Goal: Task Accomplishment & Management: Manage account settings

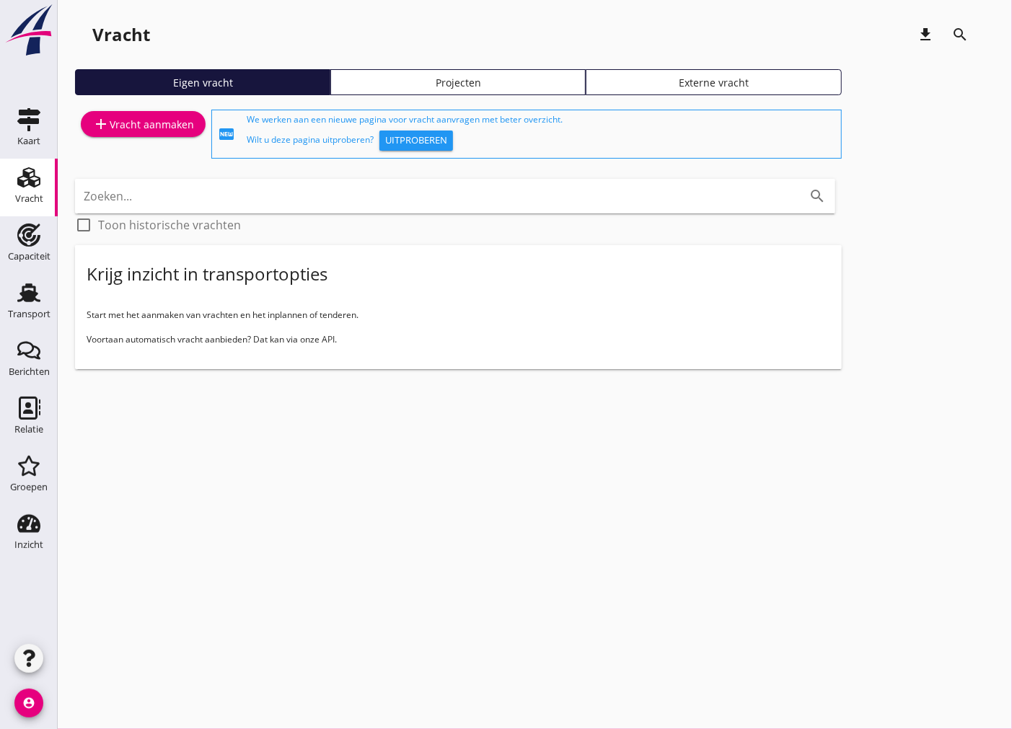
click at [131, 131] on div "add Vracht aanmaken" at bounding box center [143, 123] width 102 height 17
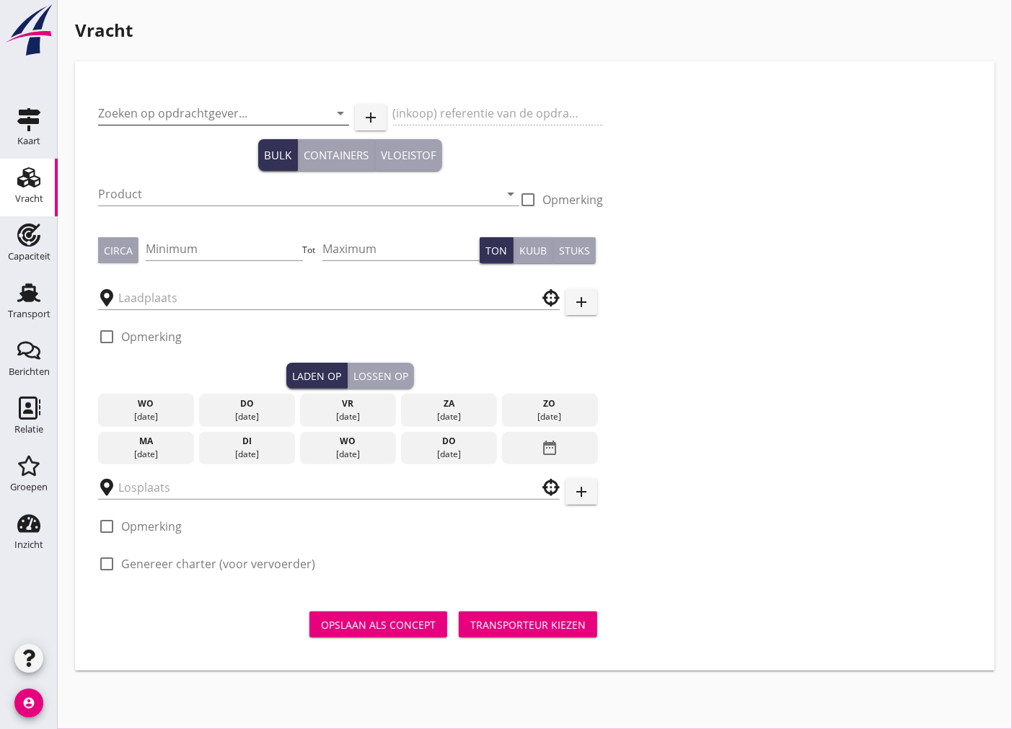
click at [198, 112] on input "Zoeken op opdrachtgever..." at bounding box center [203, 113] width 211 height 23
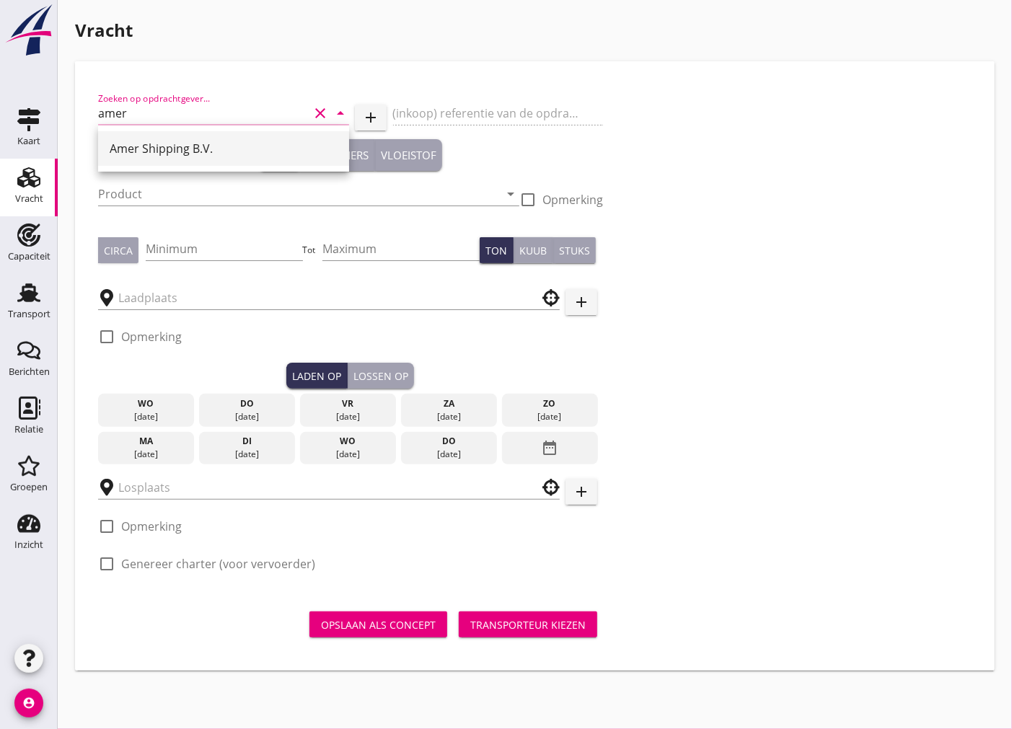
click at [190, 150] on div "Amer Shipping B.V." at bounding box center [224, 148] width 228 height 17
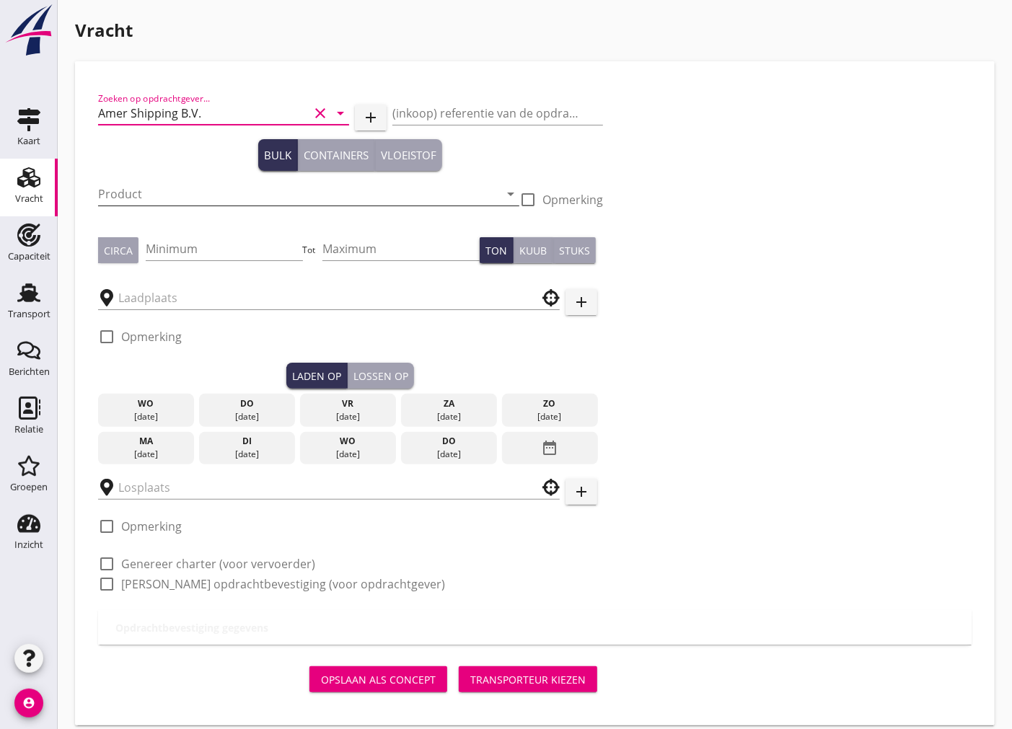
type input "Amer Shipping B.V."
click at [180, 193] on input "Product" at bounding box center [298, 193] width 401 height 23
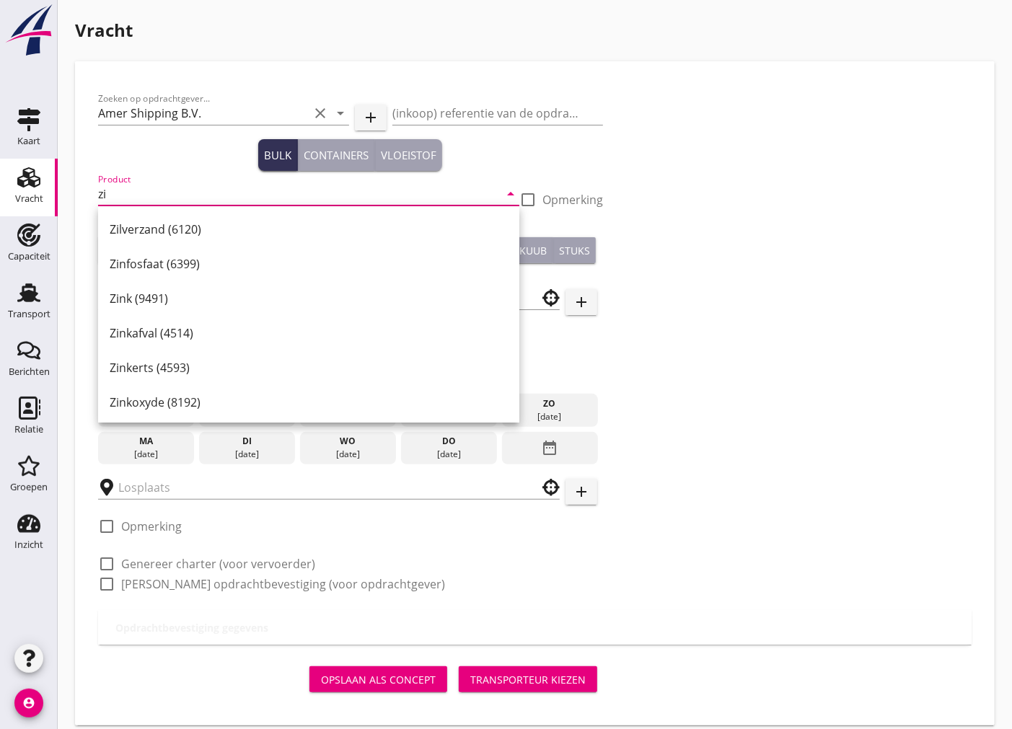
type input "z"
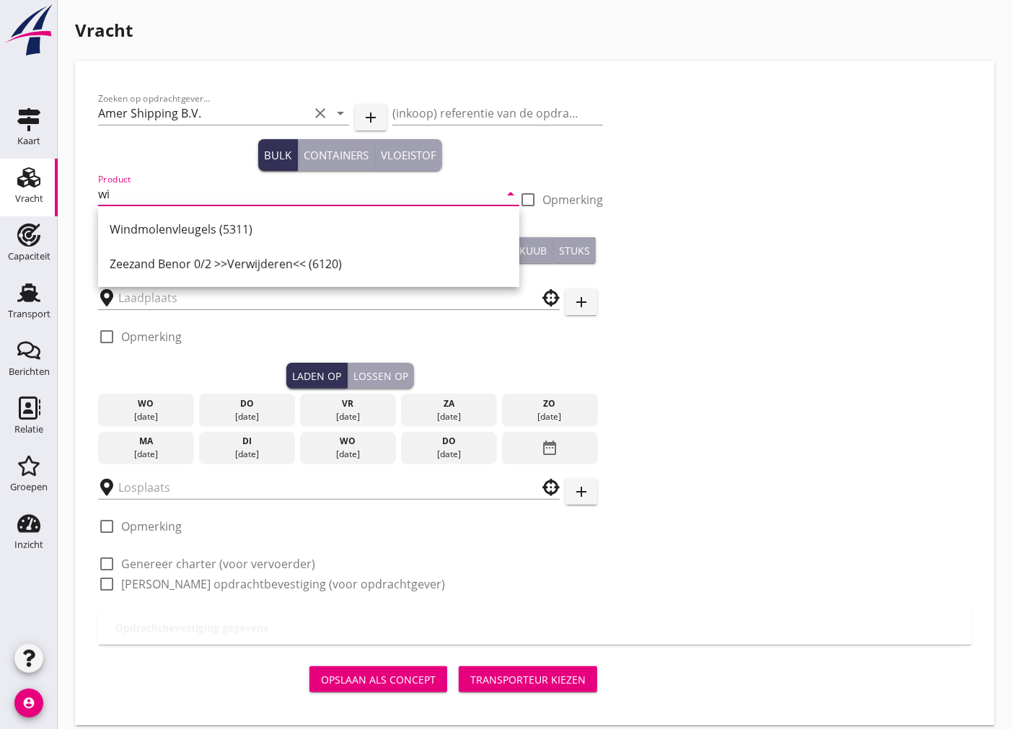
type input "w"
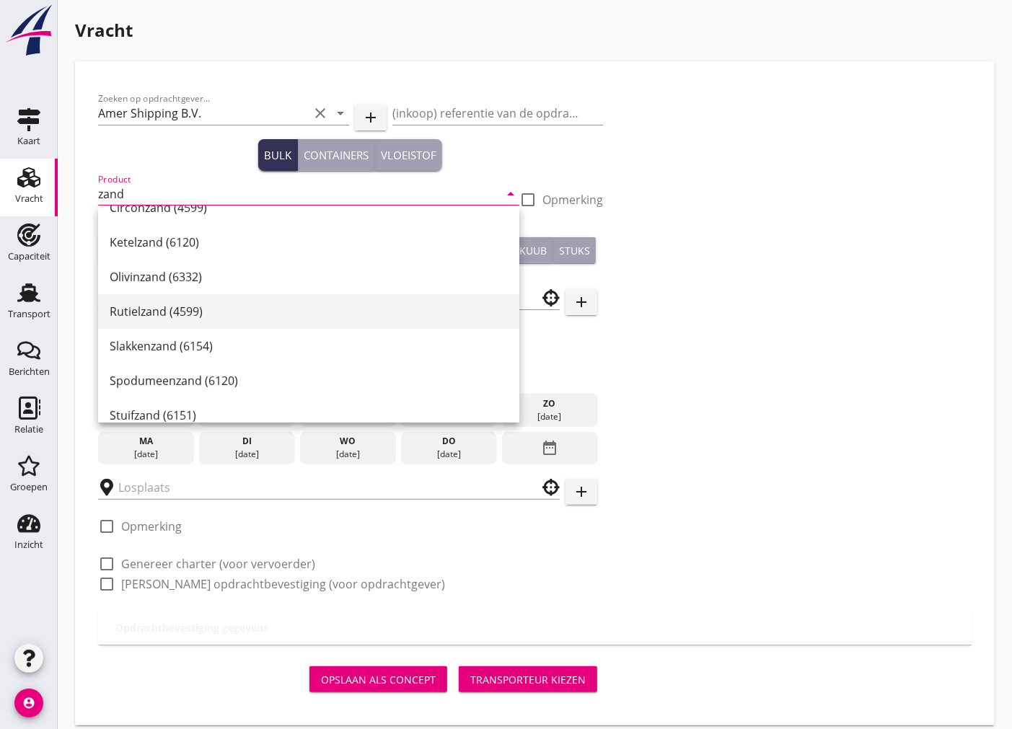
scroll to position [400, 0]
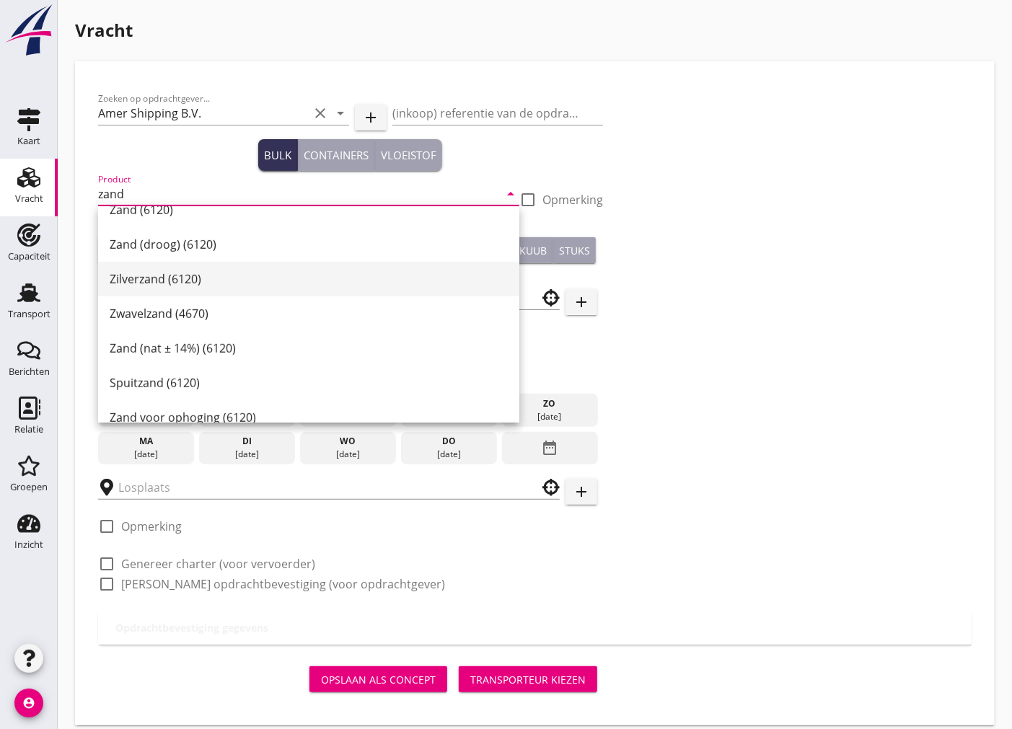
click at [193, 277] on div "Zilverzand (6120)" at bounding box center [309, 278] width 398 height 17
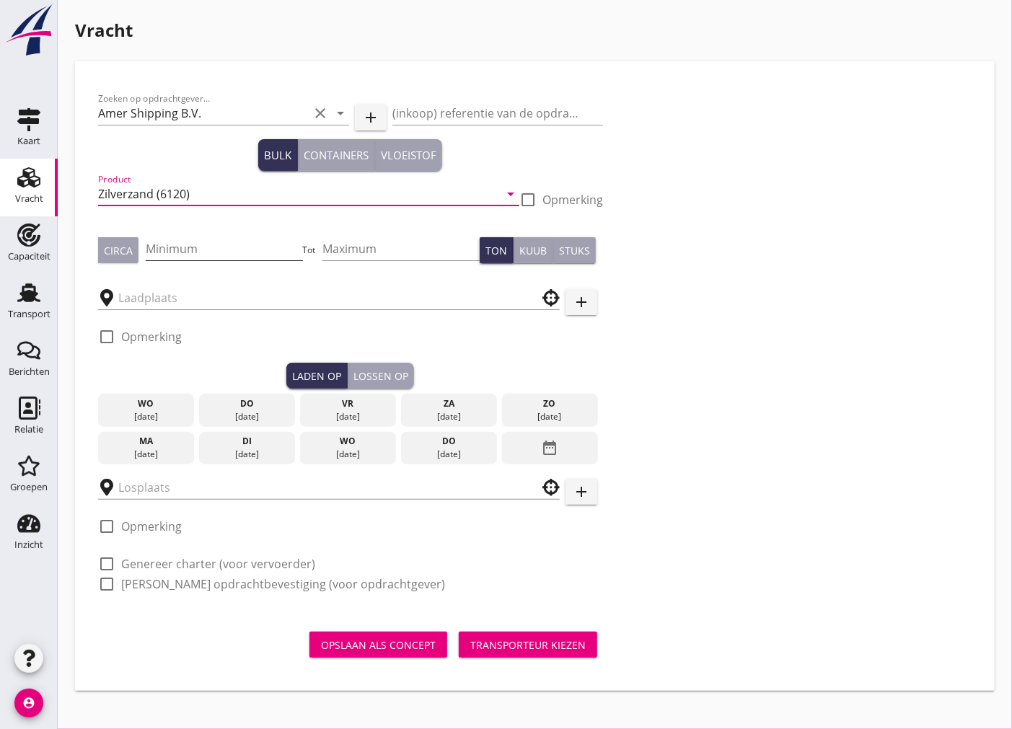
type input "Zilverzand (6120)"
click at [177, 249] on input "Minimum" at bounding box center [224, 248] width 157 height 23
type input "2600"
click at [198, 290] on input "text" at bounding box center [318, 297] width 401 height 23
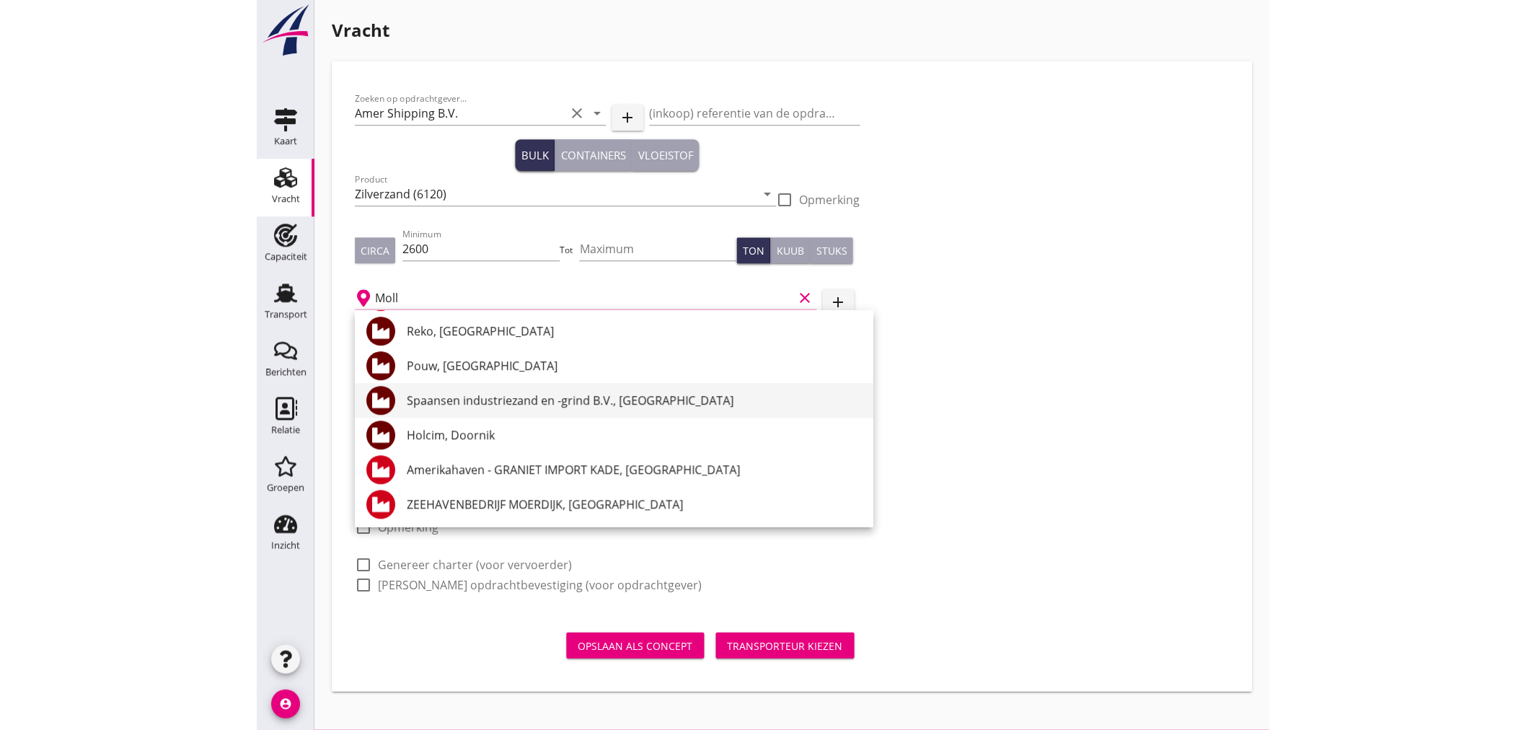
scroll to position [0, 0]
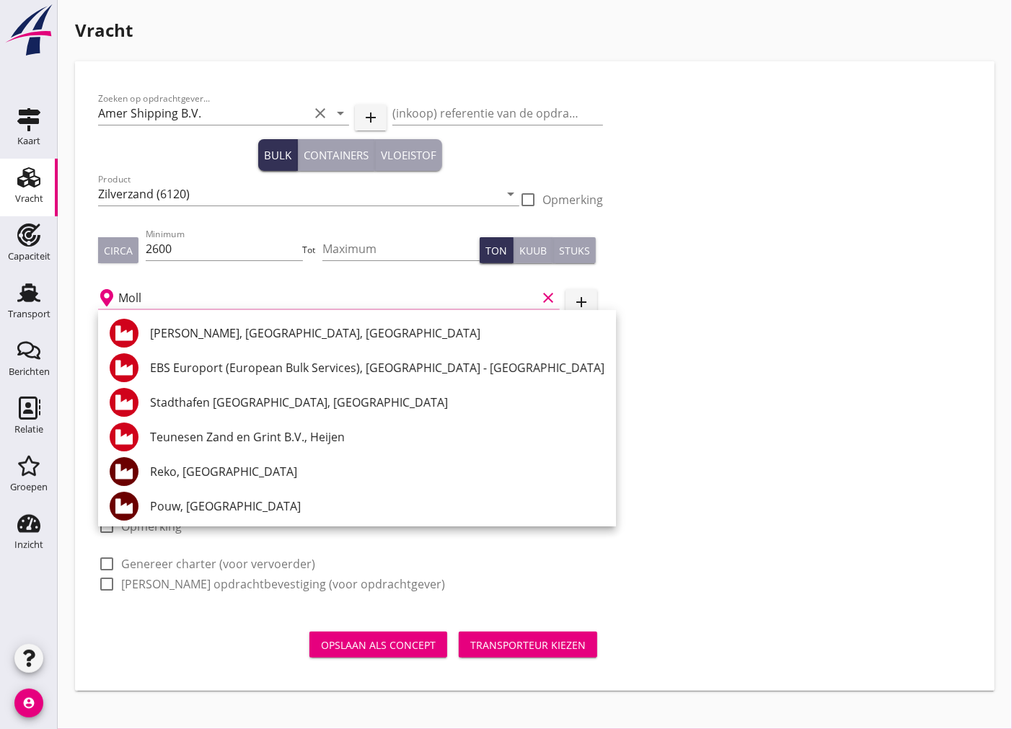
type input "Moll"
click at [37, 195] on div "Vracht" at bounding box center [29, 198] width 28 height 9
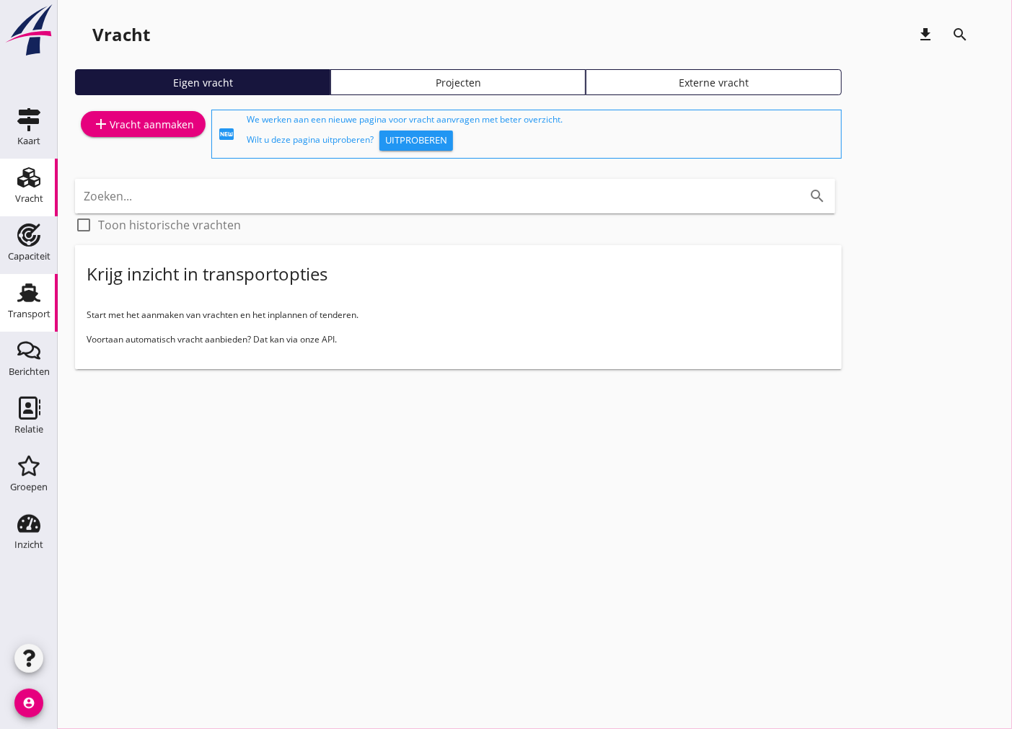
click at [50, 306] on link "Transport Transport" at bounding box center [29, 303] width 58 height 58
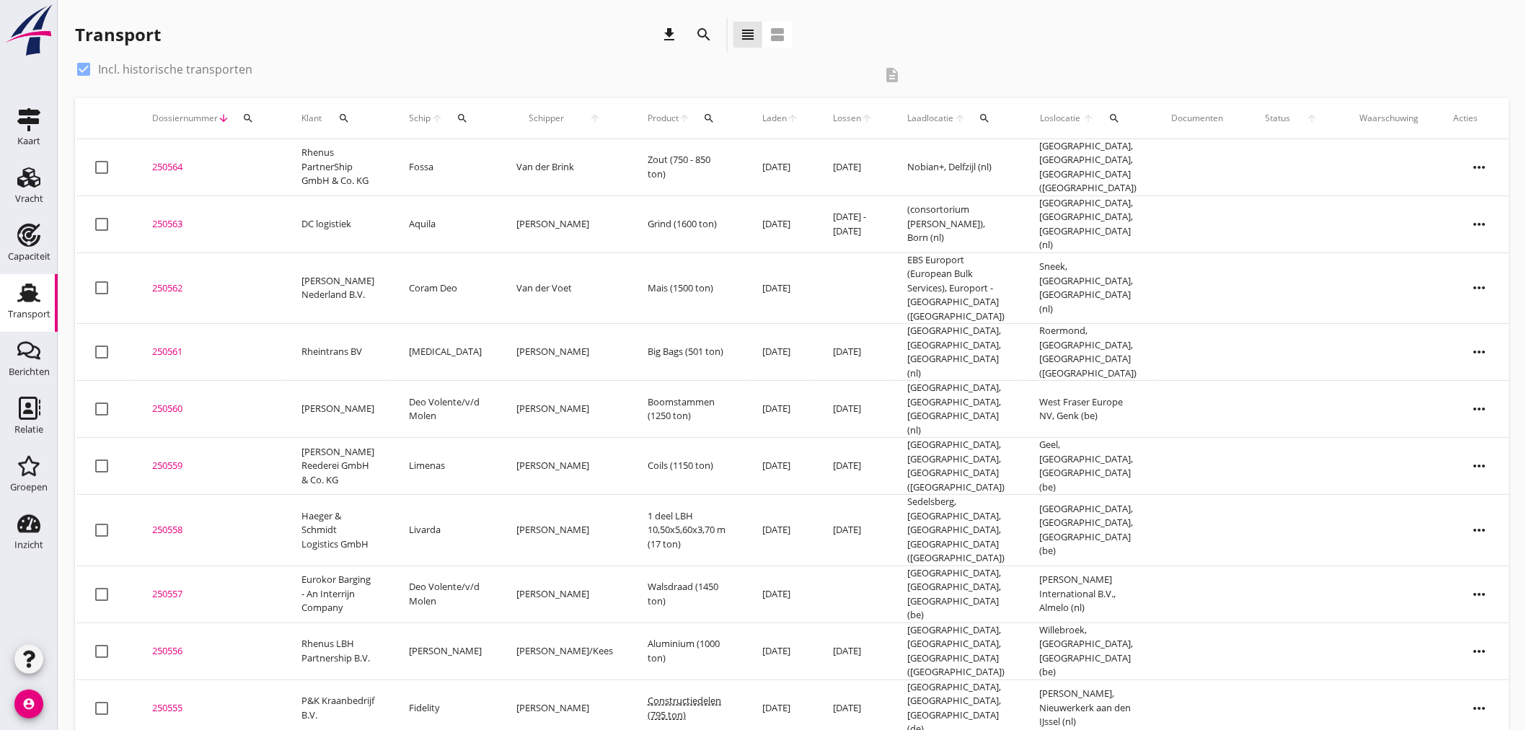
click at [703, 115] on icon "search" at bounding box center [709, 118] width 12 height 12
click at [671, 153] on input "Zoeken op product..." at bounding box center [733, 160] width 150 height 23
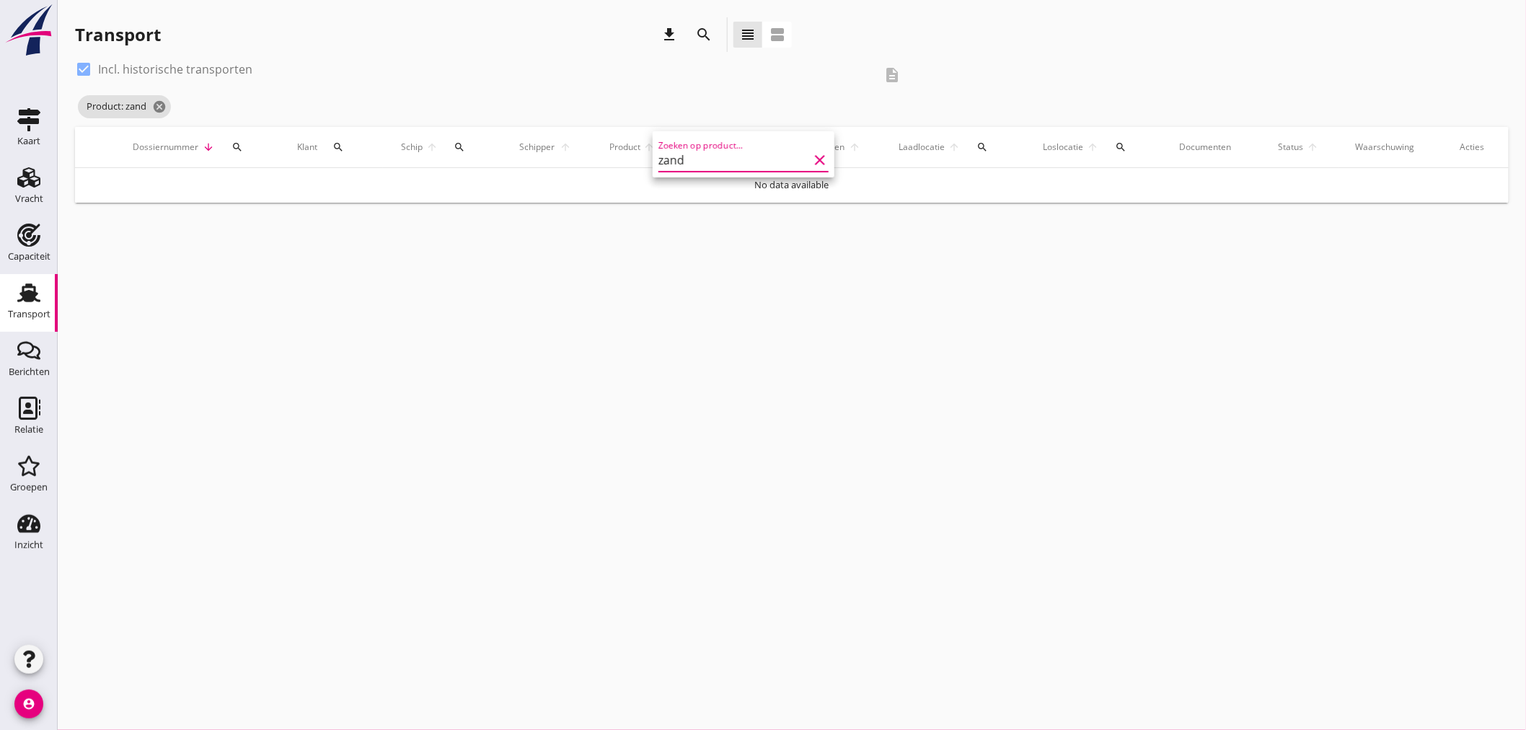
type input "zand"
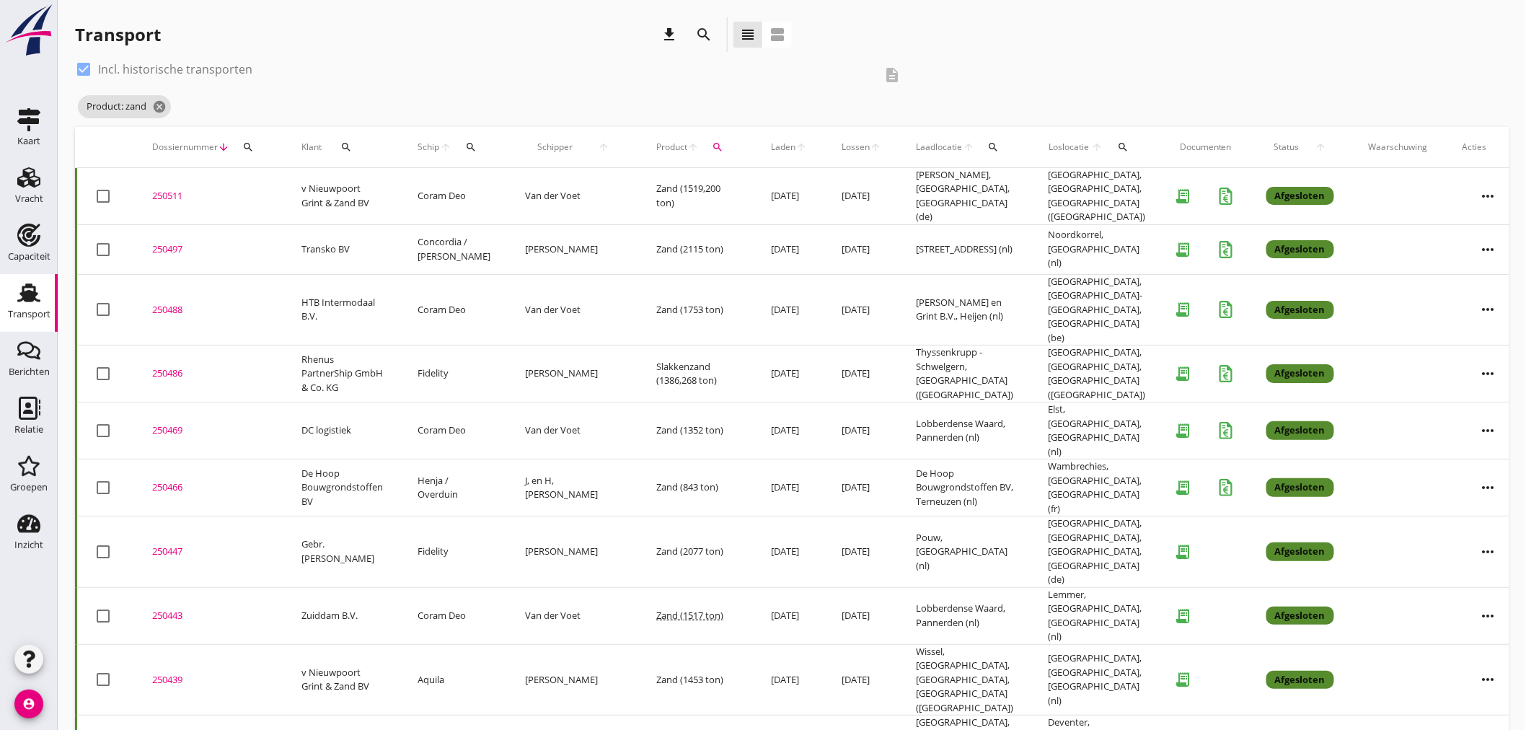
click at [469, 149] on icon "search" at bounding box center [471, 147] width 12 height 12
click at [483, 185] on input "Zoek op (scheeps)naam" at bounding box center [544, 188] width 150 height 23
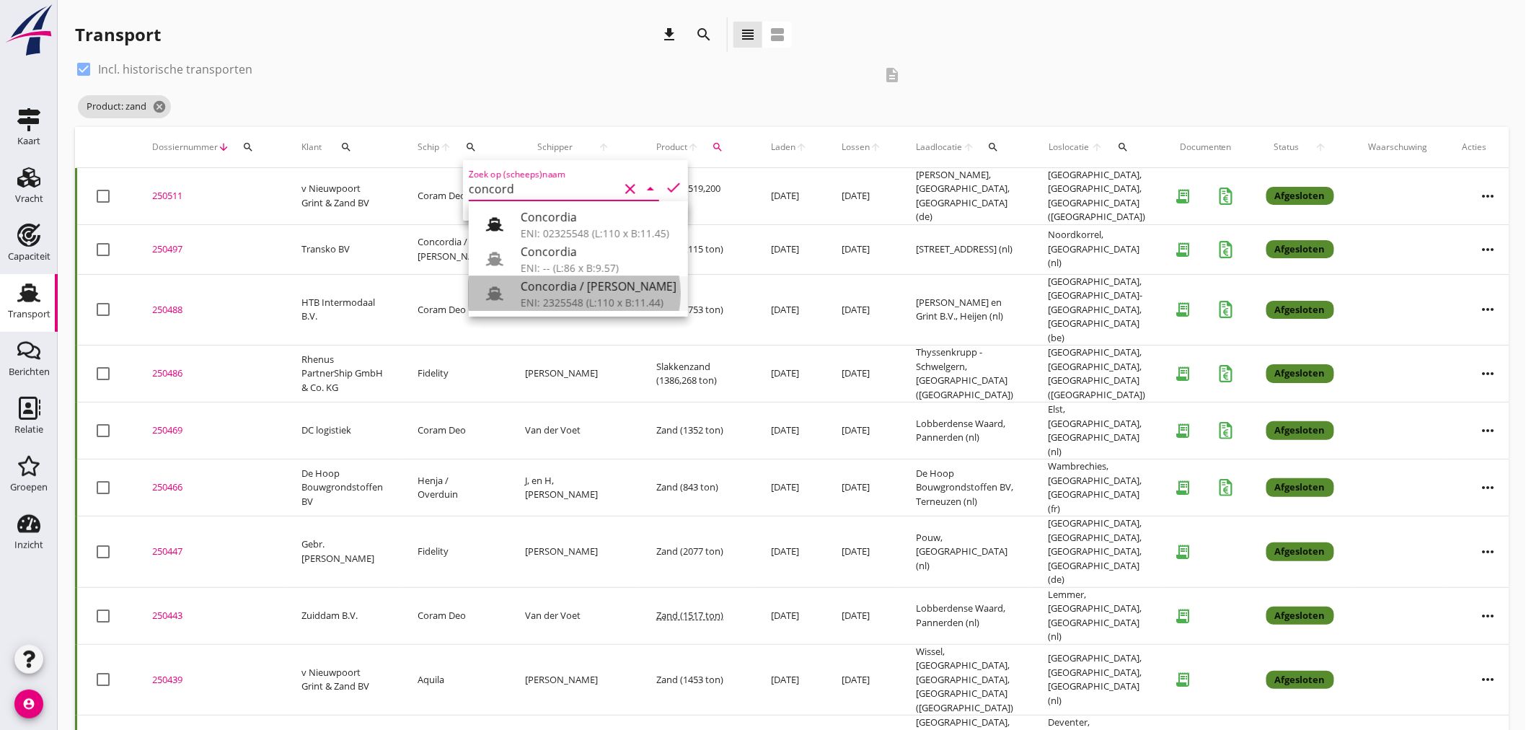
click at [590, 304] on div "ENI: 2325548 (L:110 x B:11.44)" at bounding box center [599, 302] width 156 height 15
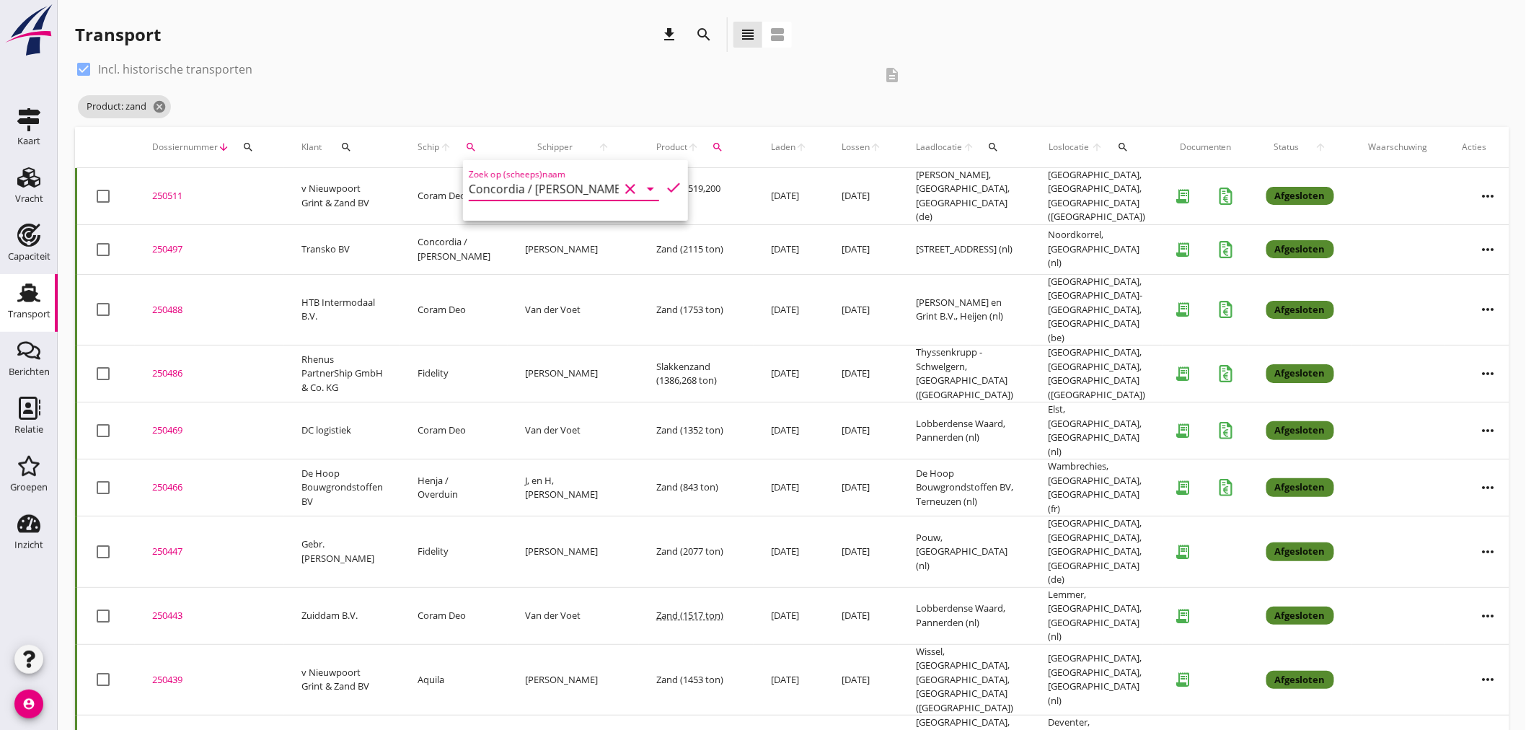
click at [671, 188] on icon "check" at bounding box center [673, 187] width 17 height 17
type input "Concordia / [PERSON_NAME]"
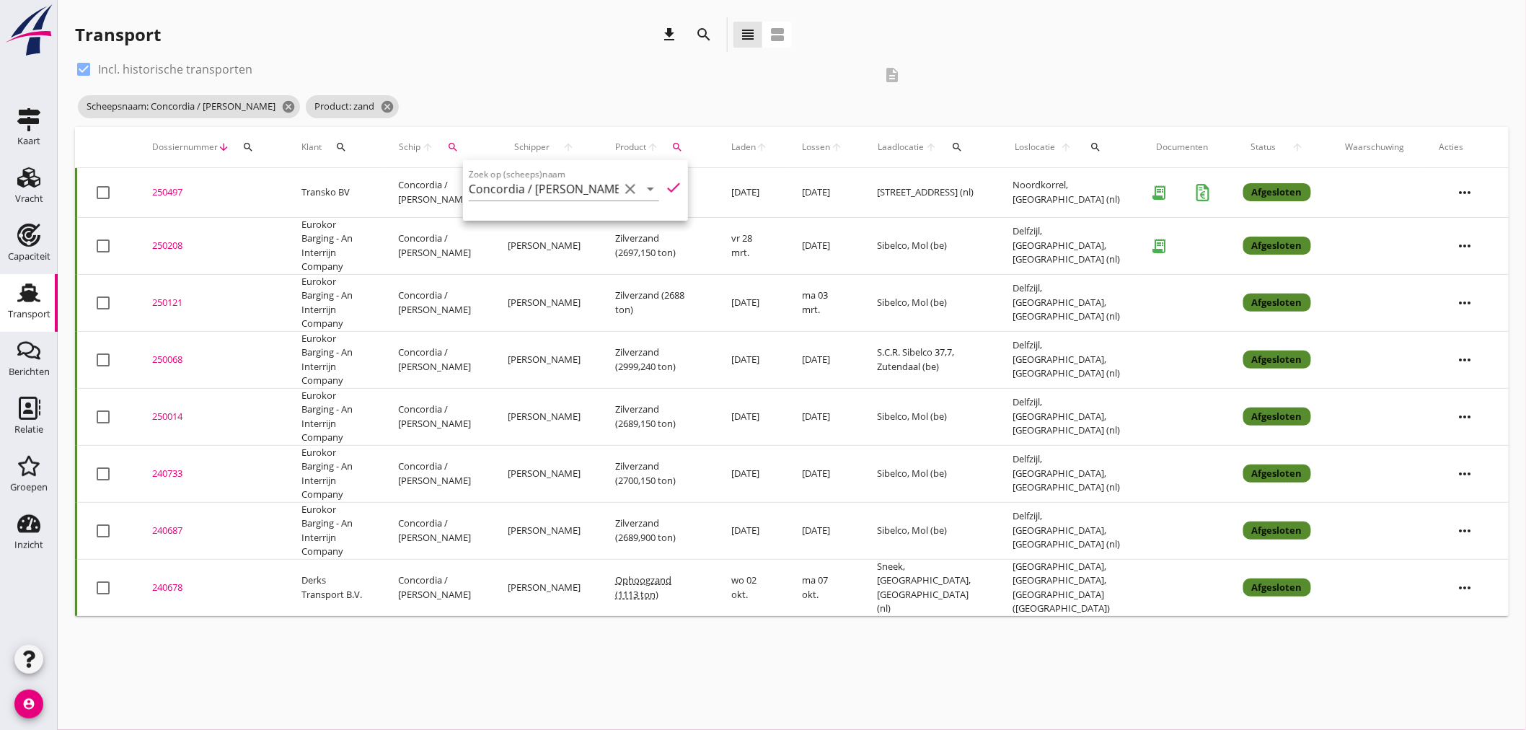
click at [1011, 240] on icon "more_horiz" at bounding box center [1465, 246] width 40 height 40
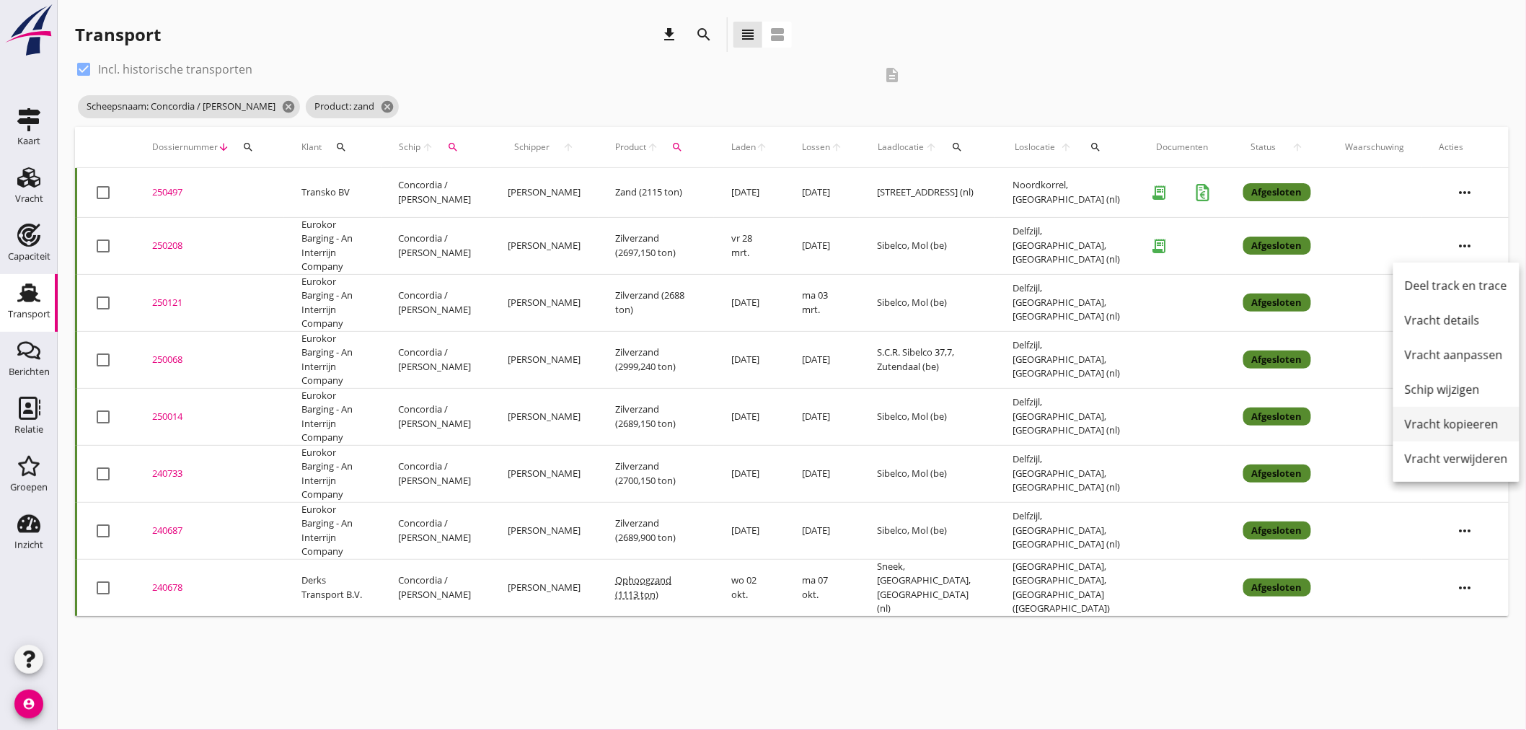
click at [1011, 420] on div "Vracht kopieeren" at bounding box center [1456, 423] width 103 height 17
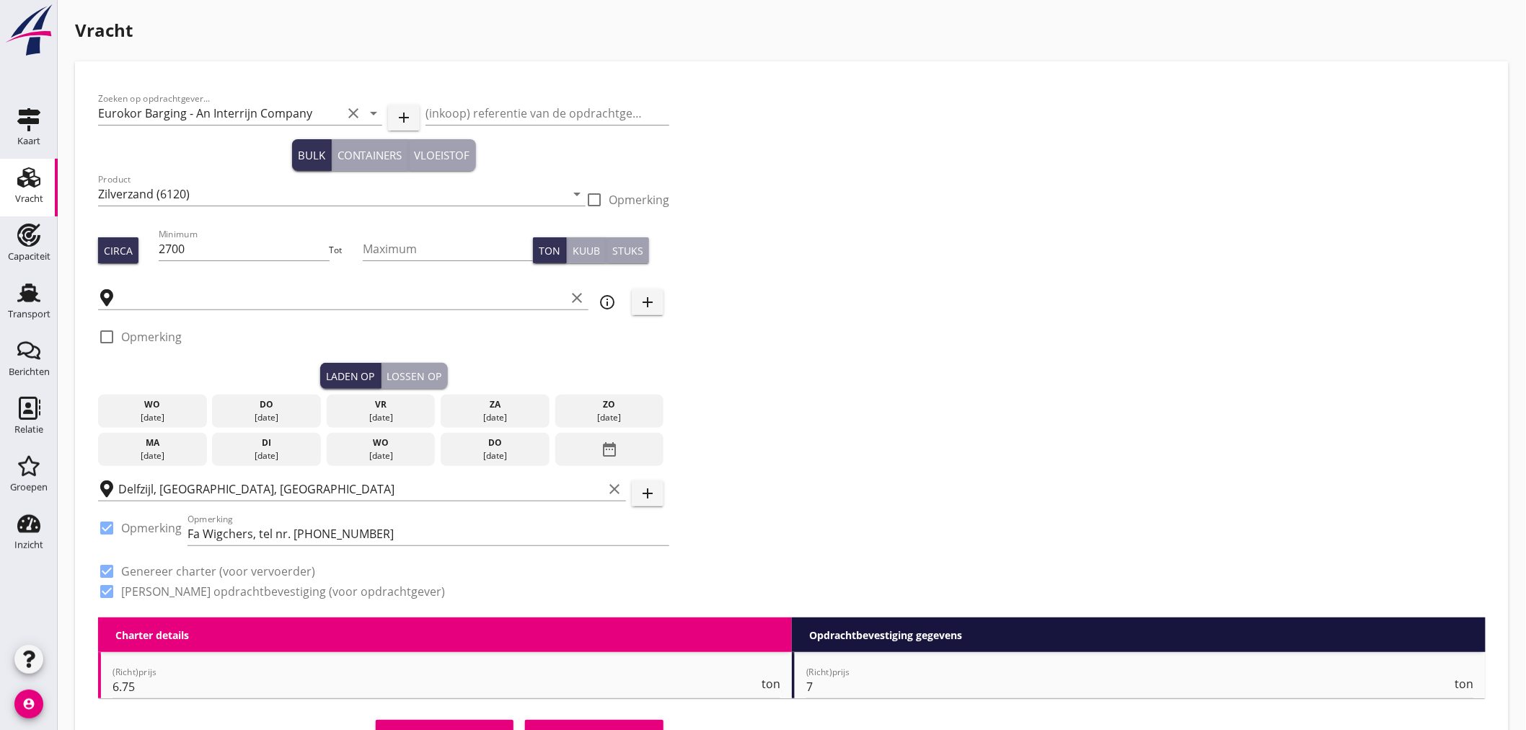
type input "Sibelco"
checkbox input "true"
drag, startPoint x: 208, startPoint y: 250, endPoint x: 170, endPoint y: 260, distance: 38.6
click at [170, 260] on div "Minimum 2700" at bounding box center [244, 248] width 170 height 23
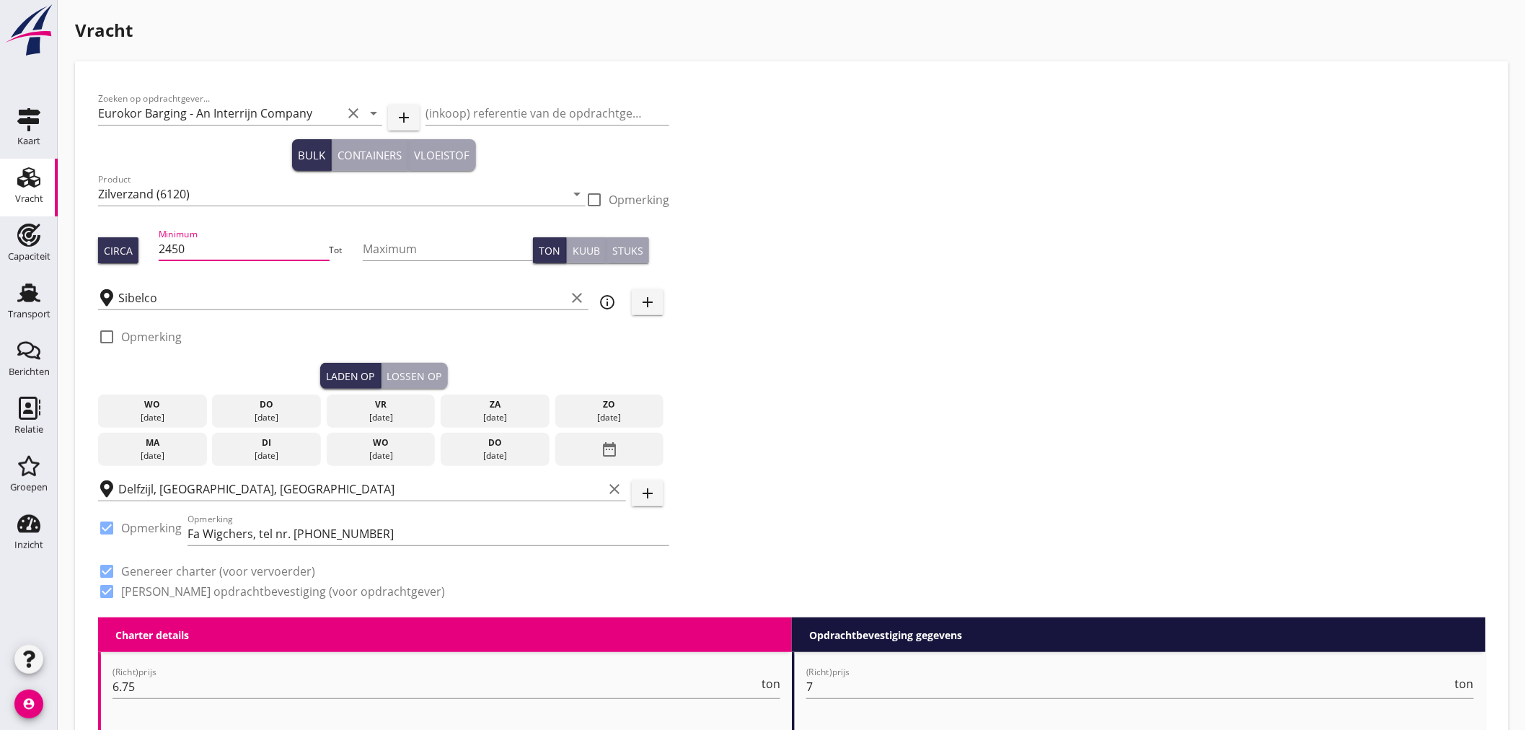
type input "2450"
click at [401, 455] on div "[DATE]" at bounding box center [381, 455] width 102 height 13
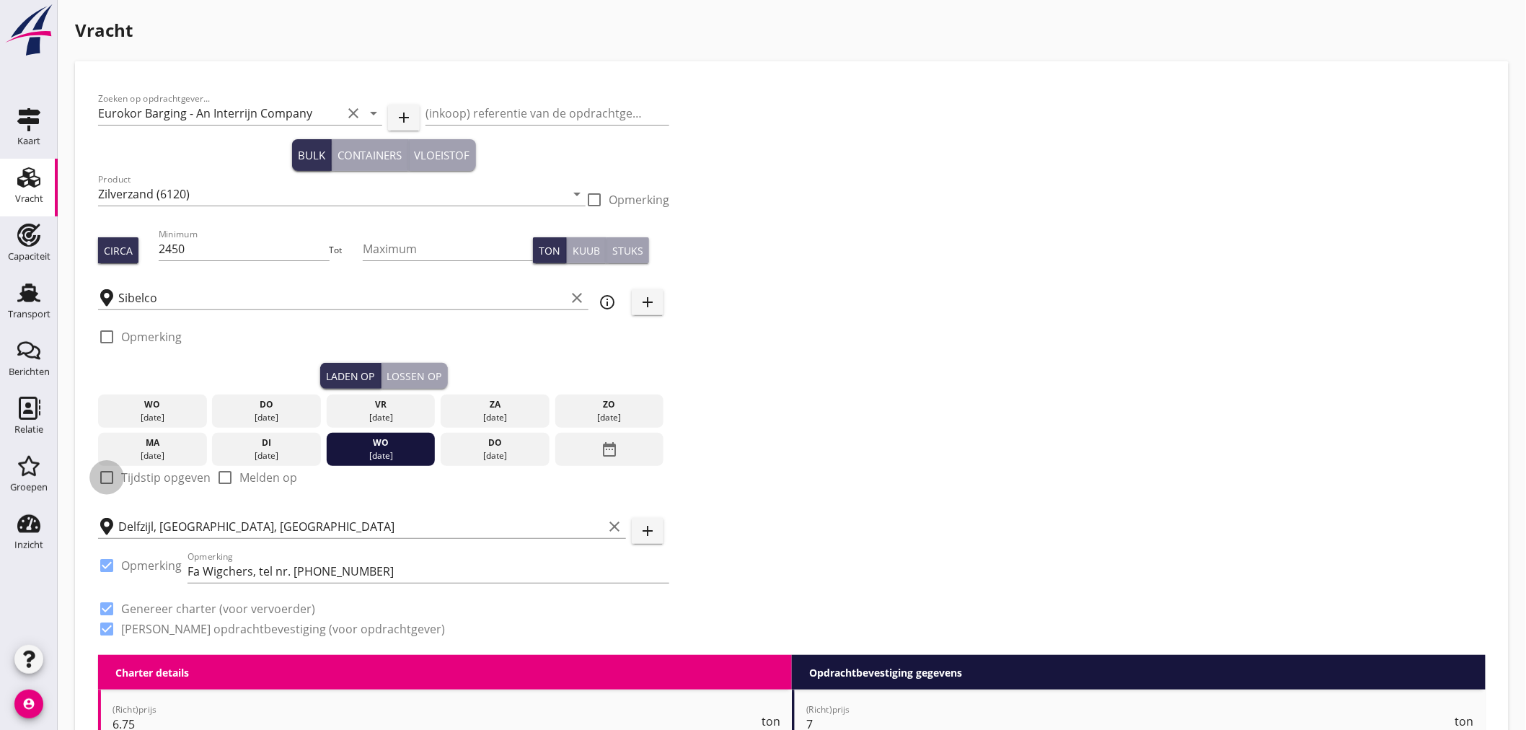
click at [99, 479] on div at bounding box center [106, 477] width 25 height 25
checkbox input "true"
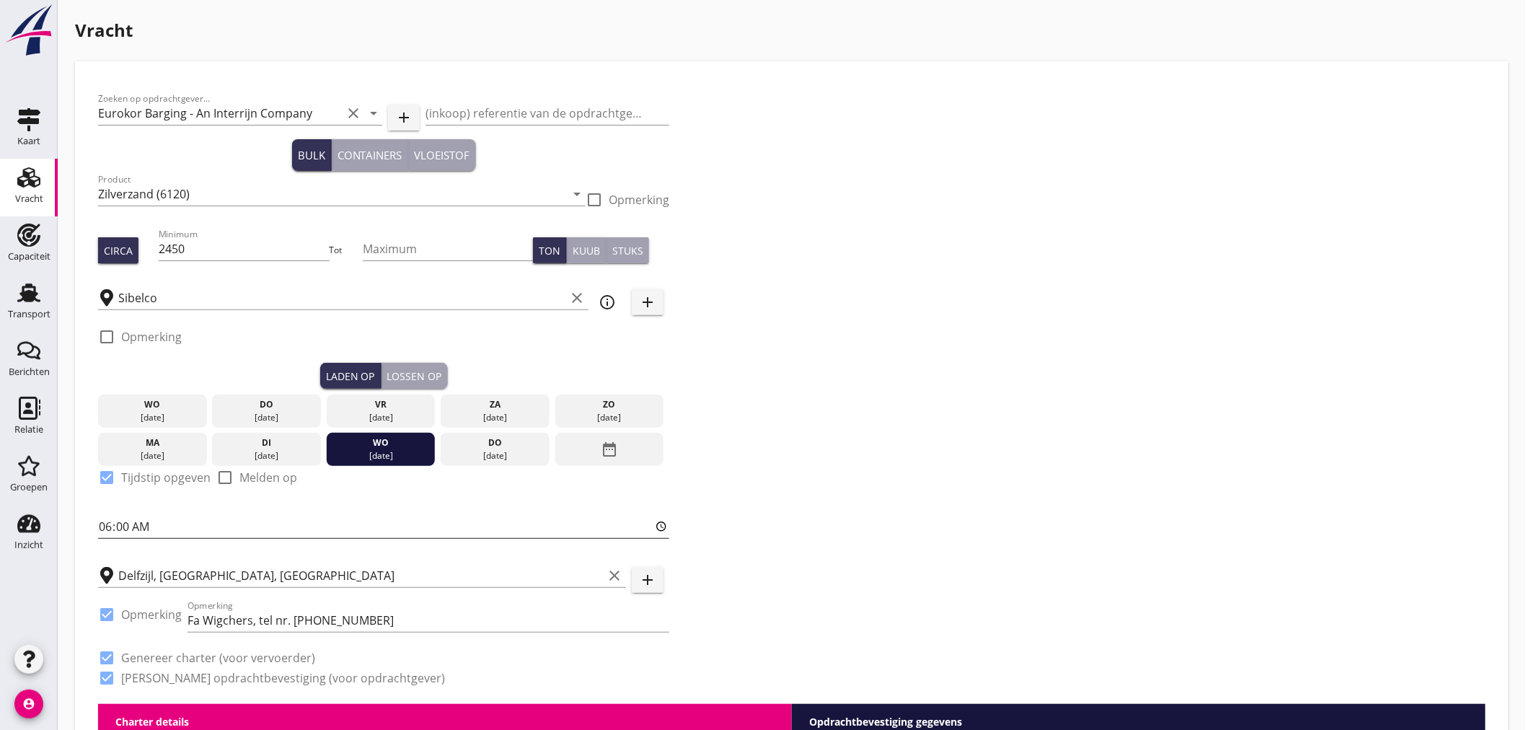
click at [127, 524] on input "06:00" at bounding box center [383, 526] width 571 height 23
type input "06:01"
click at [418, 376] on div "Lossen op" at bounding box center [414, 375] width 55 height 15
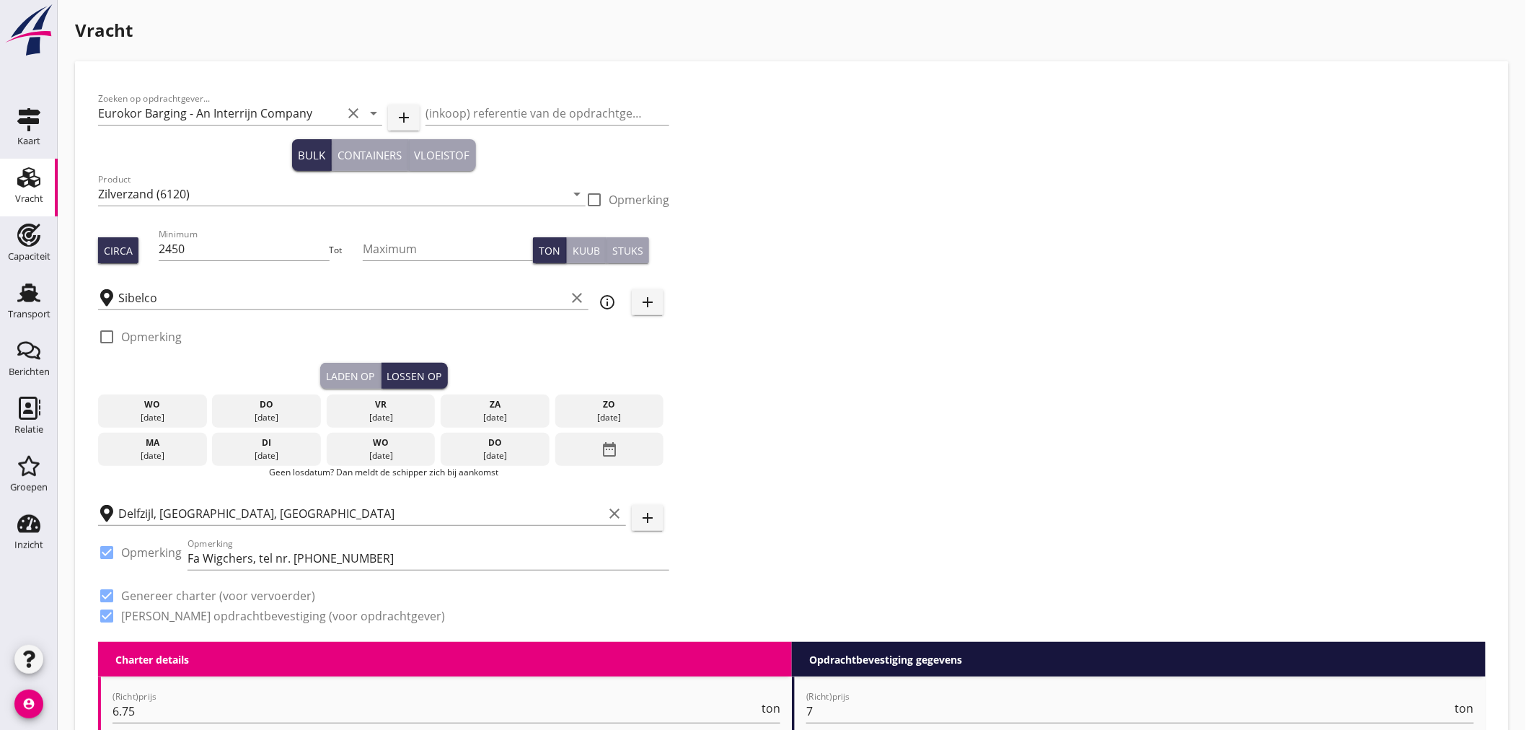
click at [623, 451] on div "date_range" at bounding box center [609, 449] width 109 height 33
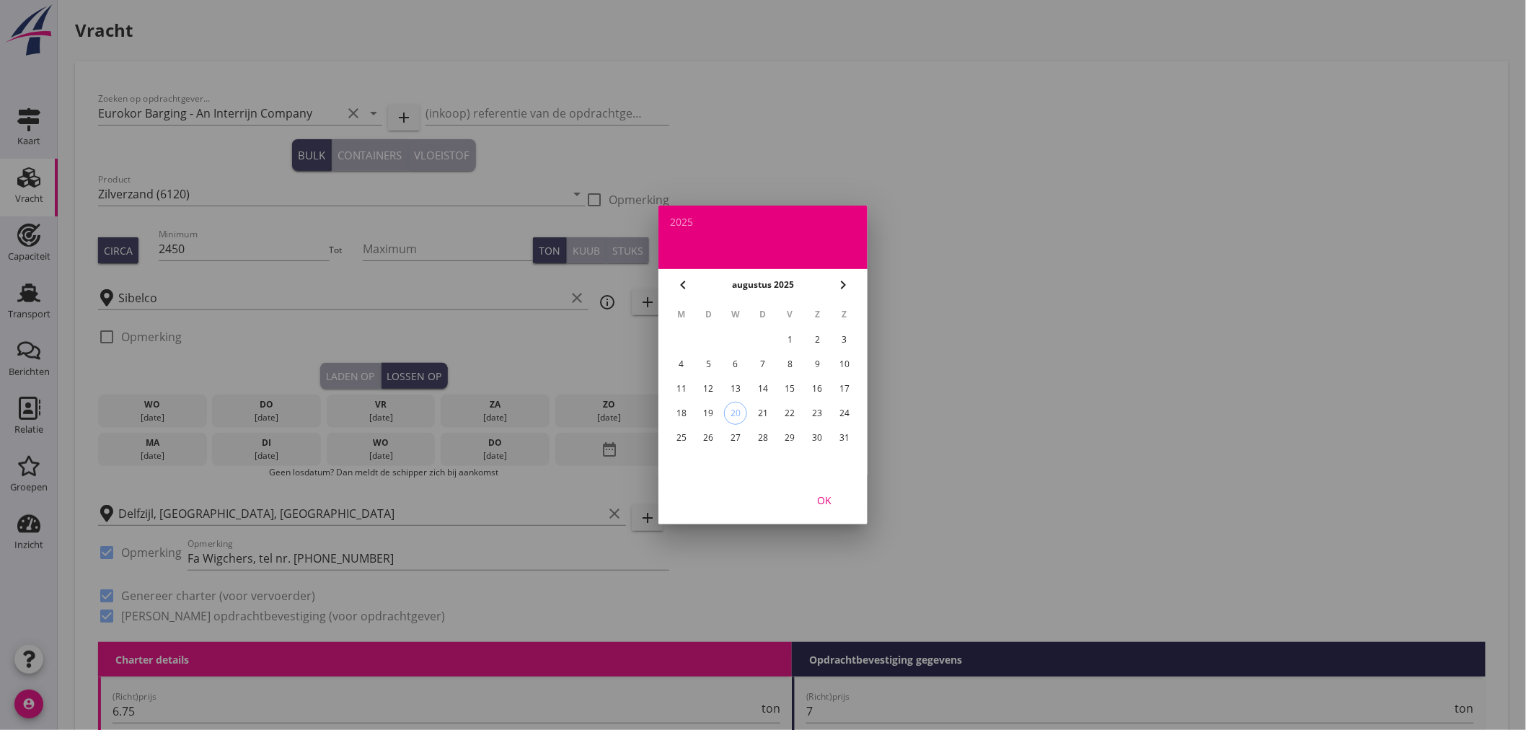
click at [798, 431] on div "29" at bounding box center [790, 437] width 23 height 23
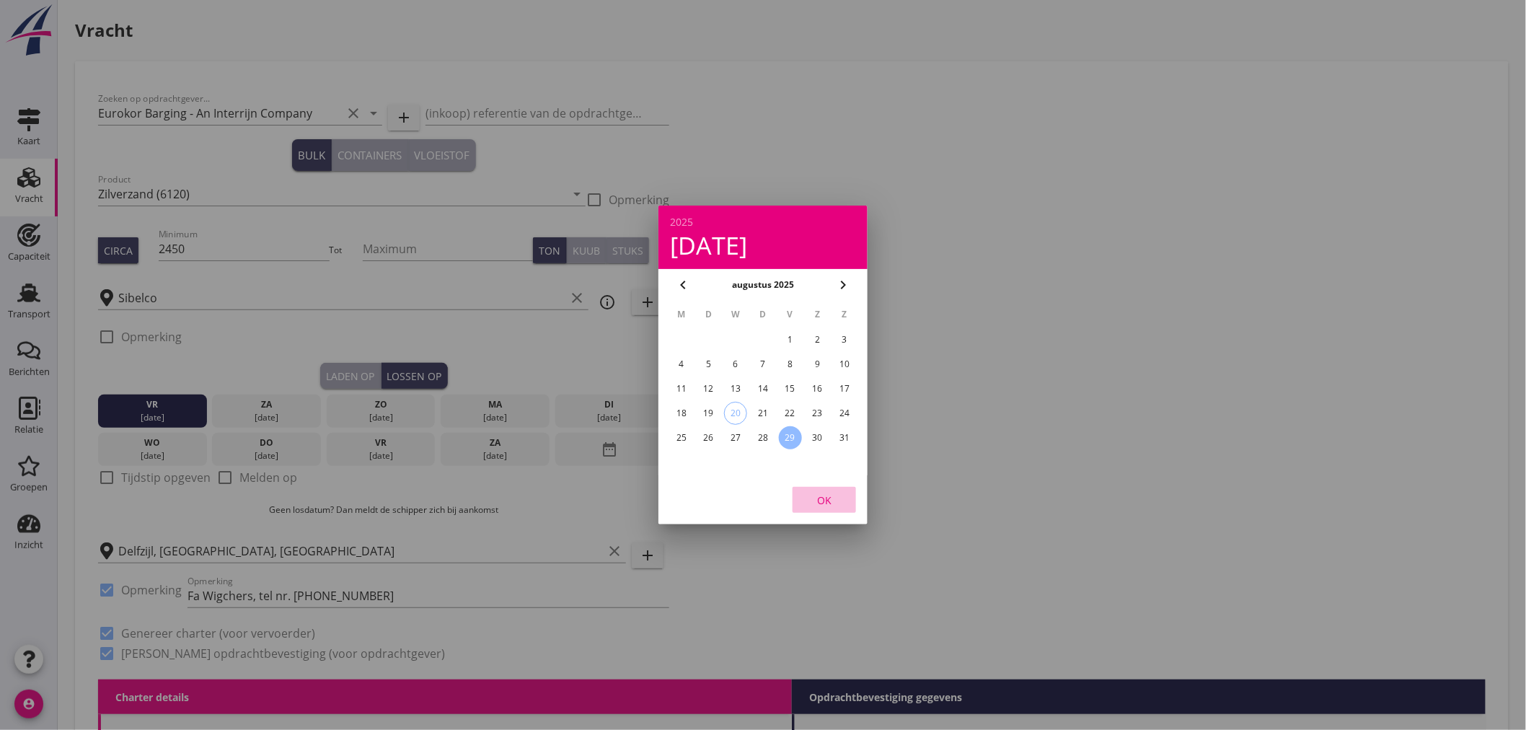
click at [831, 495] on div "OK" at bounding box center [824, 499] width 40 height 15
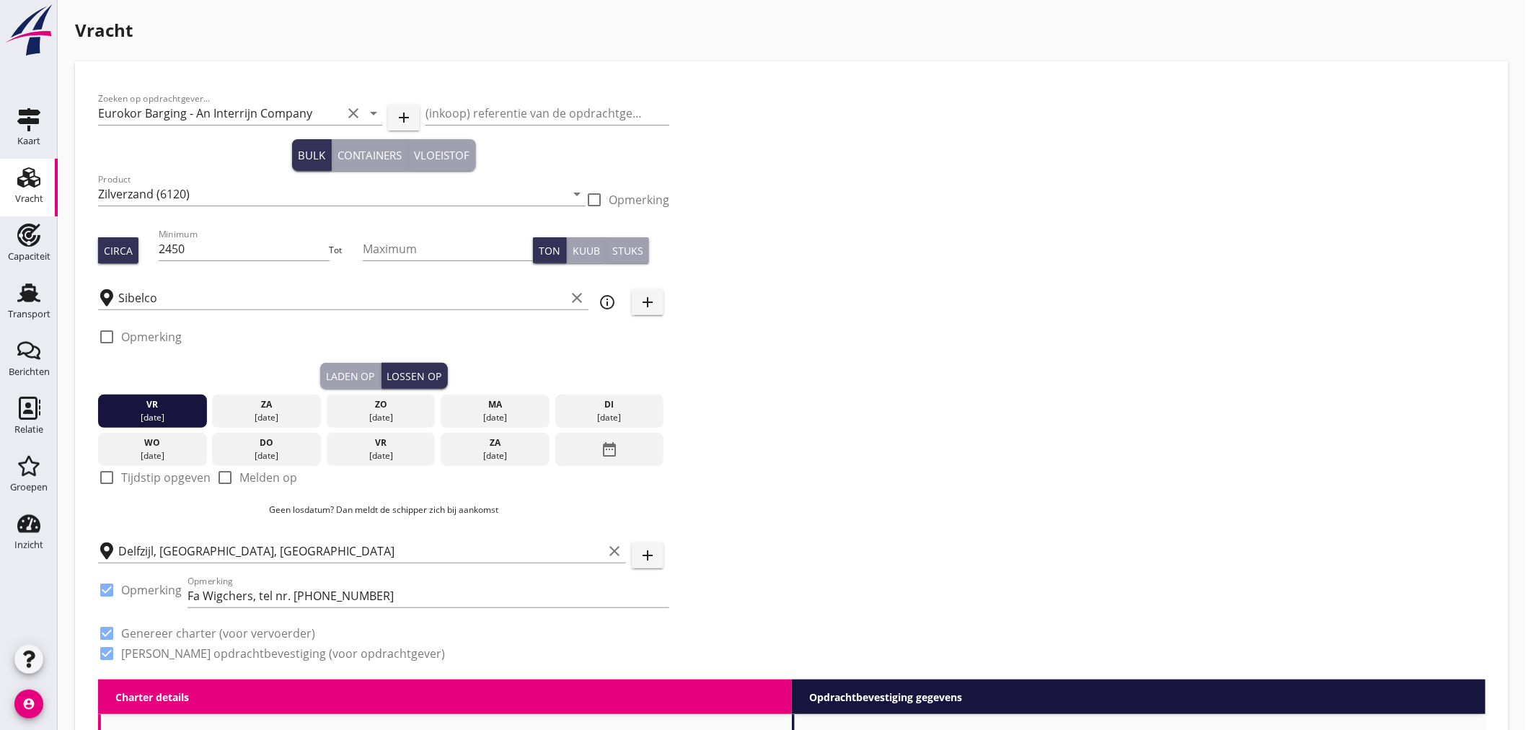
click at [110, 480] on div at bounding box center [106, 477] width 25 height 25
checkbox input "true"
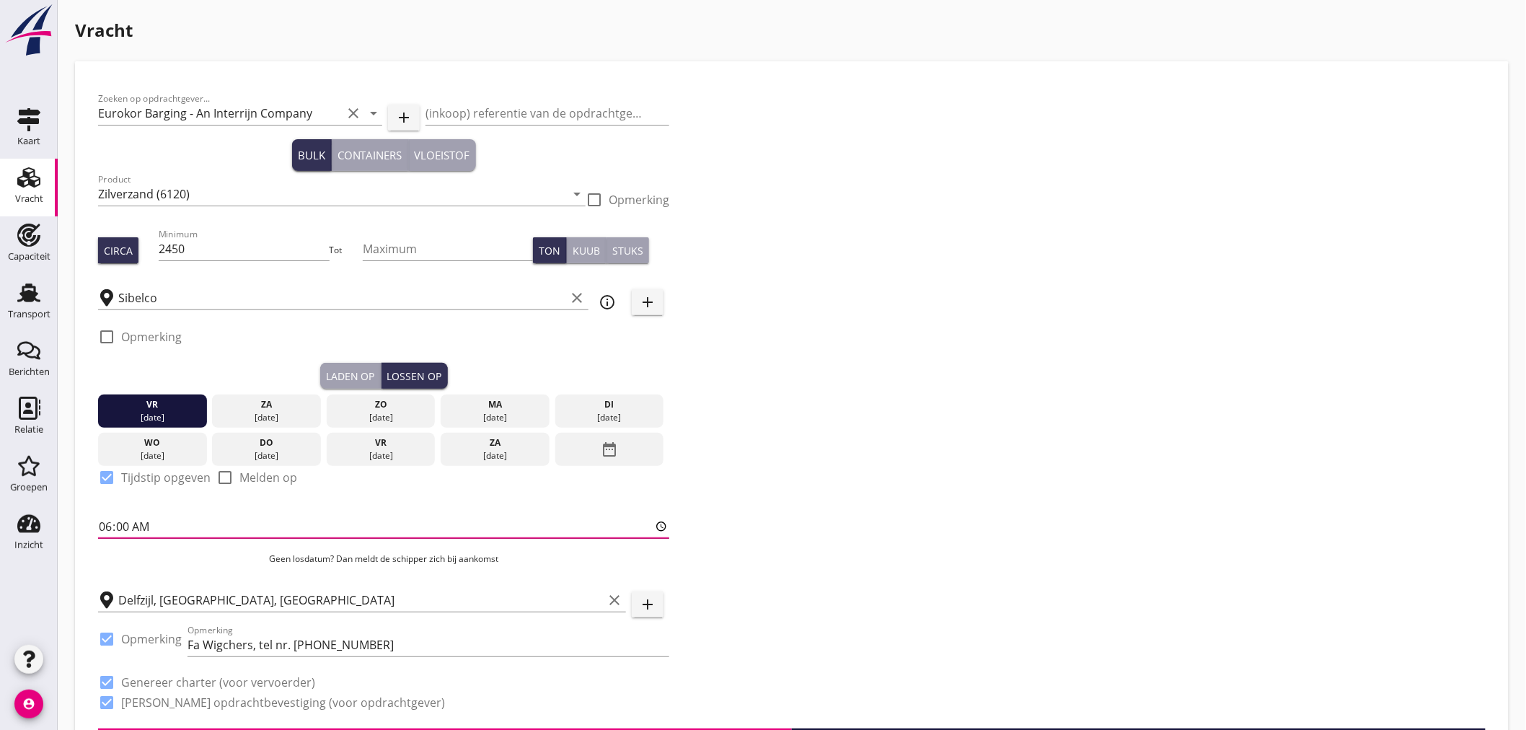
click at [108, 517] on input "06:00" at bounding box center [383, 526] width 571 height 23
type input "12:01"
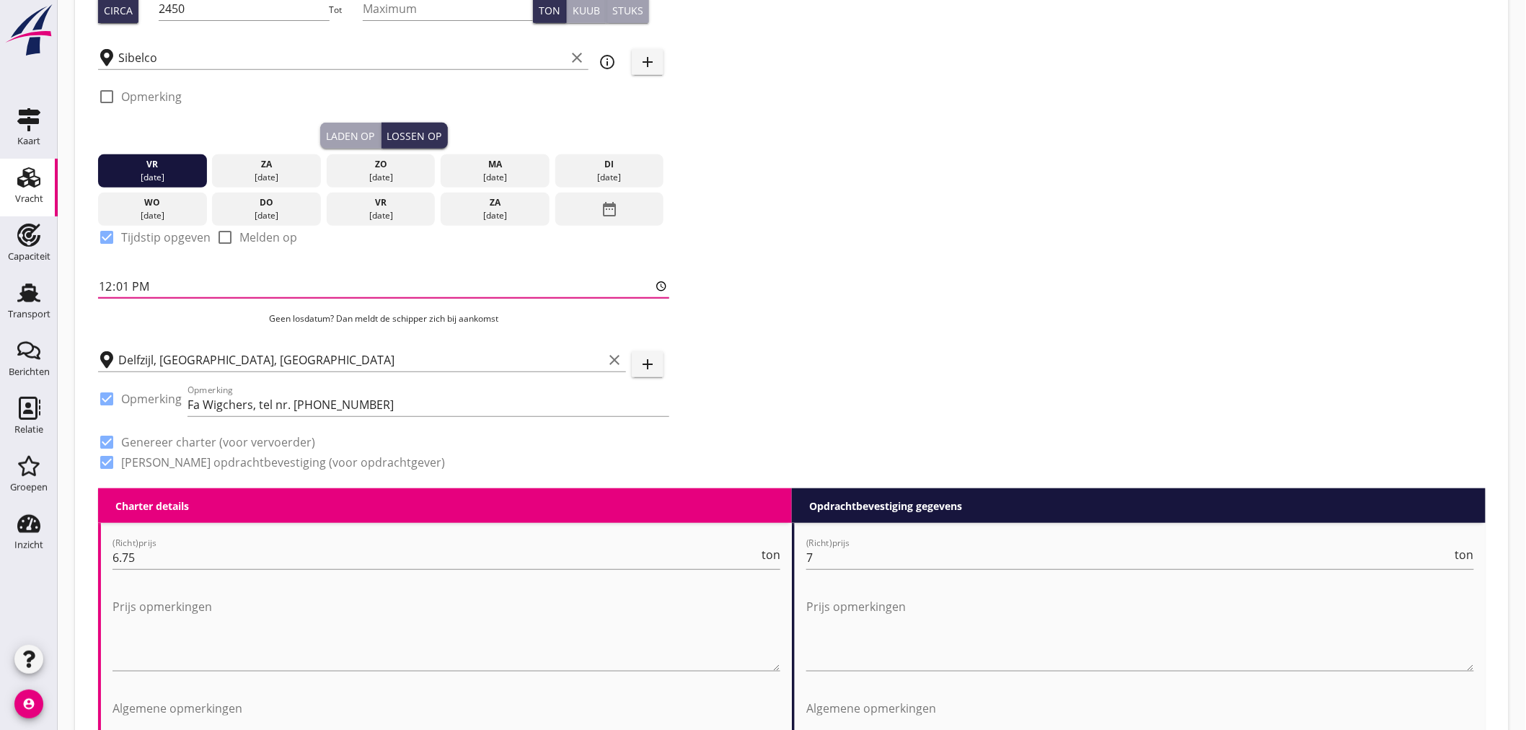
scroll to position [320, 0]
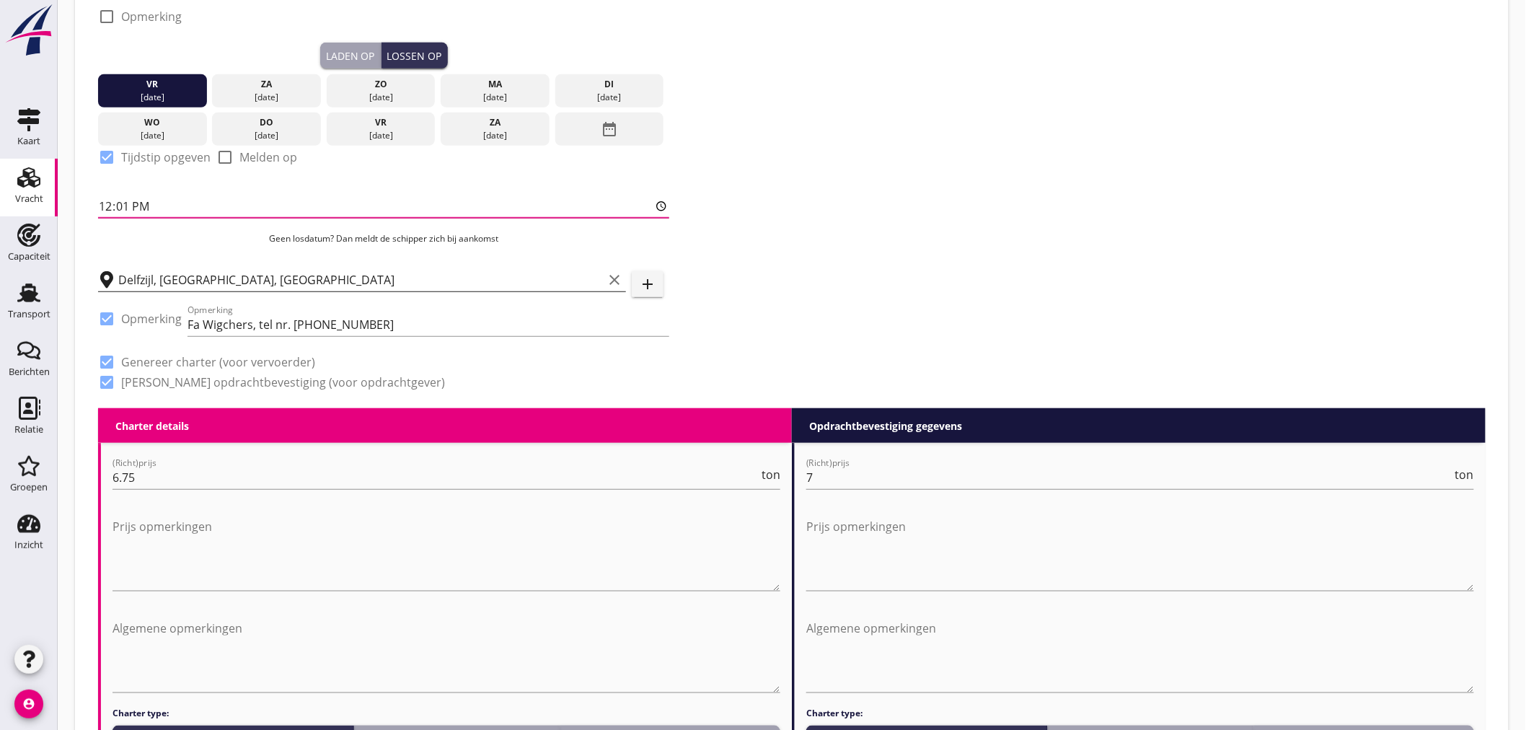
click at [301, 288] on input "Delfzijl, [GEOGRAPHIC_DATA], [GEOGRAPHIC_DATA]" at bounding box center [360, 279] width 485 height 23
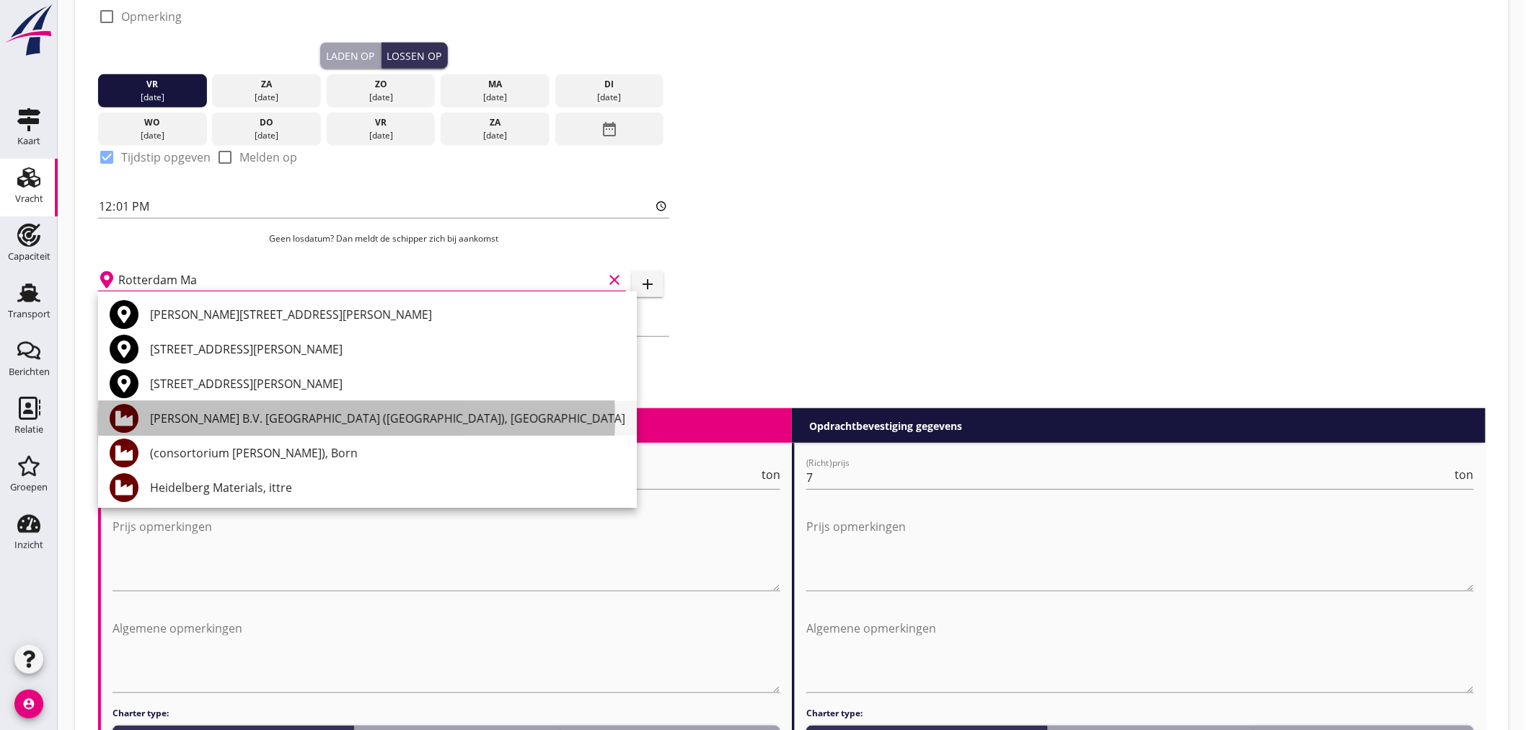
click at [311, 406] on div "[PERSON_NAME] B.V. [GEOGRAPHIC_DATA] ([GEOGRAPHIC_DATA]), [GEOGRAPHIC_DATA]" at bounding box center [387, 418] width 475 height 35
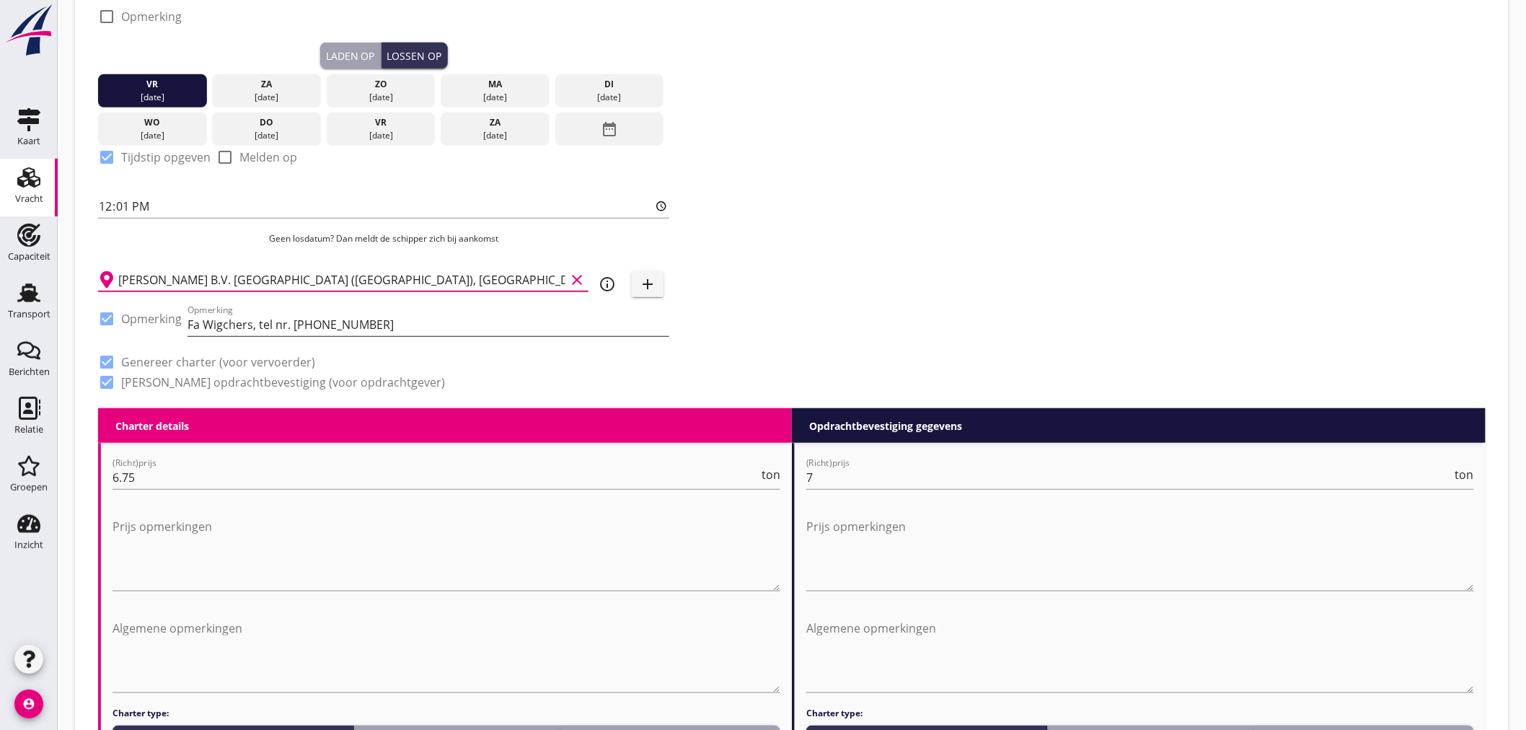
type input "[PERSON_NAME] B.V. [GEOGRAPHIC_DATA] ([GEOGRAPHIC_DATA]), [GEOGRAPHIC_DATA]"
drag, startPoint x: 366, startPoint y: 325, endPoint x: 120, endPoint y: 306, distance: 245.9
click at [120, 306] on div "check_box Opmerking Opmerking Fa Wigchers, tel nr. [PHONE_NUMBER]" at bounding box center [383, 325] width 571 height 49
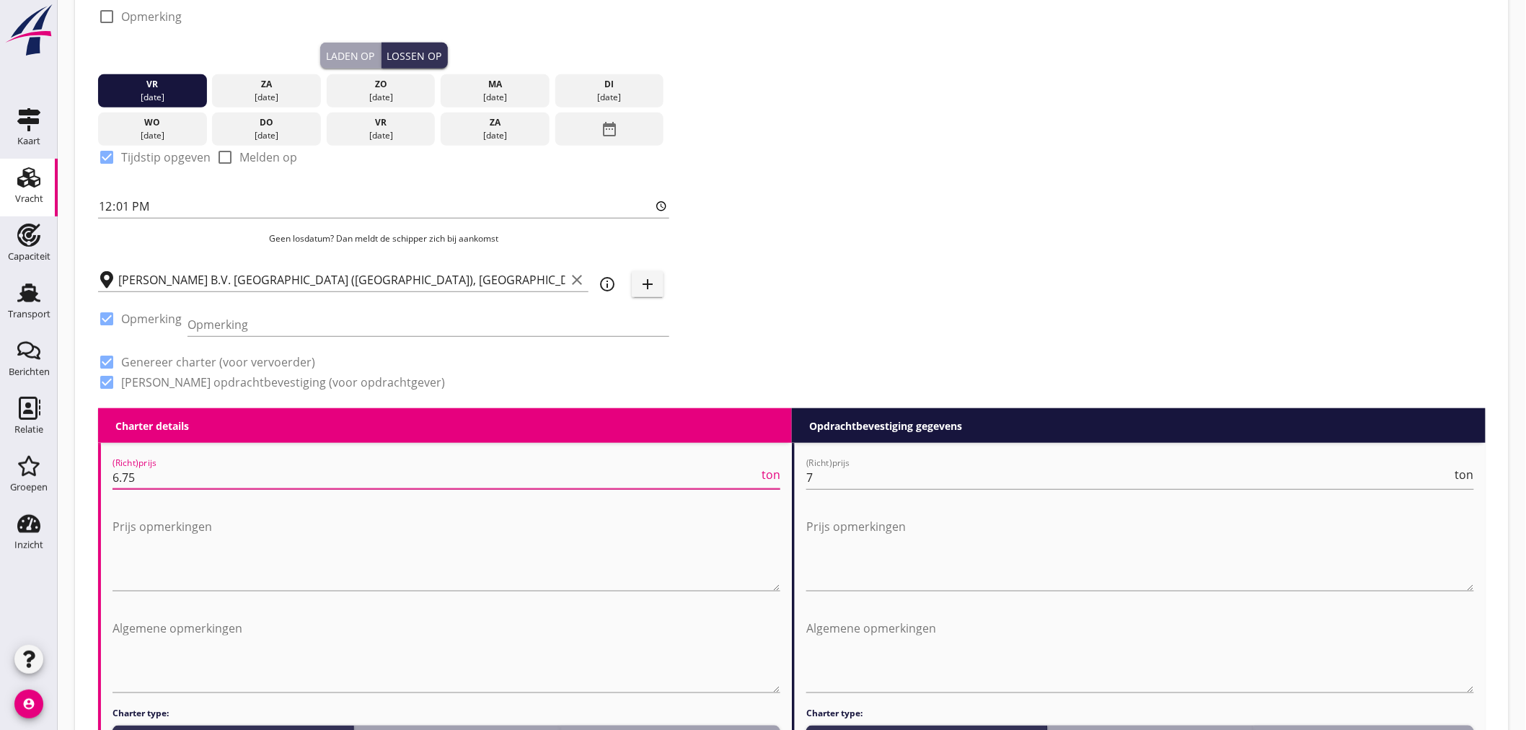
drag, startPoint x: 152, startPoint y: 477, endPoint x: -4, endPoint y: 460, distance: 157.4
type input "4"
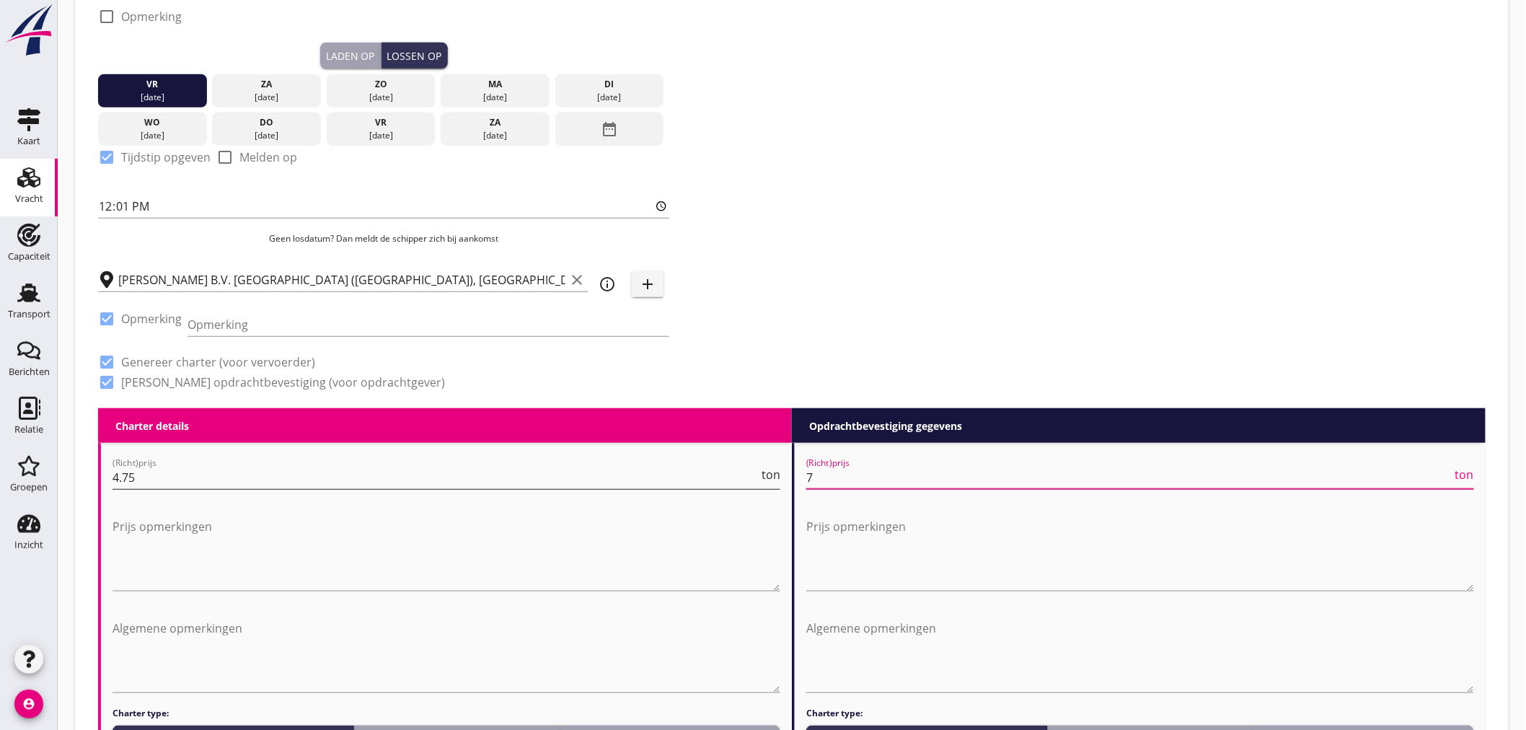
drag, startPoint x: 839, startPoint y: 477, endPoint x: 753, endPoint y: 476, distance: 85.8
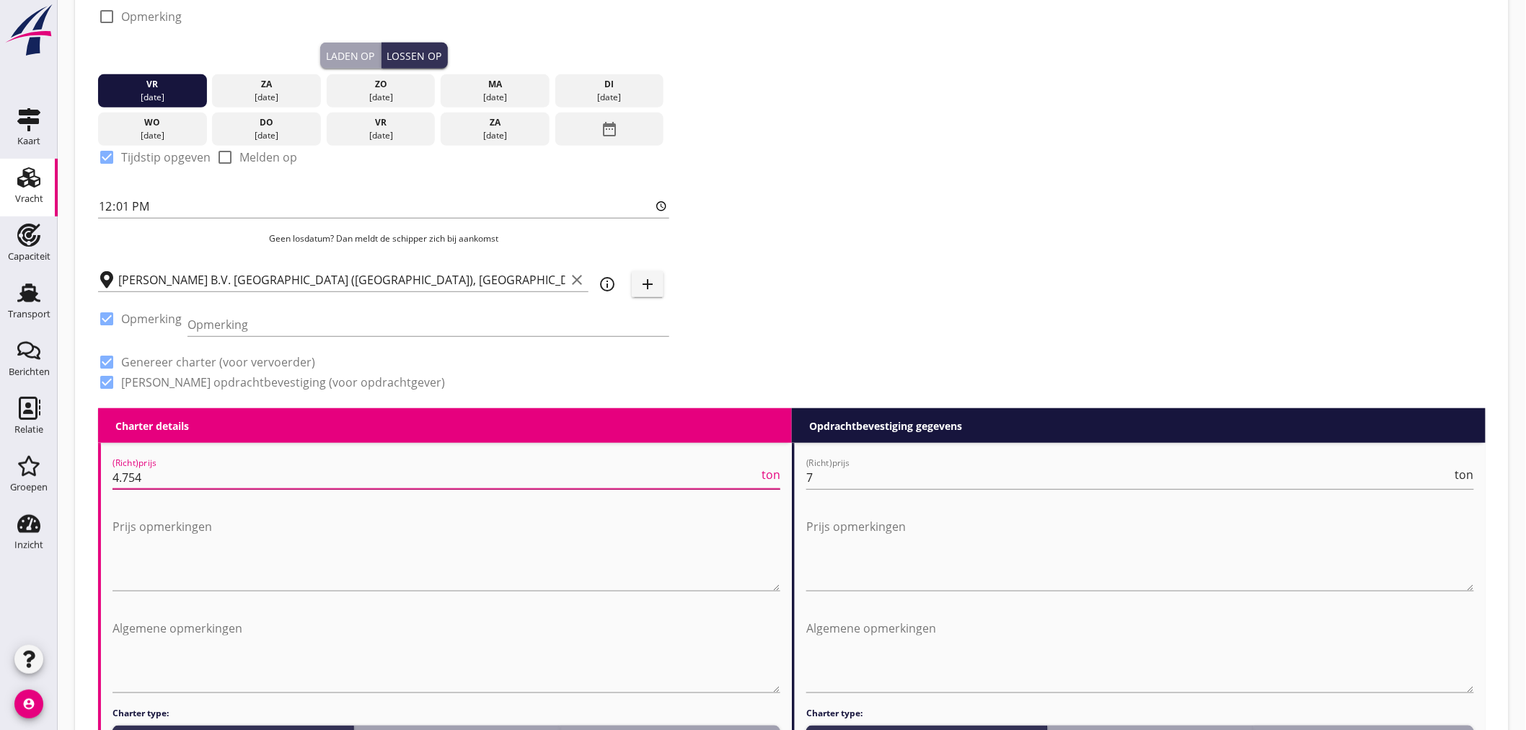
type input "4.75"
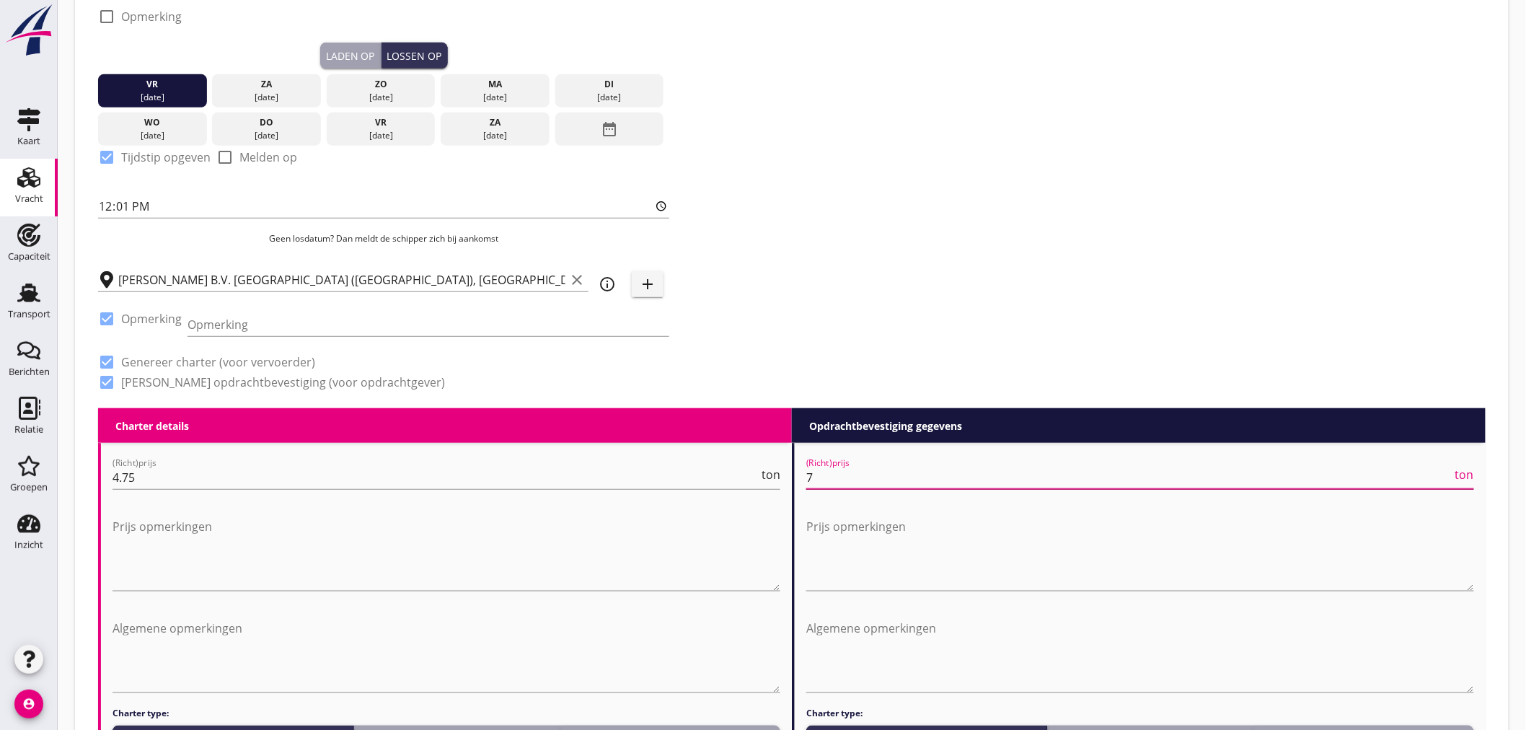
click at [890, 469] on input "7" at bounding box center [1129, 477] width 646 height 23
type input "4"
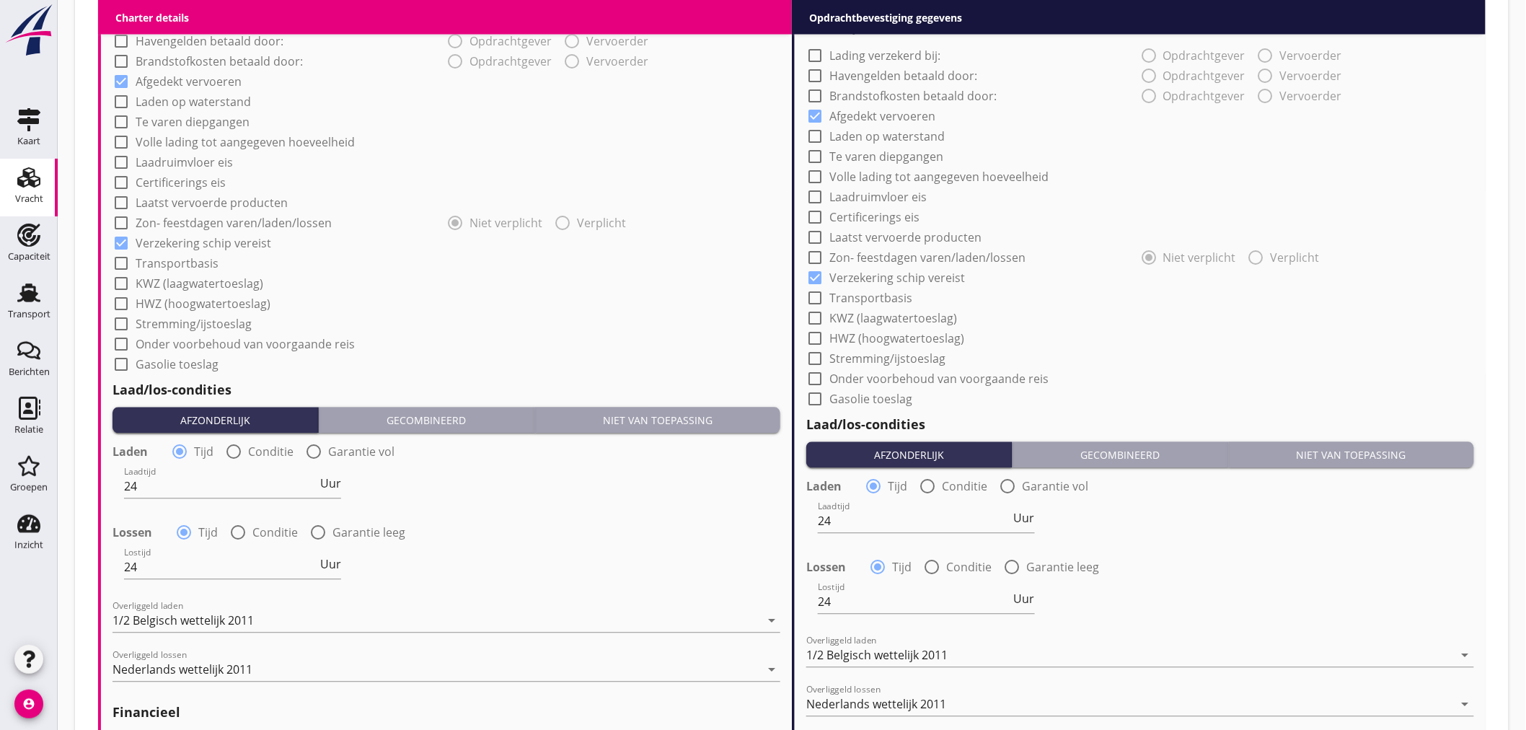
scroll to position [1467, 0]
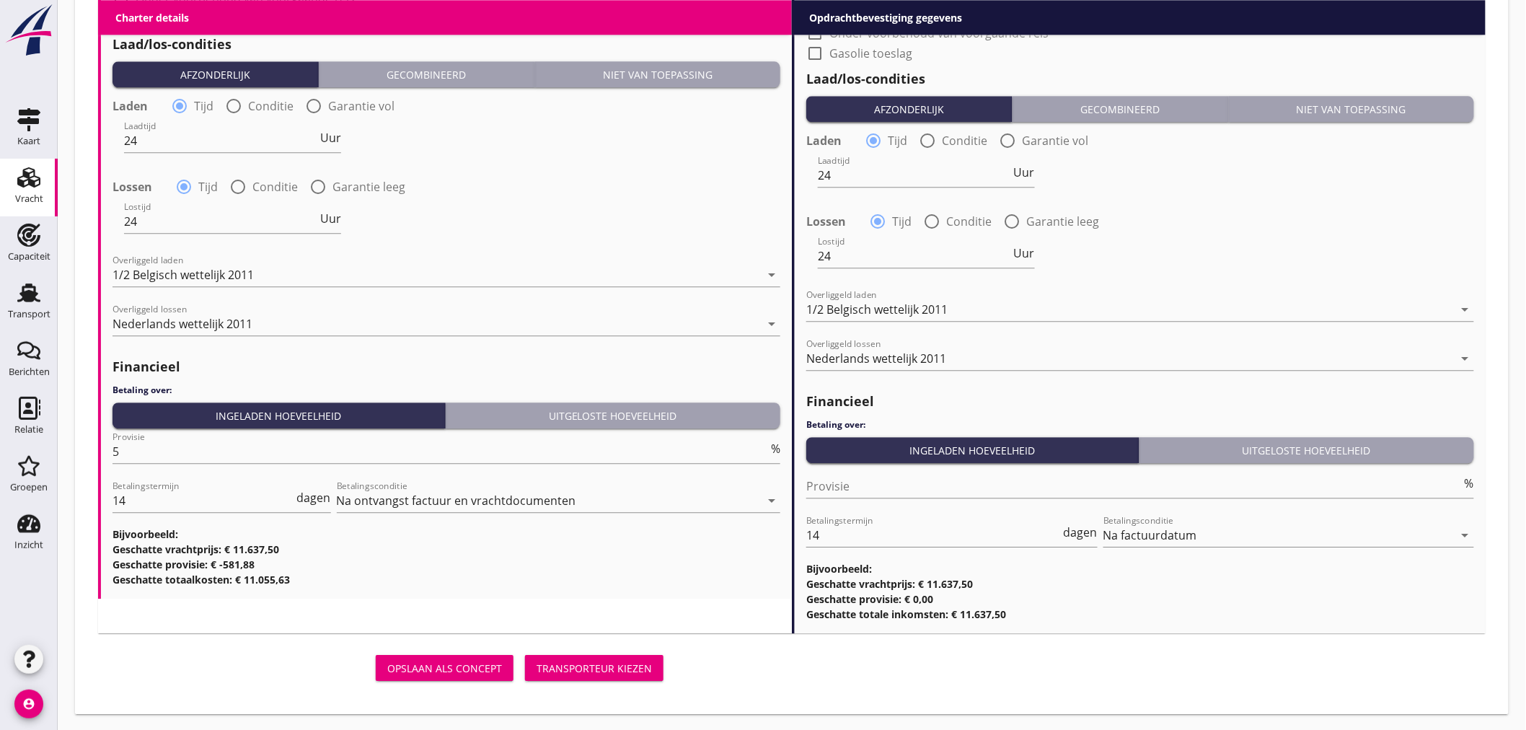
type input "4.75"
click at [578, 660] on div "Transporteur kiezen" at bounding box center [593, 667] width 115 height 15
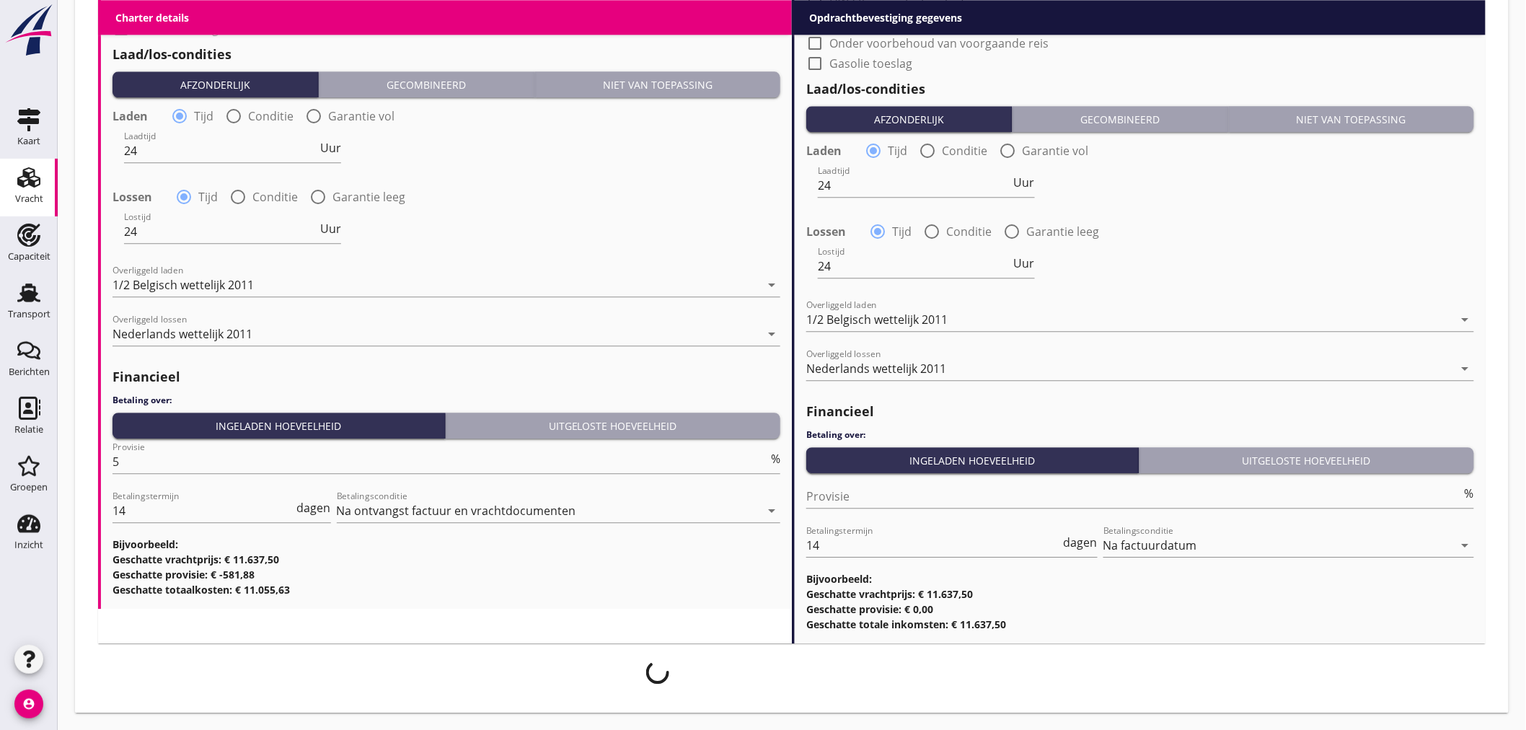
scroll to position [1456, 0]
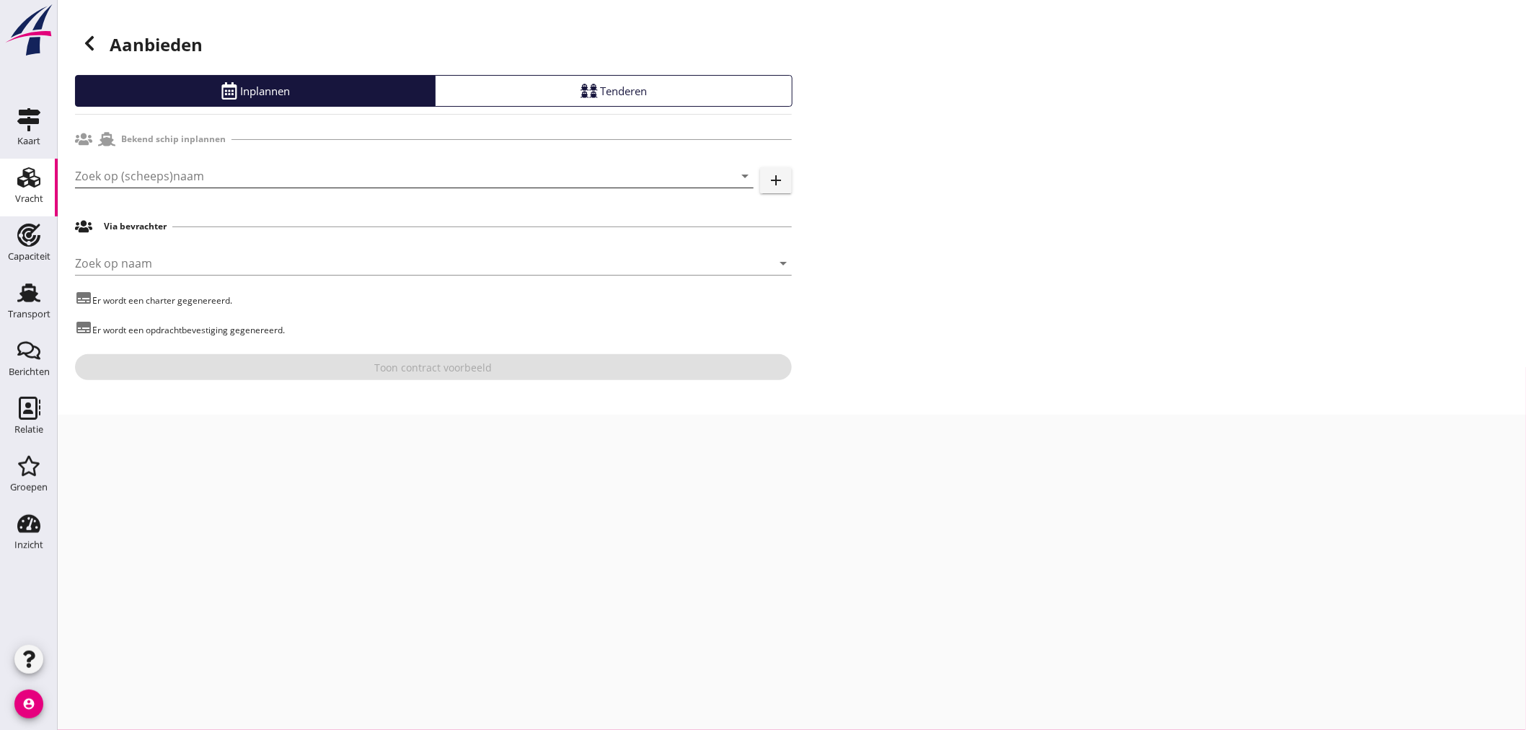
click at [330, 170] on input "Zoek op (scheeps)naam" at bounding box center [394, 175] width 638 height 23
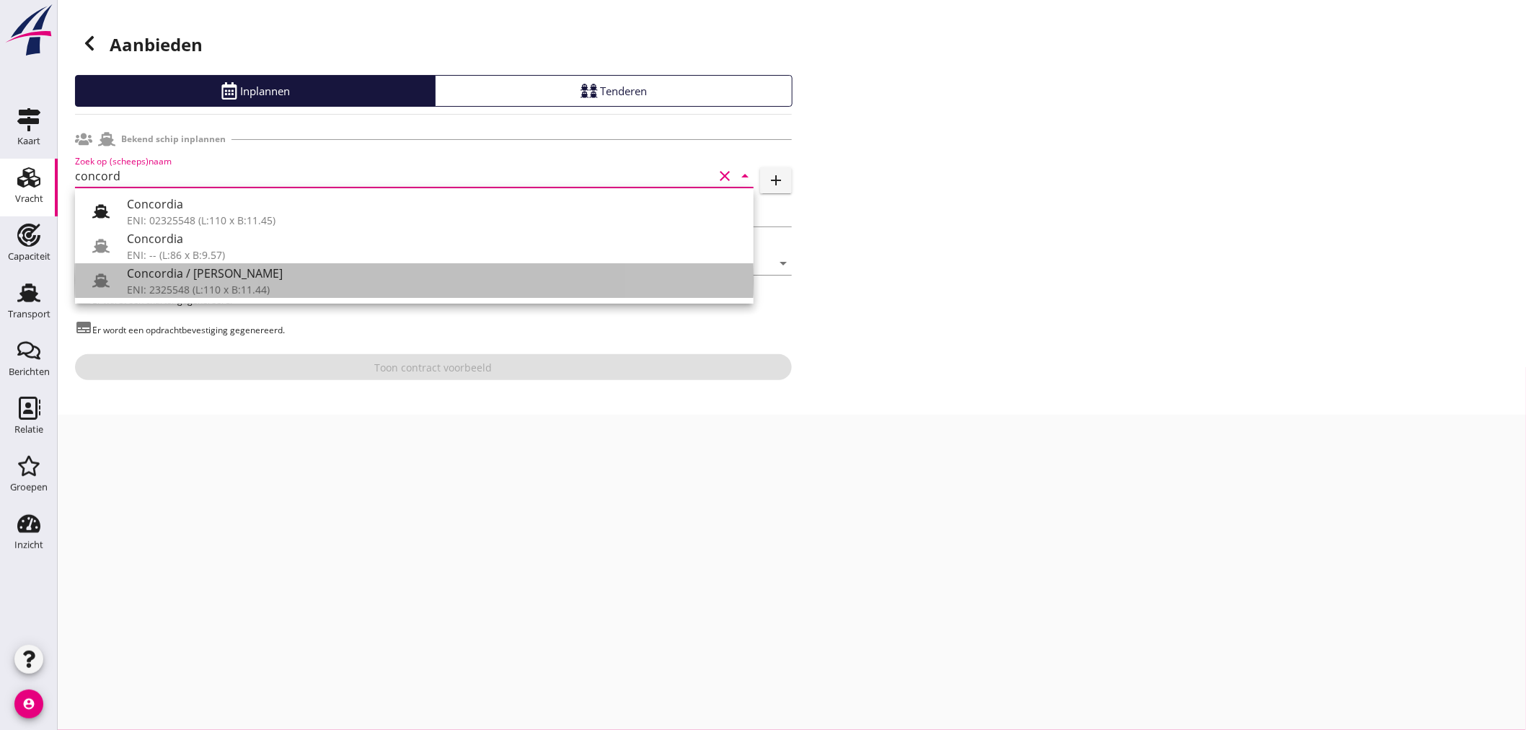
click at [328, 283] on div "ENI: 2325548 (L:110 x B:11.44)" at bounding box center [434, 289] width 615 height 15
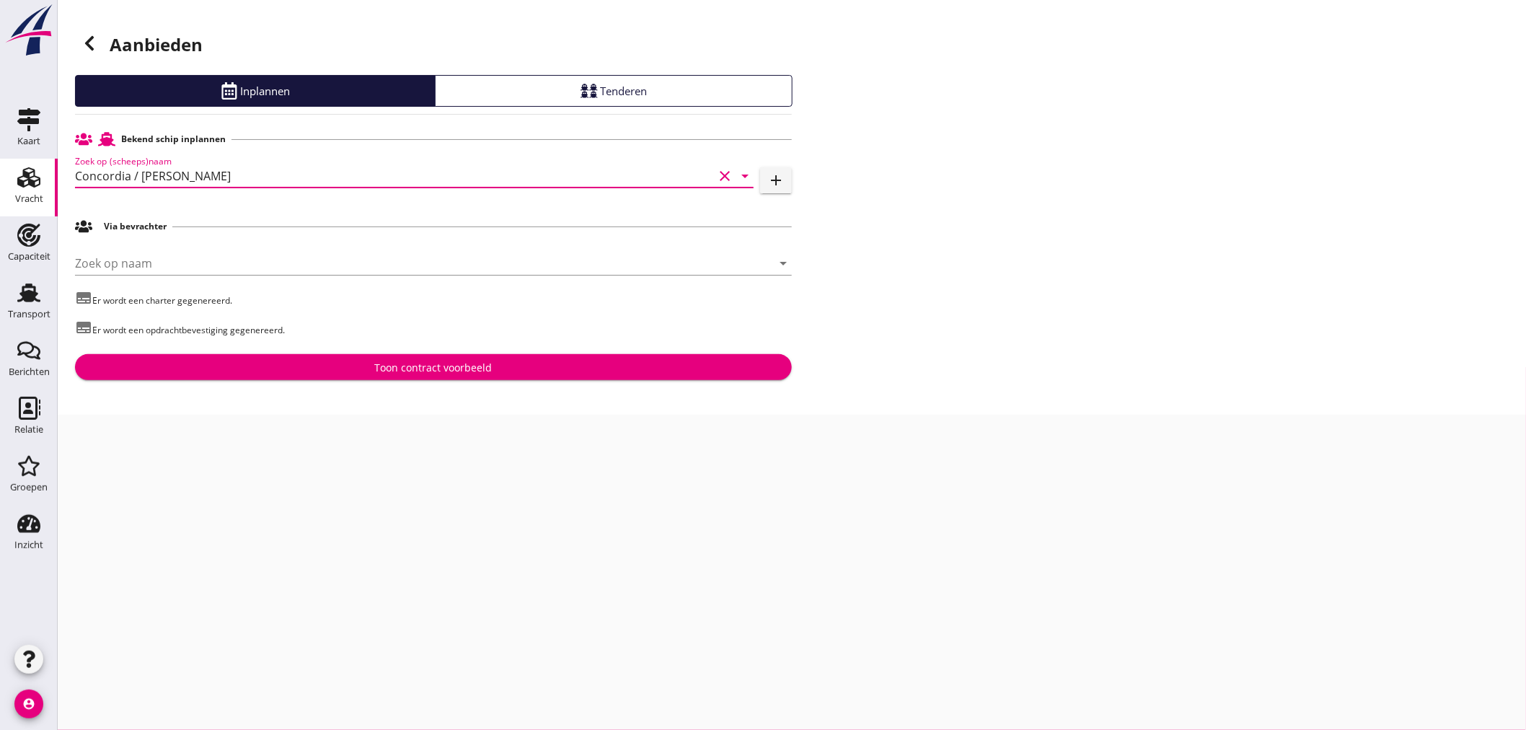
type input "Concordia / [PERSON_NAME]"
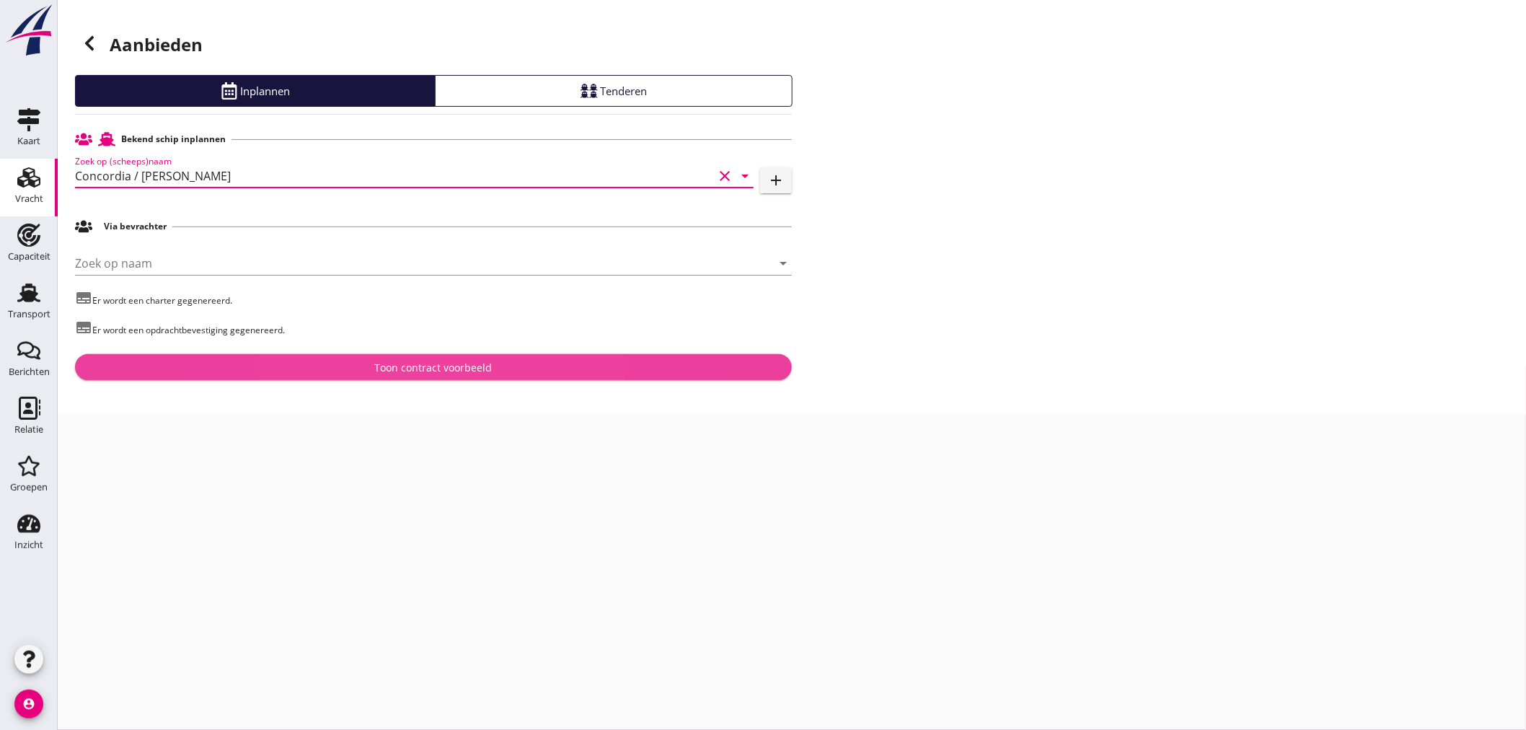
click at [355, 376] on button "Toon contract voorbeeld" at bounding box center [433, 367] width 717 height 26
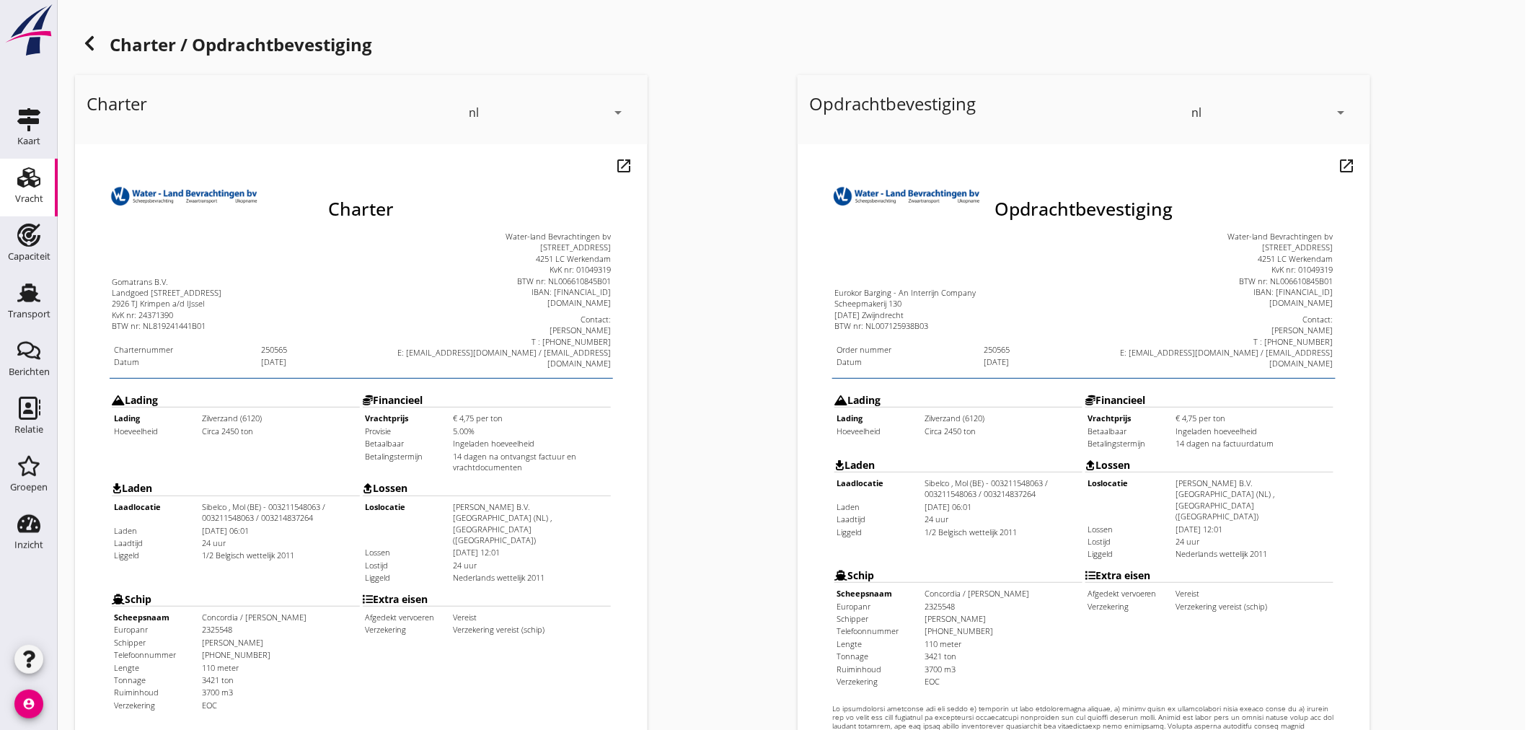
scroll to position [337, 0]
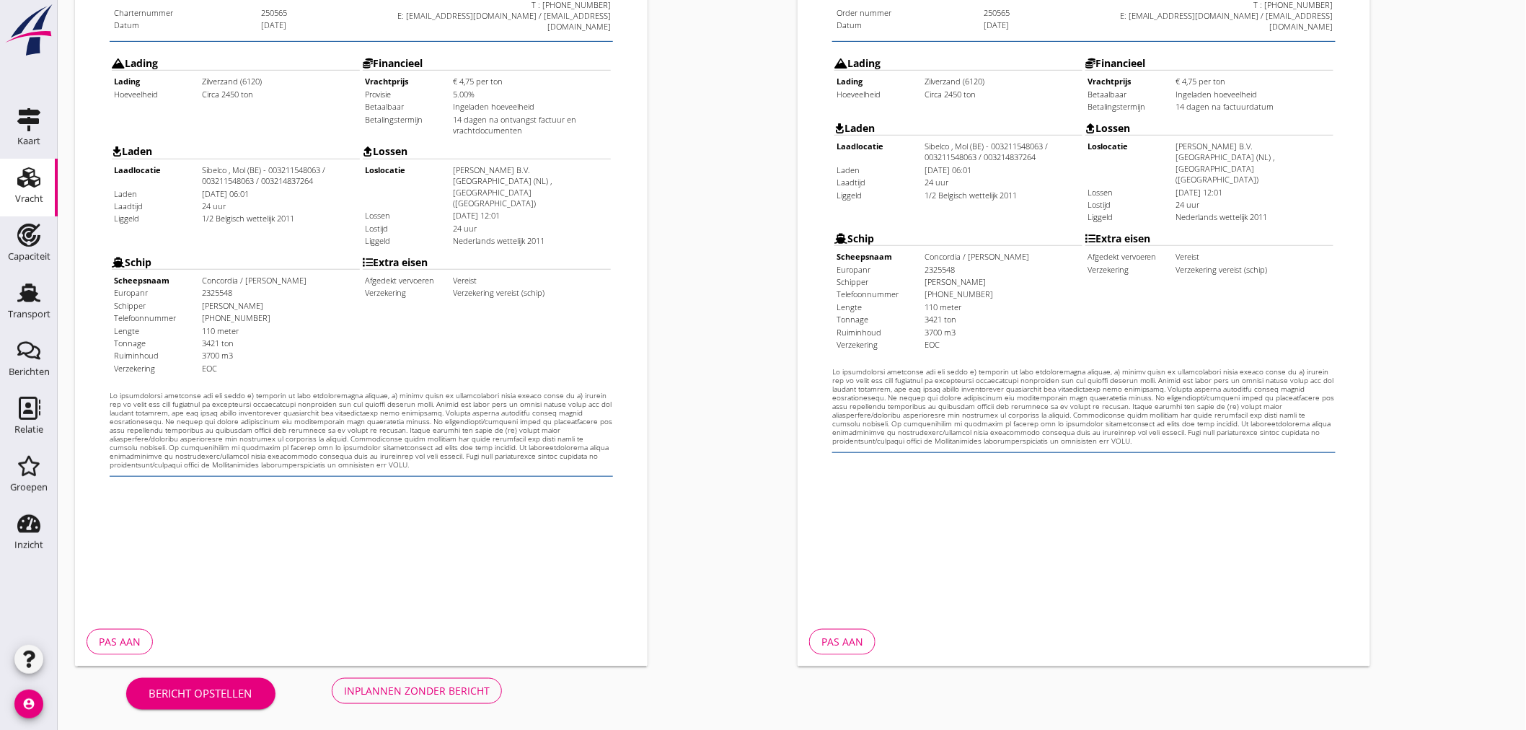
click at [457, 687] on div "Inplannen zonder bericht" at bounding box center [417, 690] width 146 height 15
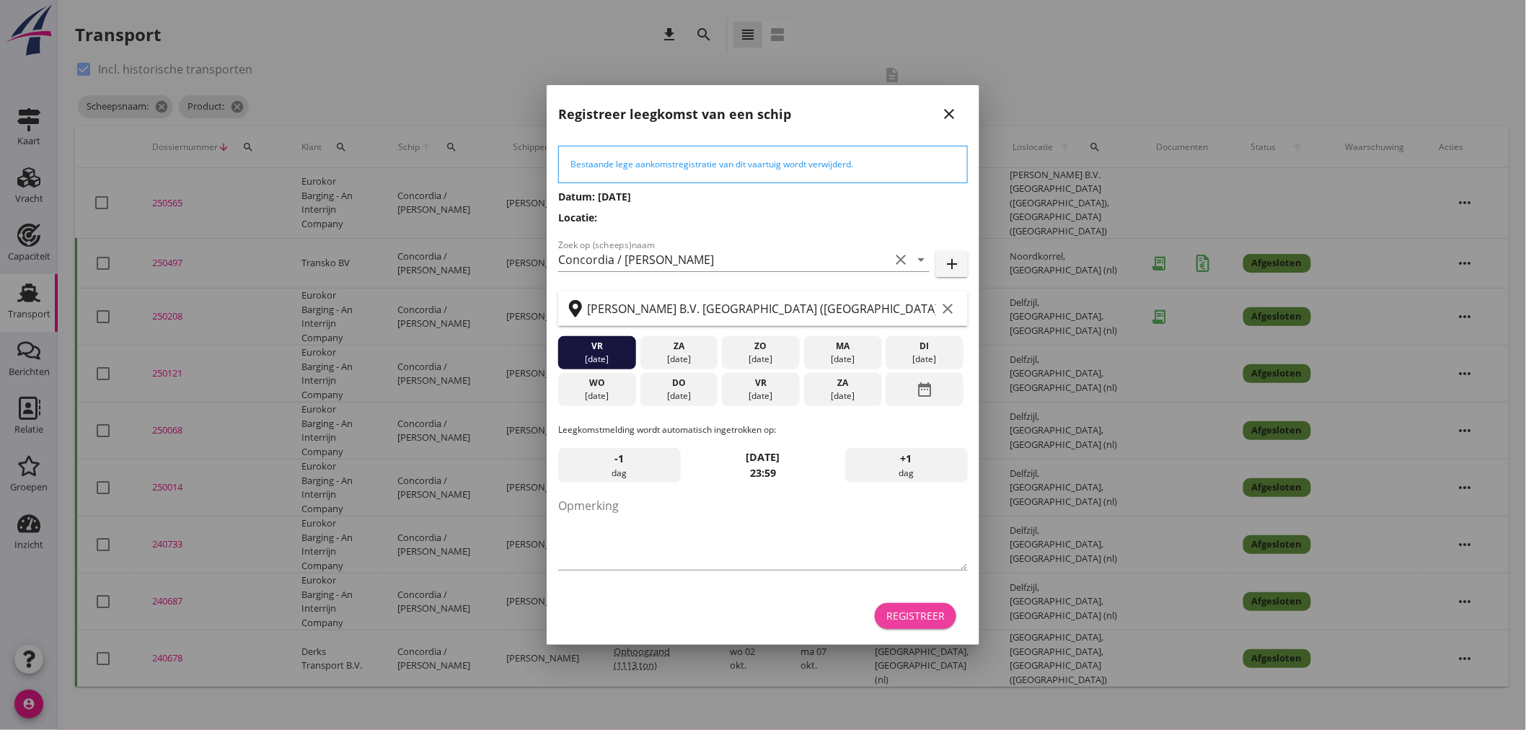
click at [934, 615] on div "Registreer" at bounding box center [915, 615] width 58 height 15
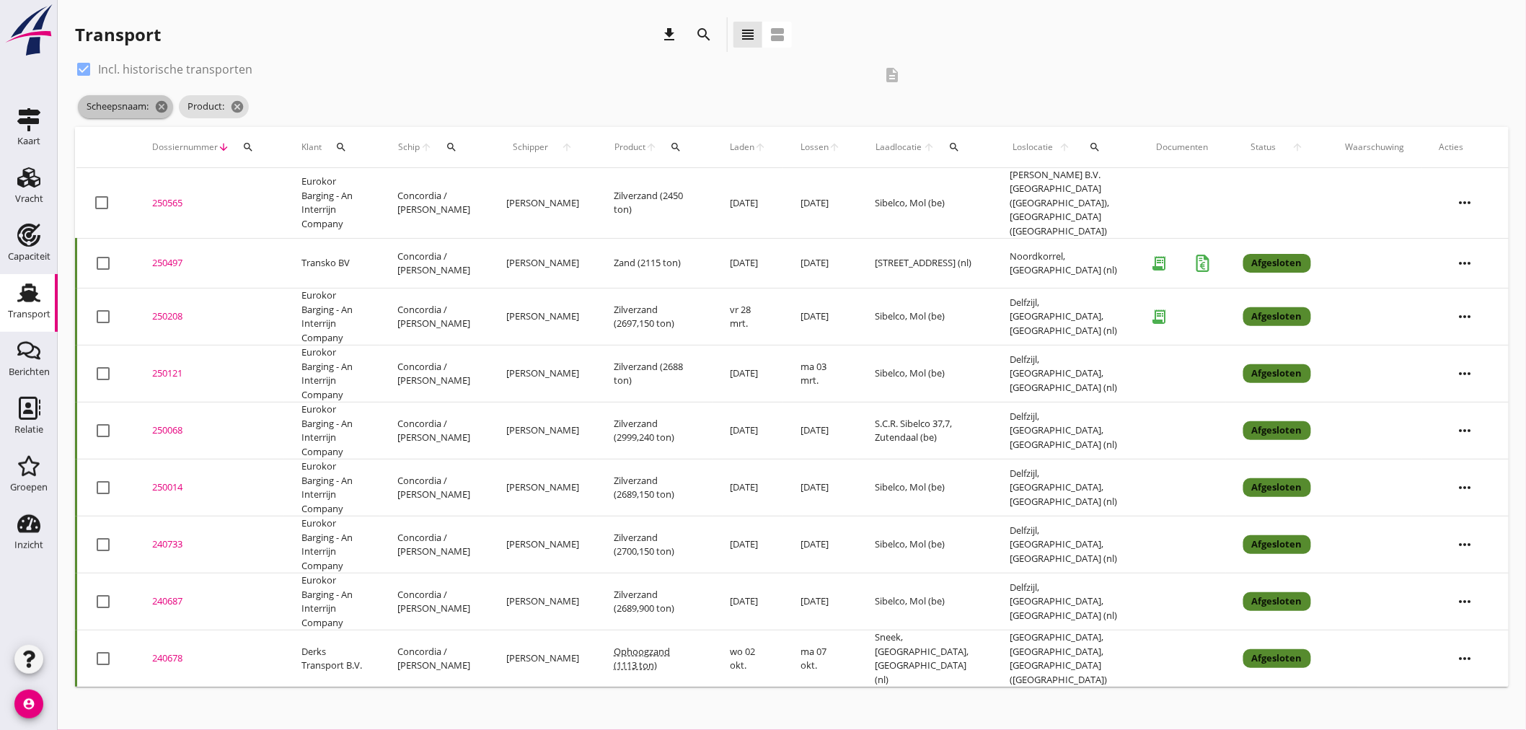
click at [164, 110] on icon "cancel" at bounding box center [161, 107] width 14 height 14
click at [238, 130] on div "Dossiernummer arrow_downward search" at bounding box center [209, 147] width 115 height 35
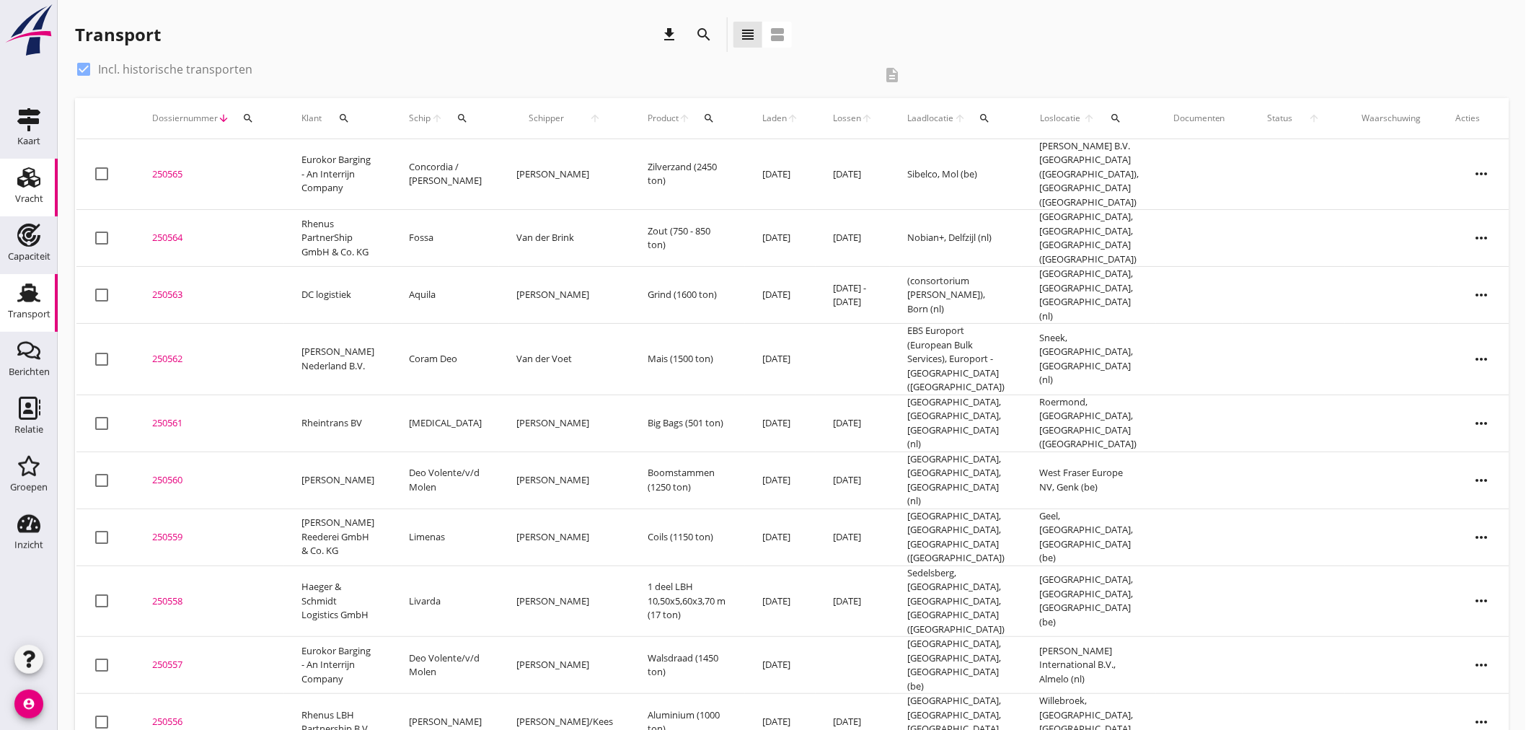
click at [35, 182] on icon "Vracht" at bounding box center [28, 177] width 23 height 23
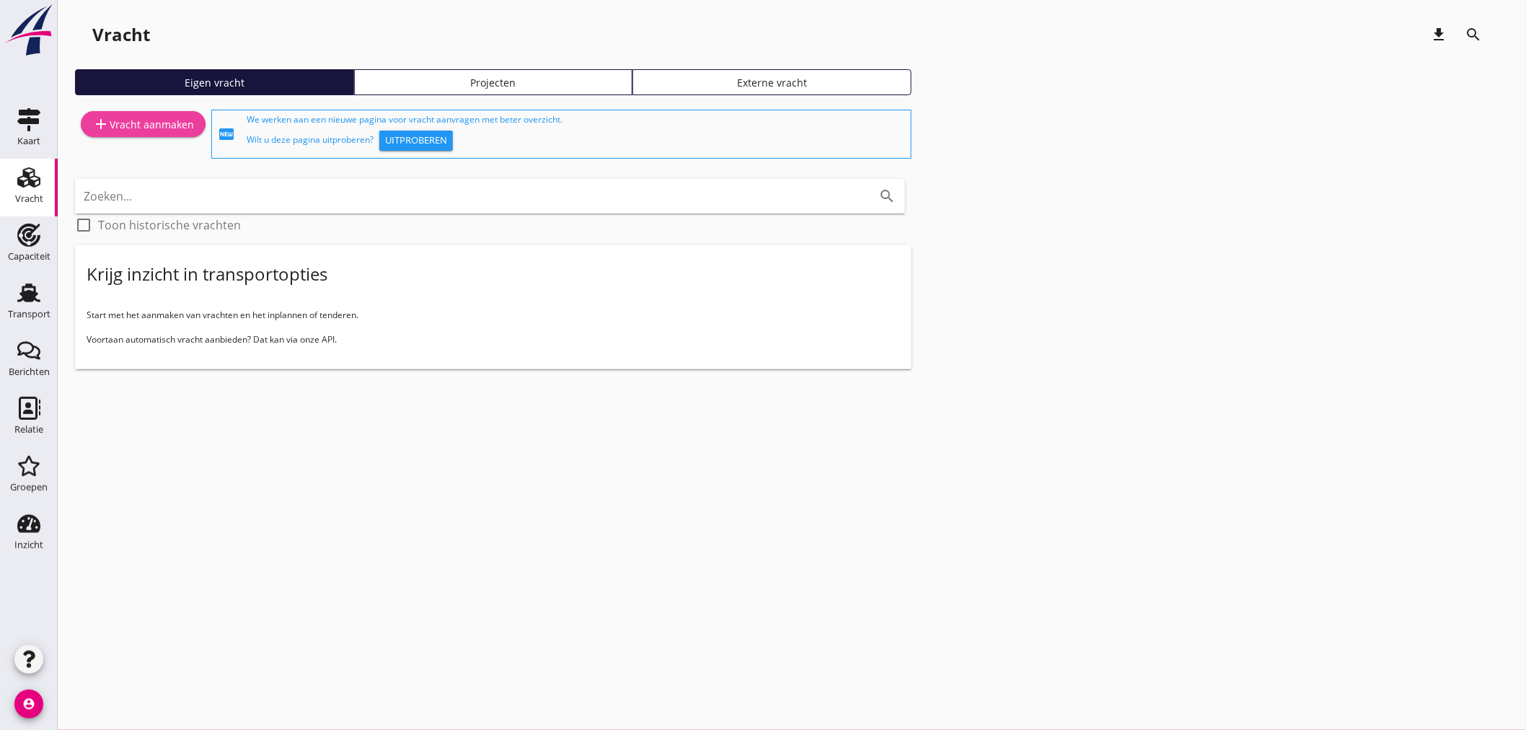
click at [142, 115] on div "add Vracht aanmaken" at bounding box center [143, 123] width 102 height 17
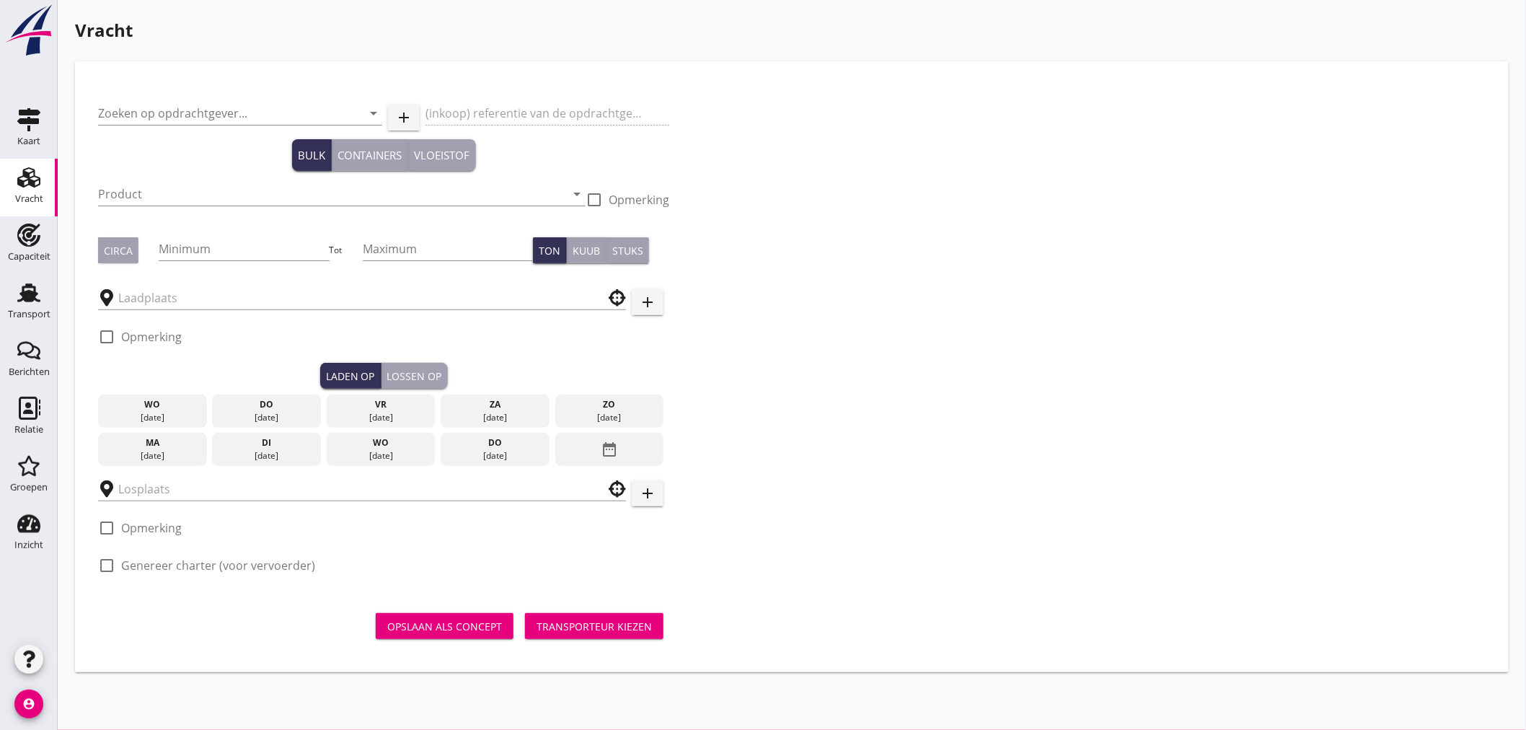
click at [49, 175] on link "Vracht Vracht" at bounding box center [29, 188] width 58 height 58
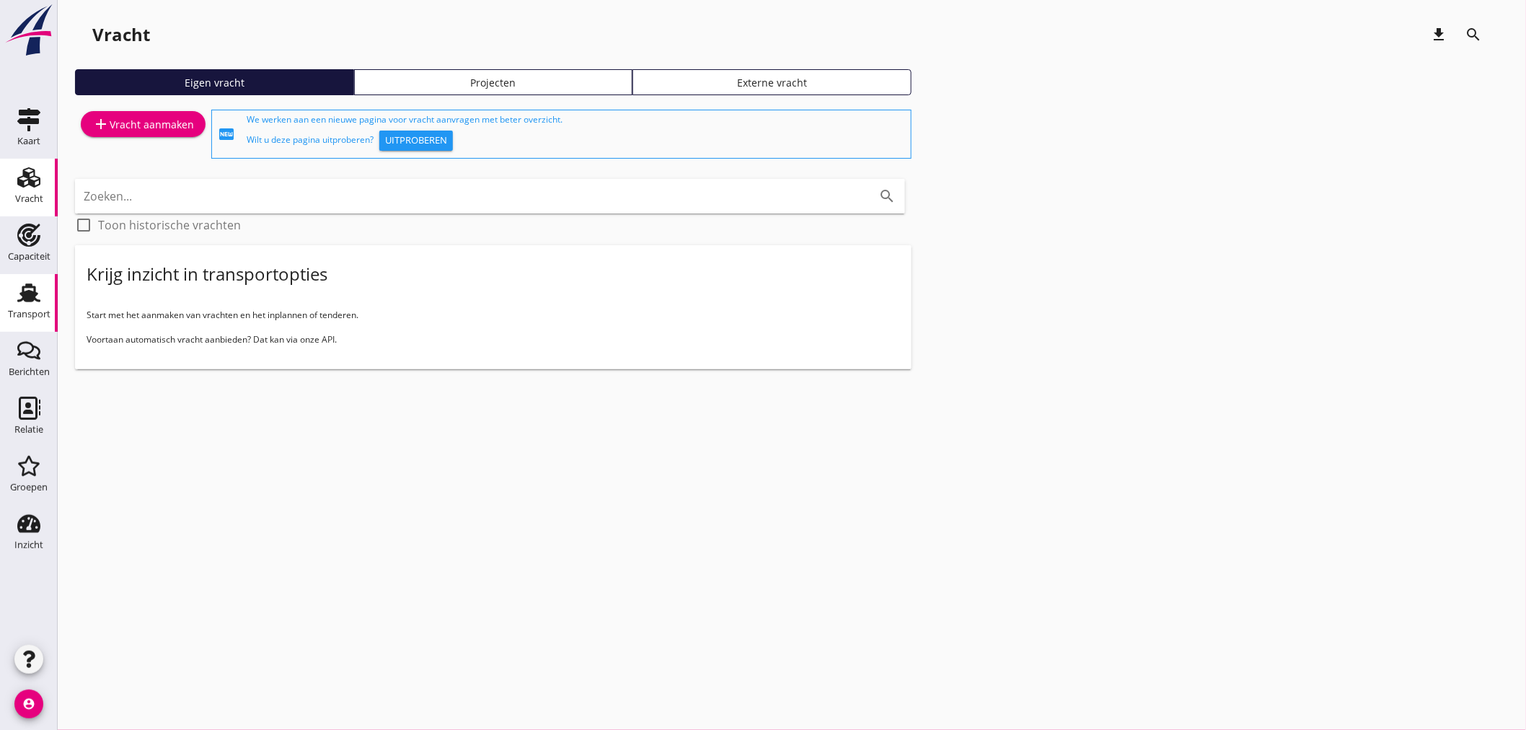
click at [31, 305] on div "Transport" at bounding box center [29, 314] width 43 height 20
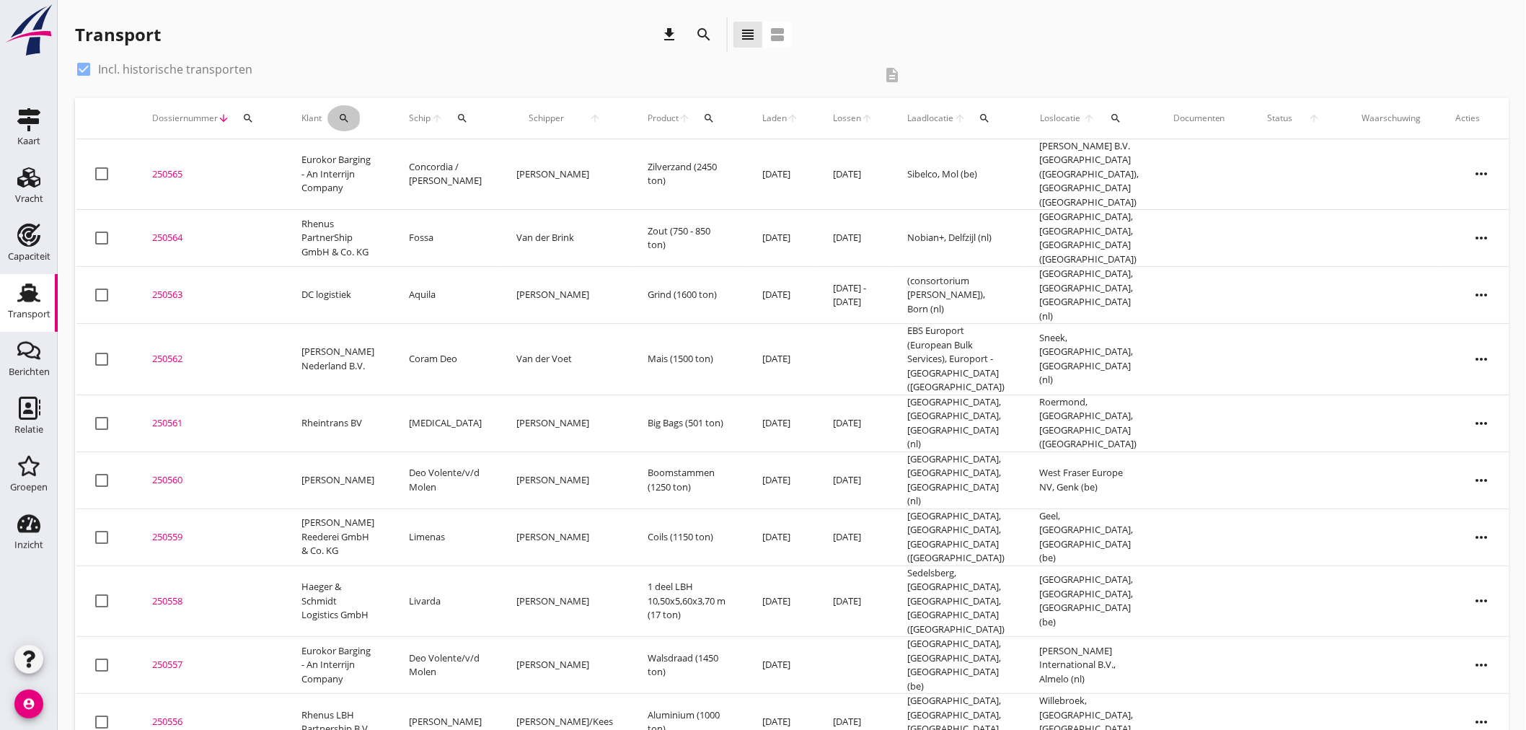
click at [345, 121] on icon "search" at bounding box center [344, 118] width 12 height 12
click at [466, 160] on input "Zoeken op opdrachtgever..." at bounding box center [408, 160] width 150 height 23
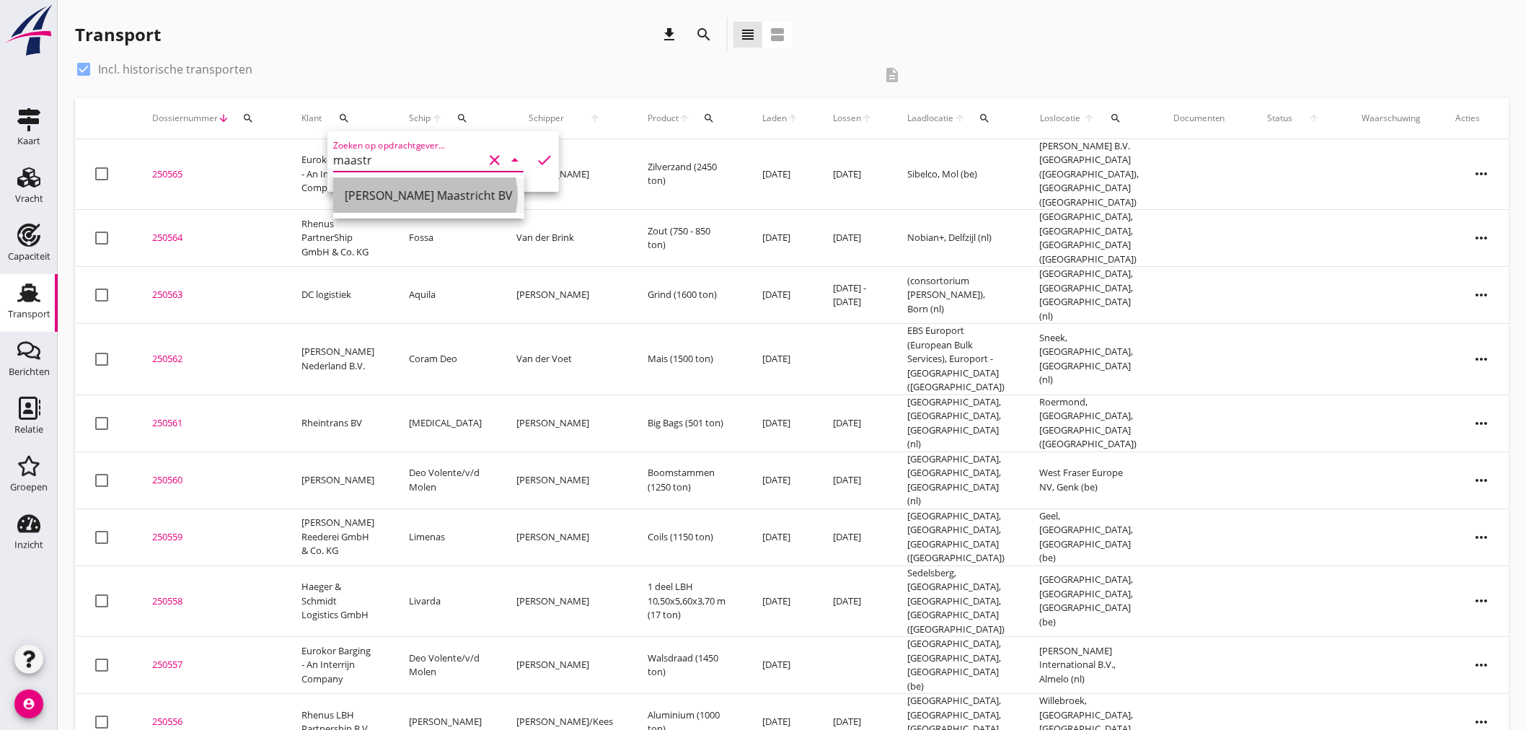
click at [457, 198] on div "[PERSON_NAME] Maastricht BV" at bounding box center [429, 195] width 168 height 17
type input "[PERSON_NAME] Maastricht BV"
click at [536, 154] on icon "check" at bounding box center [544, 159] width 17 height 17
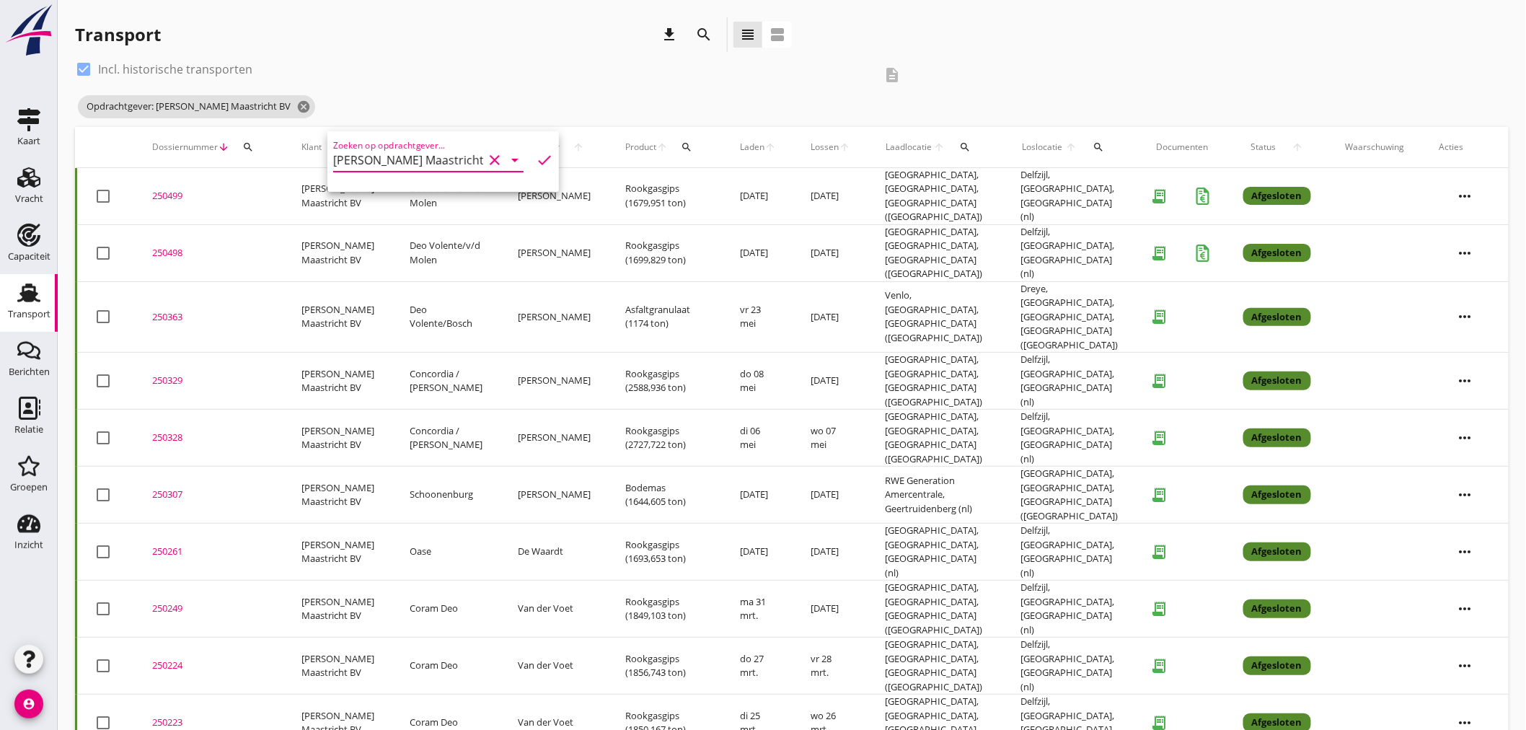
click at [536, 155] on icon "check" at bounding box center [544, 159] width 17 height 17
click at [560, 94] on div "Opdrachtgever: [PERSON_NAME] Maastricht BV cancel" at bounding box center [493, 106] width 836 height 29
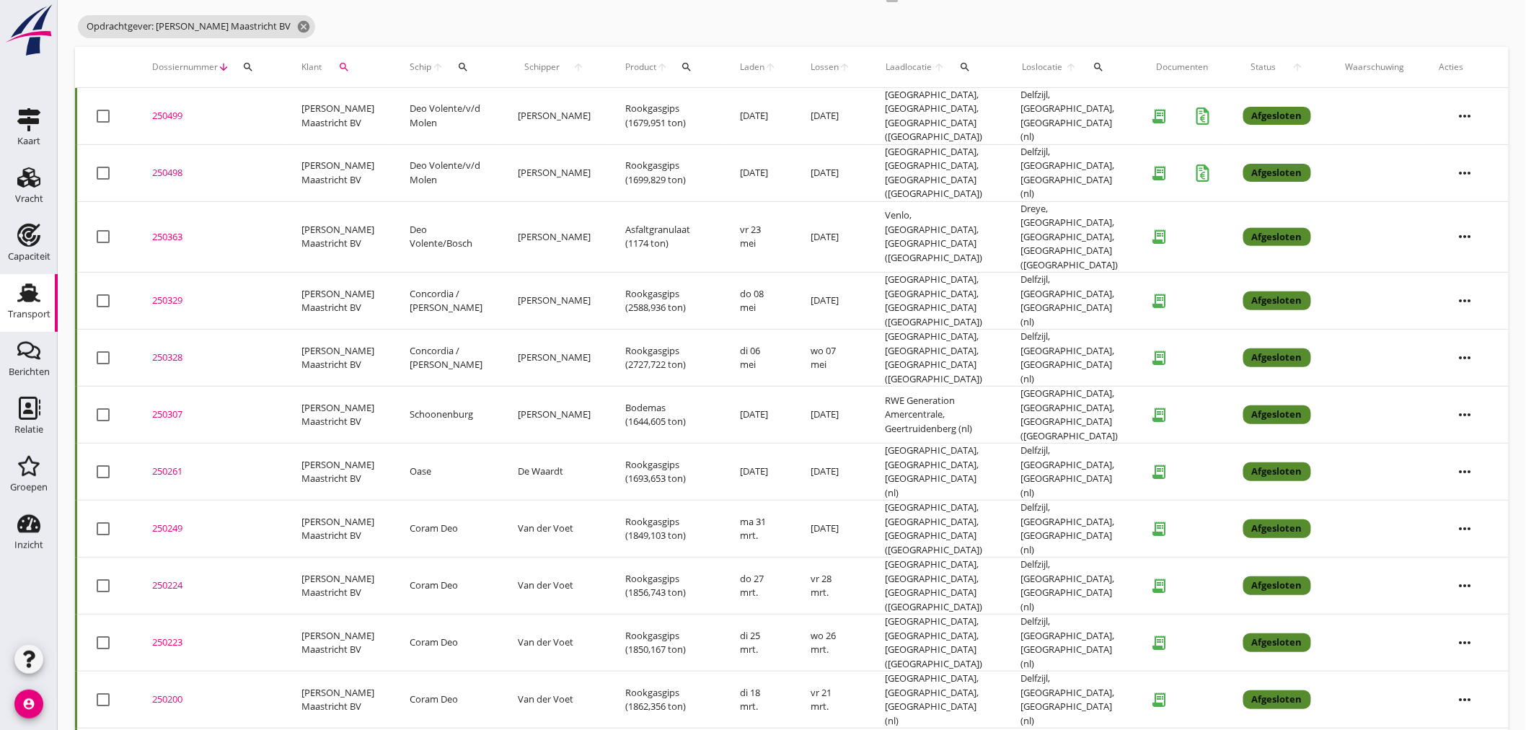
scroll to position [320, 0]
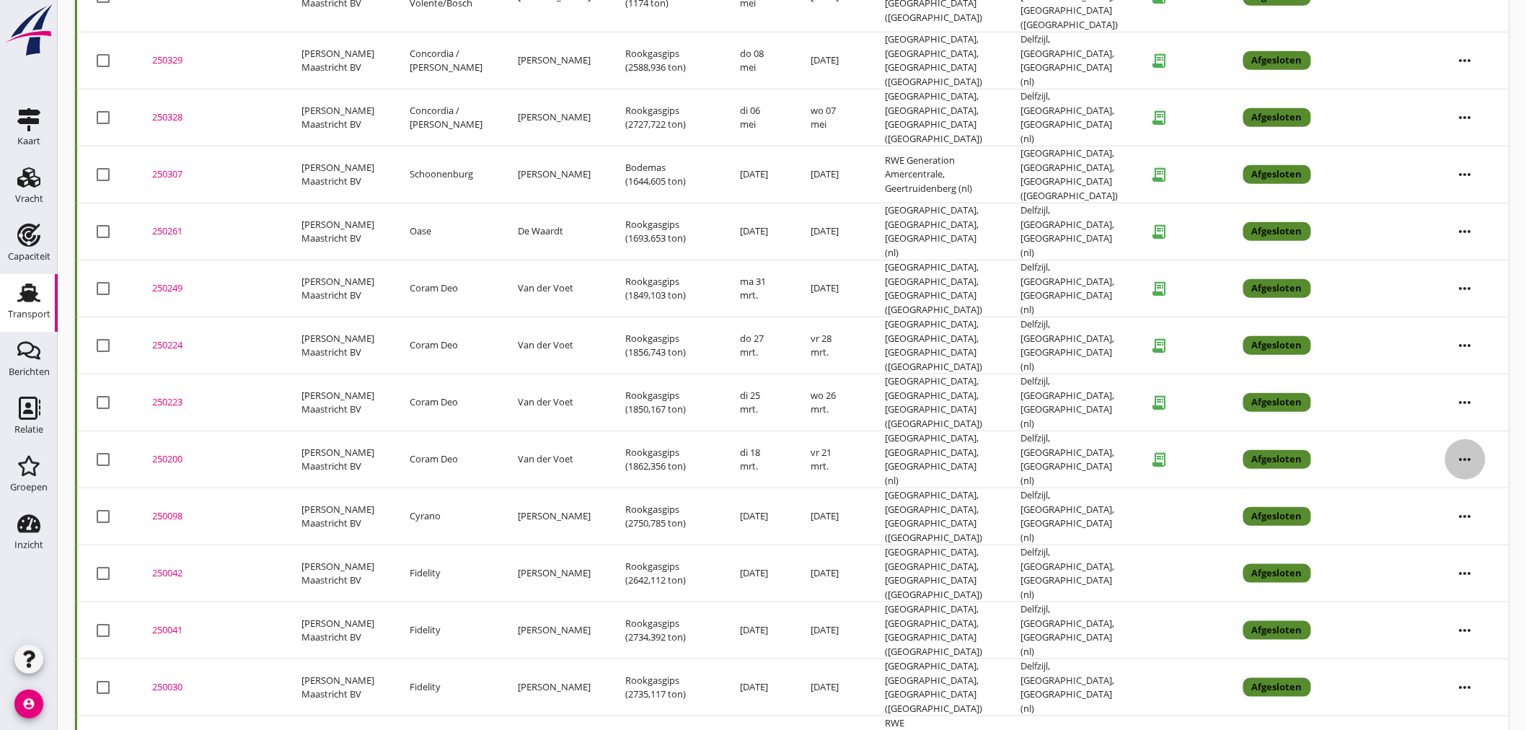
click at [1011, 439] on icon "more_horiz" at bounding box center [1465, 459] width 40 height 40
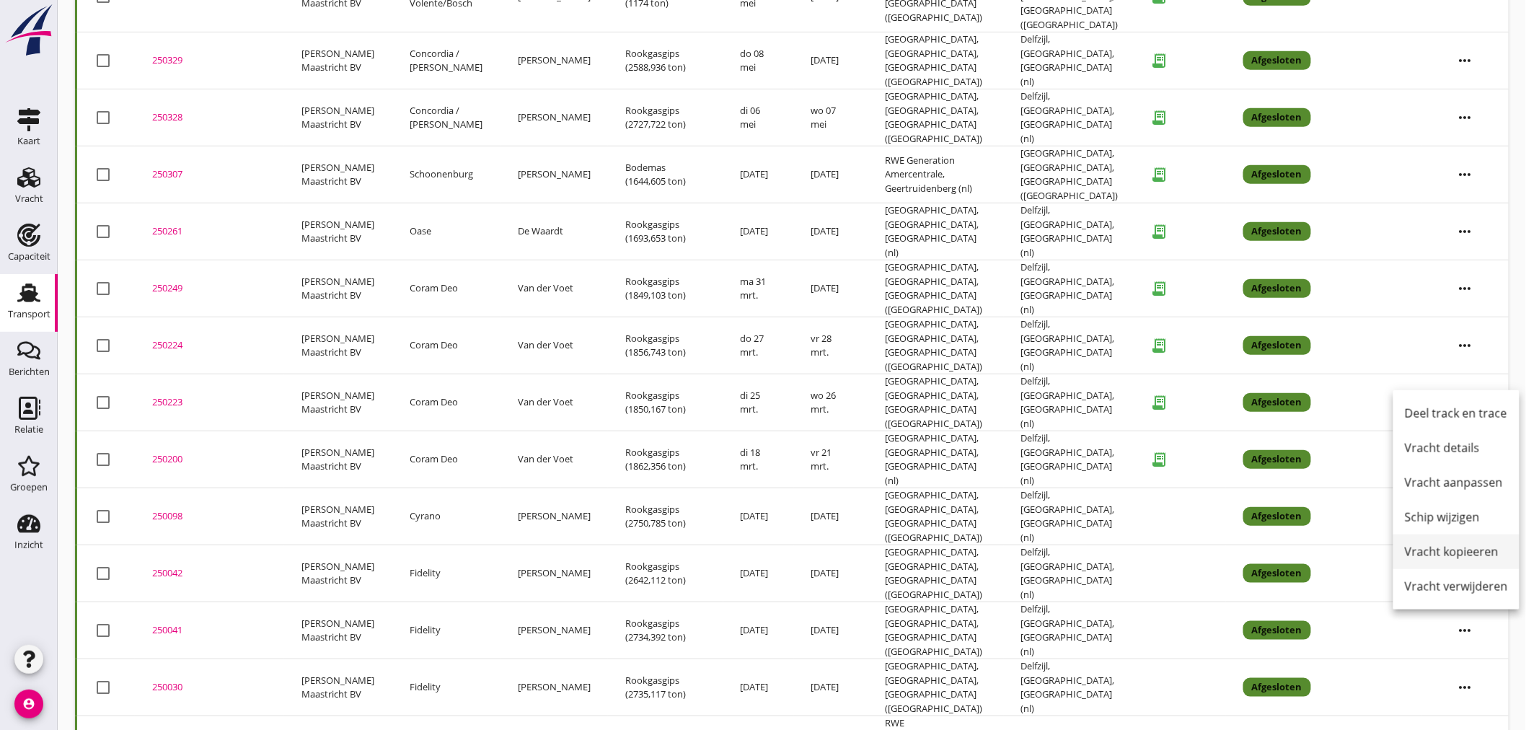
click at [1011, 550] on div "Vracht kopieeren" at bounding box center [1456, 551] width 103 height 17
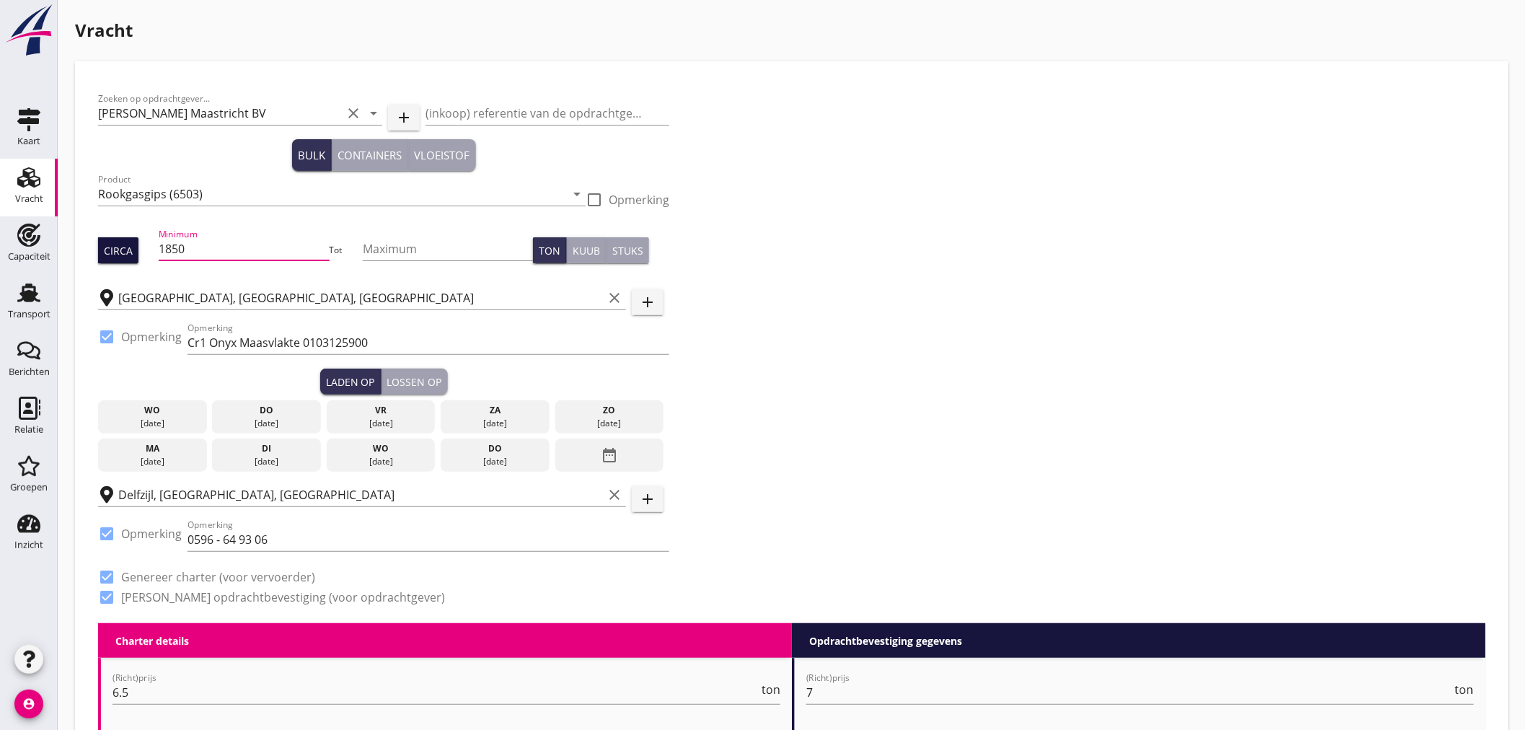
drag, startPoint x: 220, startPoint y: 244, endPoint x: 121, endPoint y: 244, distance: 98.8
click at [121, 244] on div "Circa Minimum 1850 Tot Maximum Ton Kuub Stuks" at bounding box center [383, 250] width 571 height 49
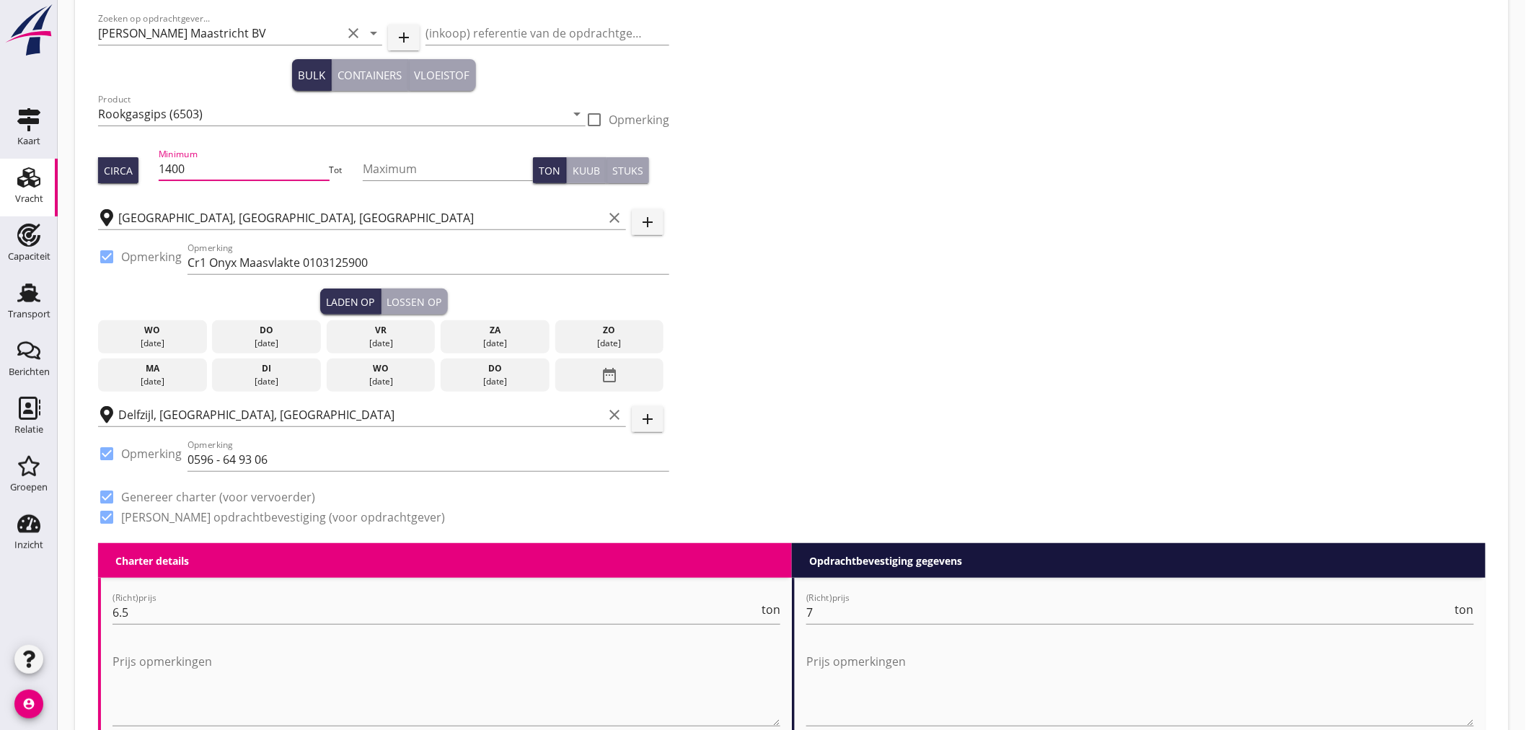
scroll to position [240, 0]
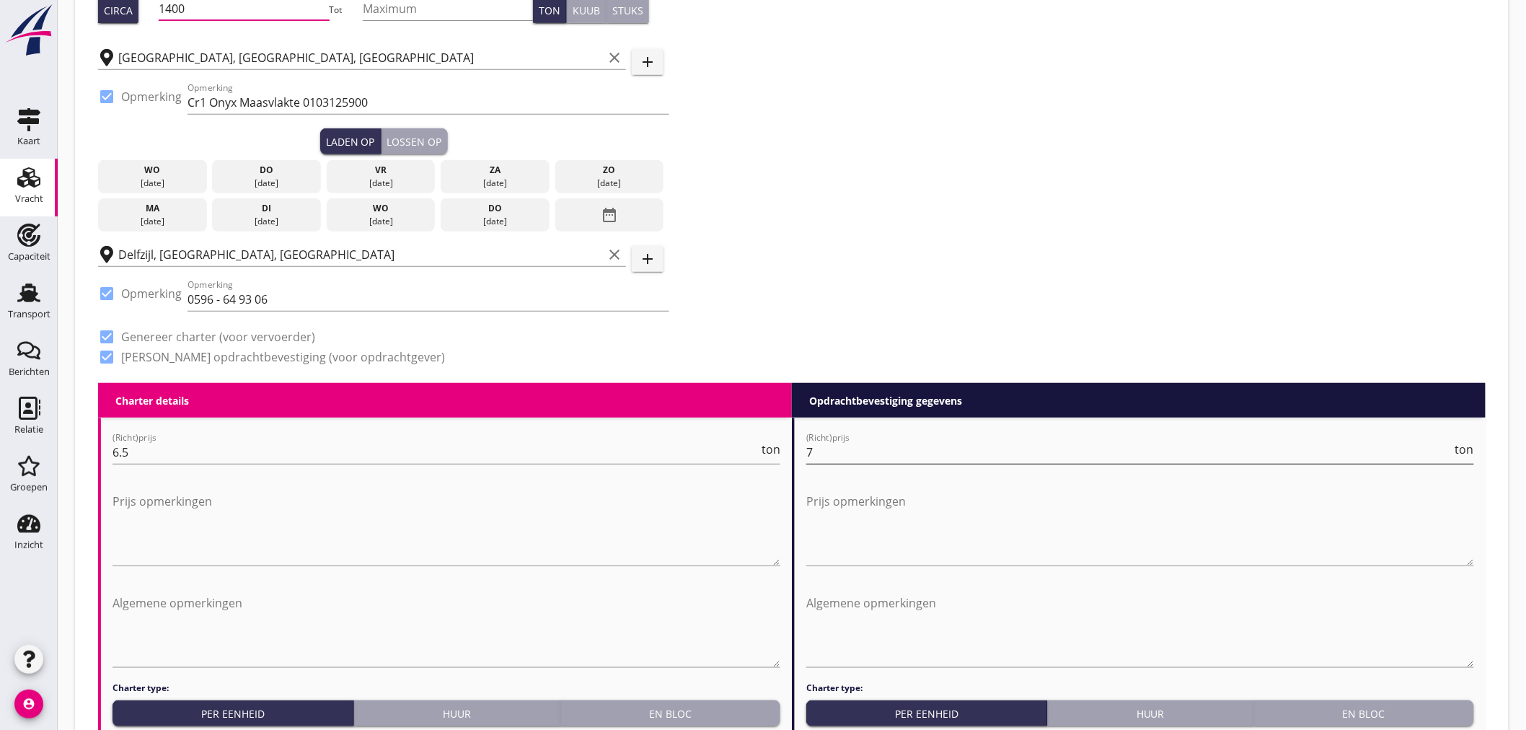
type input "1400"
drag, startPoint x: 827, startPoint y: 455, endPoint x: 746, endPoint y: 455, distance: 80.8
type input "7.75"
drag, startPoint x: 155, startPoint y: 443, endPoint x: 68, endPoint y: 448, distance: 86.7
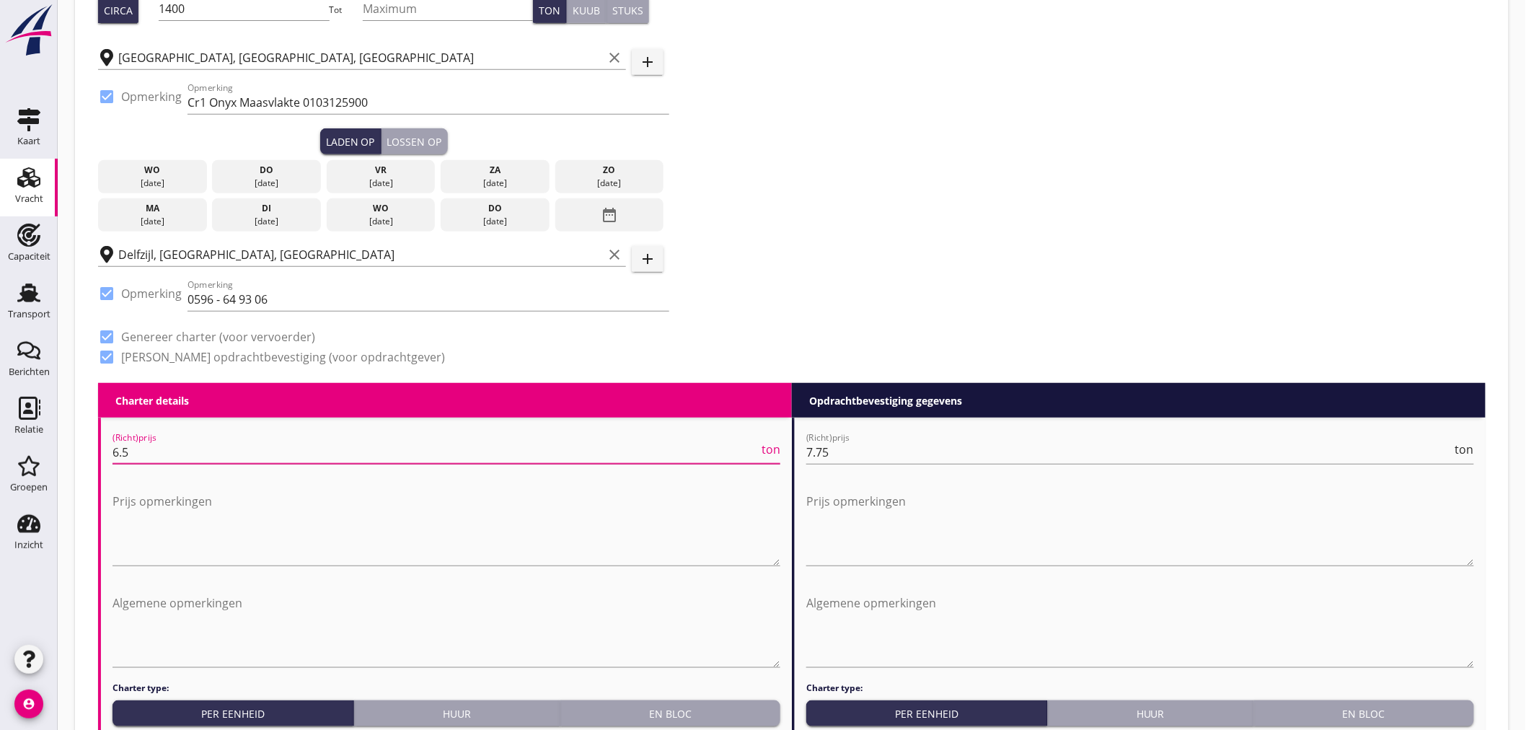
type input "7"
type input "7.50"
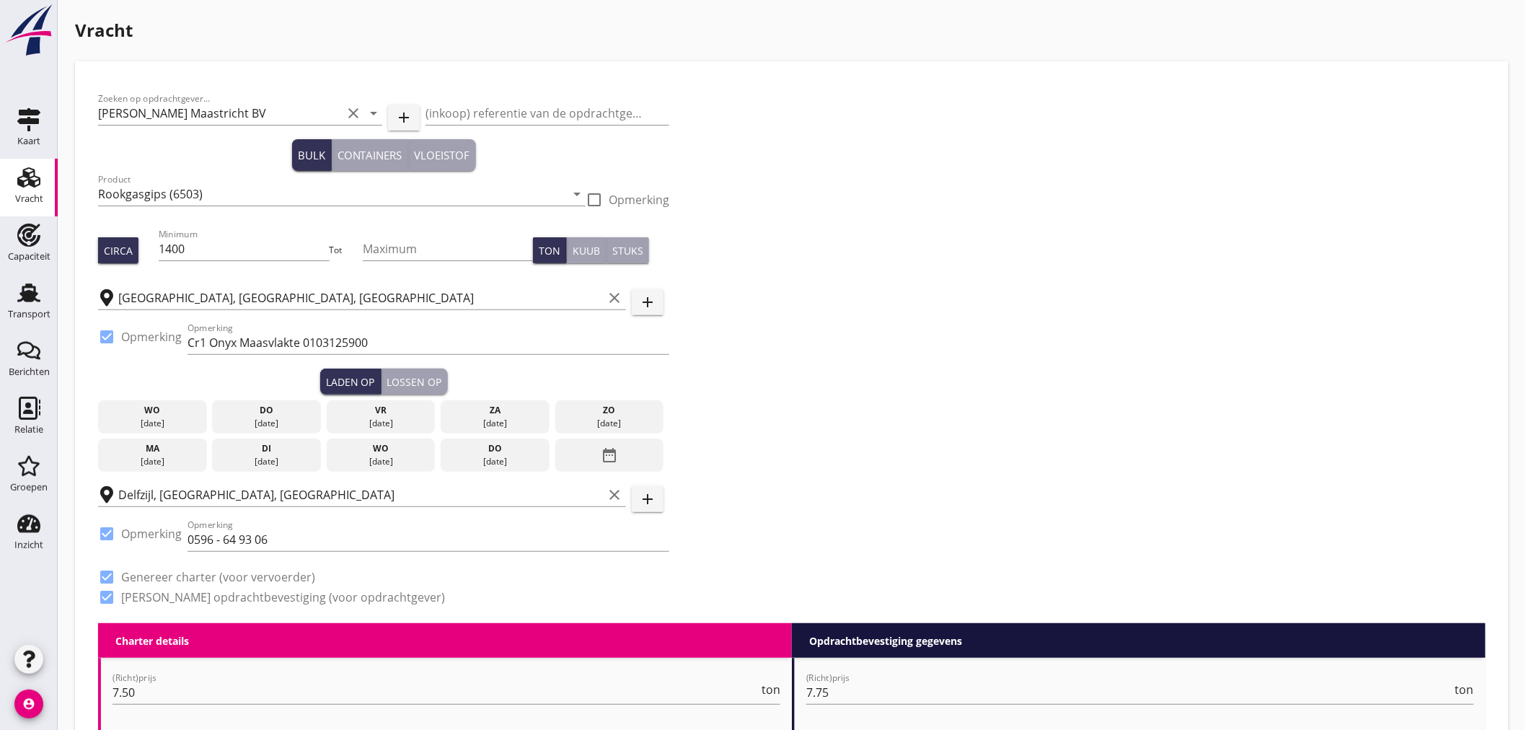
click at [182, 467] on div "[DATE]" at bounding box center [152, 454] width 109 height 33
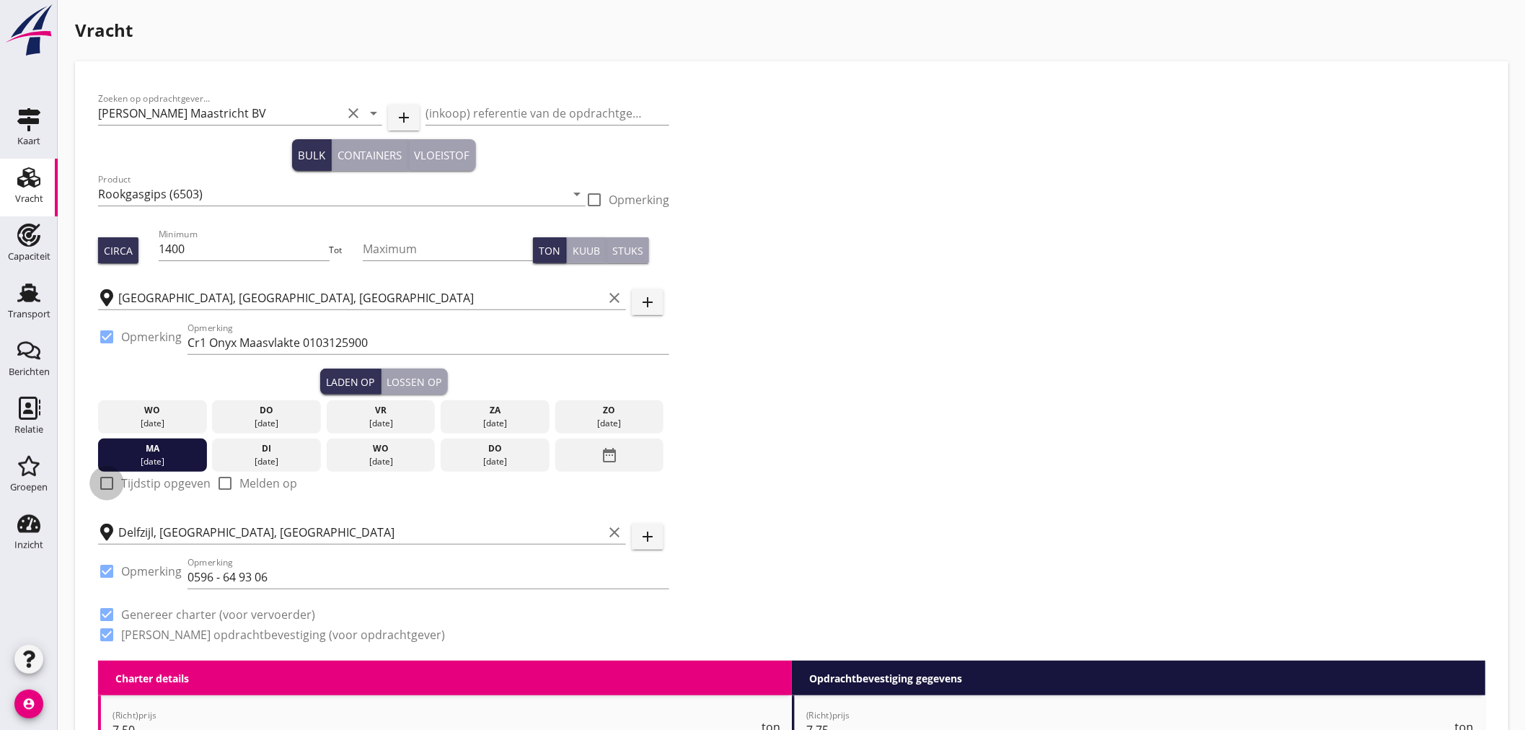
click at [110, 485] on div at bounding box center [106, 483] width 25 height 25
checkbox input "true"
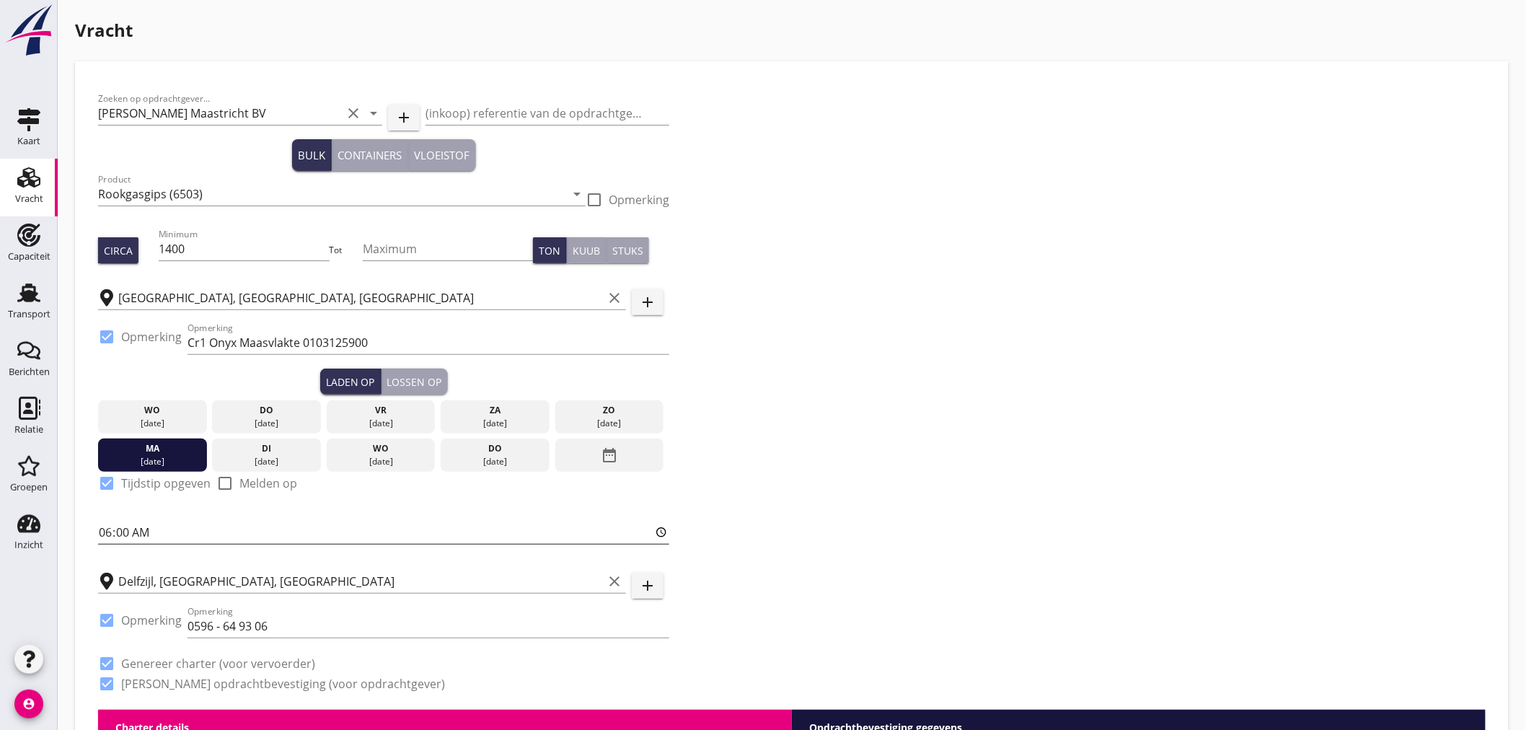
click at [123, 527] on input "06:00" at bounding box center [383, 532] width 571 height 23
type input "06:01"
click at [419, 382] on div "Lossen op" at bounding box center [414, 381] width 55 height 15
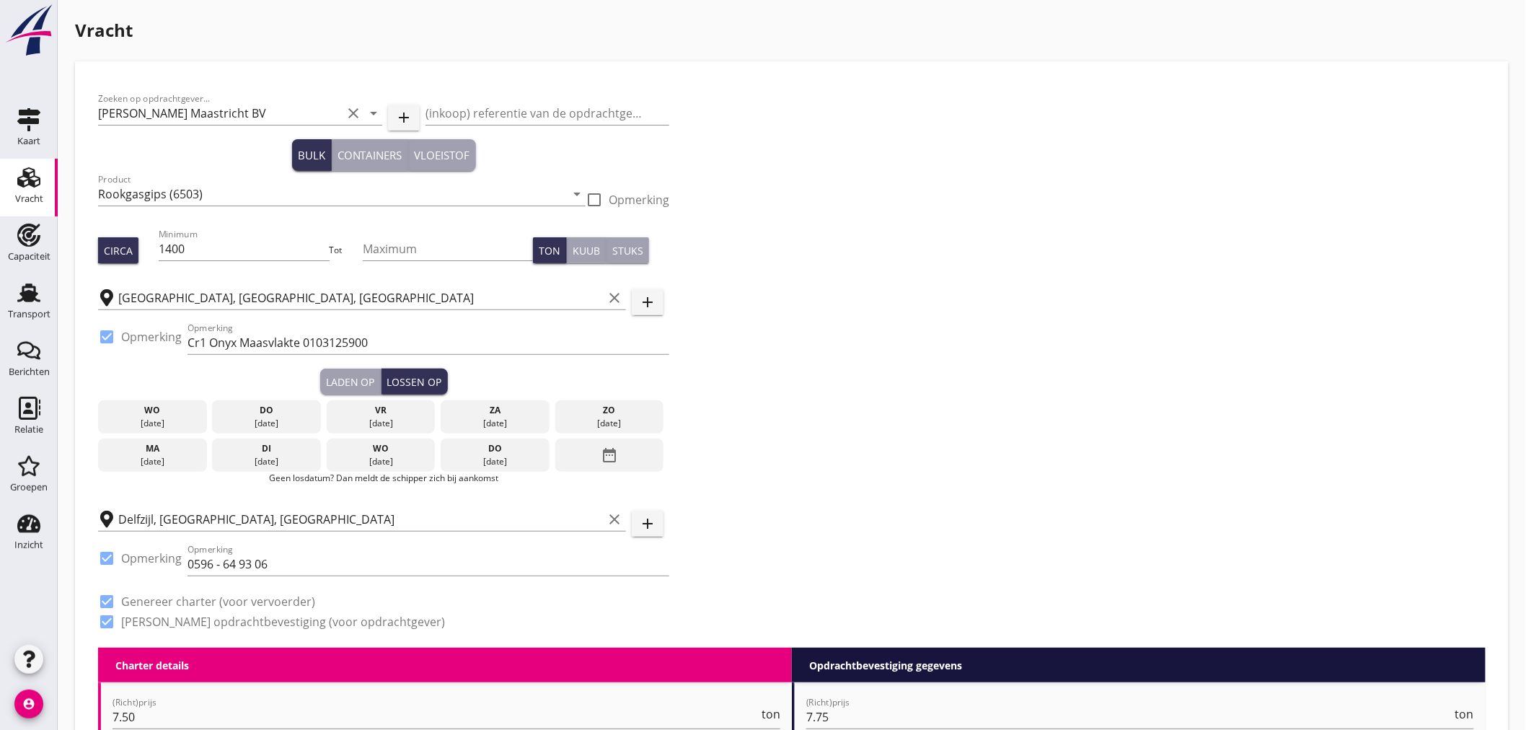
click at [510, 469] on div "[DATE]" at bounding box center [495, 454] width 109 height 33
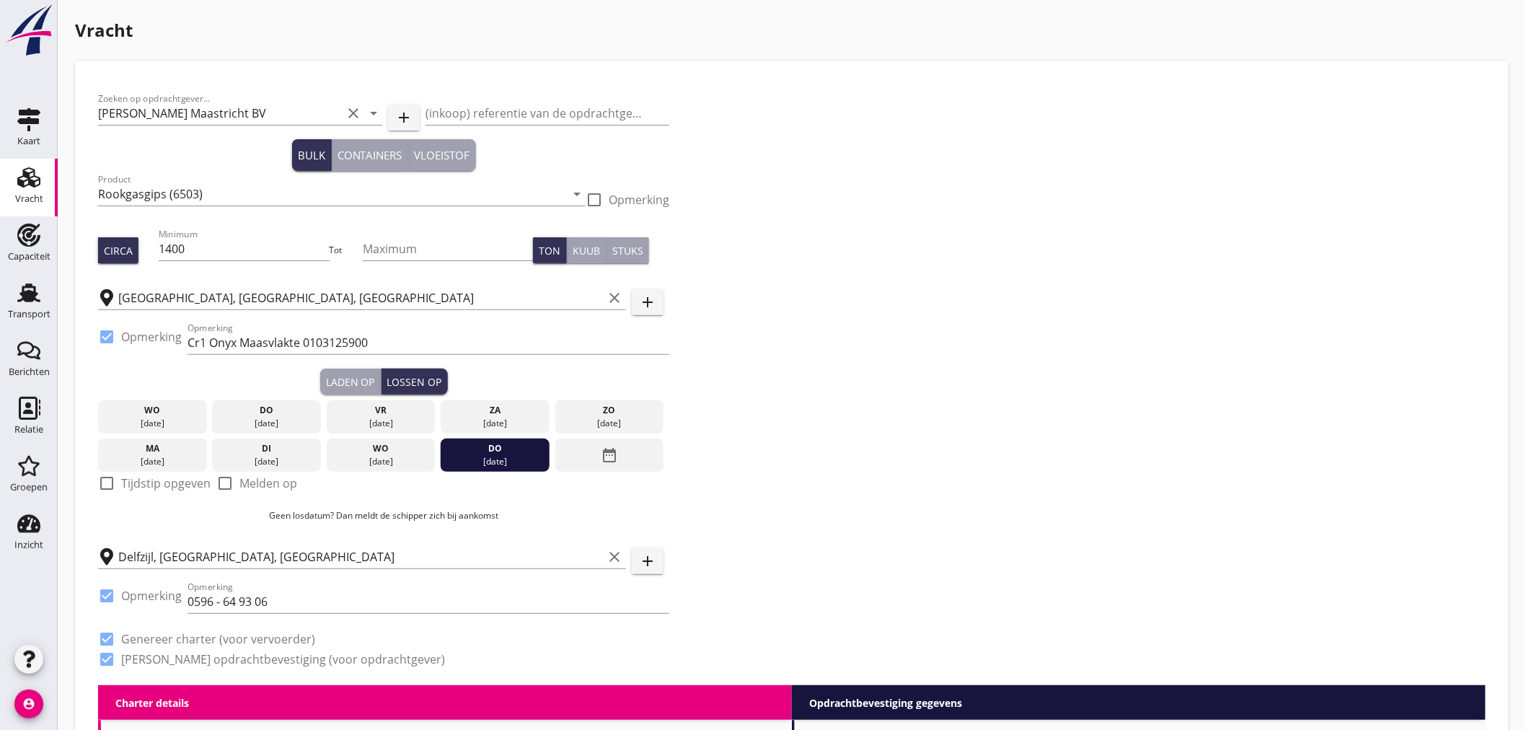
click at [105, 486] on div at bounding box center [106, 483] width 25 height 25
checkbox input "true"
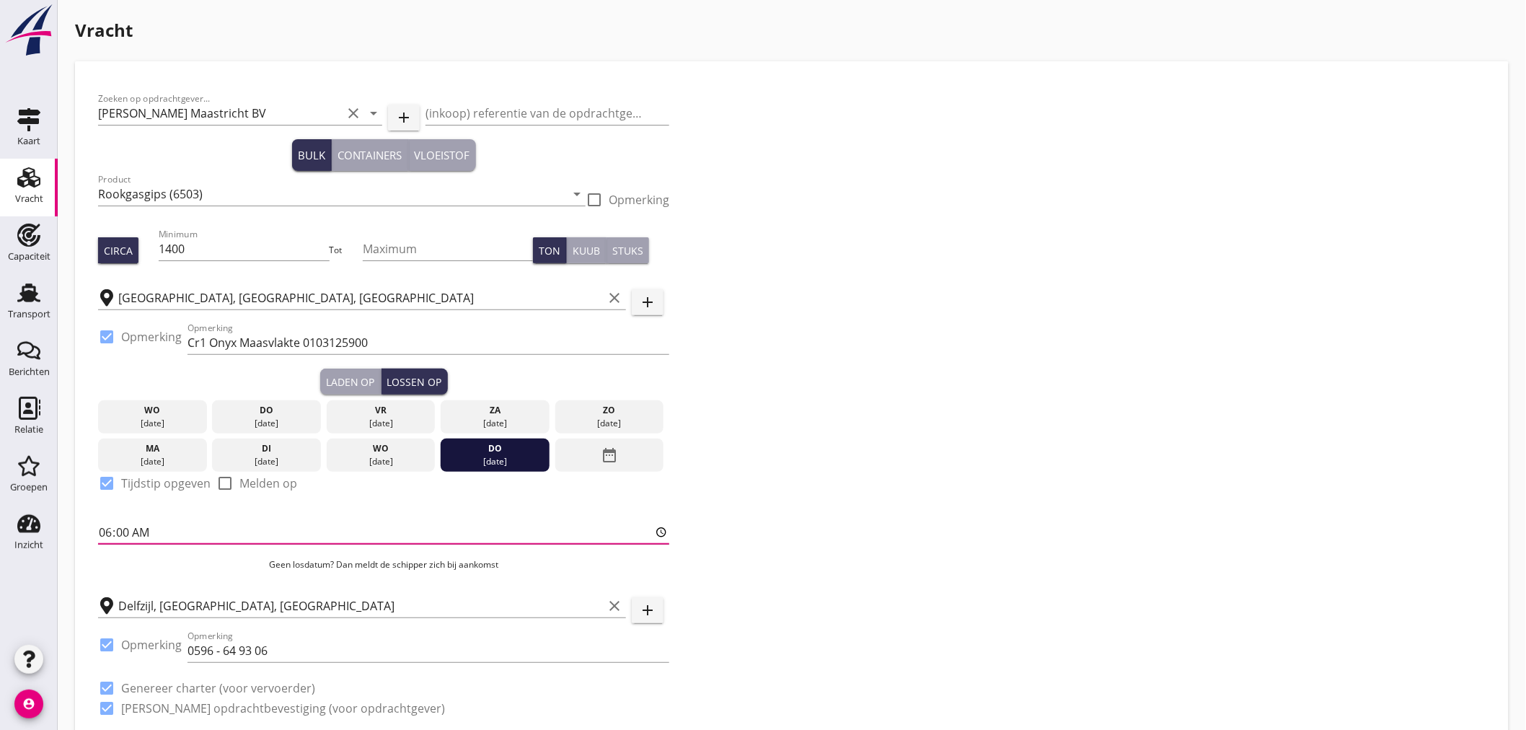
click at [118, 530] on input "06:00" at bounding box center [383, 532] width 571 height 23
type input "06:01"
click at [513, 109] on input "(inkoop) referentie van de opdrachtgever" at bounding box center [547, 113] width 244 height 23
paste input "ovv referentie 682740/35050"
type input "ovv referentie 682740/35050"
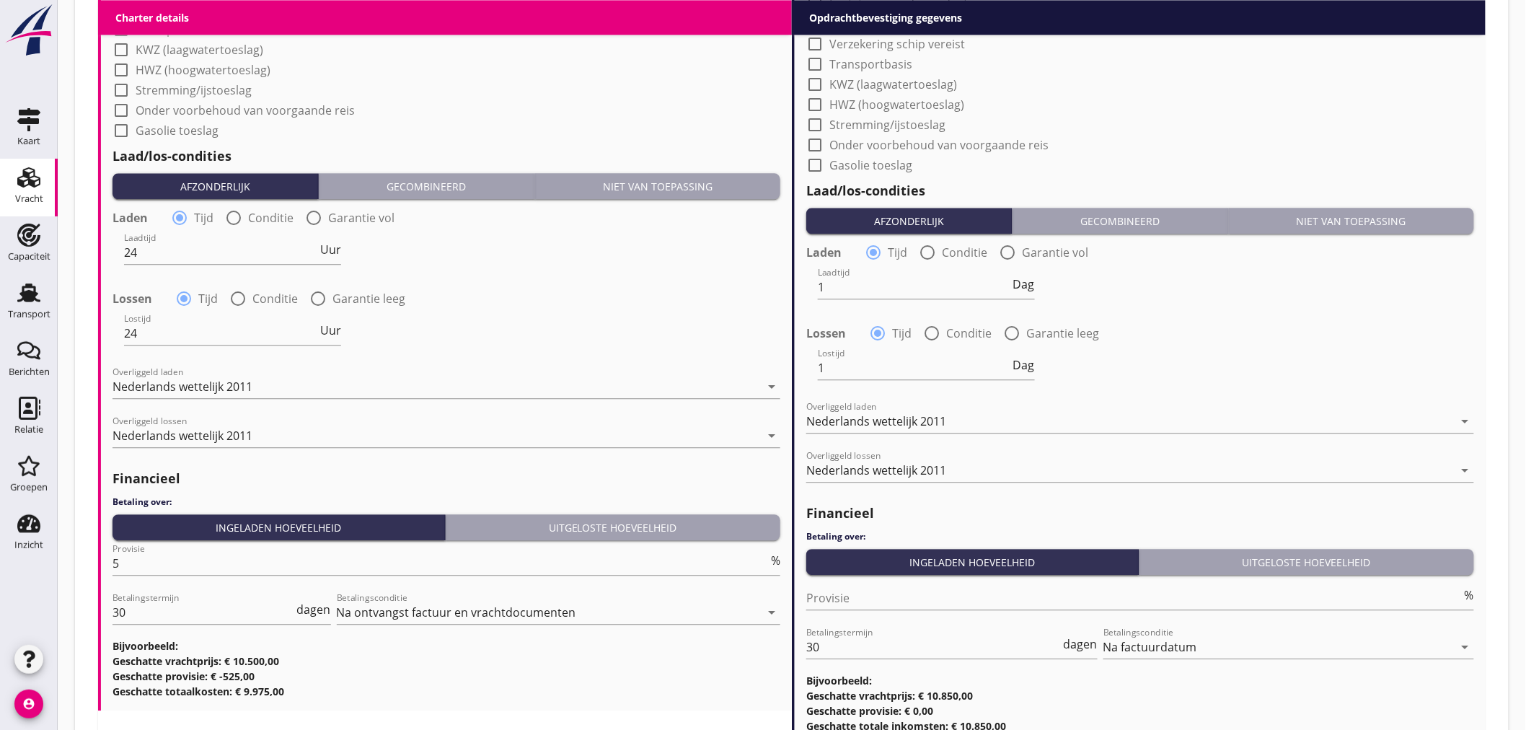
scroll to position [1473, 0]
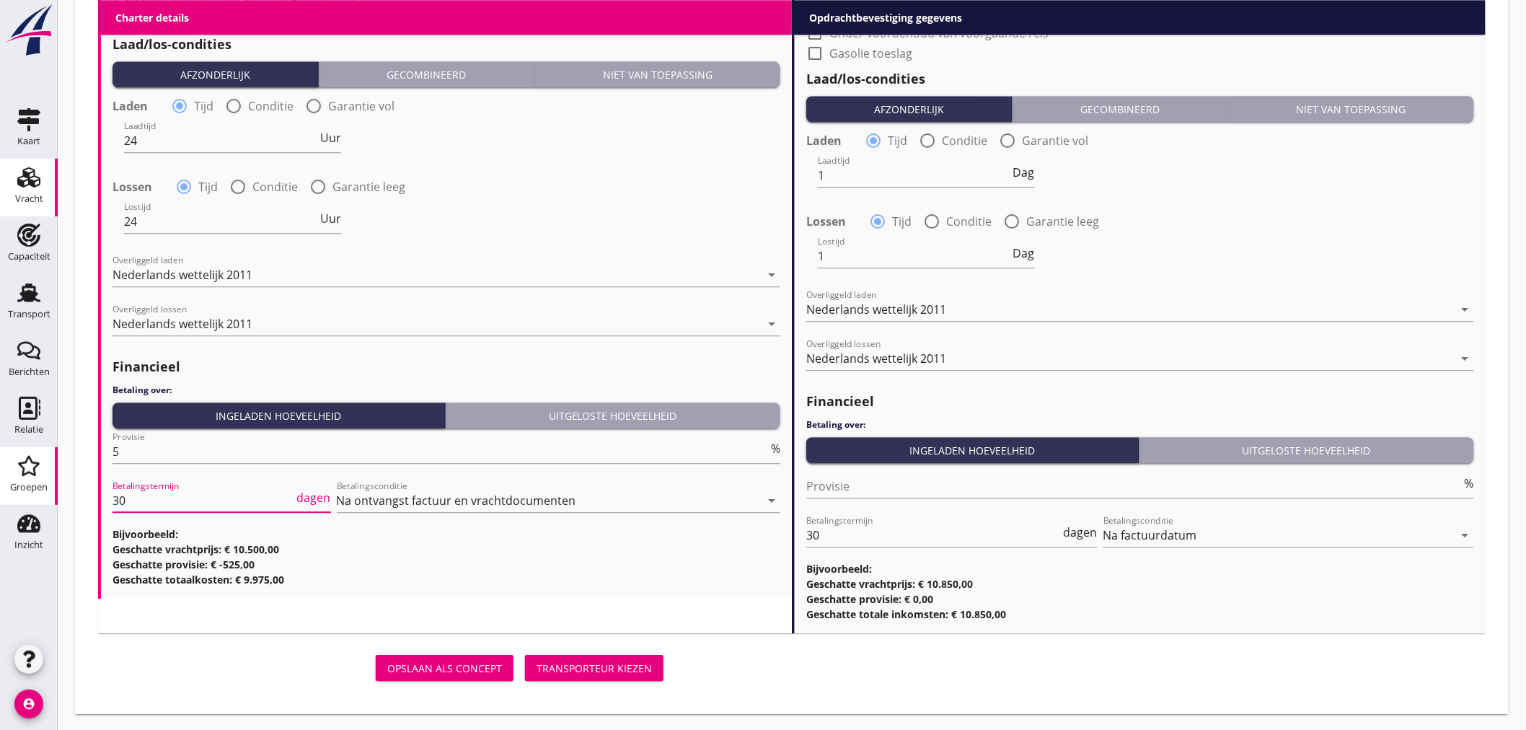
drag, startPoint x: 108, startPoint y: 495, endPoint x: 45, endPoint y: 485, distance: 63.7
type input "14"
drag, startPoint x: 838, startPoint y: 543, endPoint x: 766, endPoint y: 527, distance: 73.1
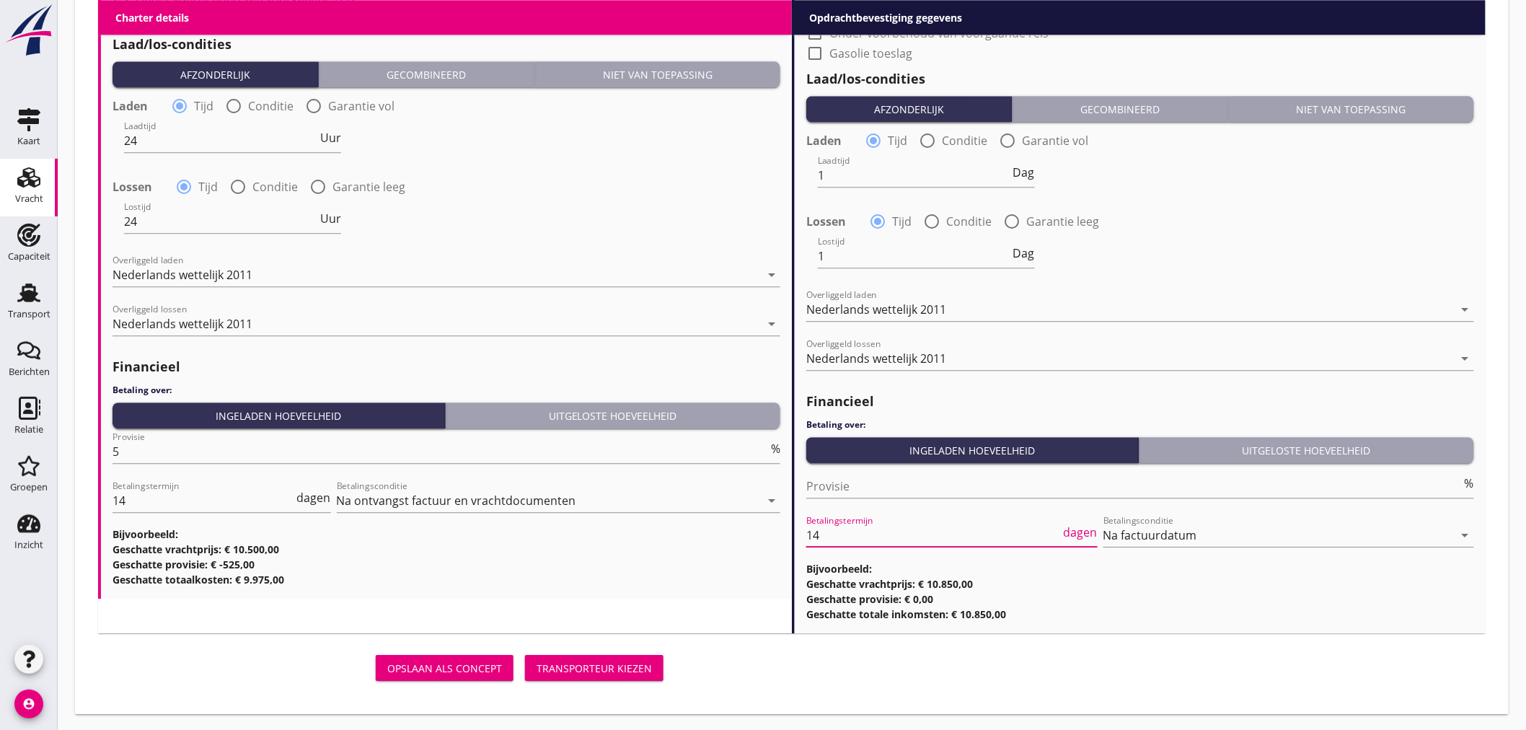
type input "14"
click at [614, 664] on div "Transporteur kiezen" at bounding box center [593, 667] width 115 height 15
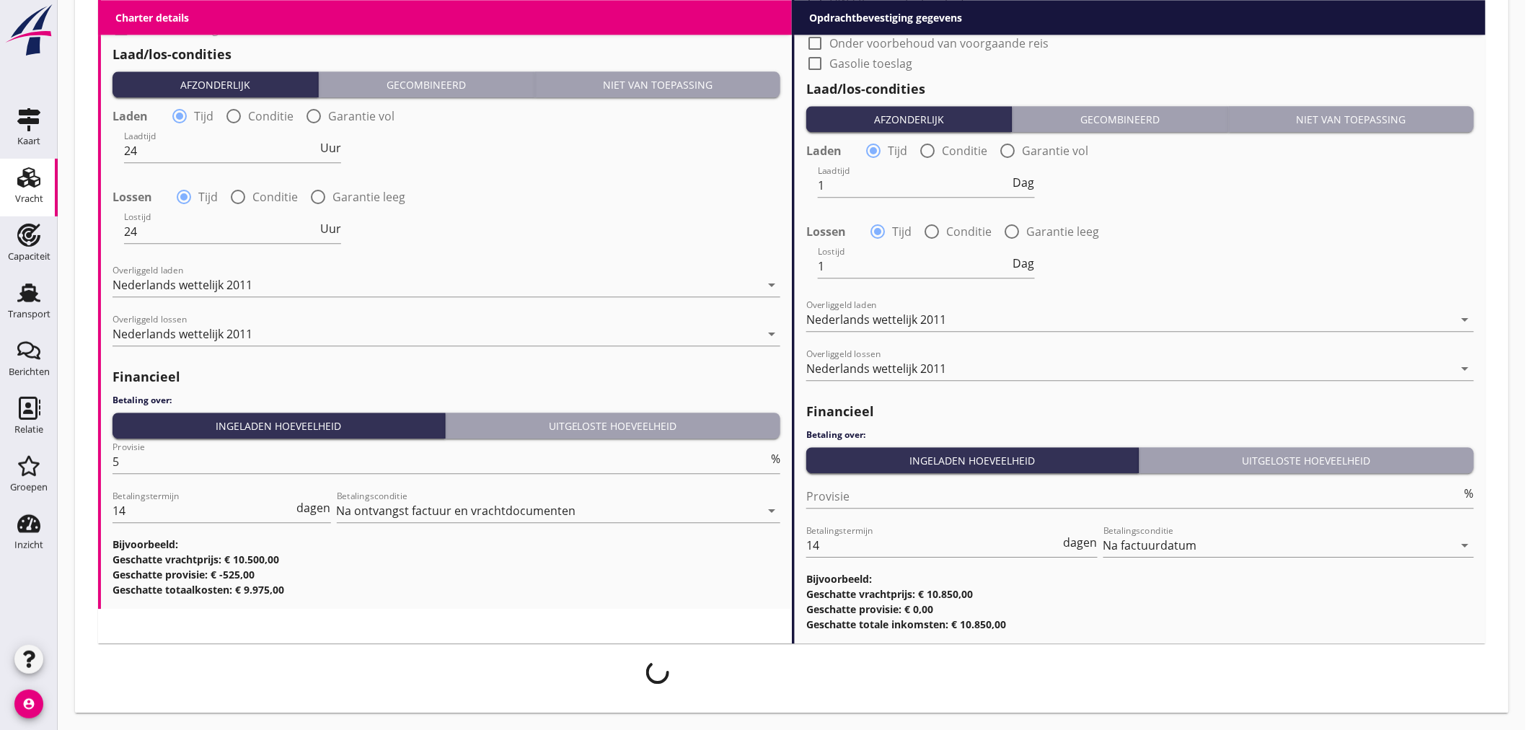
scroll to position [1462, 0]
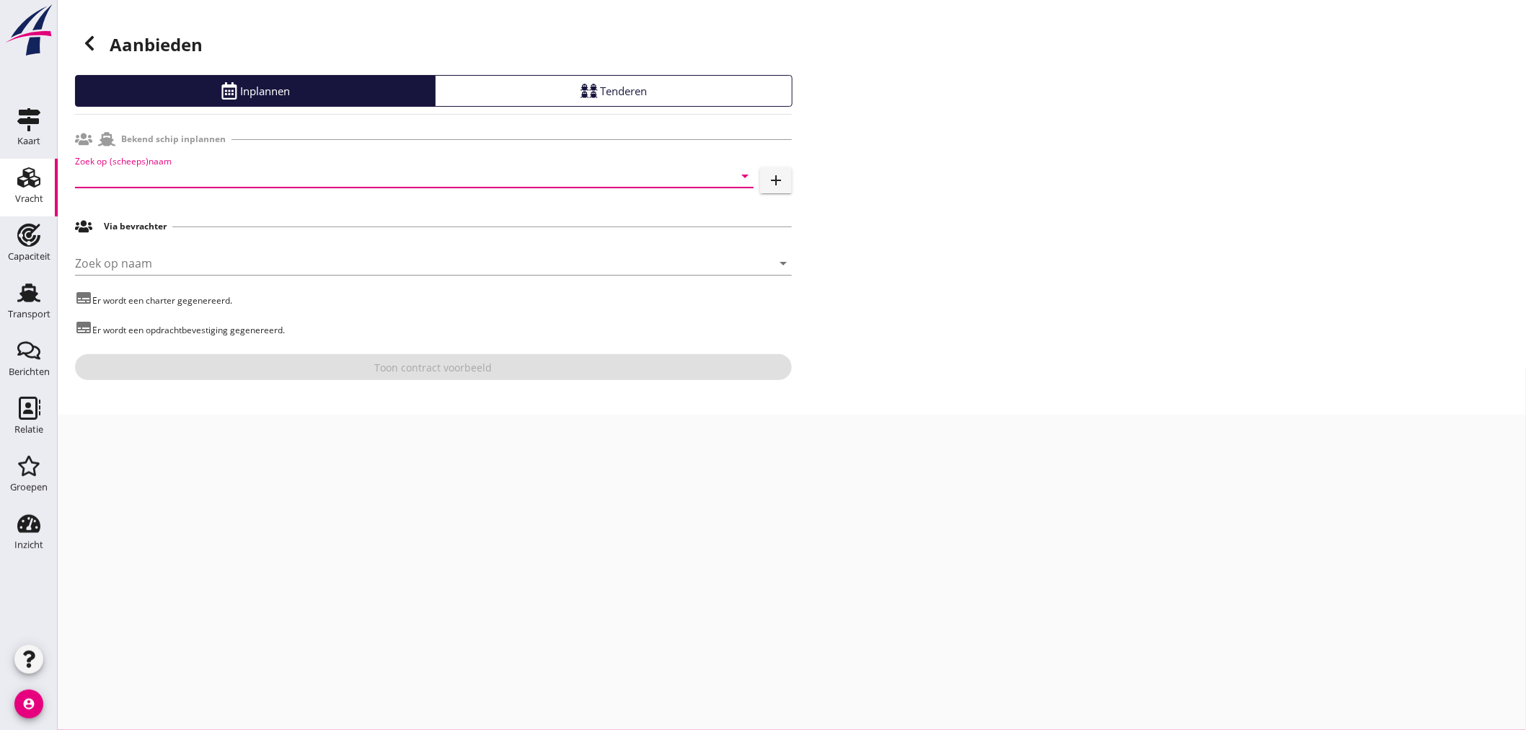
click at [415, 176] on input "Zoek op (scheeps)naam" at bounding box center [394, 175] width 638 height 23
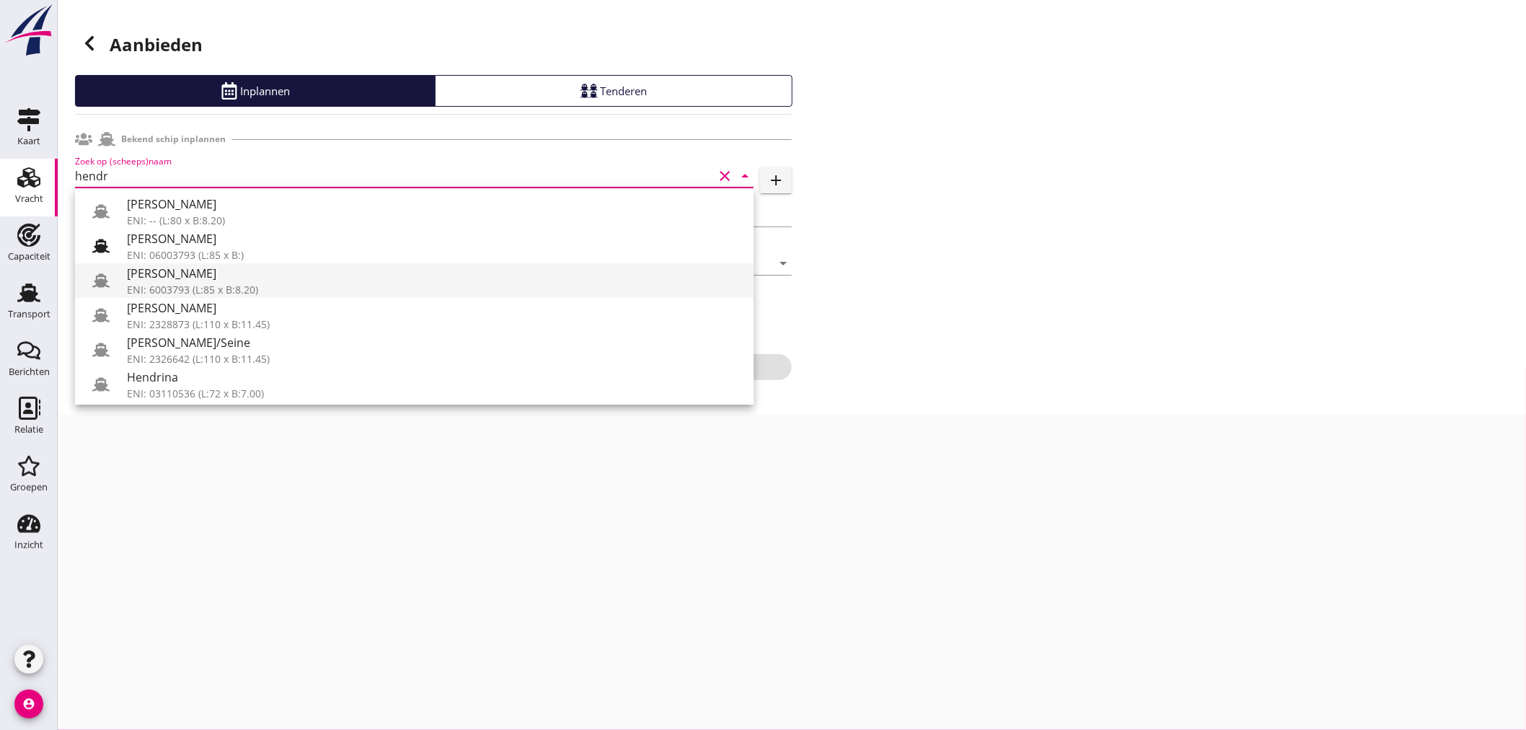
click at [407, 280] on div "[PERSON_NAME]" at bounding box center [434, 273] width 615 height 17
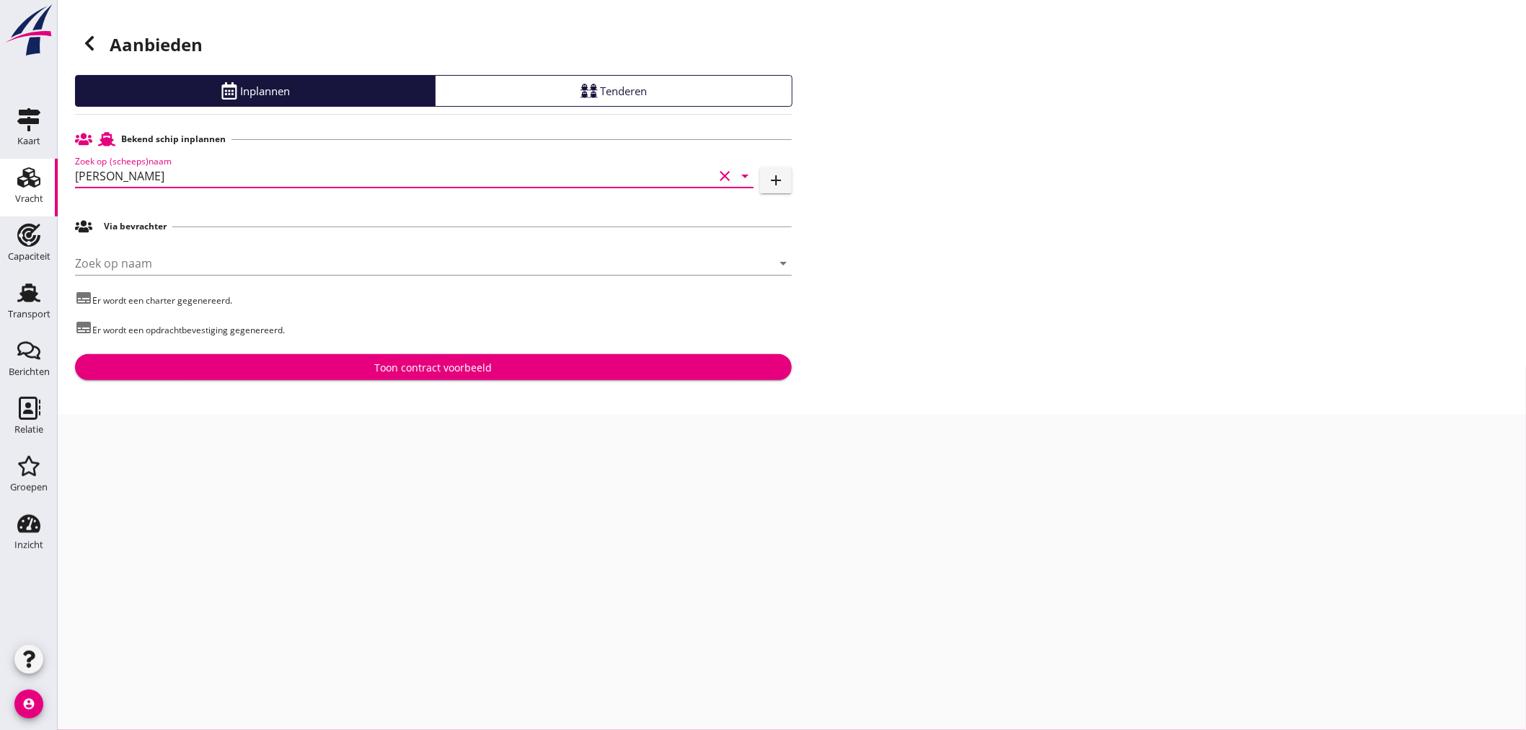
type input "[PERSON_NAME]"
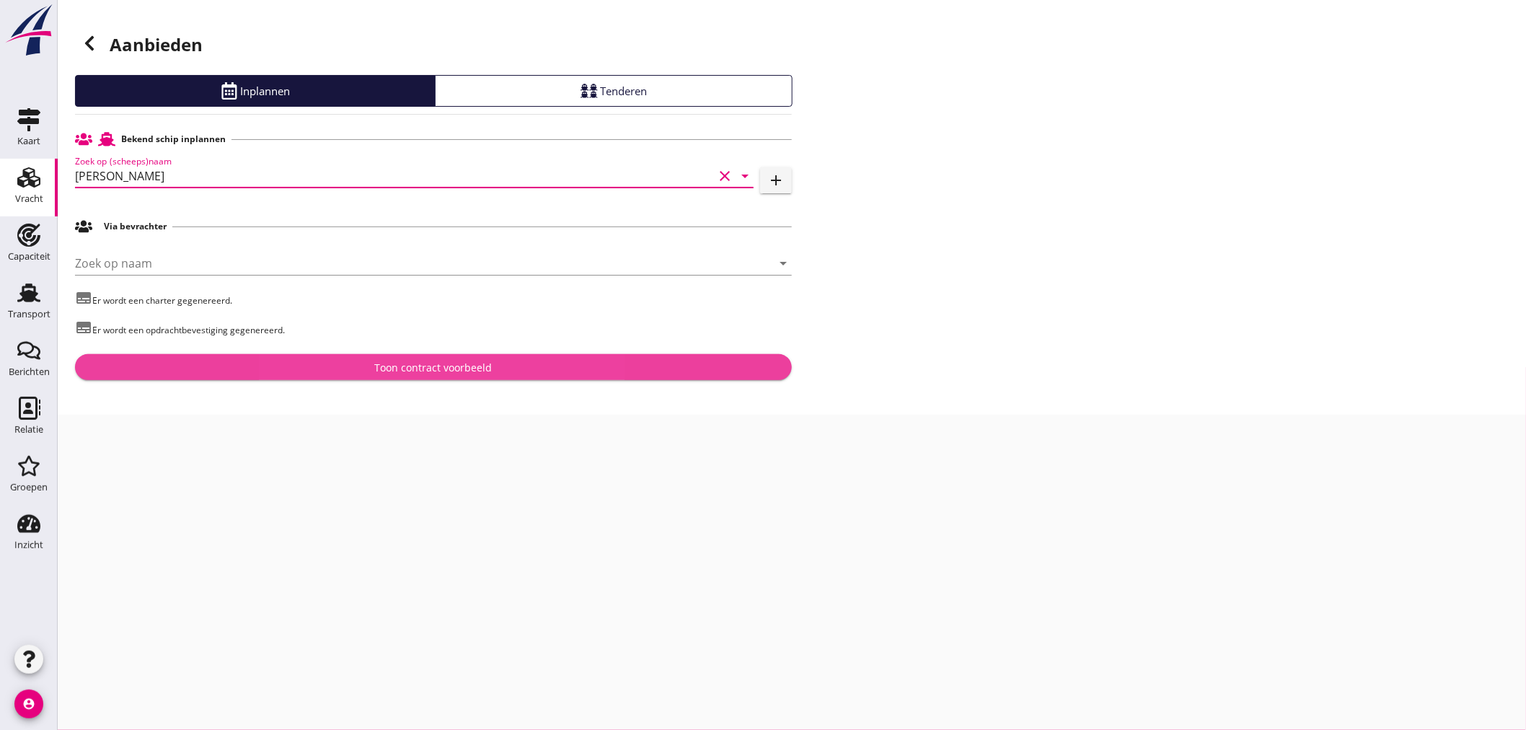
click at [516, 372] on div "Toon contract voorbeeld" at bounding box center [434, 367] width 694 height 15
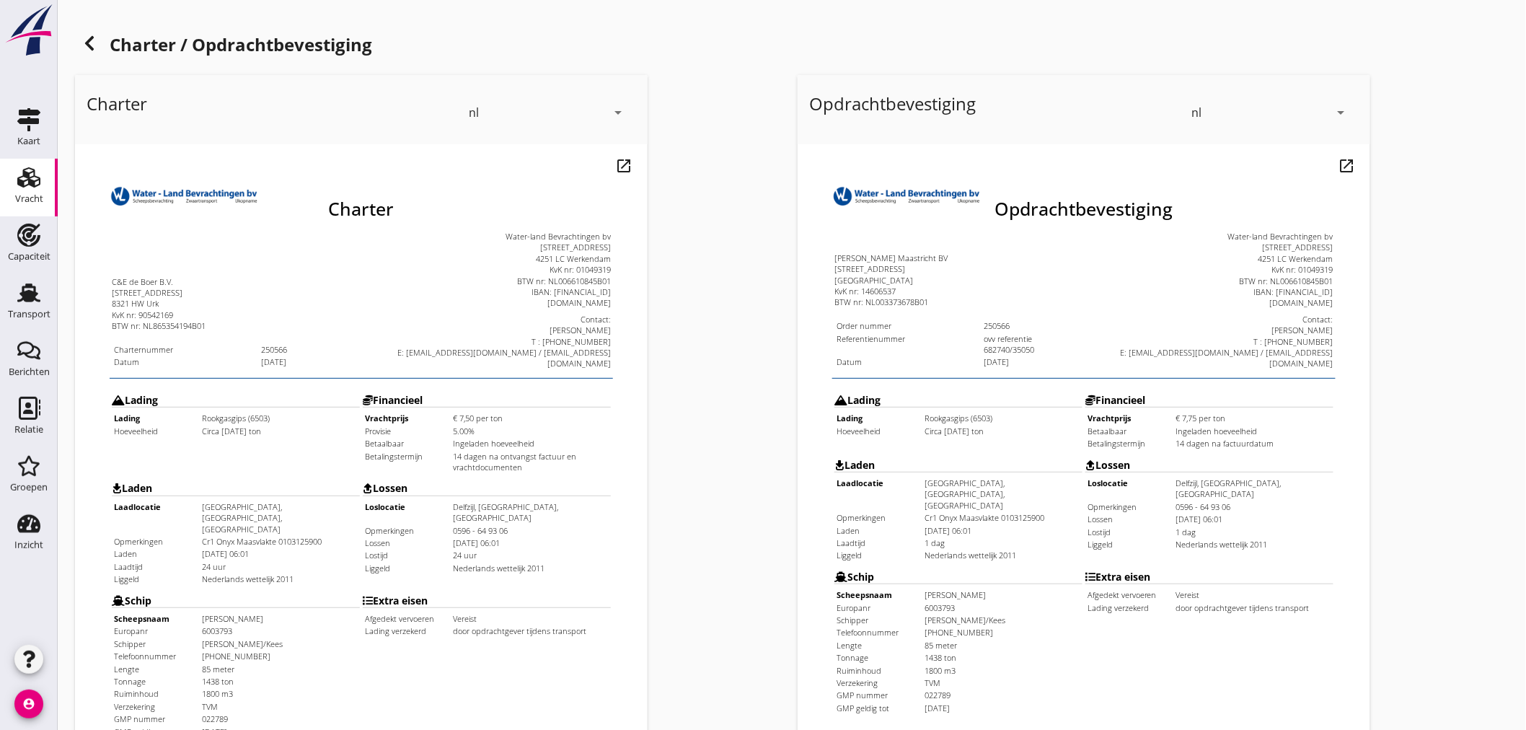
scroll to position [337, 0]
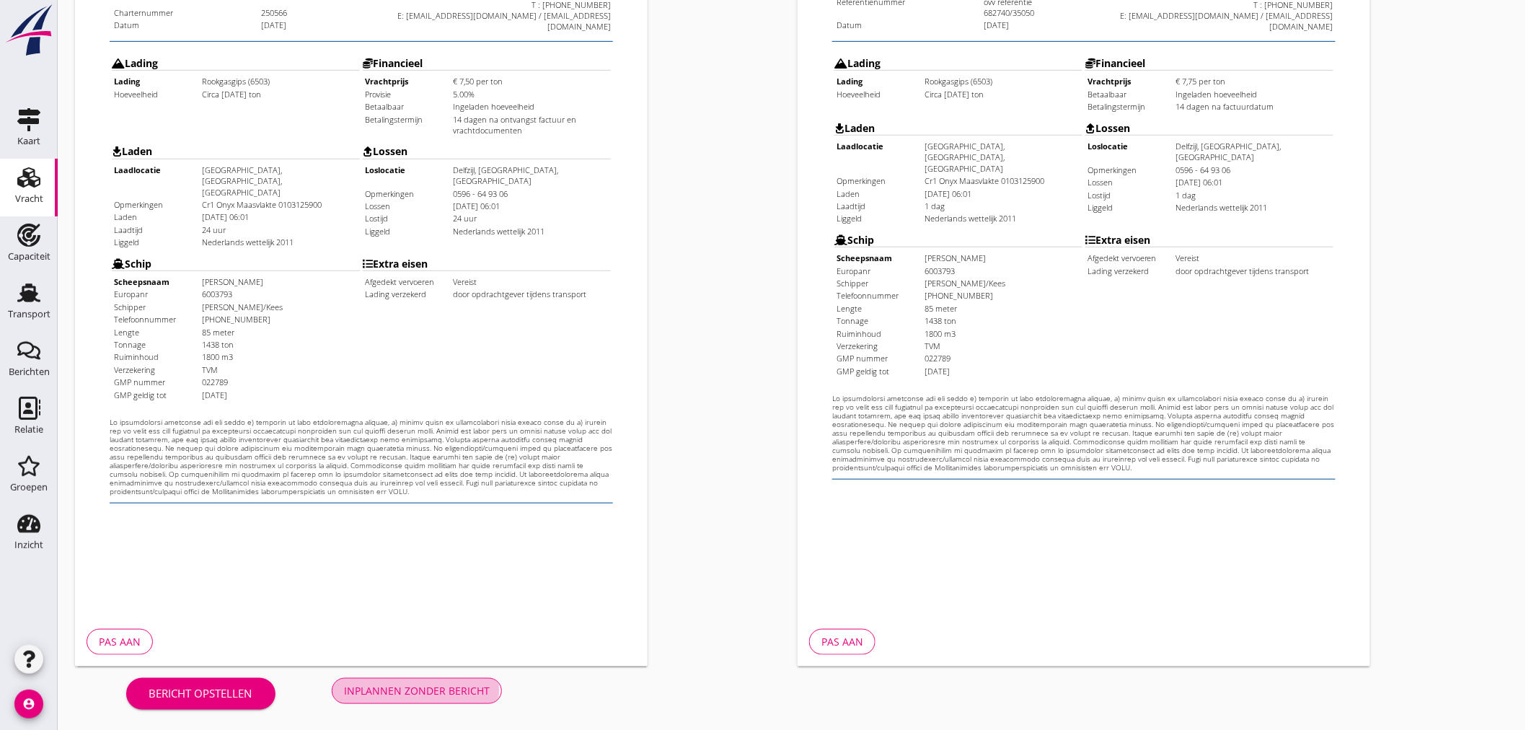
click at [399, 691] on div "Inplannen zonder bericht" at bounding box center [417, 690] width 146 height 15
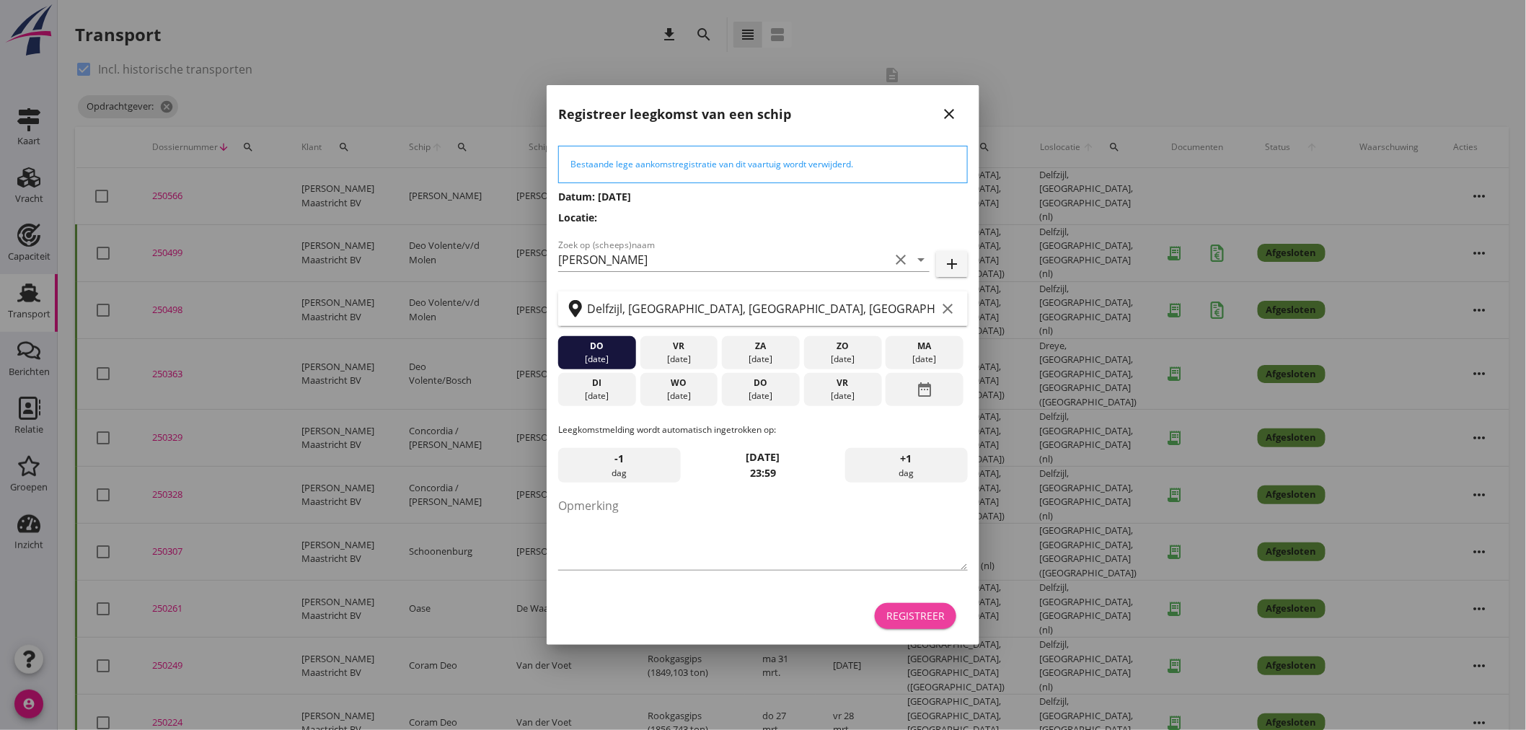
click at [933, 613] on div "Registreer" at bounding box center [915, 615] width 58 height 15
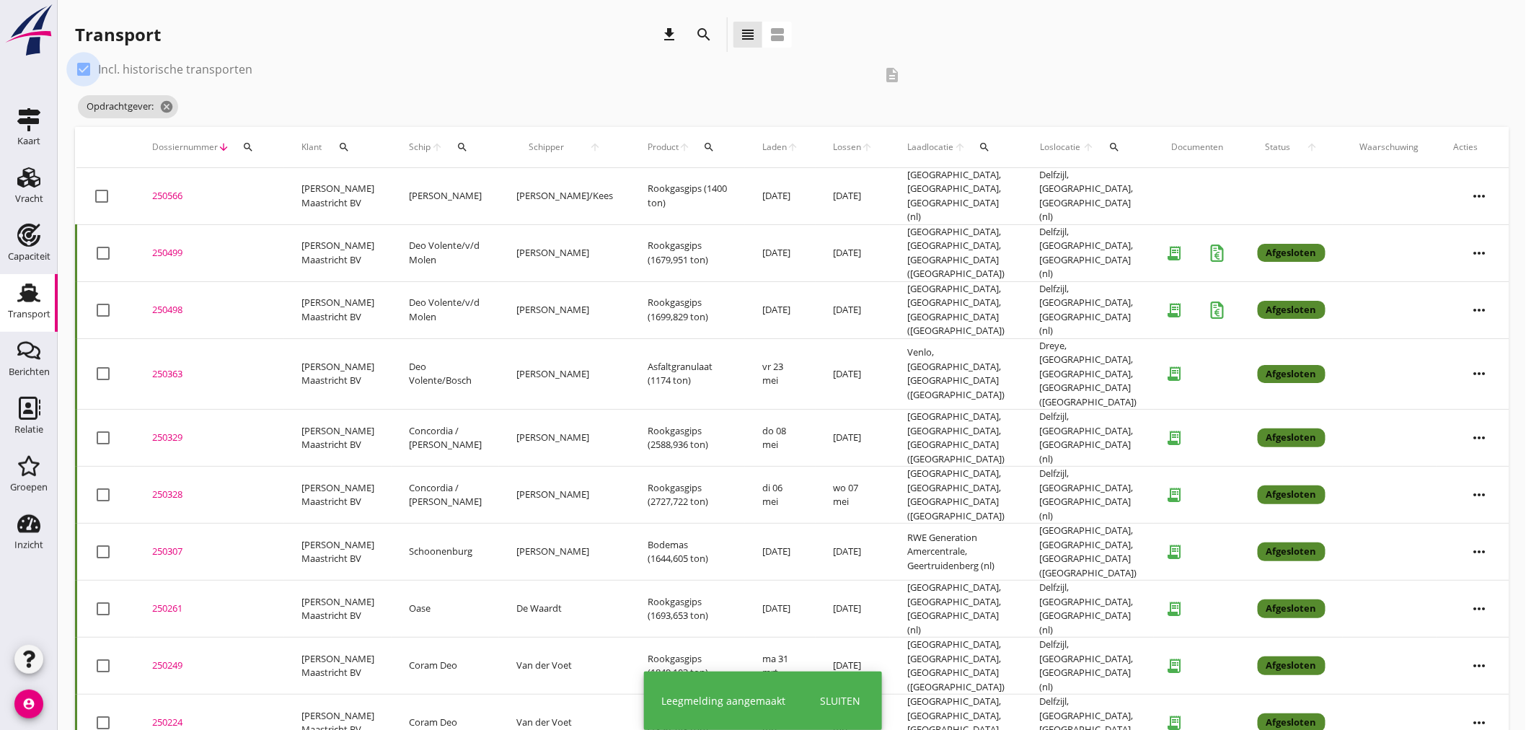
drag, startPoint x: 83, startPoint y: 74, endPoint x: 81, endPoint y: 174, distance: 99.5
click at [83, 74] on div at bounding box center [83, 69] width 25 height 25
checkbox input "false"
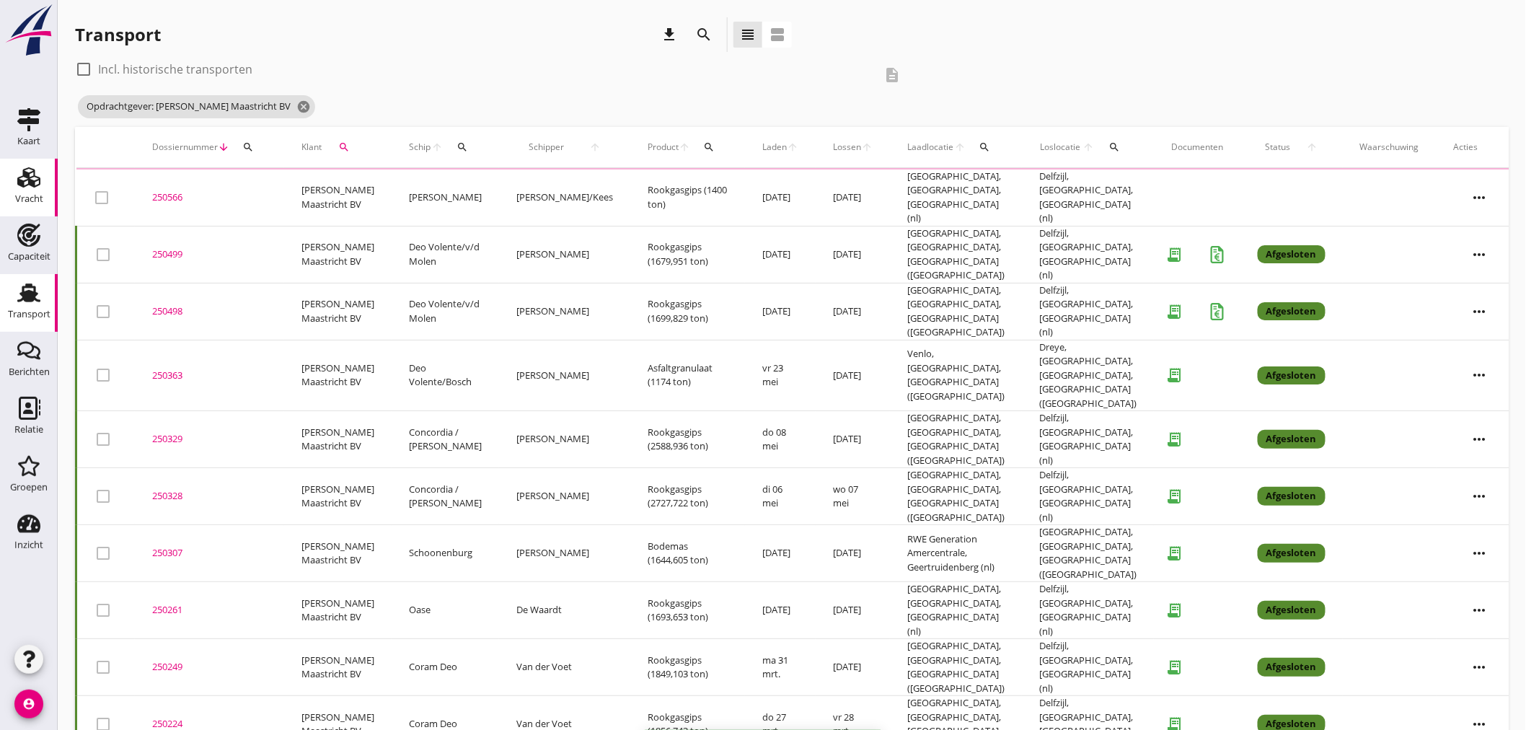
click at [45, 192] on link "Vracht Vracht" at bounding box center [29, 188] width 58 height 58
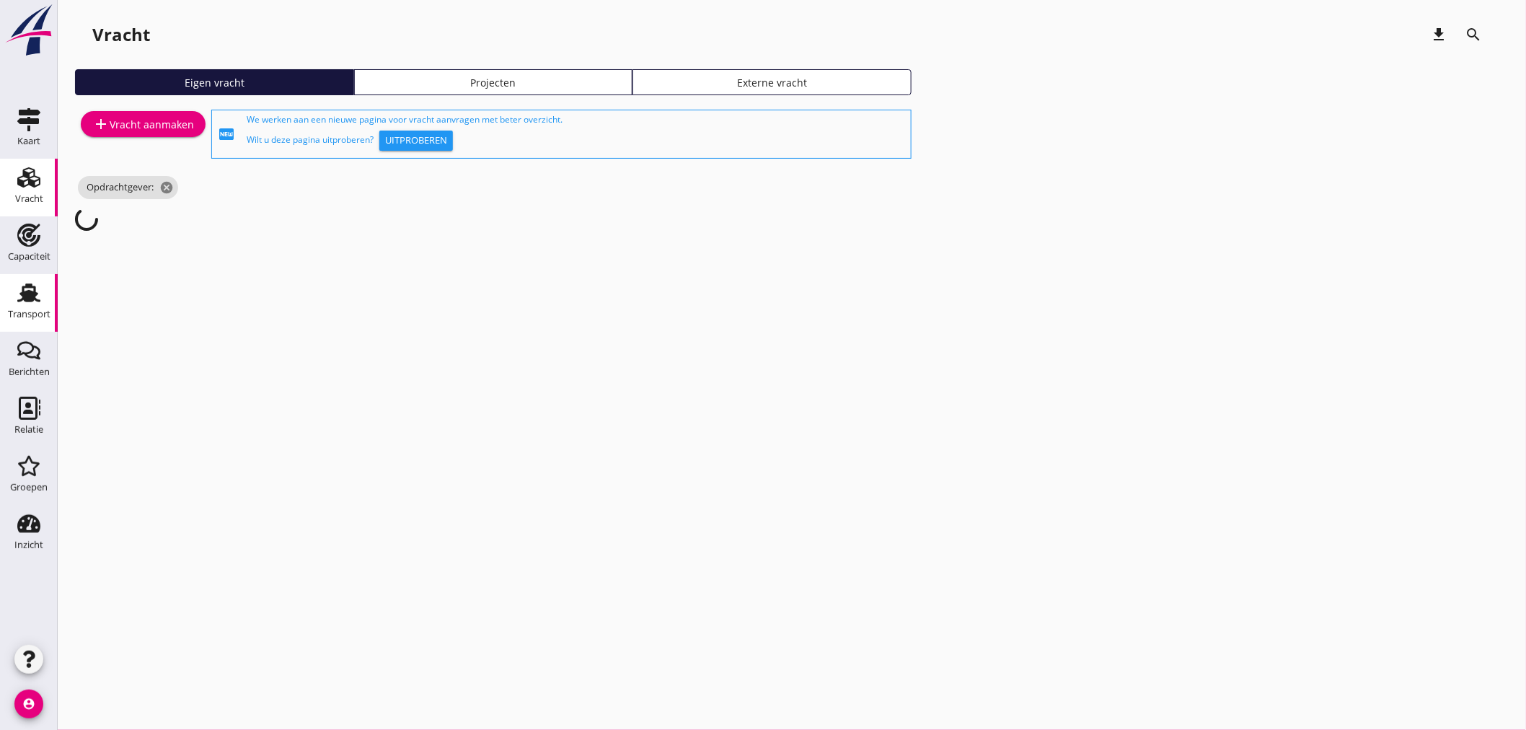
click at [20, 286] on icon "Transport" at bounding box center [28, 292] width 23 height 23
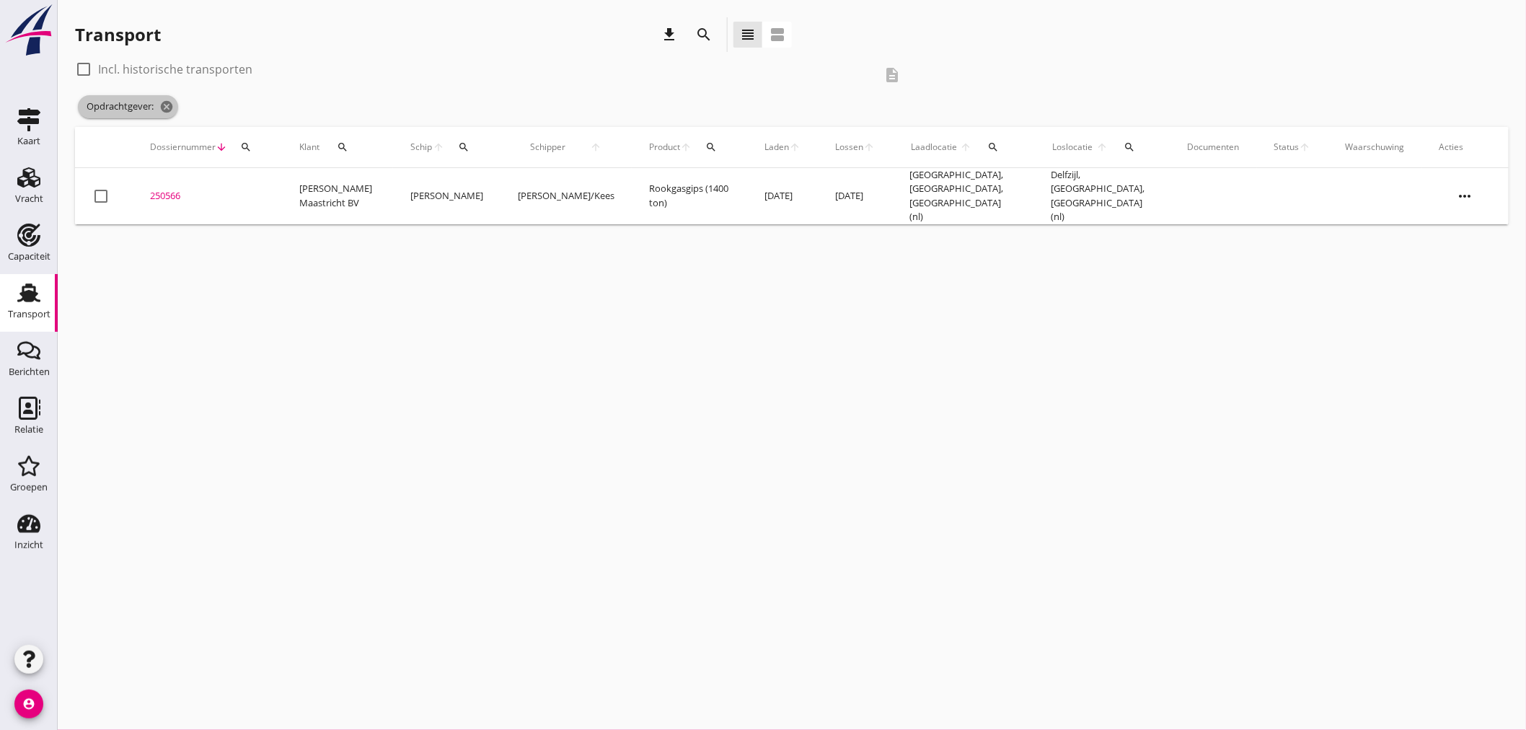
click at [169, 107] on icon "cancel" at bounding box center [166, 107] width 14 height 14
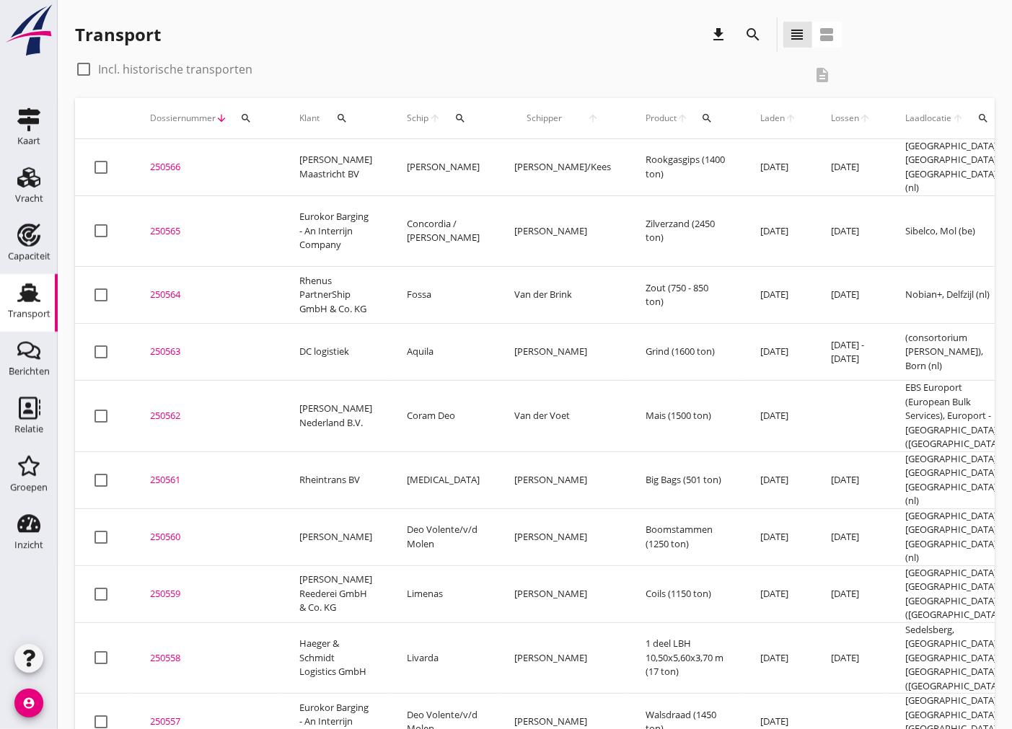
click at [447, 118] on div "search" at bounding box center [460, 118] width 27 height 12
click at [462, 156] on input "Zoek op (scheeps)naam" at bounding box center [511, 160] width 150 height 23
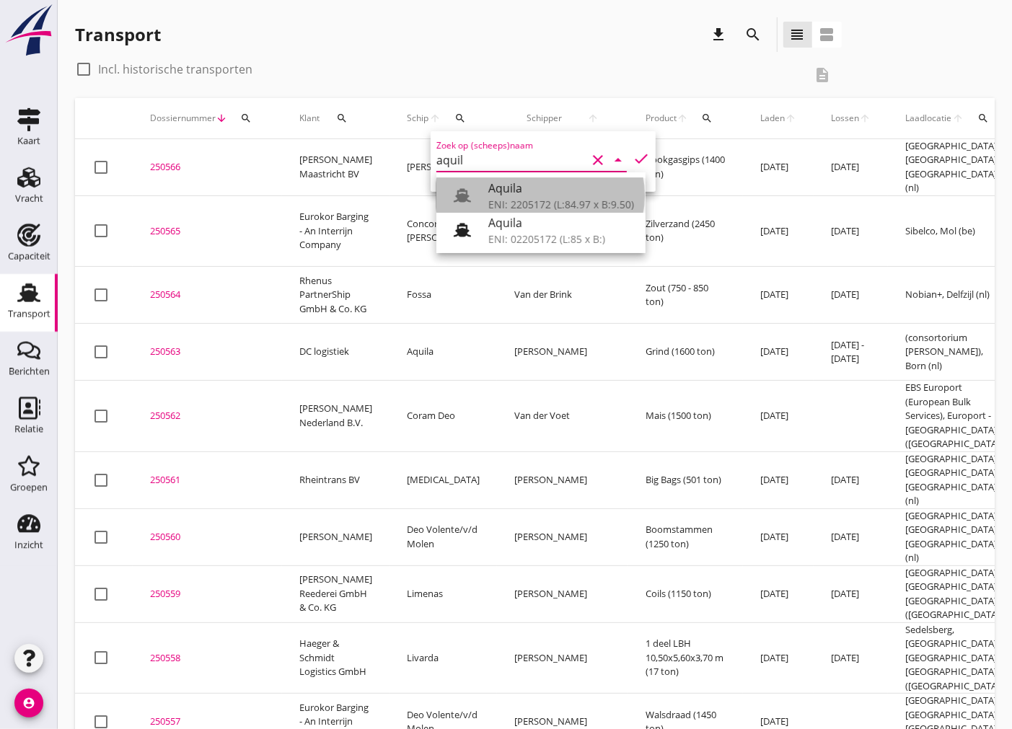
click at [510, 196] on div "Aquila" at bounding box center [561, 188] width 146 height 17
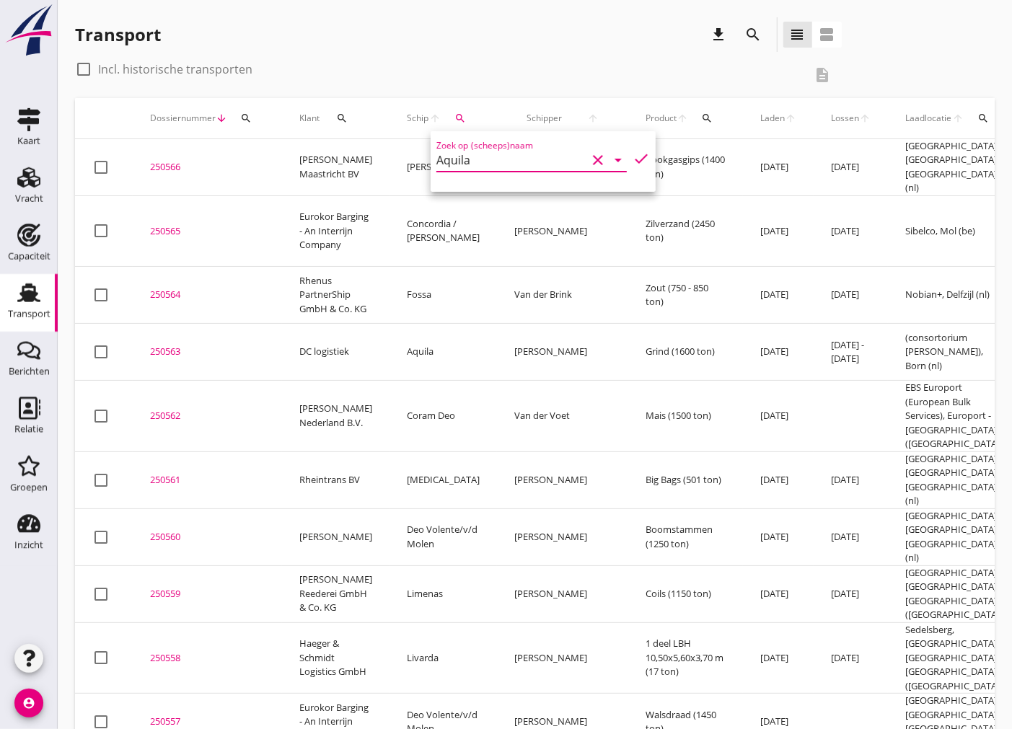
click at [632, 150] on icon "check" at bounding box center [640, 158] width 17 height 17
type input "Aquila"
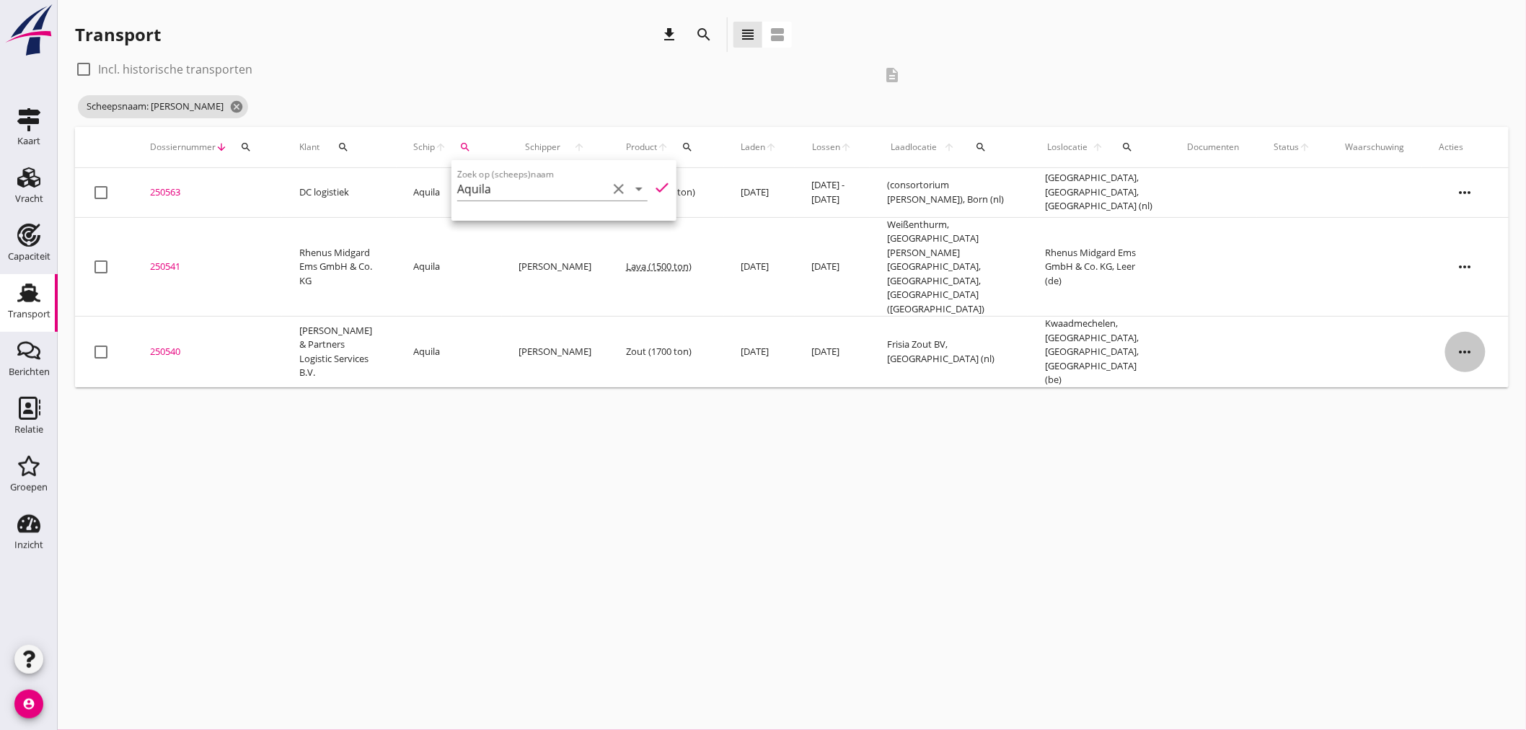
click at [1011, 332] on icon "more_horiz" at bounding box center [1465, 352] width 40 height 40
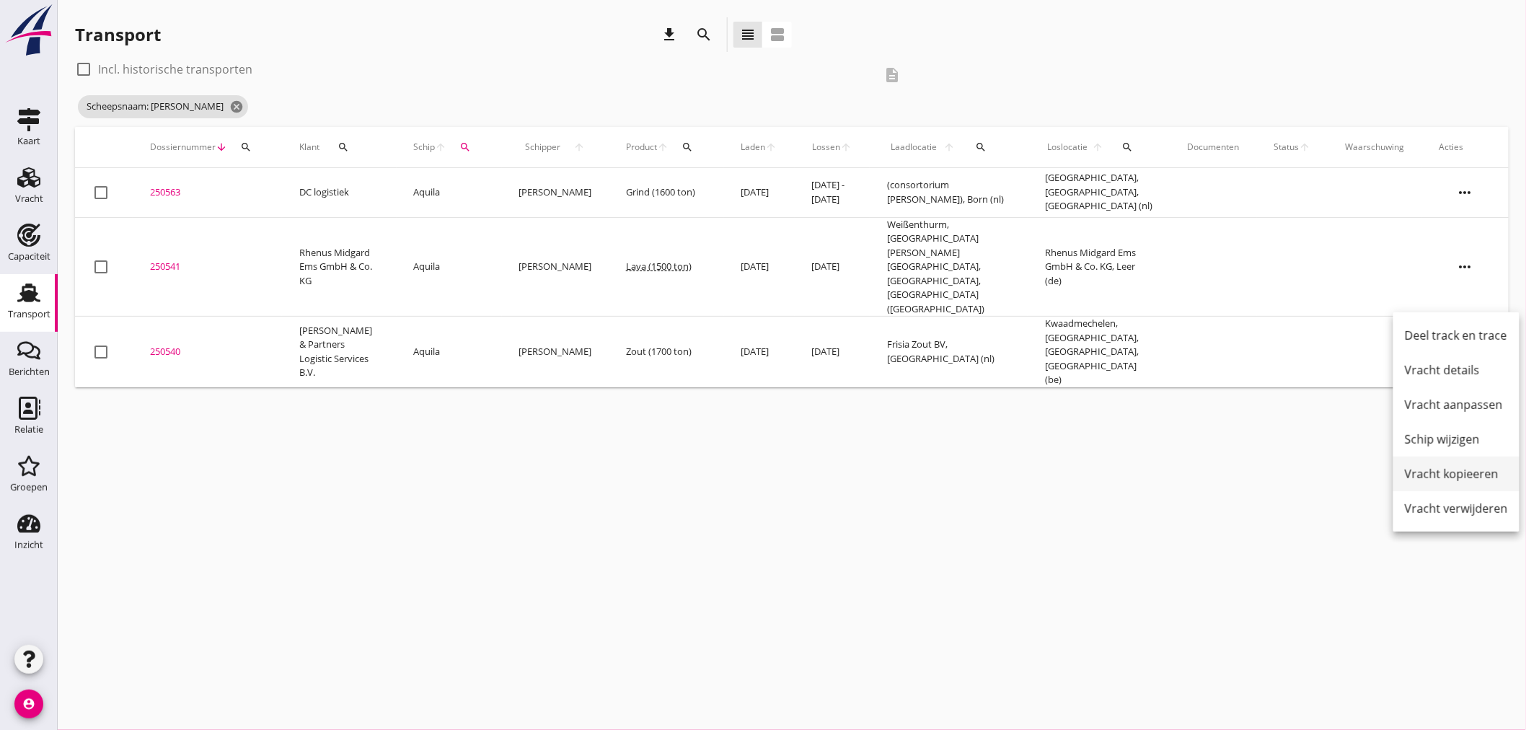
click at [1011, 478] on div "Vracht kopieeren" at bounding box center [1456, 473] width 103 height 17
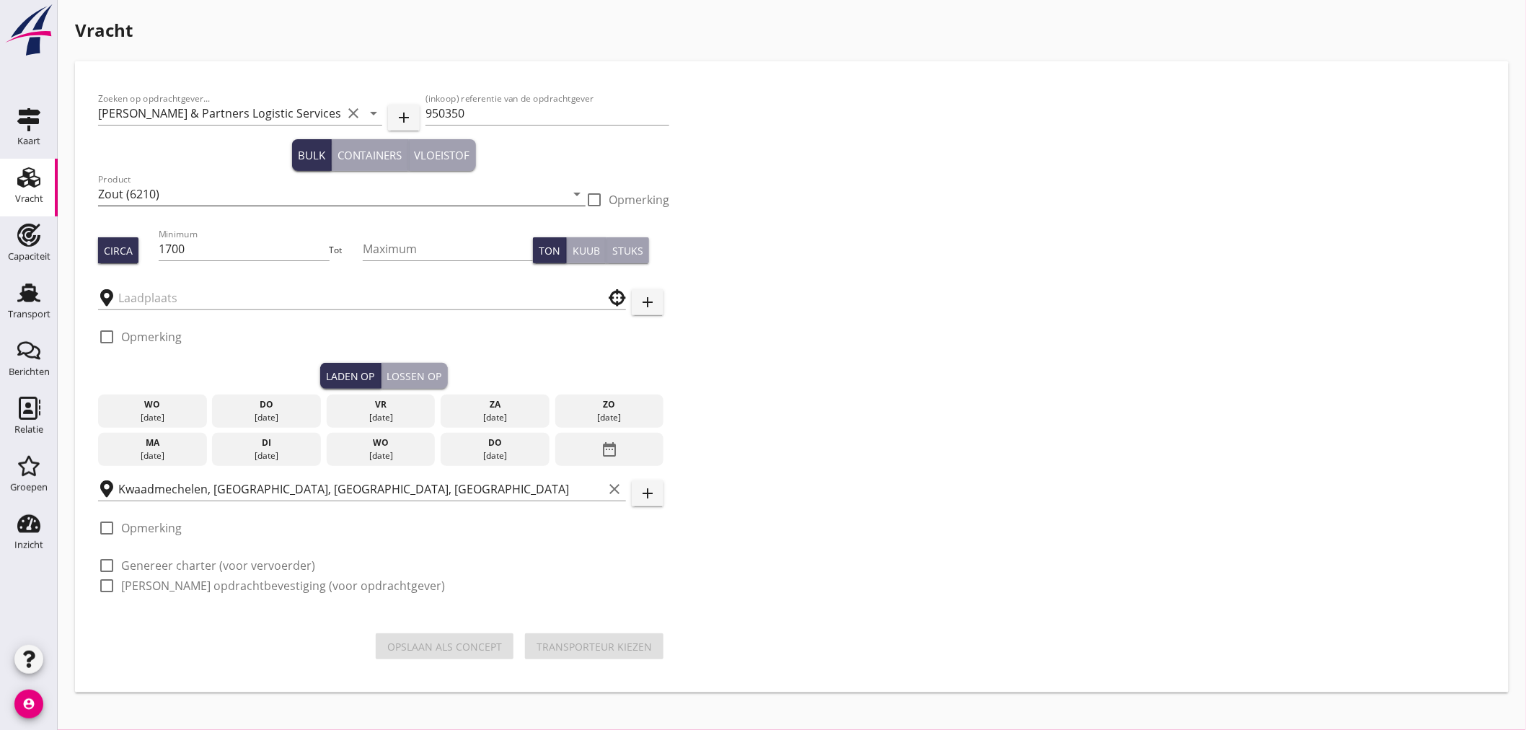
type input "Frisia Zout BV"
checkbox input "true"
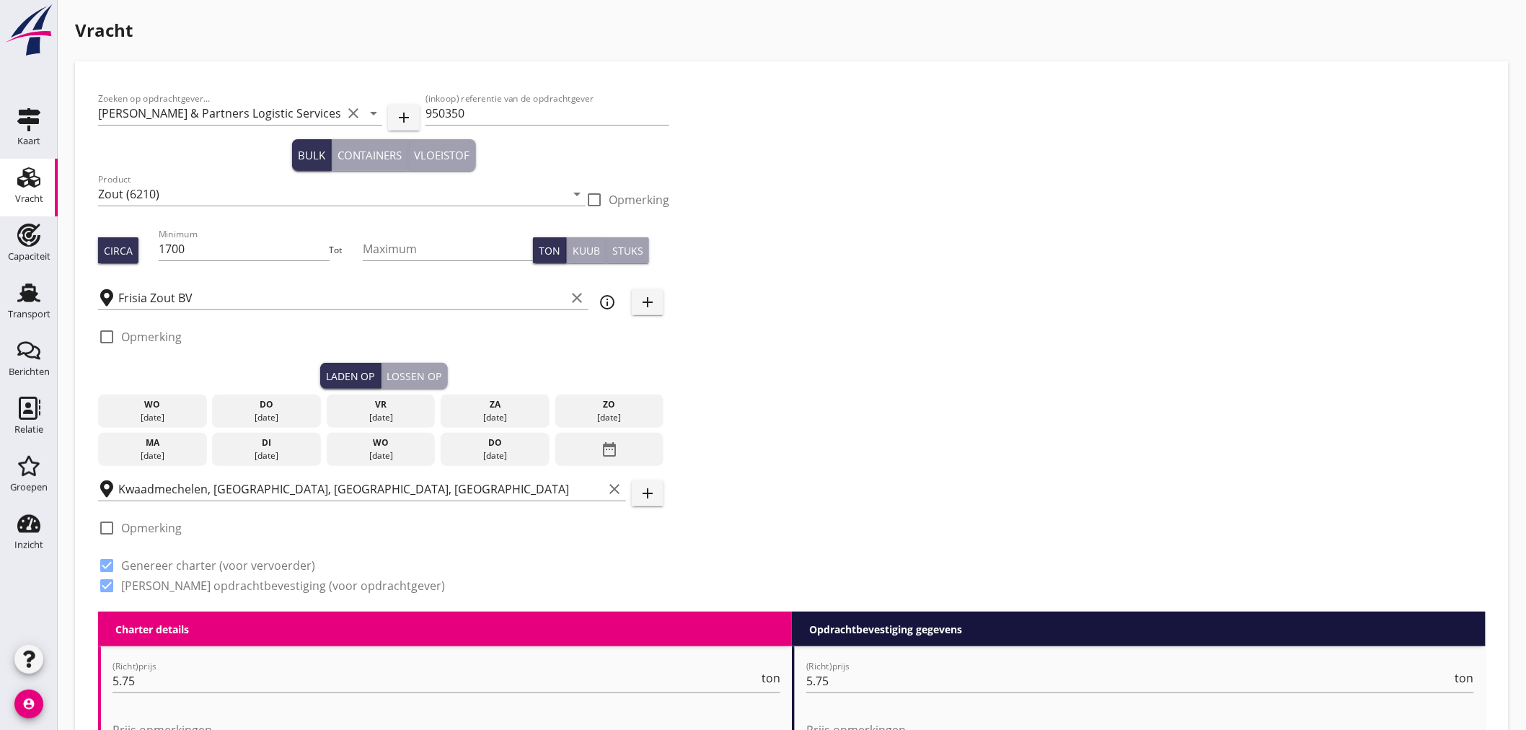
click at [408, 451] on div "[DATE]" at bounding box center [381, 455] width 102 height 13
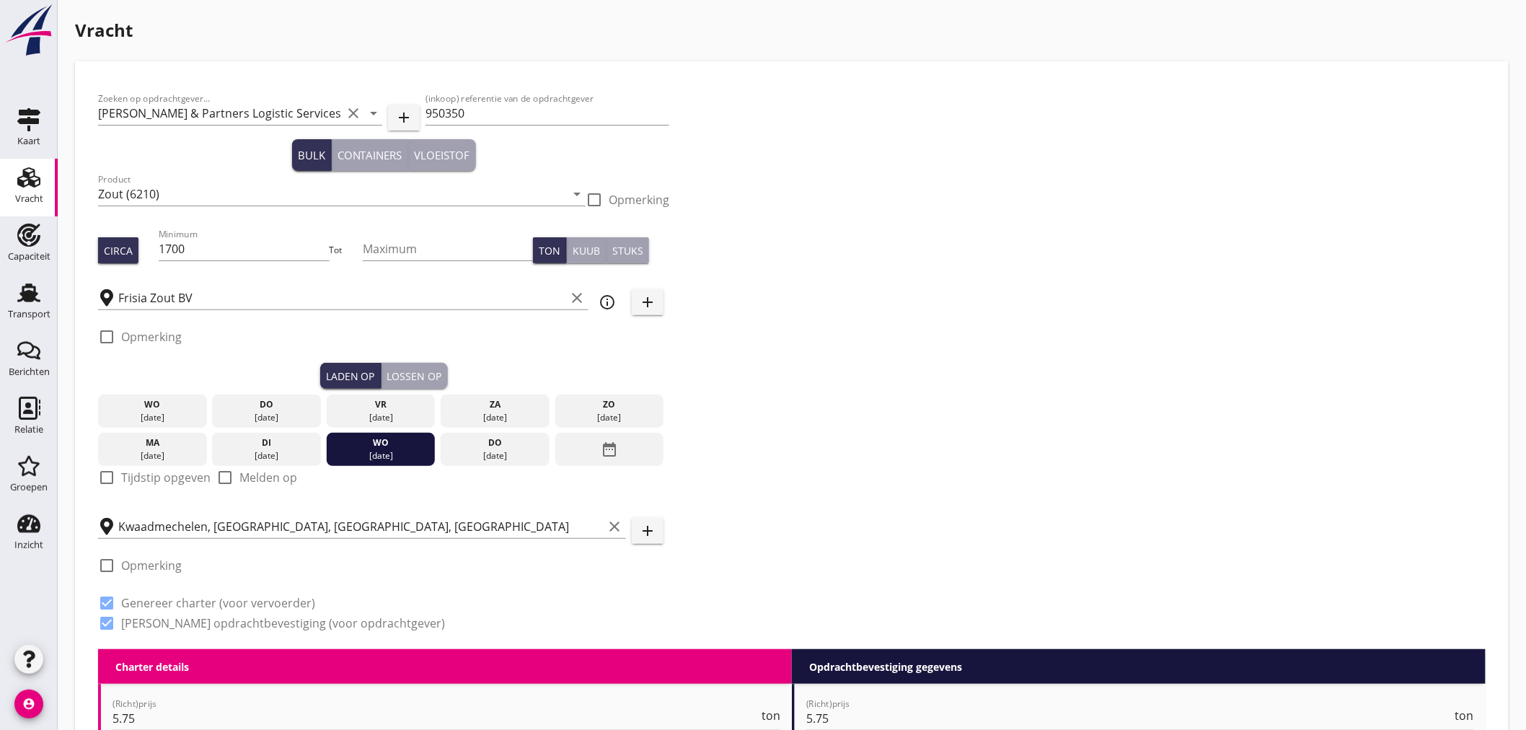
click at [110, 486] on div at bounding box center [106, 477] width 25 height 25
checkbox input "true"
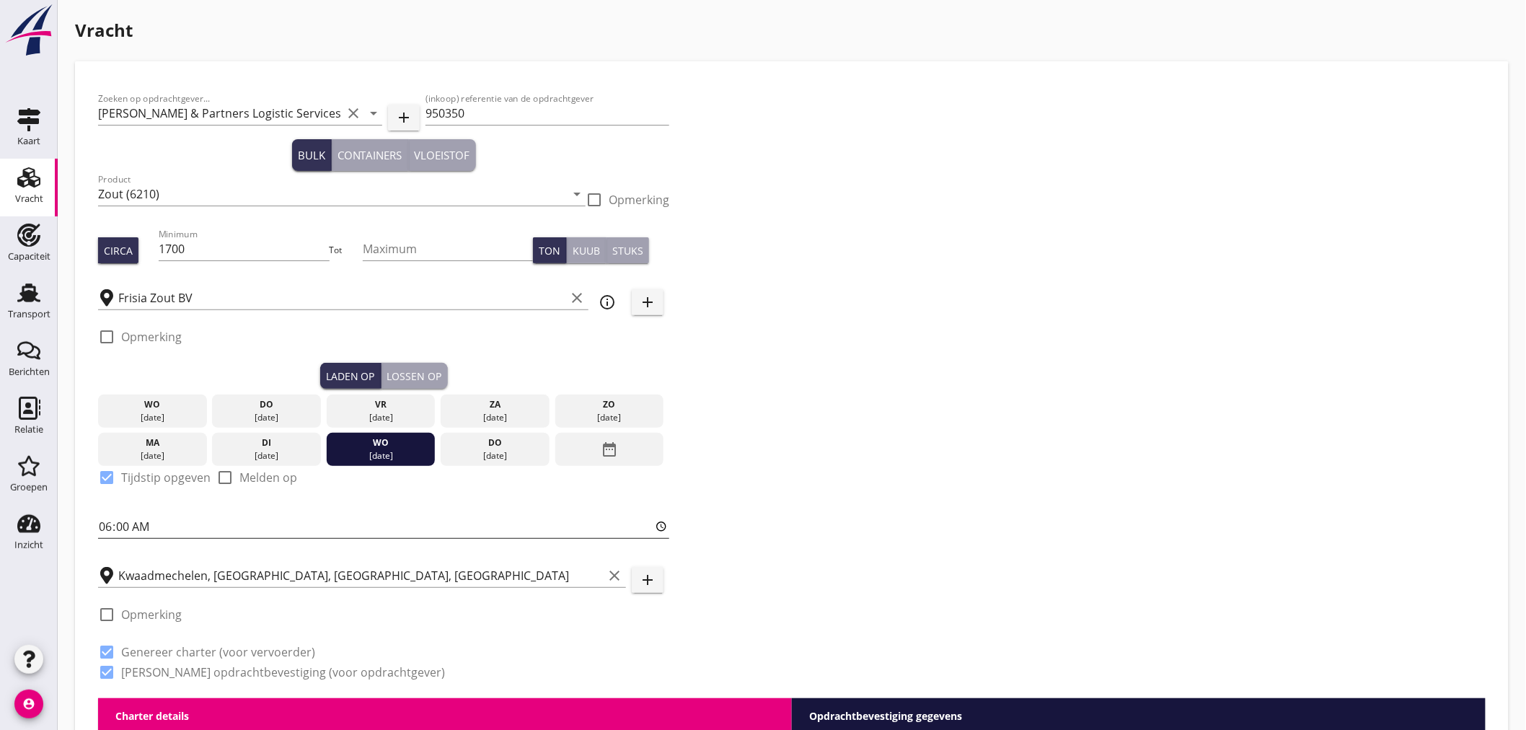
click at [109, 529] on input "06:00" at bounding box center [383, 526] width 571 height 23
type input "12:01"
click at [417, 375] on div "Lossen op" at bounding box center [414, 375] width 55 height 15
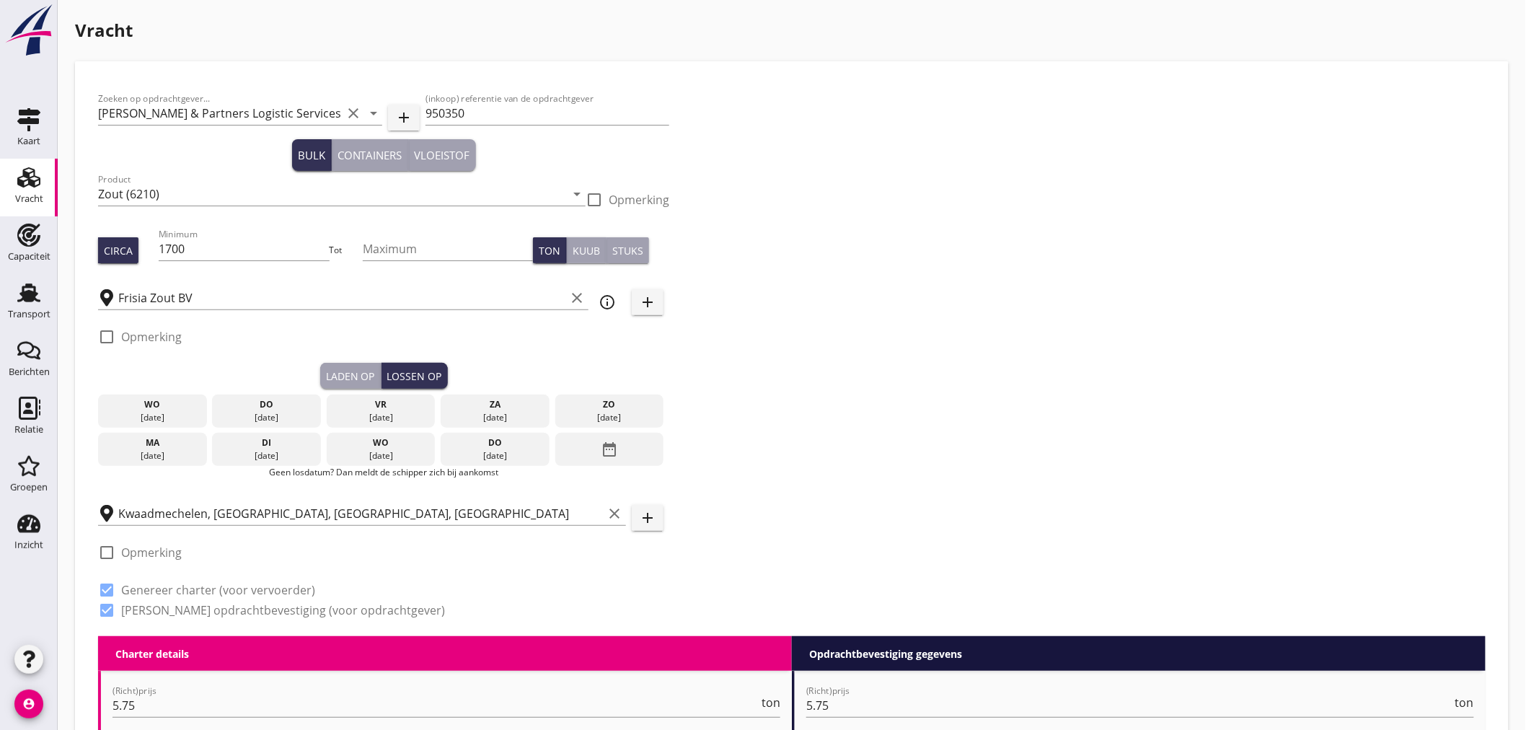
click at [629, 450] on div "date_range" at bounding box center [609, 449] width 109 height 33
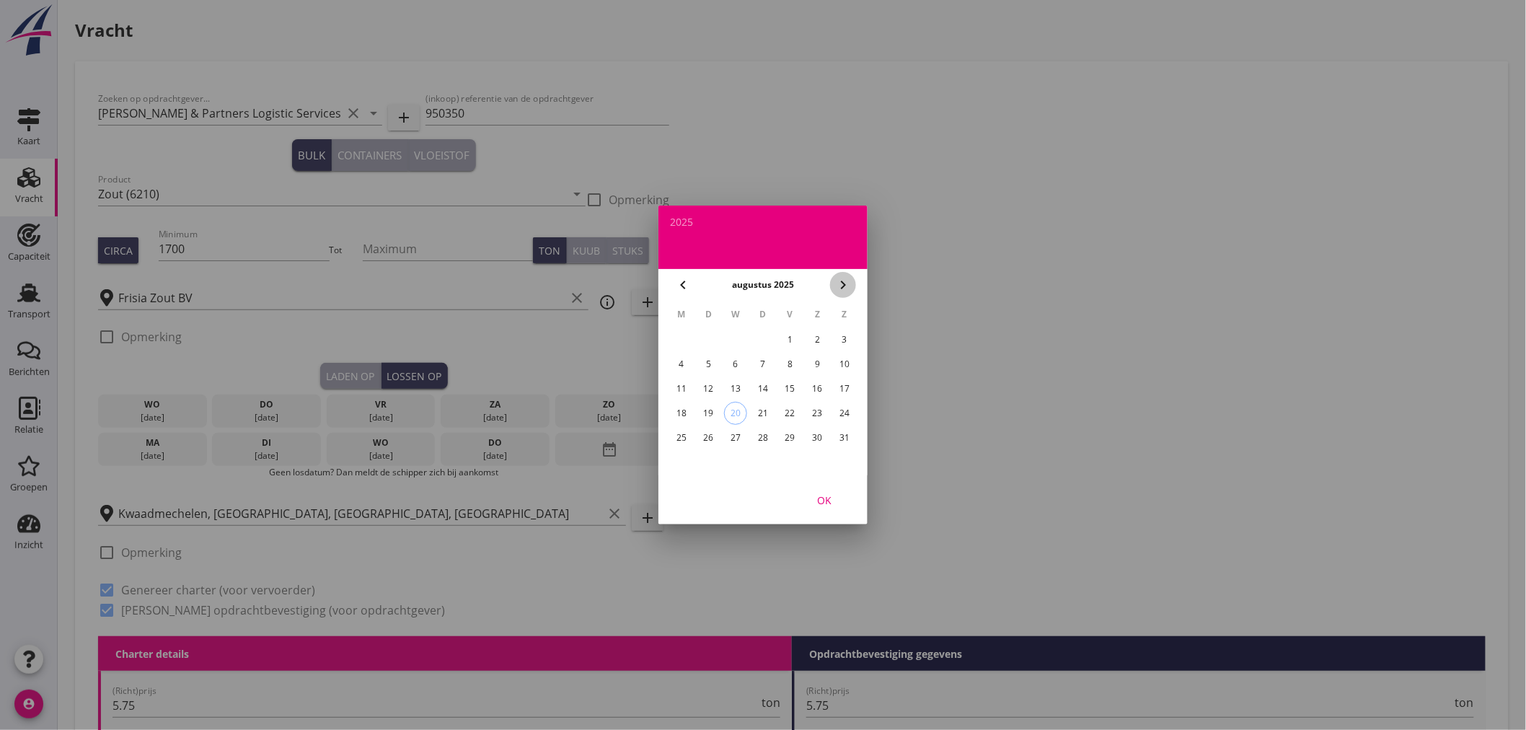
click at [838, 290] on icon "chevron_right" at bounding box center [842, 284] width 17 height 17
click at [684, 341] on div "1" at bounding box center [681, 339] width 23 height 23
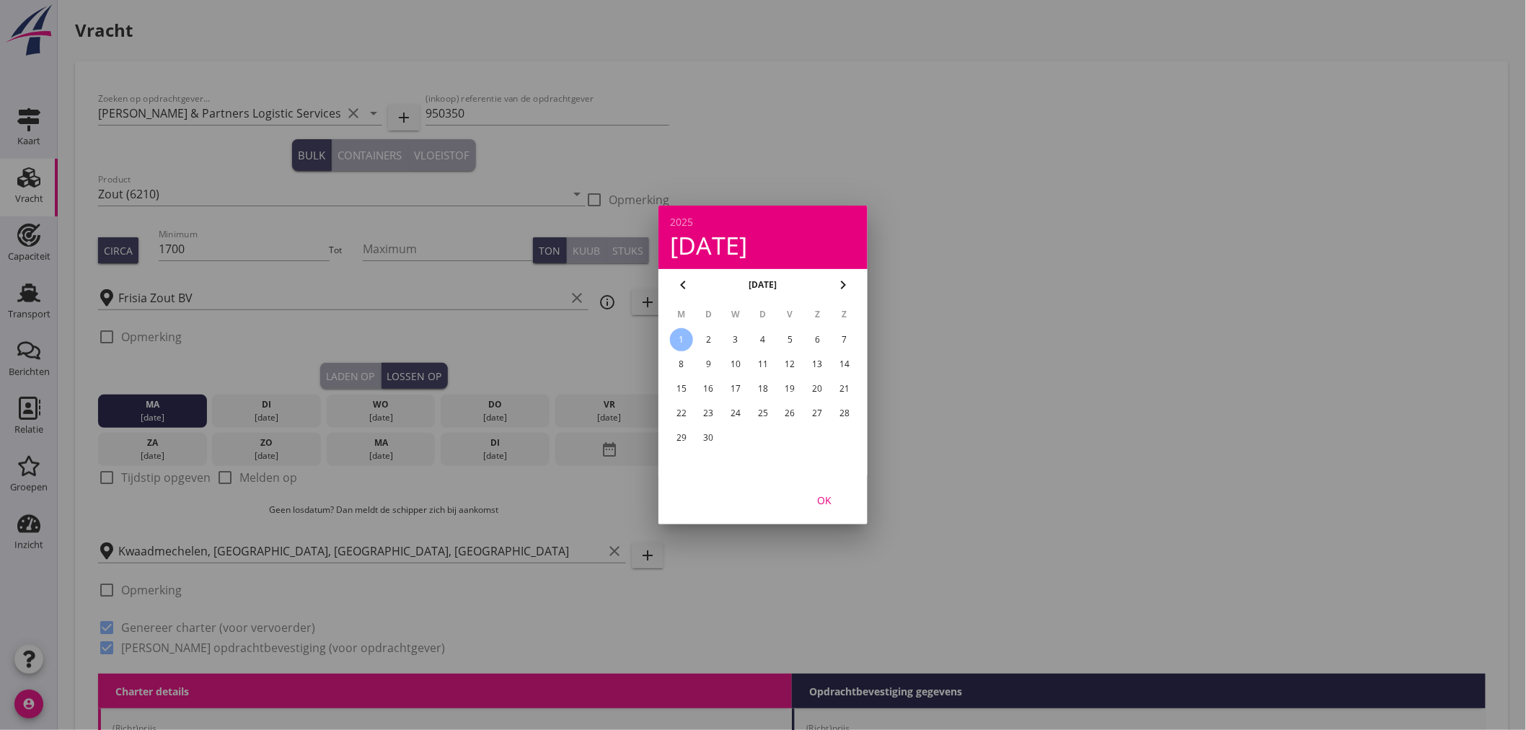
click at [831, 503] on div "OK" at bounding box center [824, 499] width 40 height 15
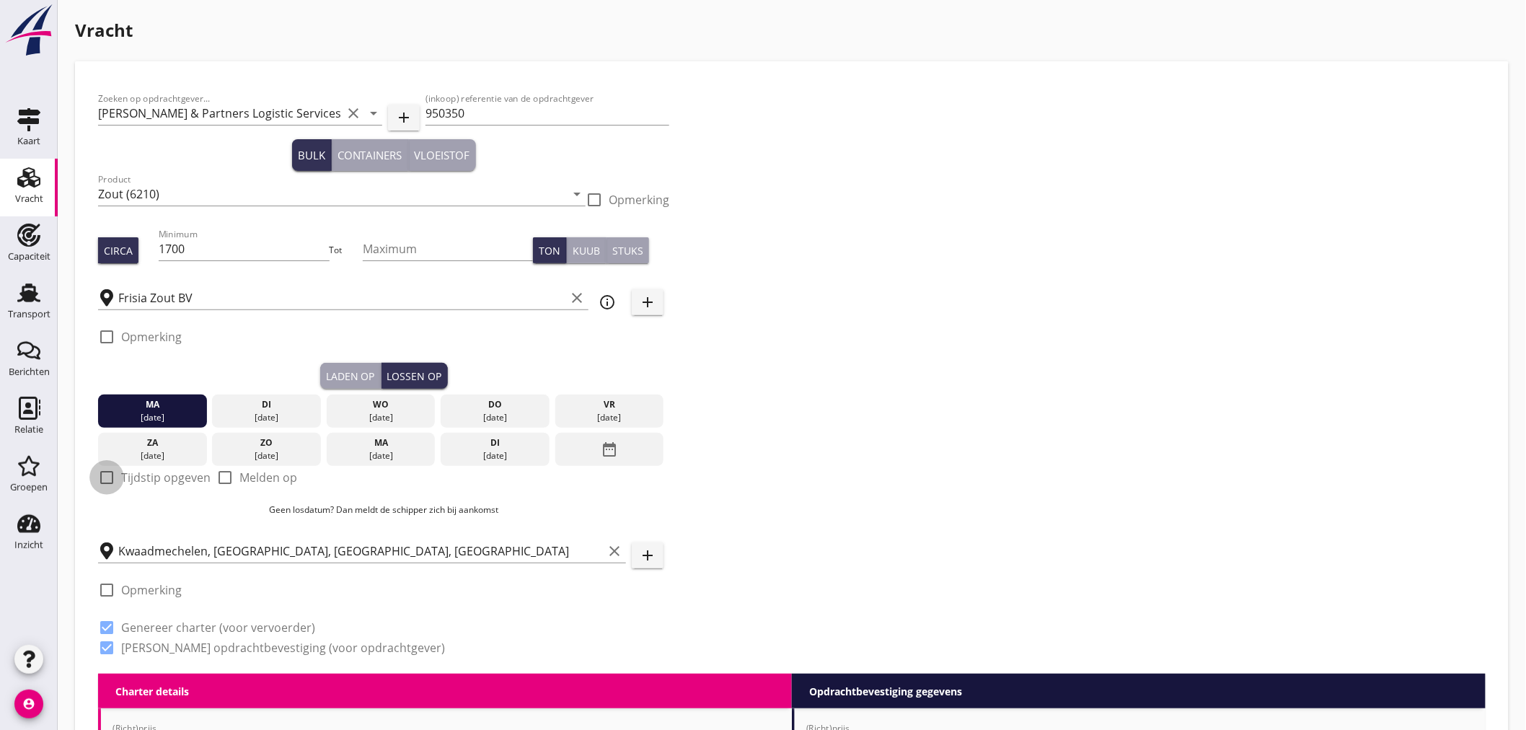
click at [97, 478] on div at bounding box center [106, 477] width 25 height 25
checkbox input "true"
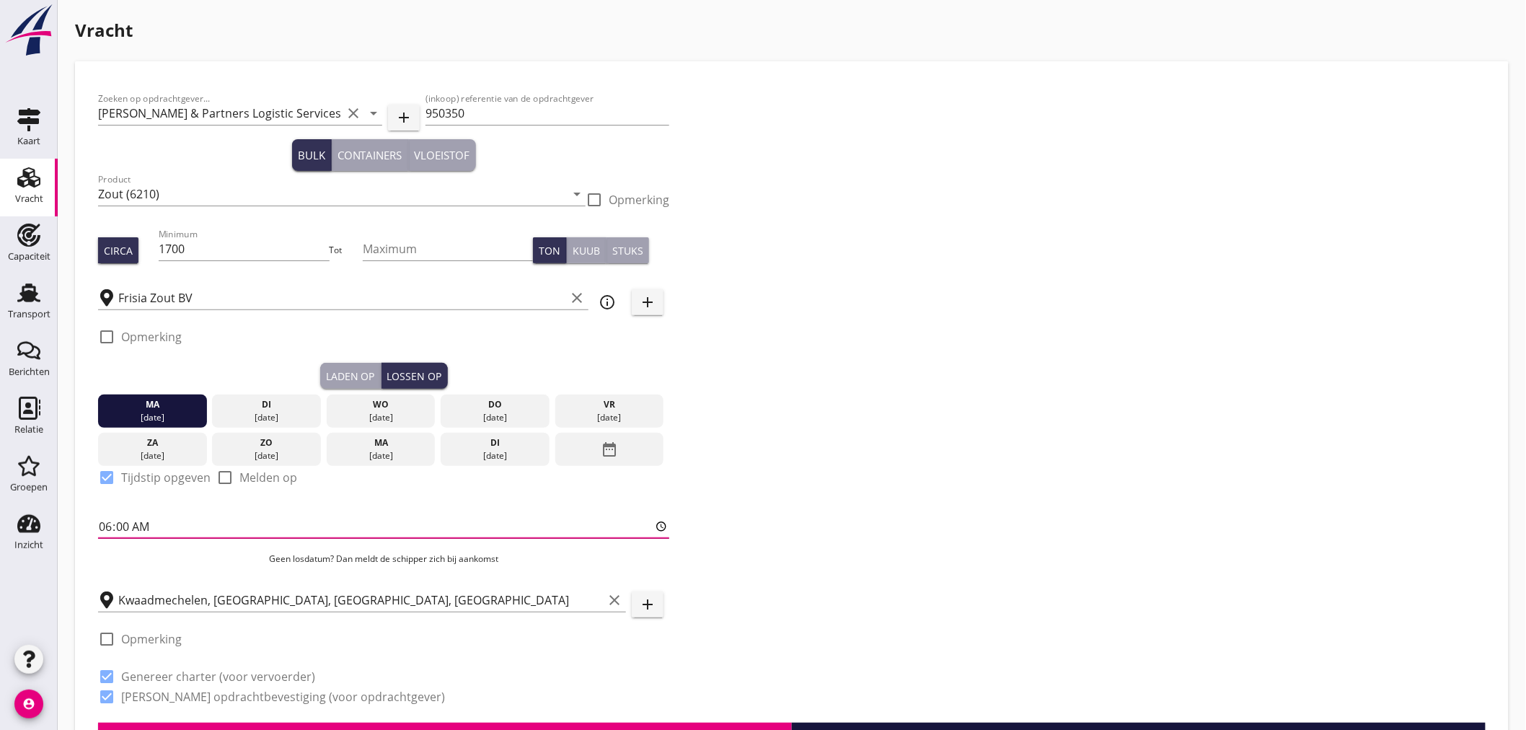
click at [100, 527] on input "06:00" at bounding box center [383, 526] width 571 height 23
type input "12:01"
click at [834, 627] on div "Zoeken op opdrachtgever... [PERSON_NAME] & Partners Logistic Services B.V. clea…" at bounding box center [791, 403] width 1399 height 638
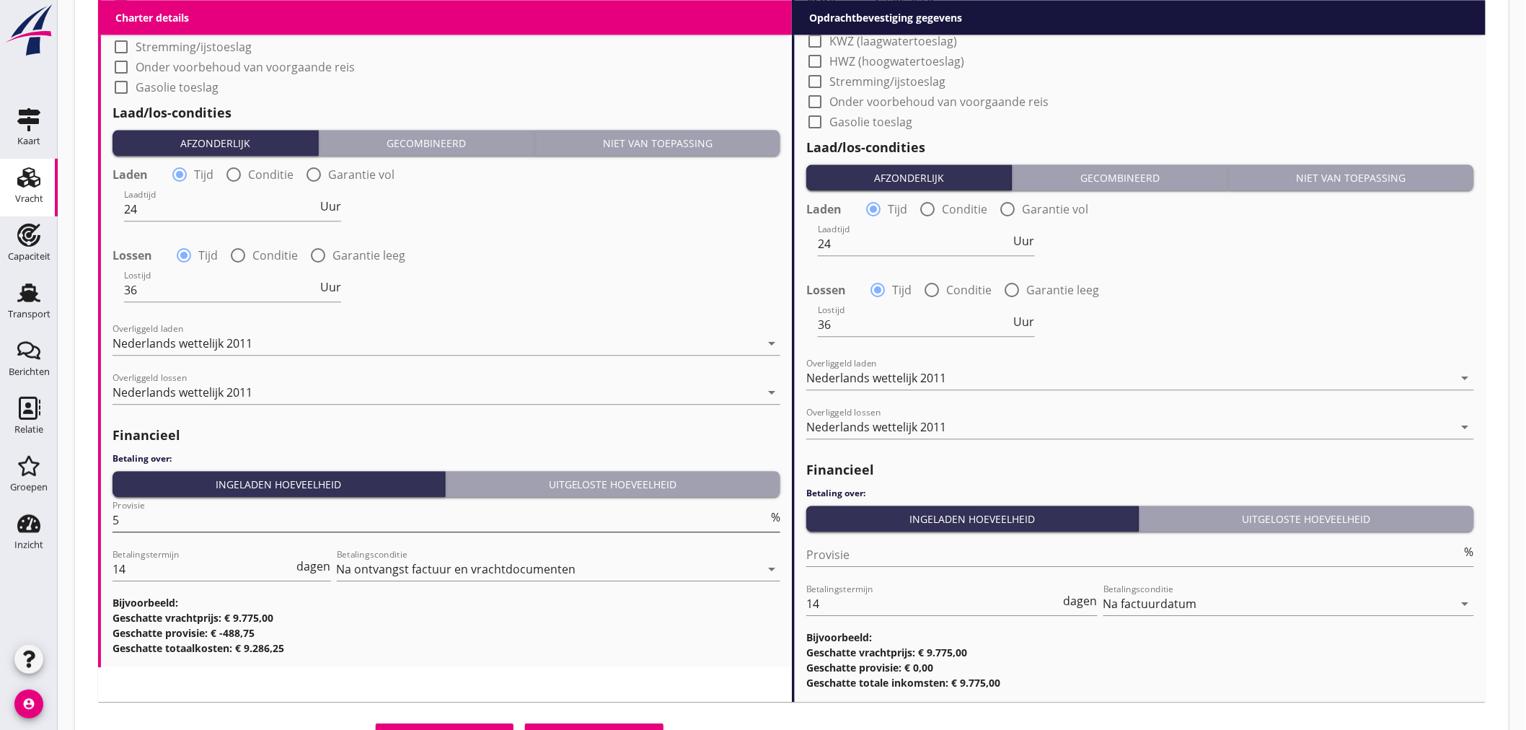
scroll to position [1511, 0]
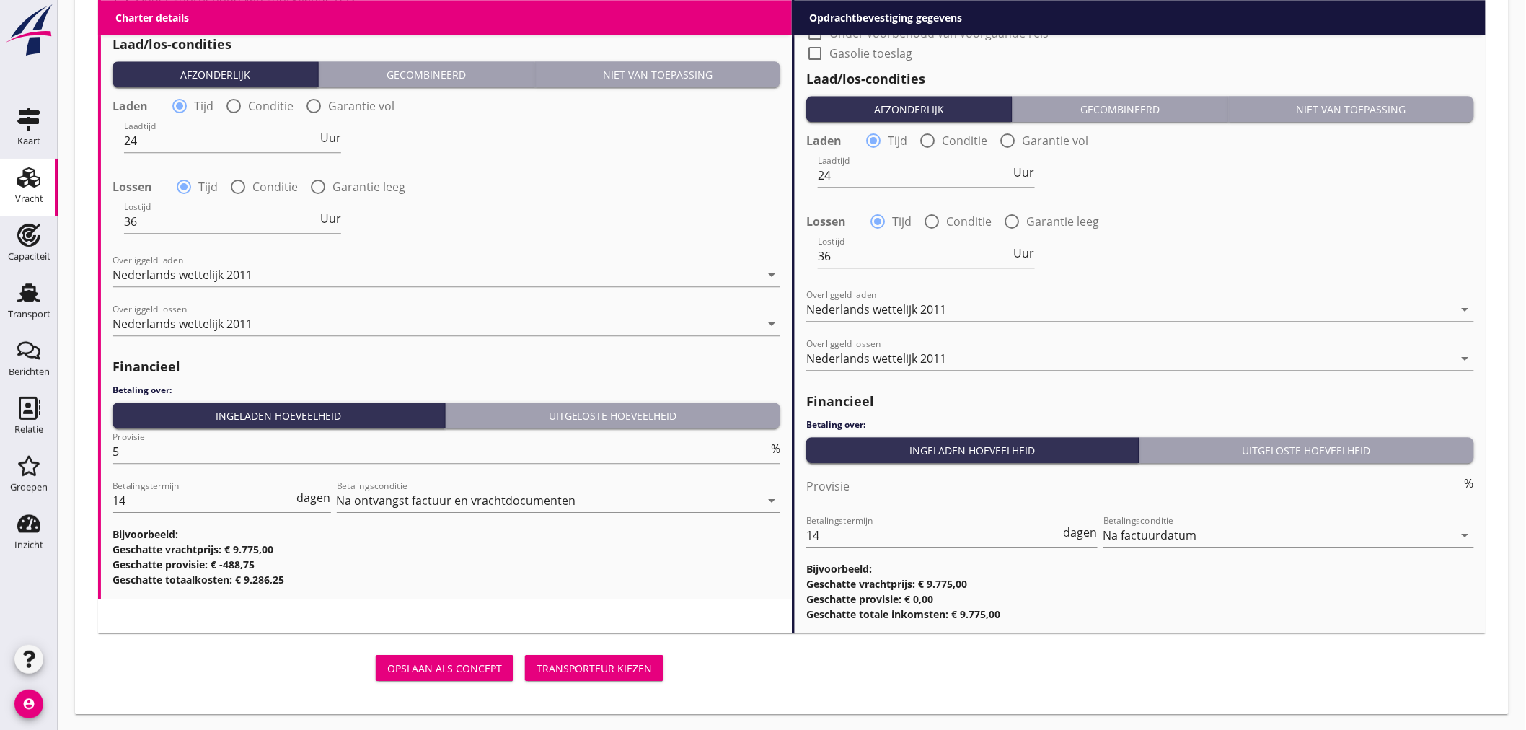
click at [600, 675] on button "Transporteur kiezen" at bounding box center [594, 668] width 138 height 26
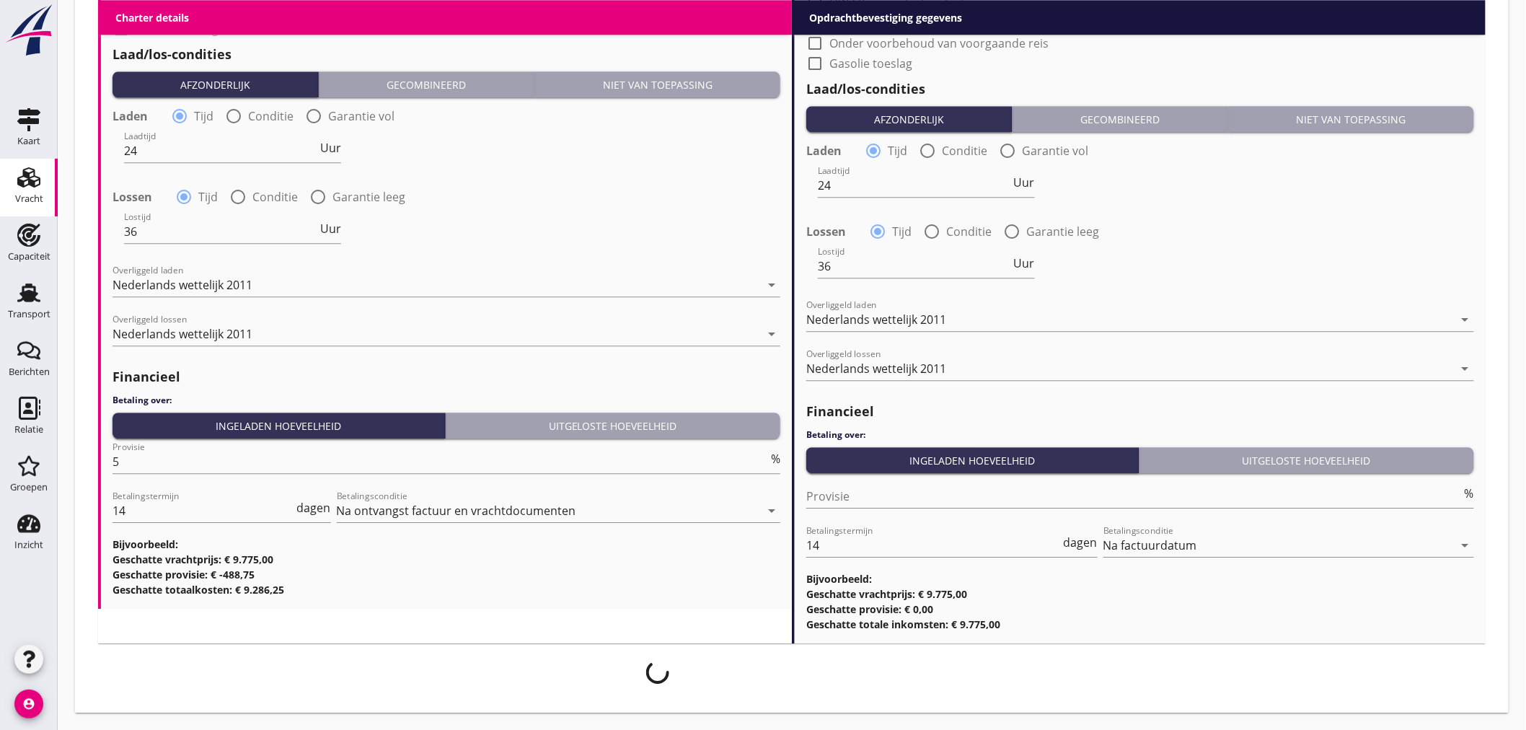
scroll to position [1500, 0]
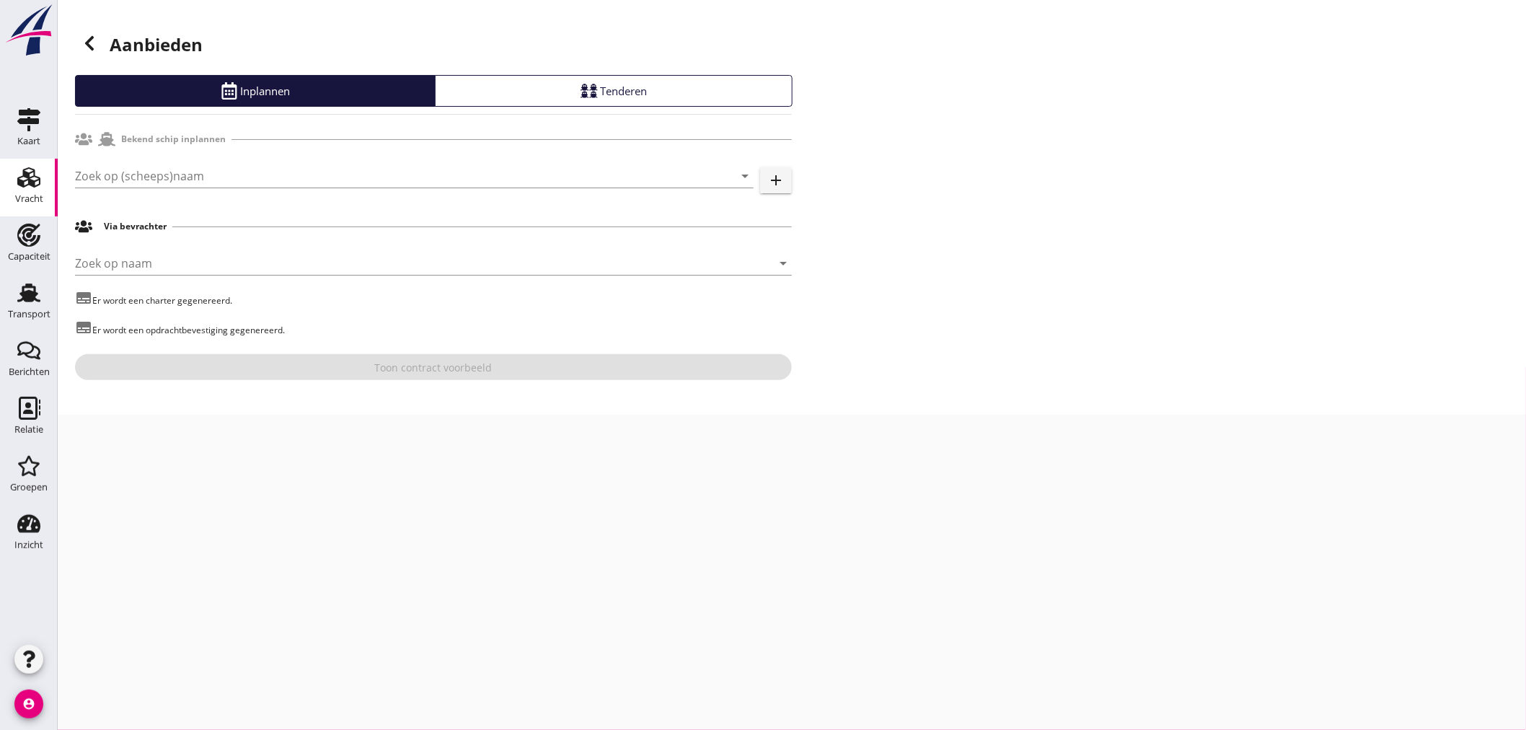
click at [276, 190] on div "Zoek op (scheeps)naam arrow_drop_down" at bounding box center [414, 182] width 678 height 37
click at [275, 180] on input "Zoek op (scheeps)naam" at bounding box center [394, 175] width 638 height 23
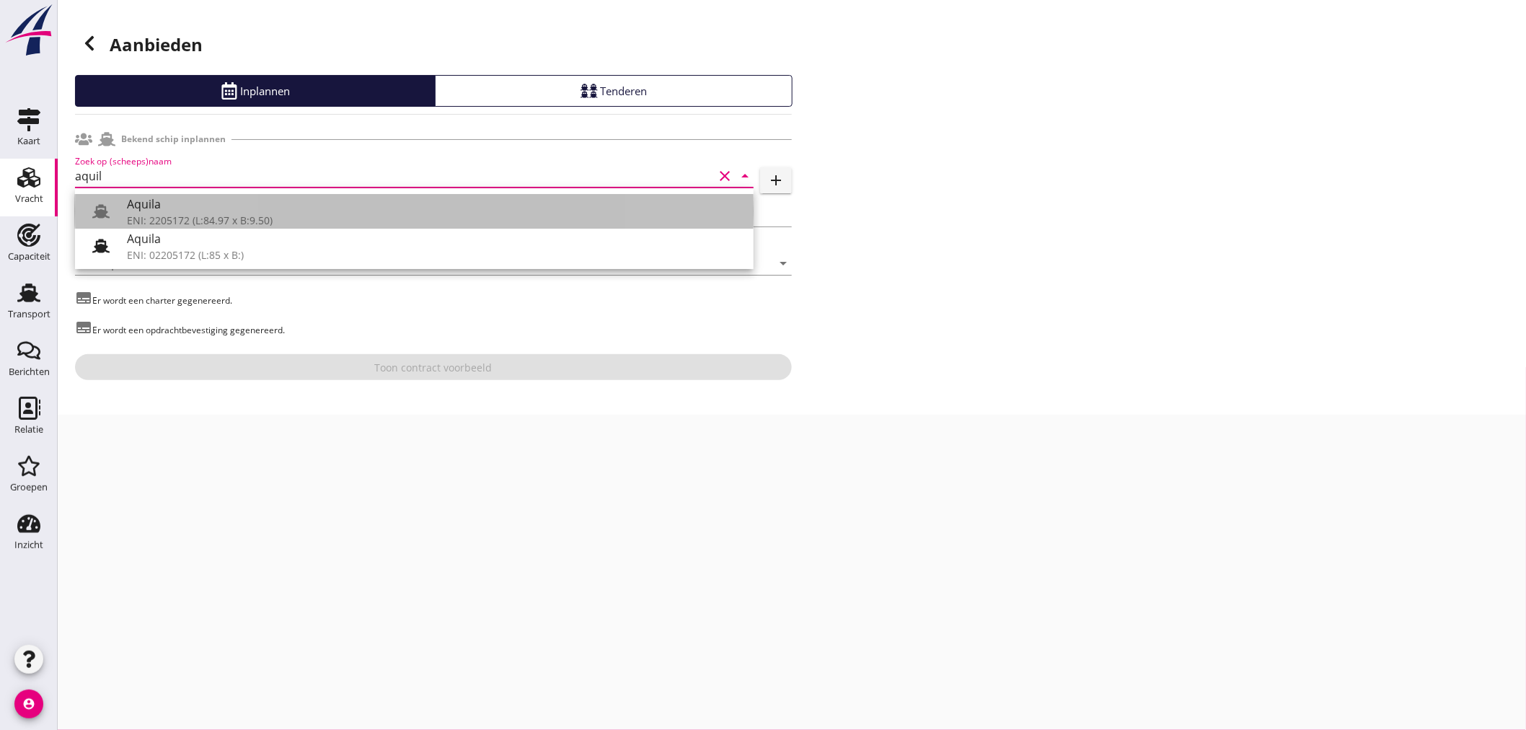
click at [305, 205] on div "Aquila" at bounding box center [434, 203] width 615 height 17
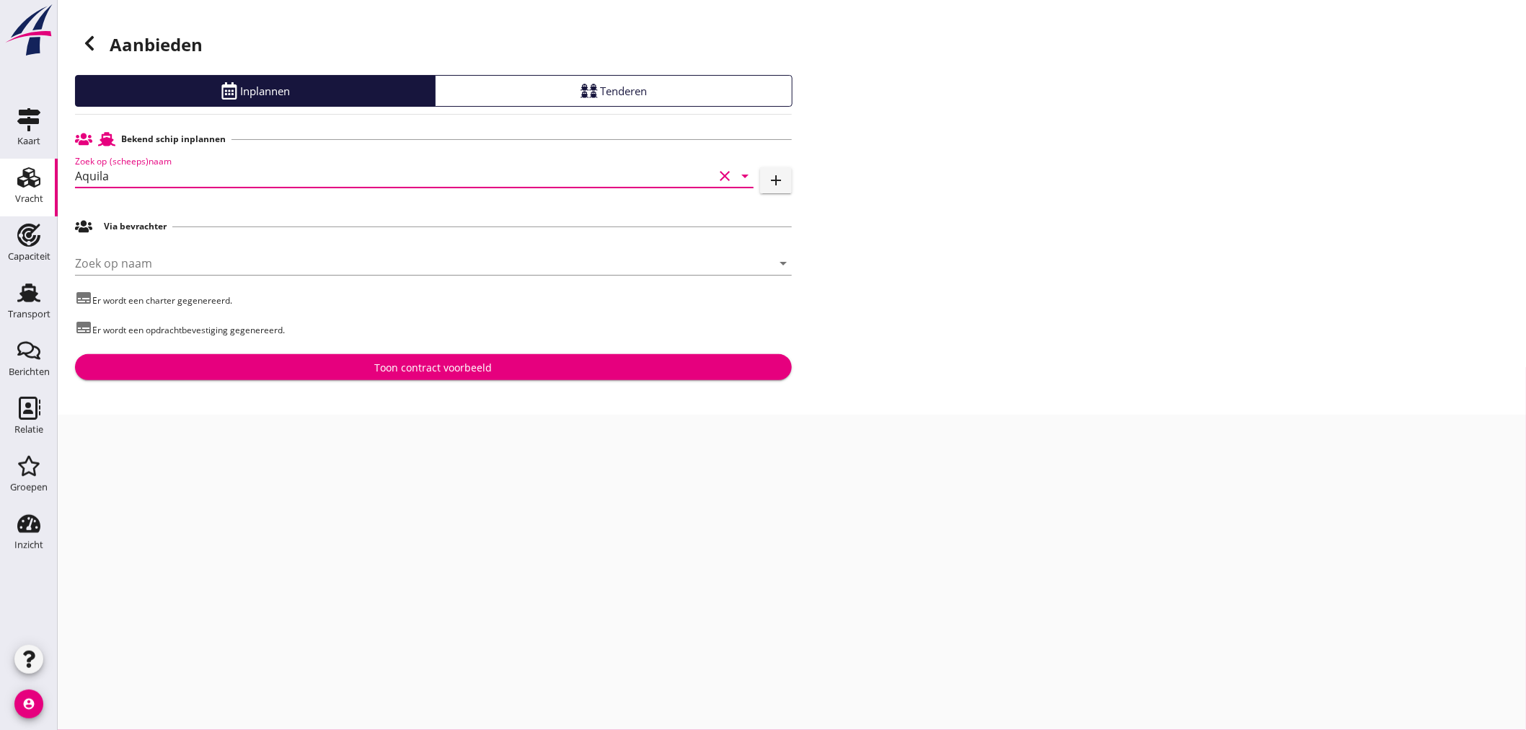
type input "Aquila"
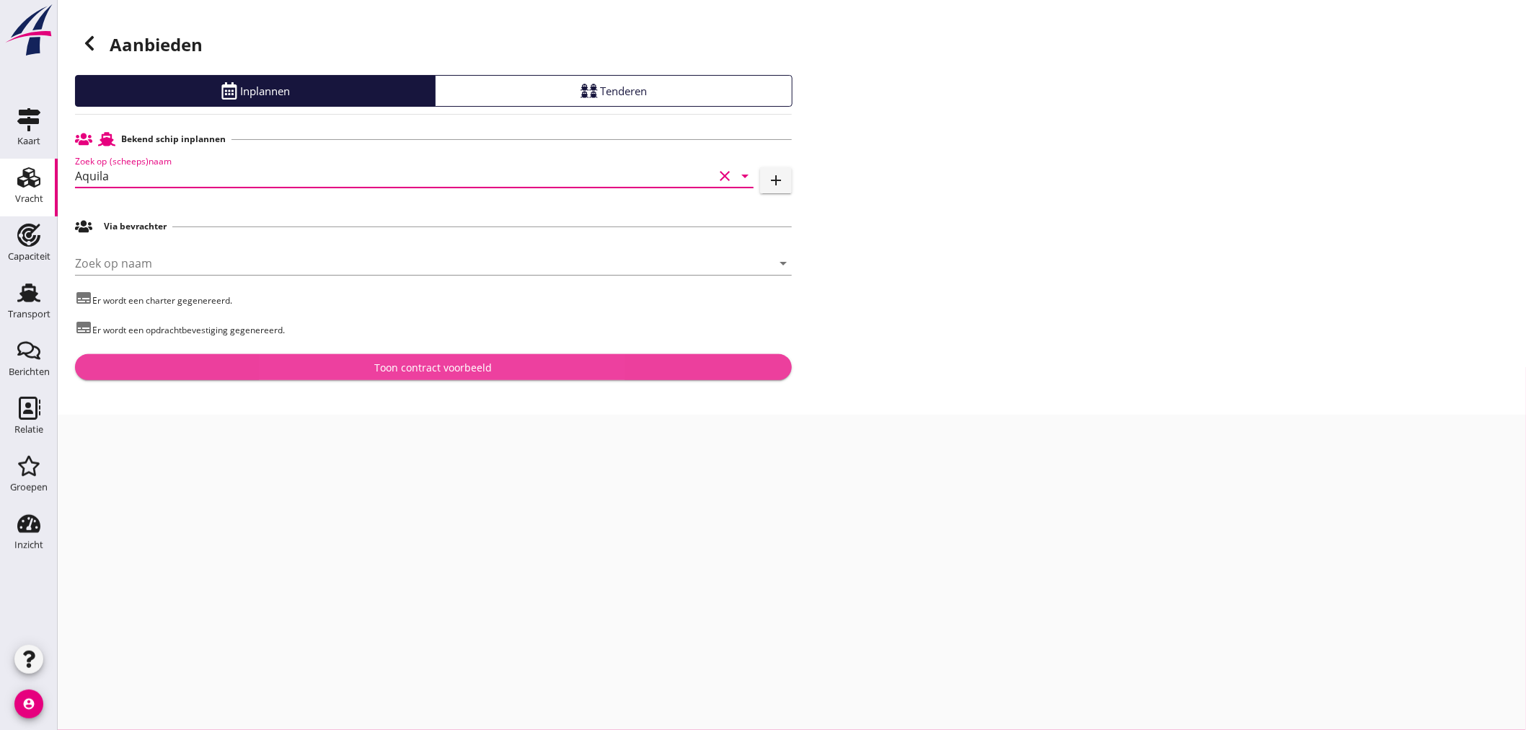
click at [358, 377] on button "Toon contract voorbeeld" at bounding box center [433, 367] width 717 height 26
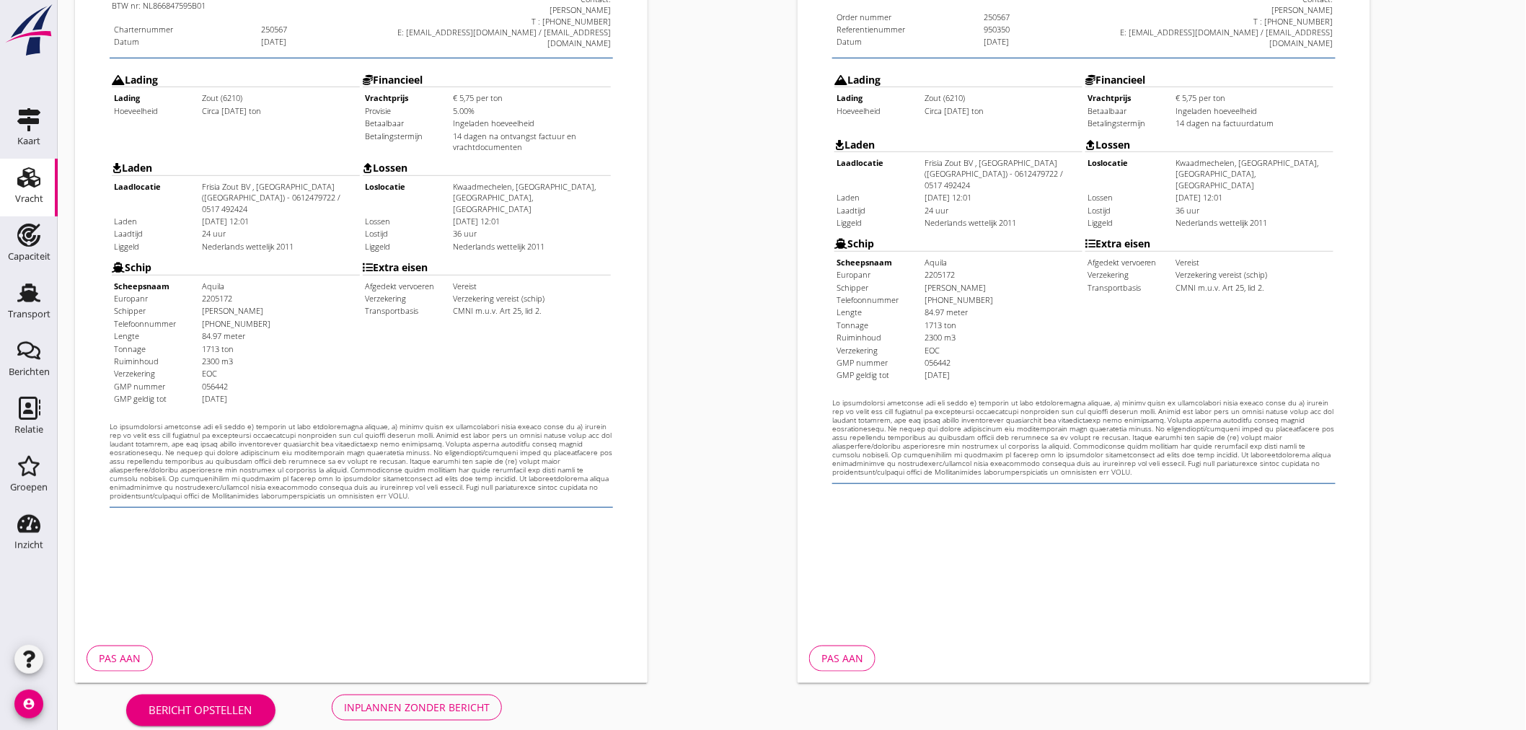
scroll to position [337, 0]
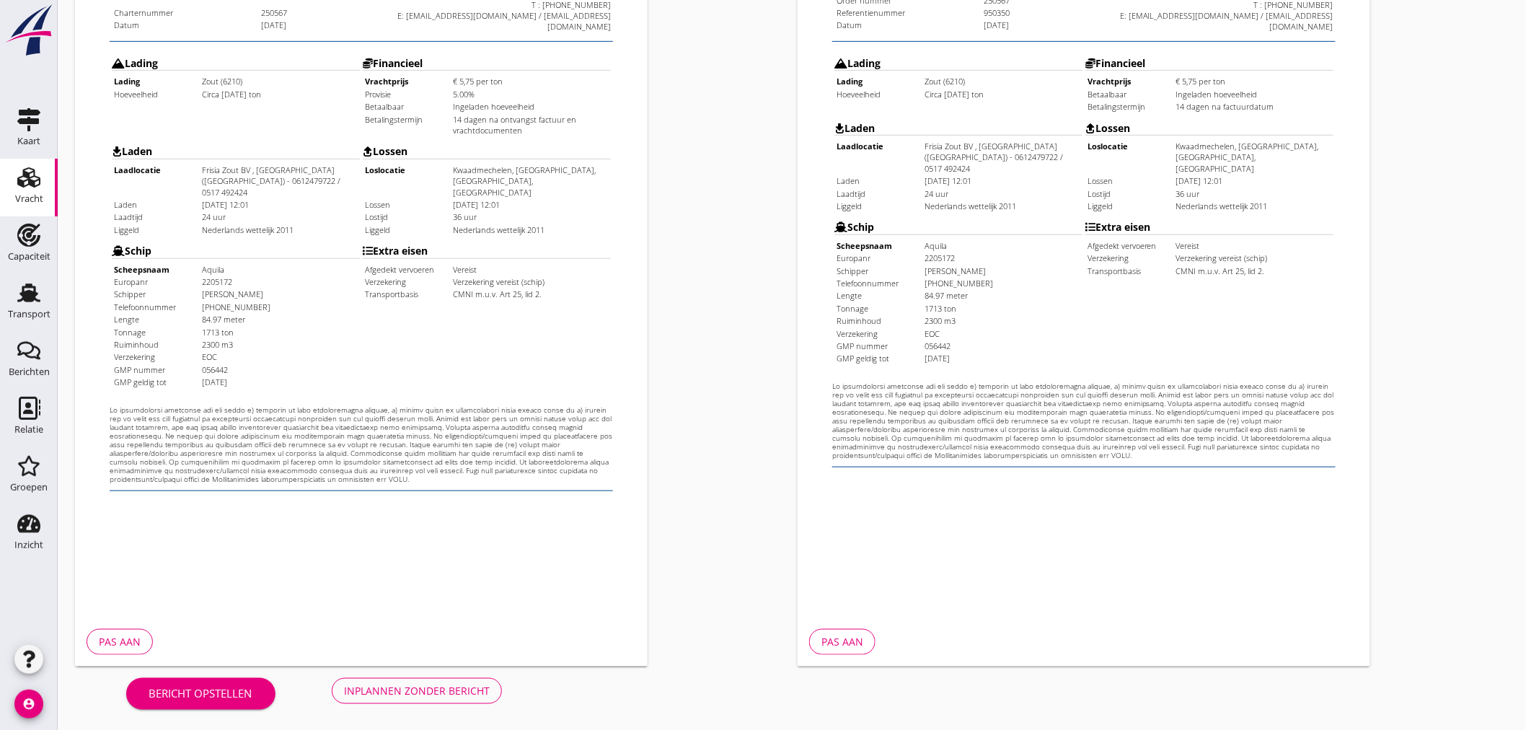
click at [464, 686] on div "Inplannen zonder bericht" at bounding box center [417, 690] width 146 height 15
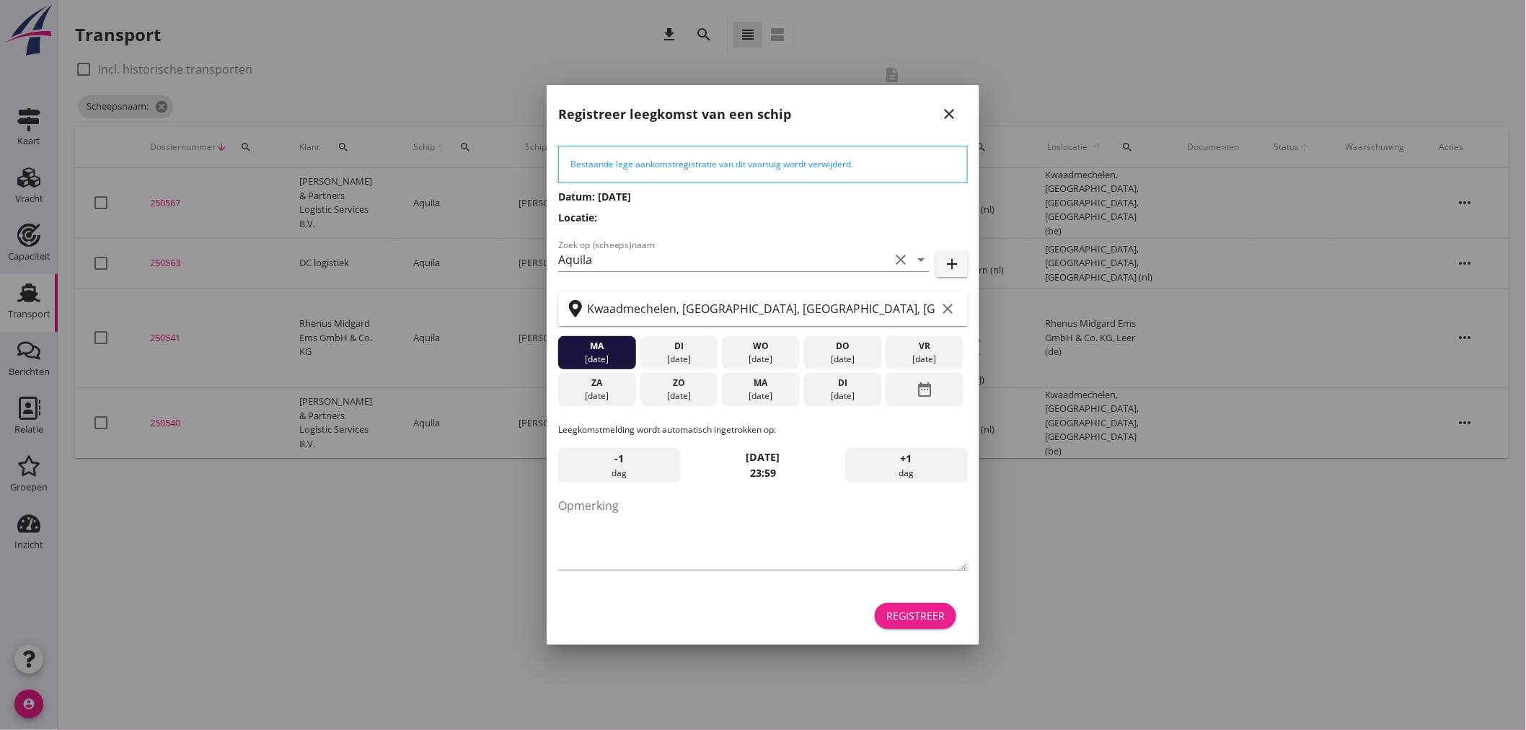
click at [907, 610] on div "Registreer" at bounding box center [915, 615] width 58 height 15
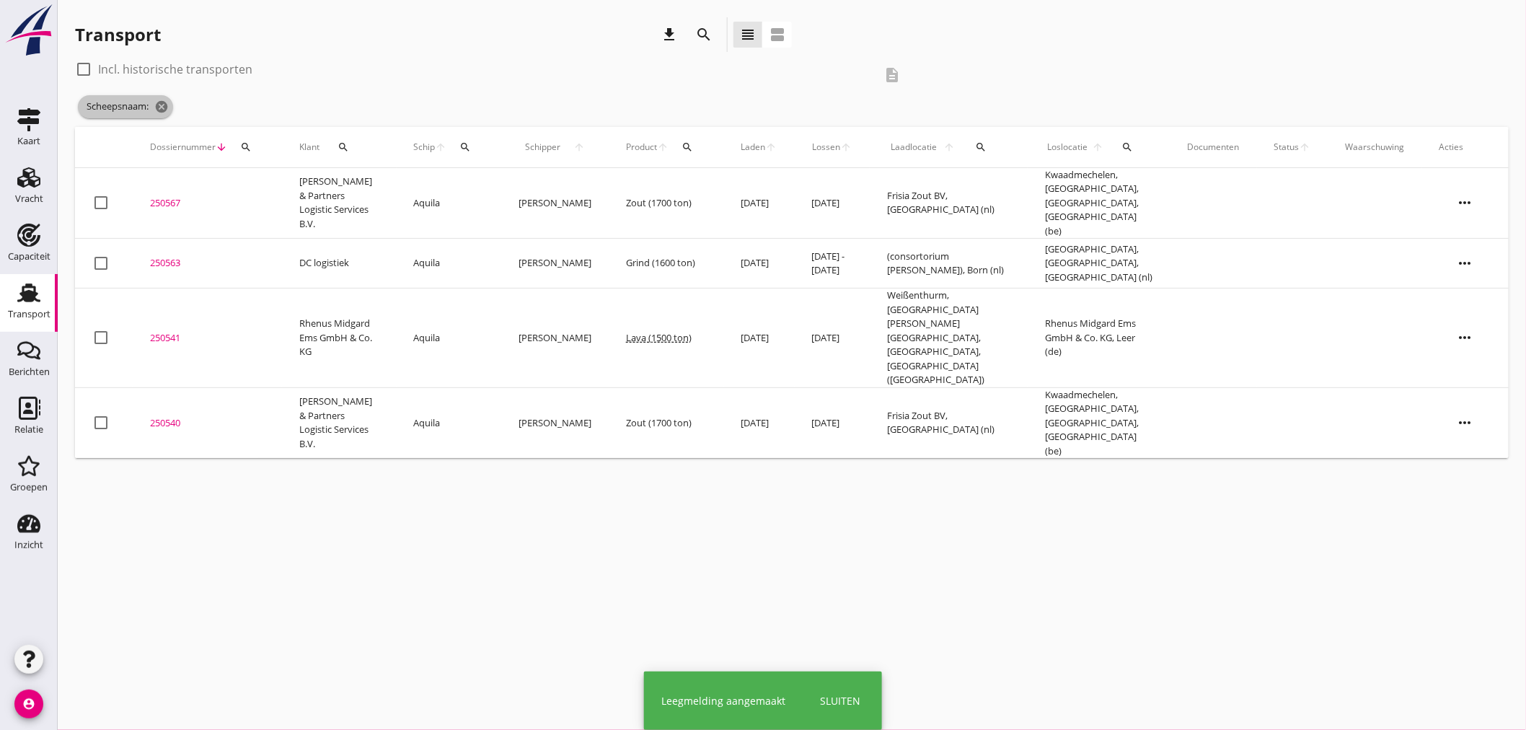
click at [169, 108] on icon "cancel" at bounding box center [161, 107] width 14 height 14
click at [162, 130] on div "Dossiernummer arrow_downward search" at bounding box center [207, 147] width 115 height 35
click at [37, 202] on div "Vracht" at bounding box center [29, 198] width 28 height 9
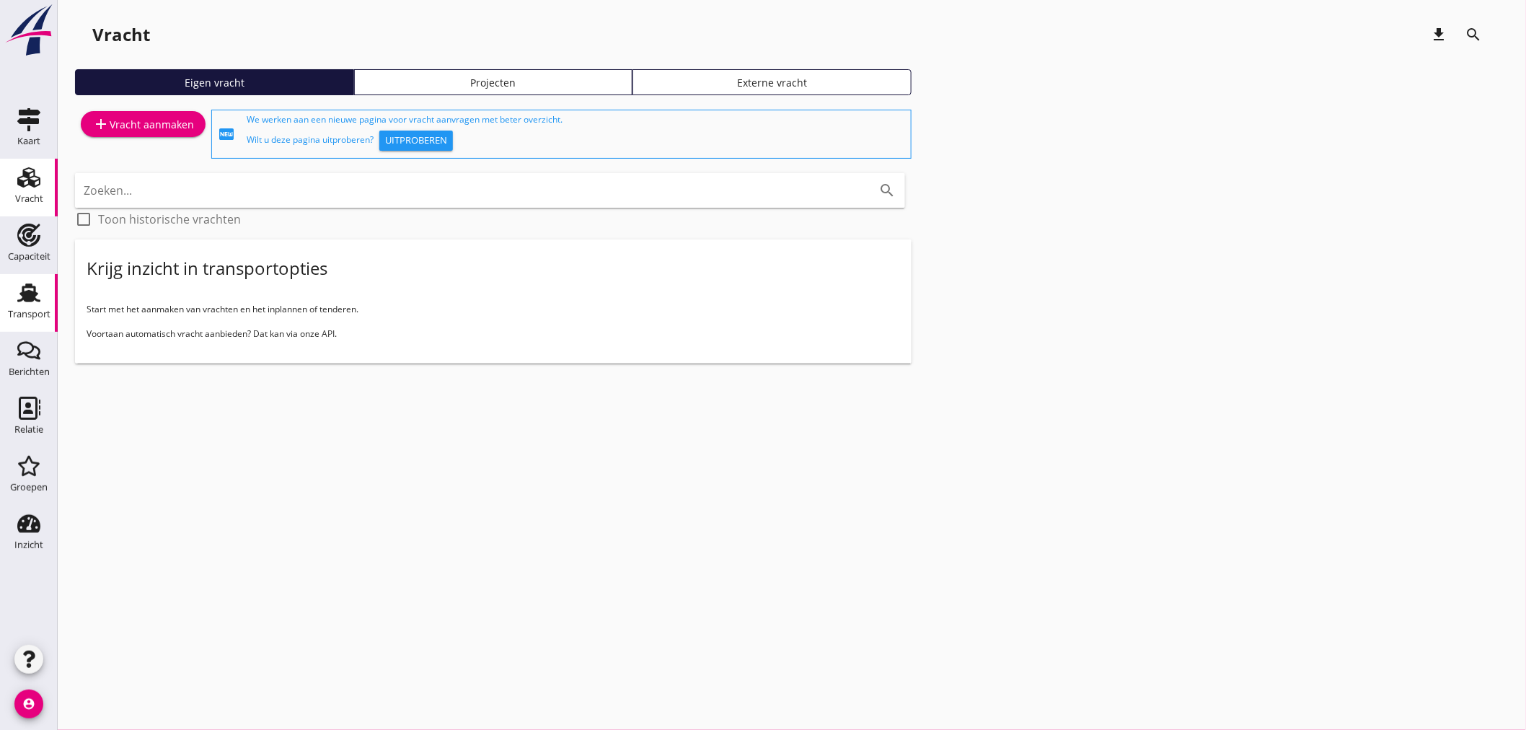
click at [51, 307] on link "Transport Transport" at bounding box center [29, 303] width 58 height 58
click at [31, 306] on div "Transport" at bounding box center [29, 314] width 43 height 20
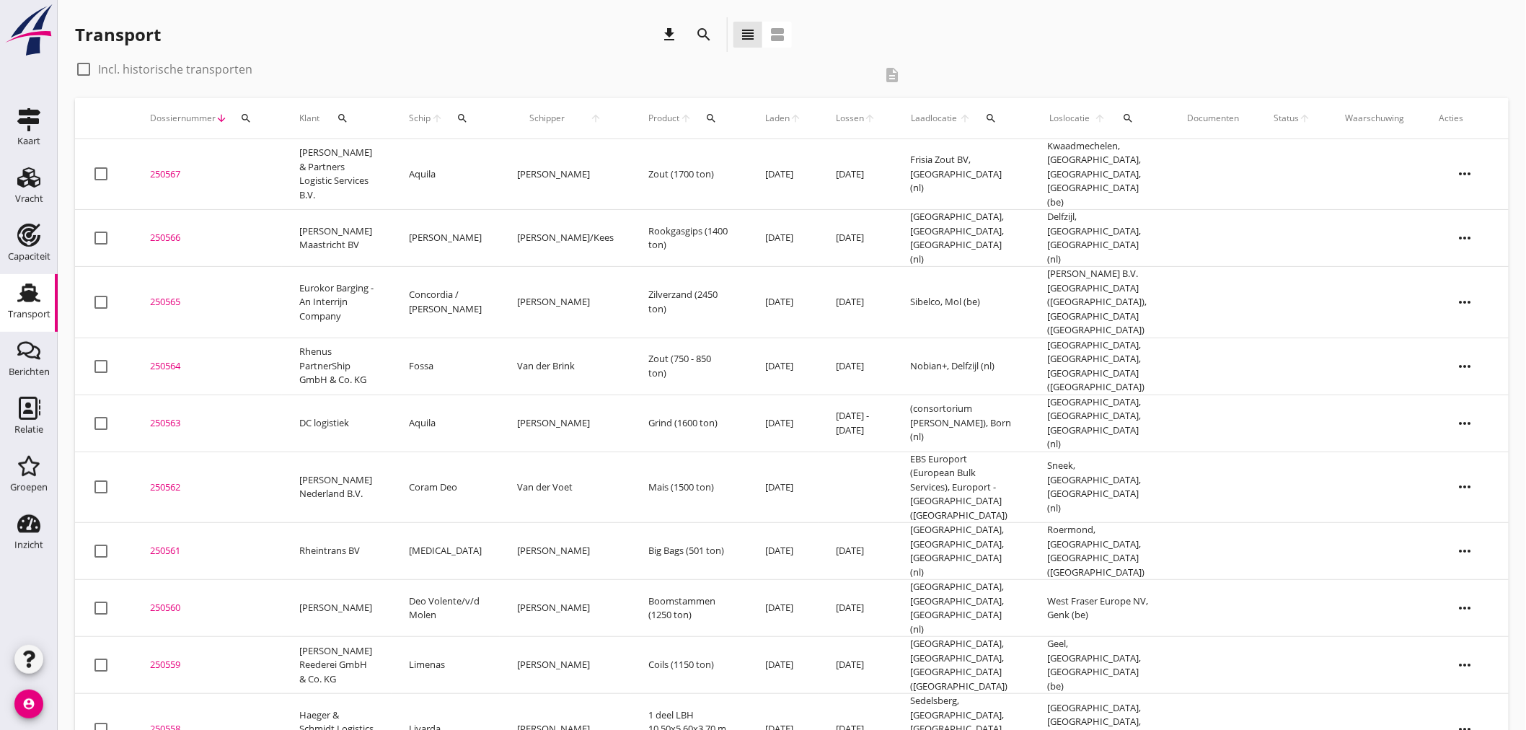
click at [163, 295] on div "250565" at bounding box center [207, 302] width 115 height 14
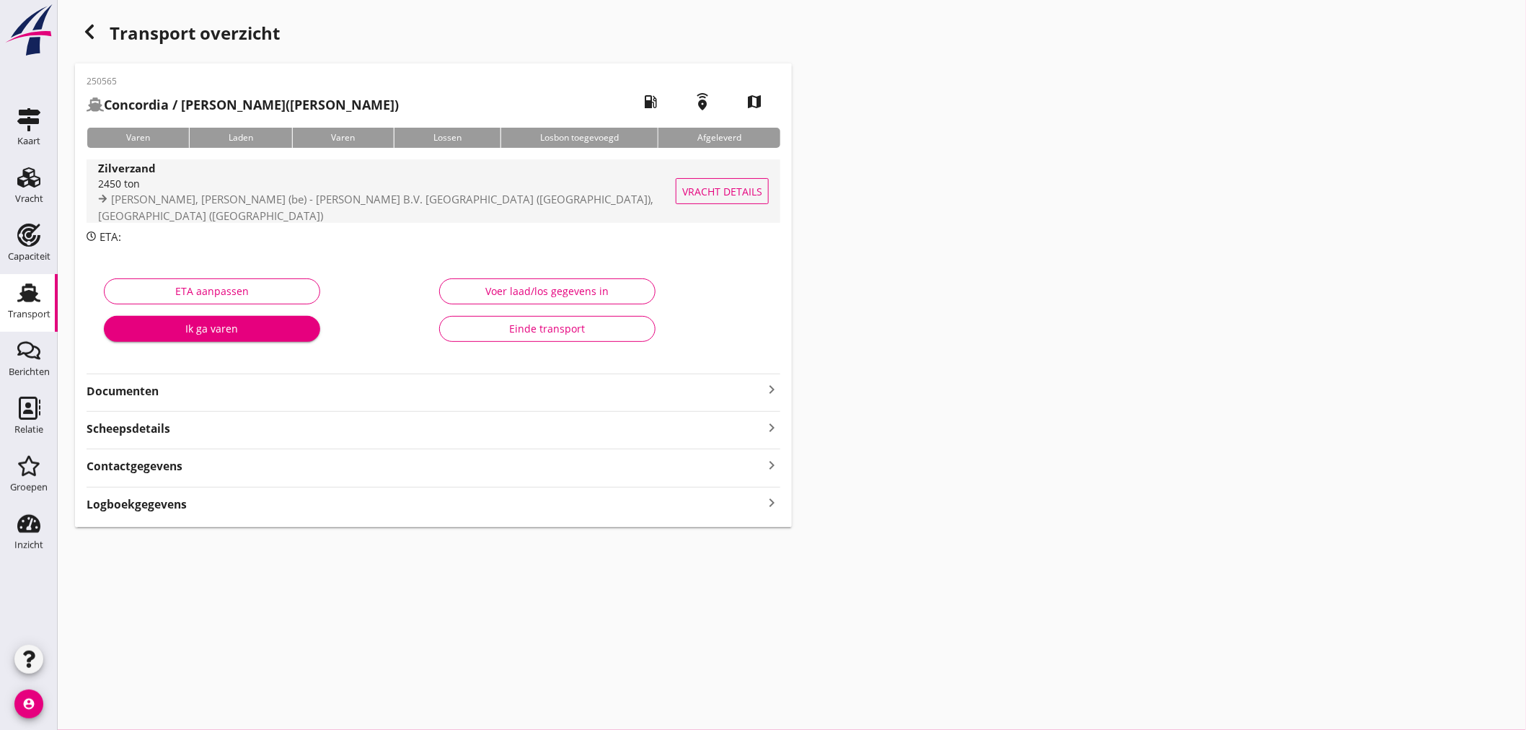
click at [251, 199] on span "[PERSON_NAME], [PERSON_NAME] (be) - [PERSON_NAME] B.V. [GEOGRAPHIC_DATA] ([GEOG…" at bounding box center [375, 207] width 555 height 31
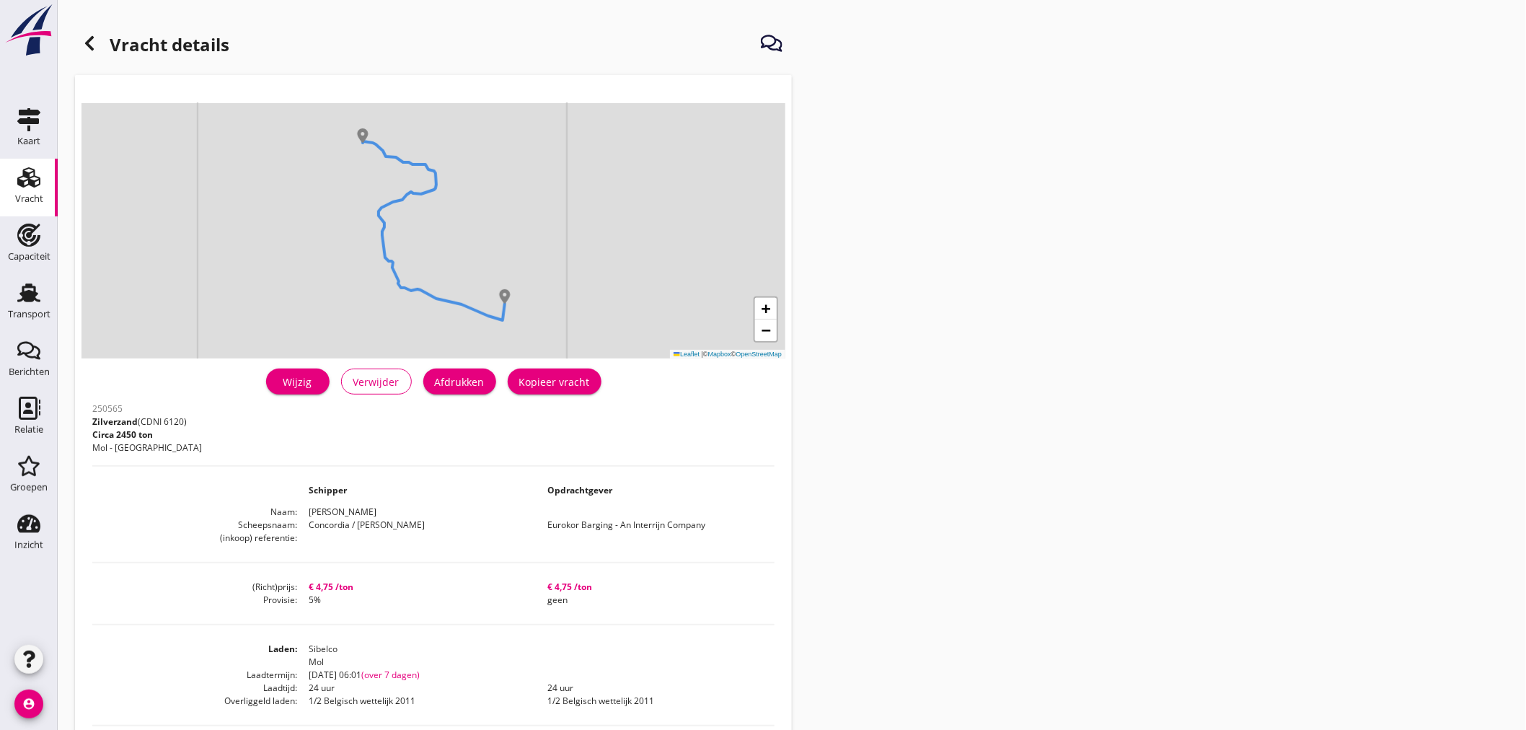
click at [313, 381] on div "Wijzig" at bounding box center [298, 381] width 40 height 15
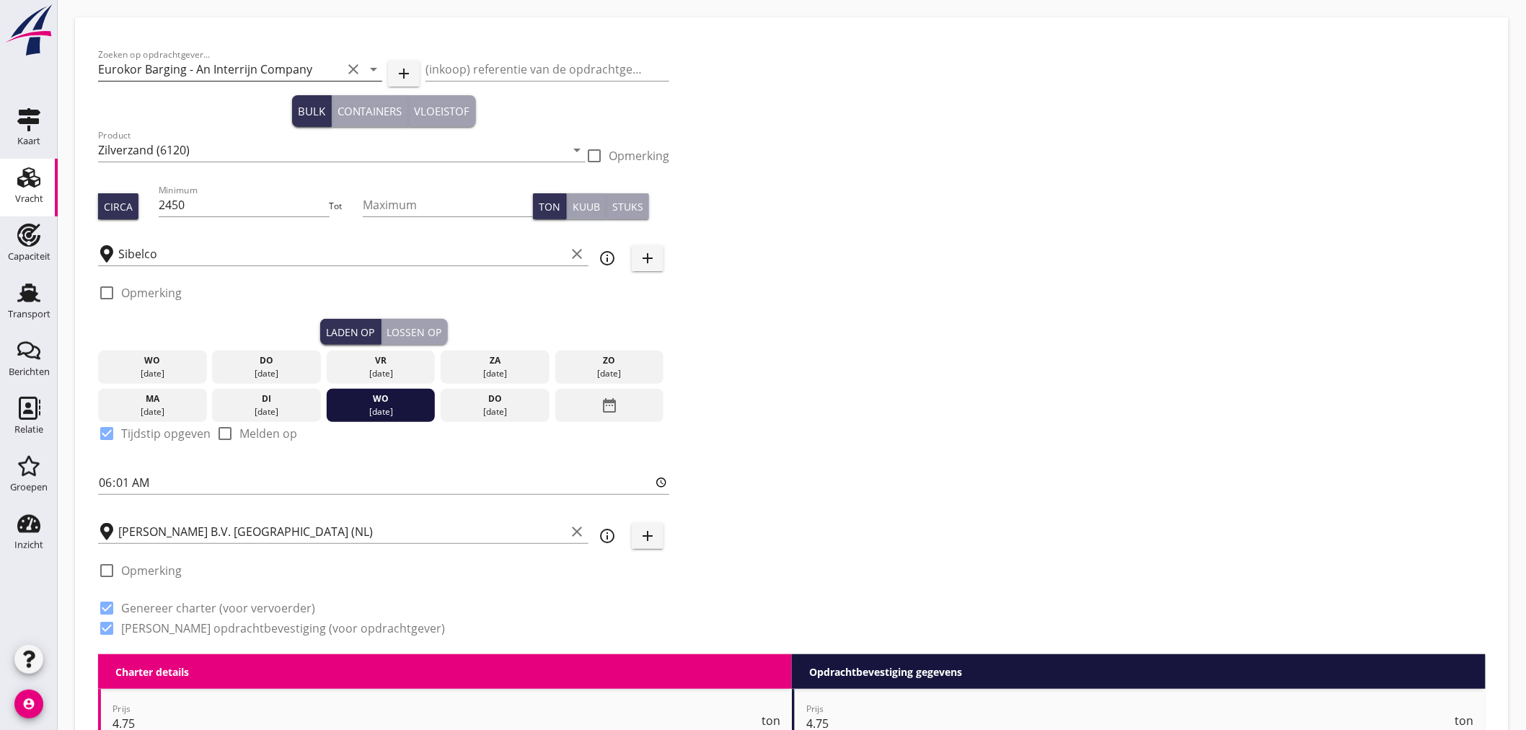
click at [322, 72] on input "Eurokor Barging - An Interrijn Company" at bounding box center [220, 69] width 244 height 23
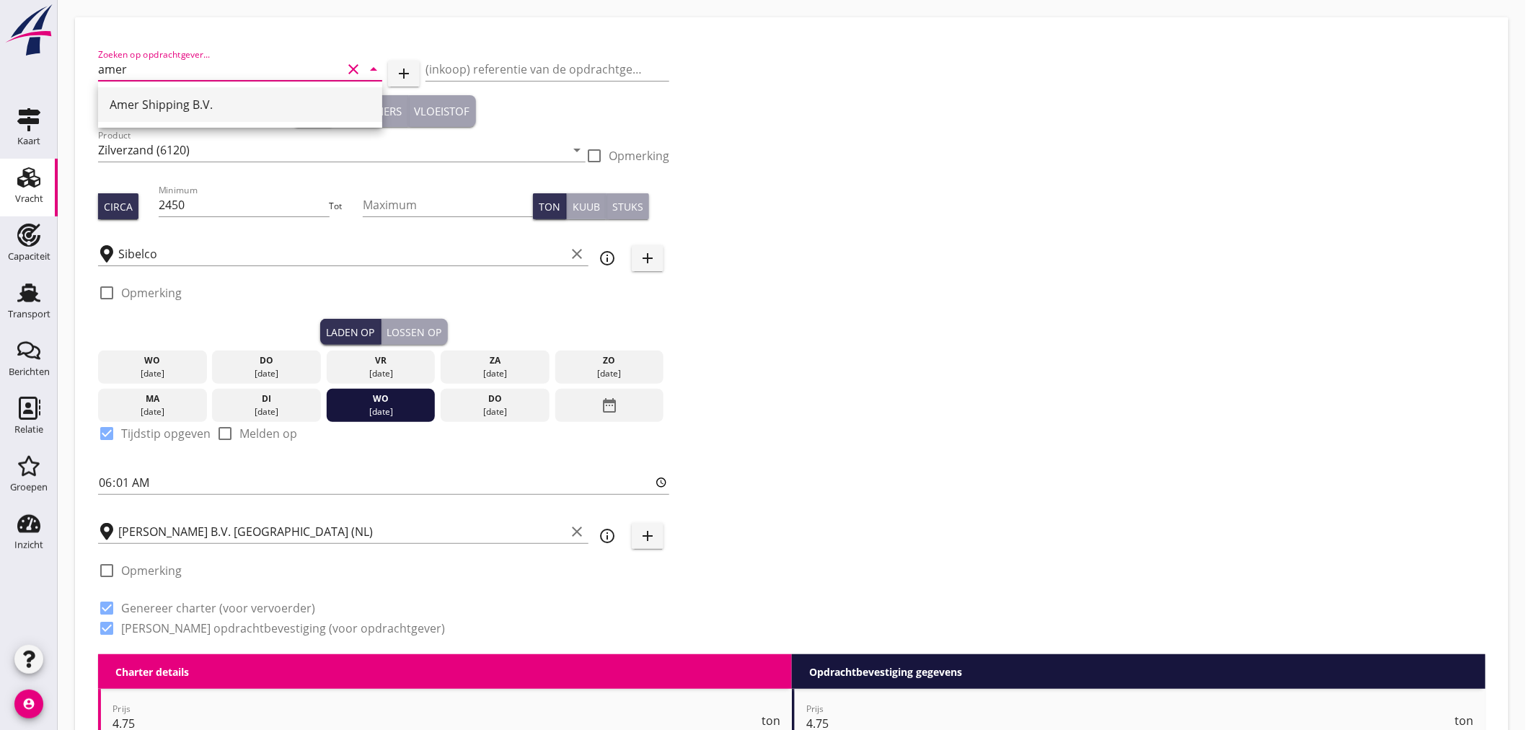
click at [309, 104] on div "Amer Shipping B.V." at bounding box center [240, 104] width 261 height 17
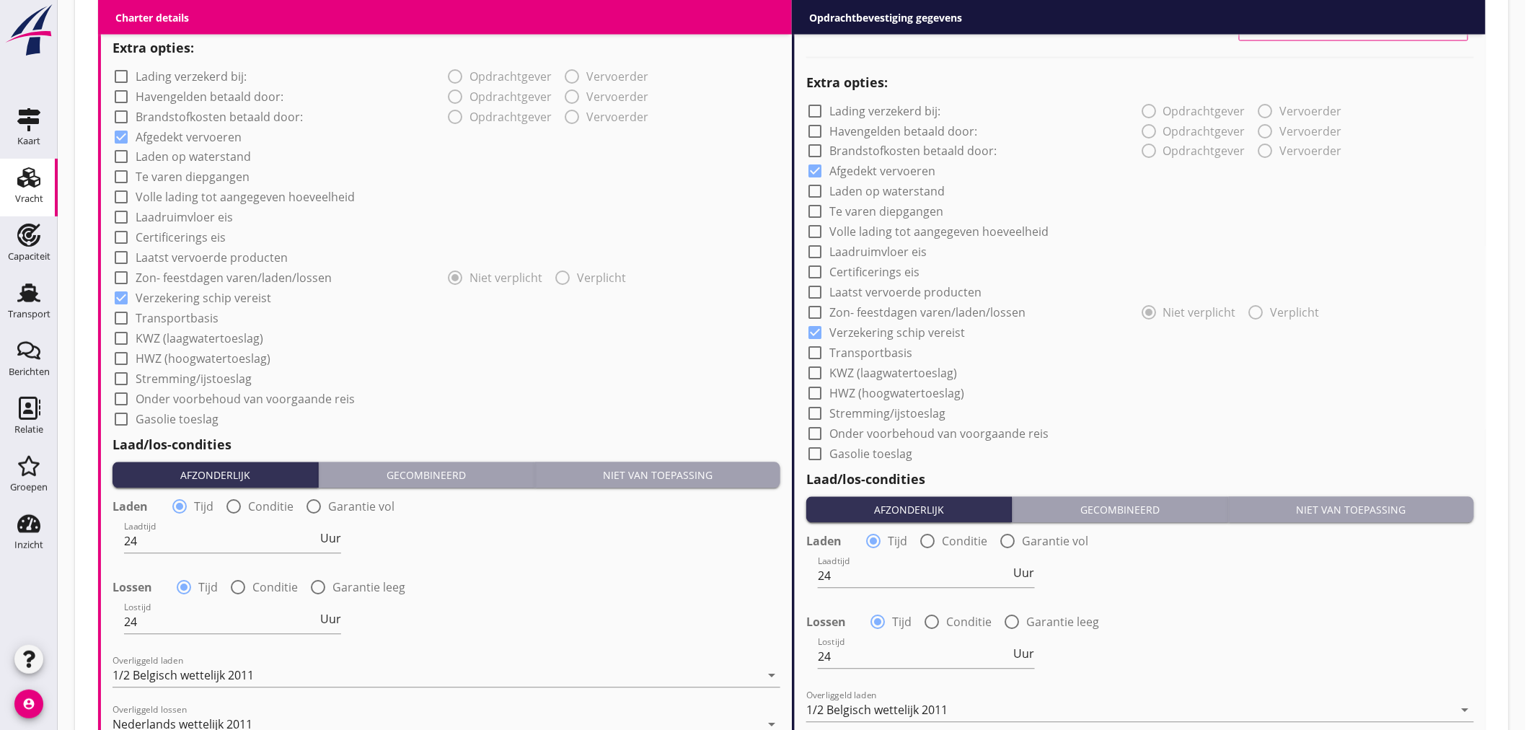
scroll to position [1393, 0]
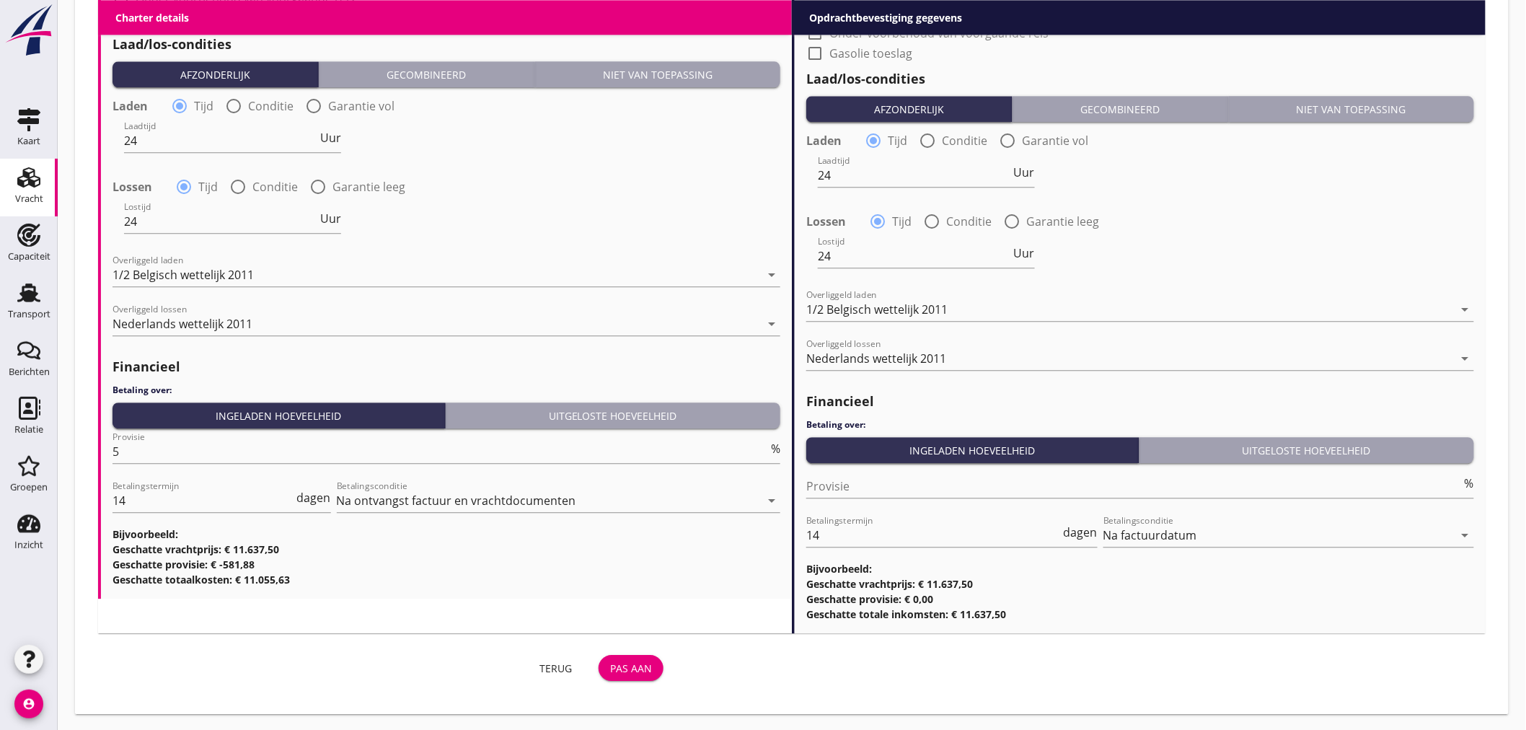
type input "Amer Shipping B.V."
click at [630, 666] on div "Pas aan" at bounding box center [631, 667] width 42 height 15
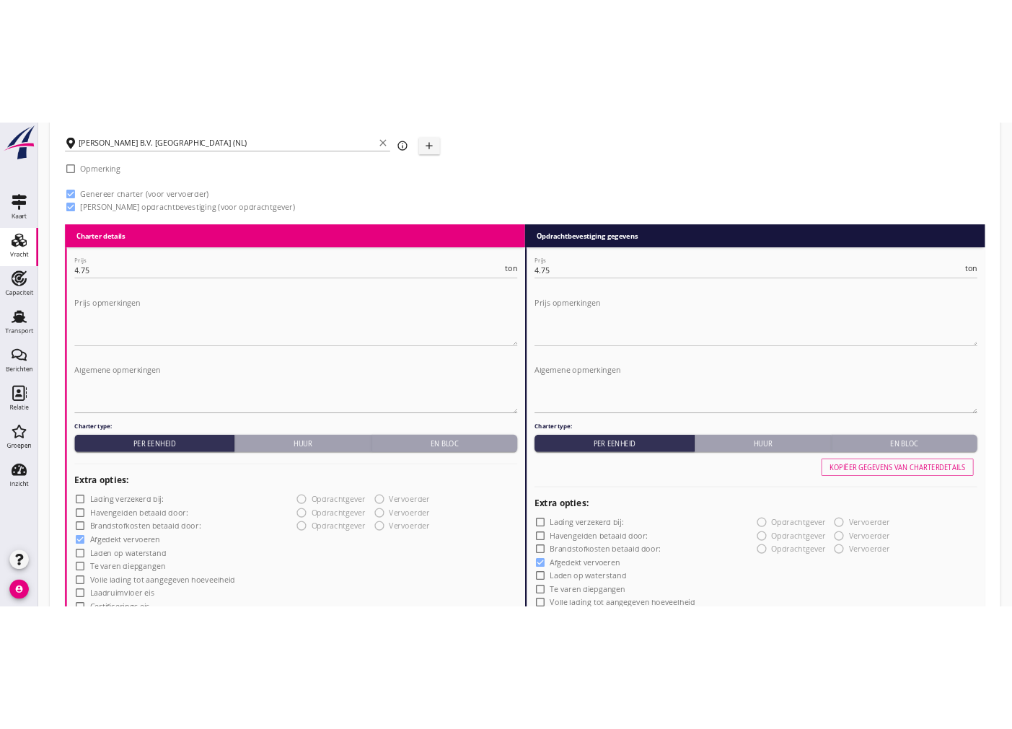
scroll to position [0, 0]
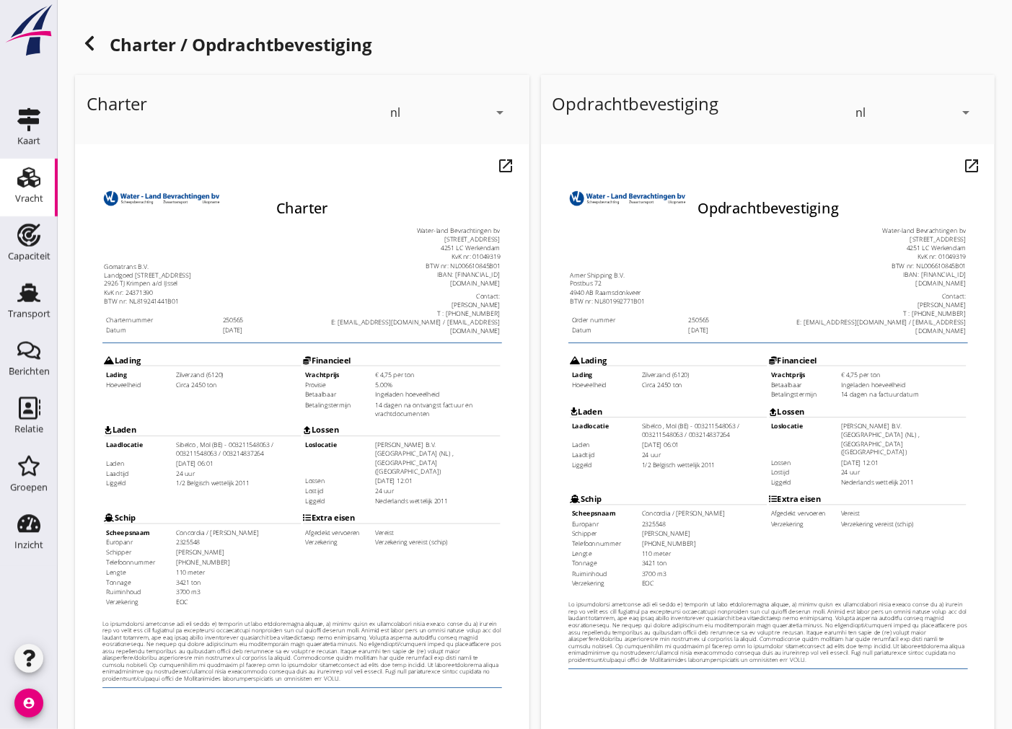
scroll to position [171, 0]
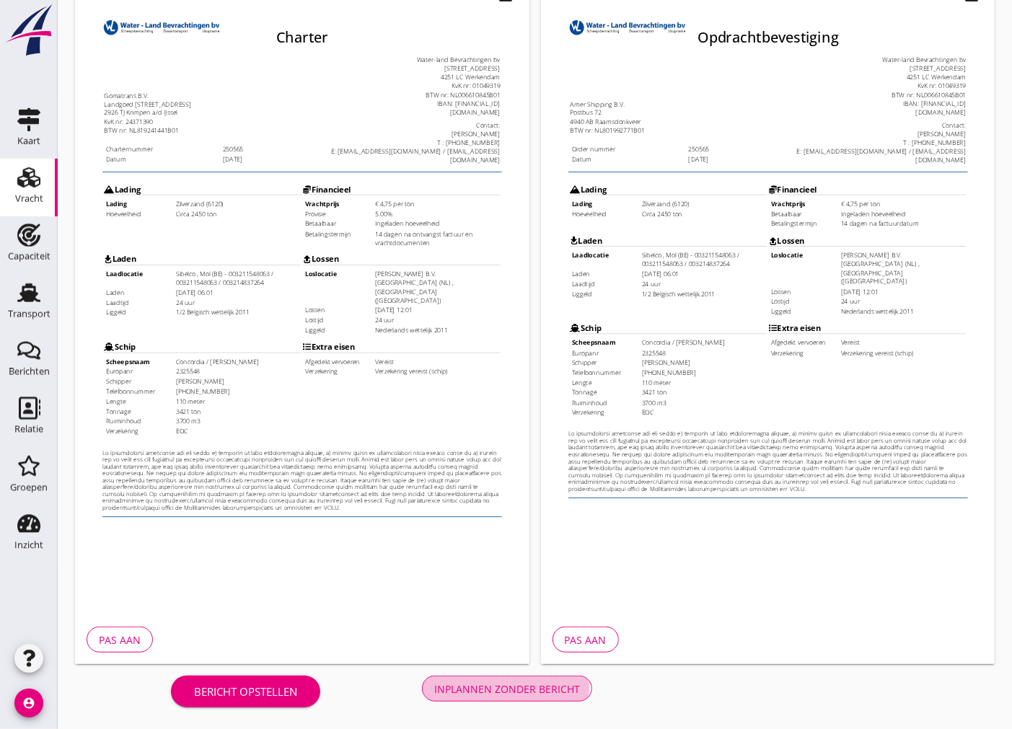
click at [532, 693] on div "Inplannen zonder bericht" at bounding box center [507, 688] width 146 height 15
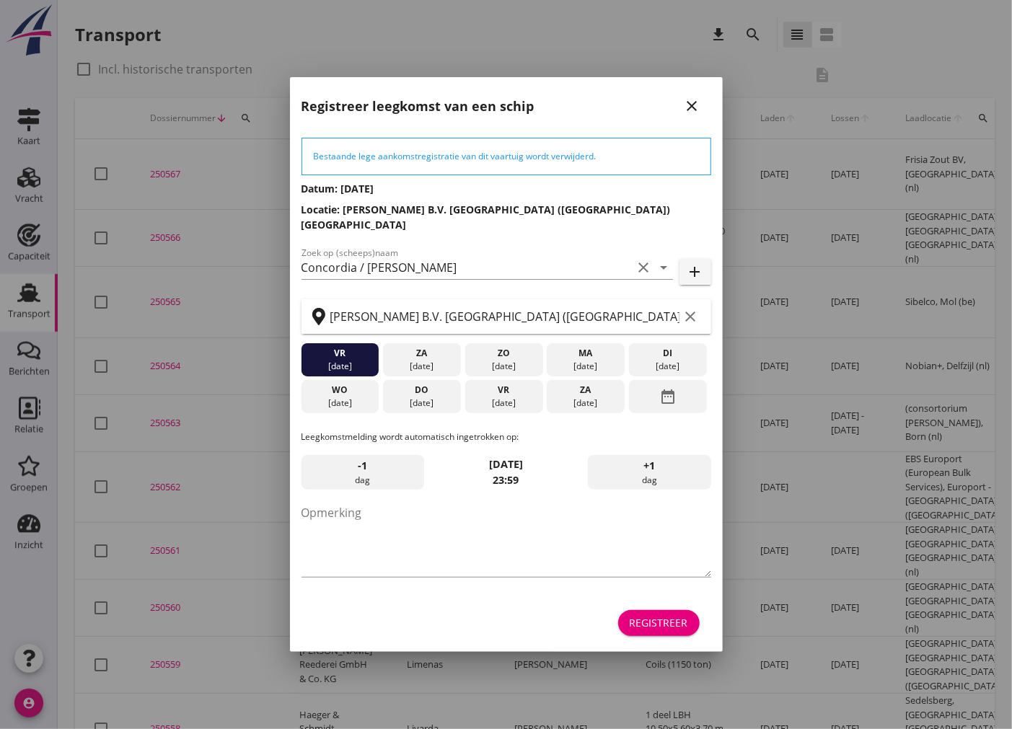
click at [671, 618] on div "Registreer" at bounding box center [658, 622] width 58 height 15
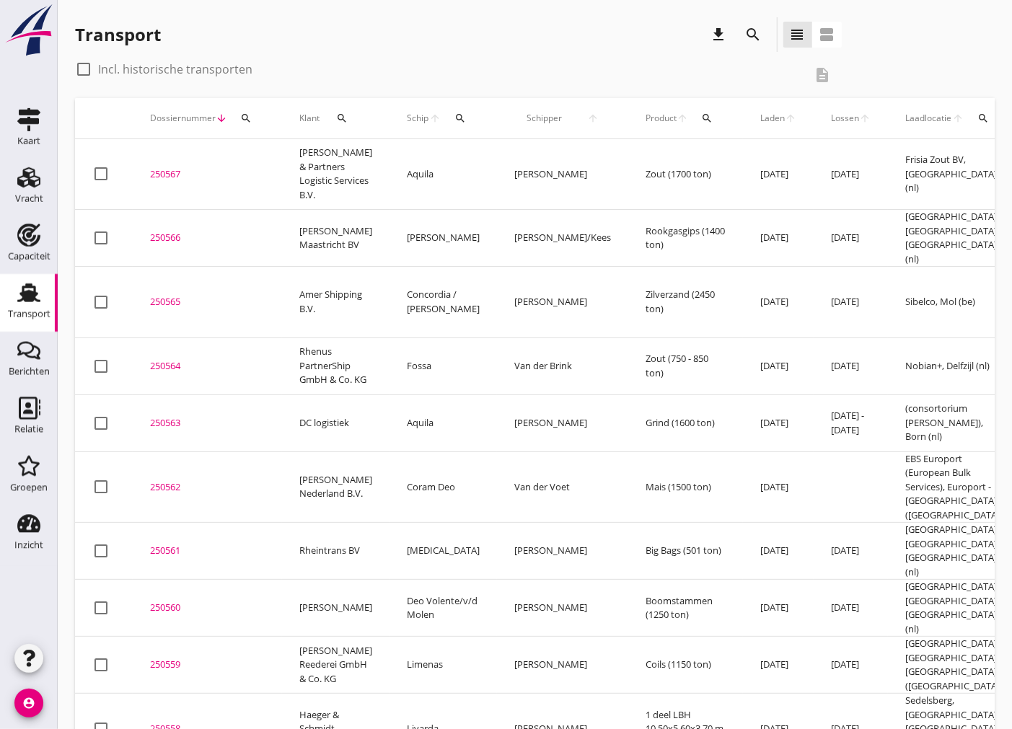
click at [173, 295] on div "250565" at bounding box center [207, 302] width 115 height 14
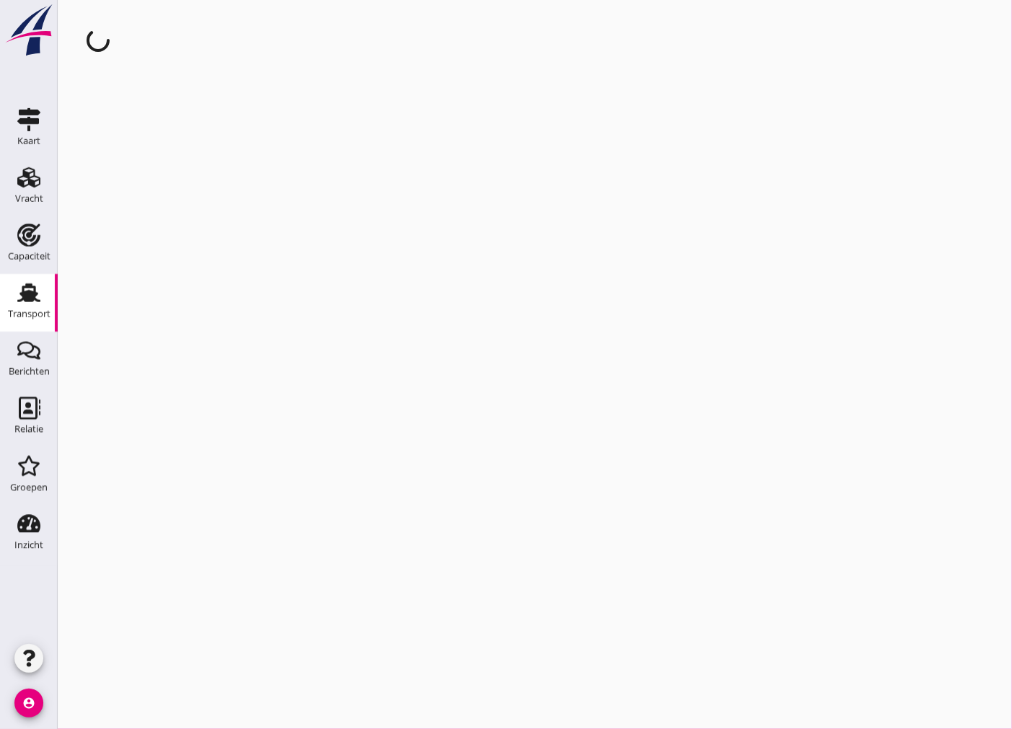
click at [163, 269] on div "cancel You are impersonating another user." at bounding box center [535, 364] width 954 height 729
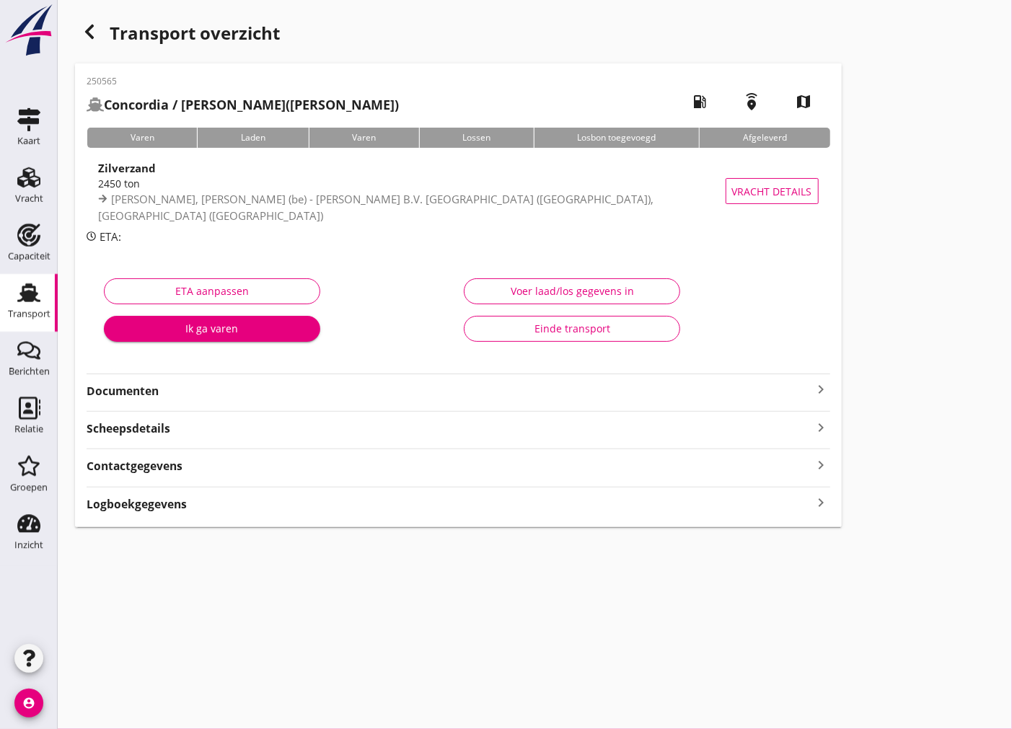
click at [417, 391] on strong "Documenten" at bounding box center [450, 391] width 726 height 17
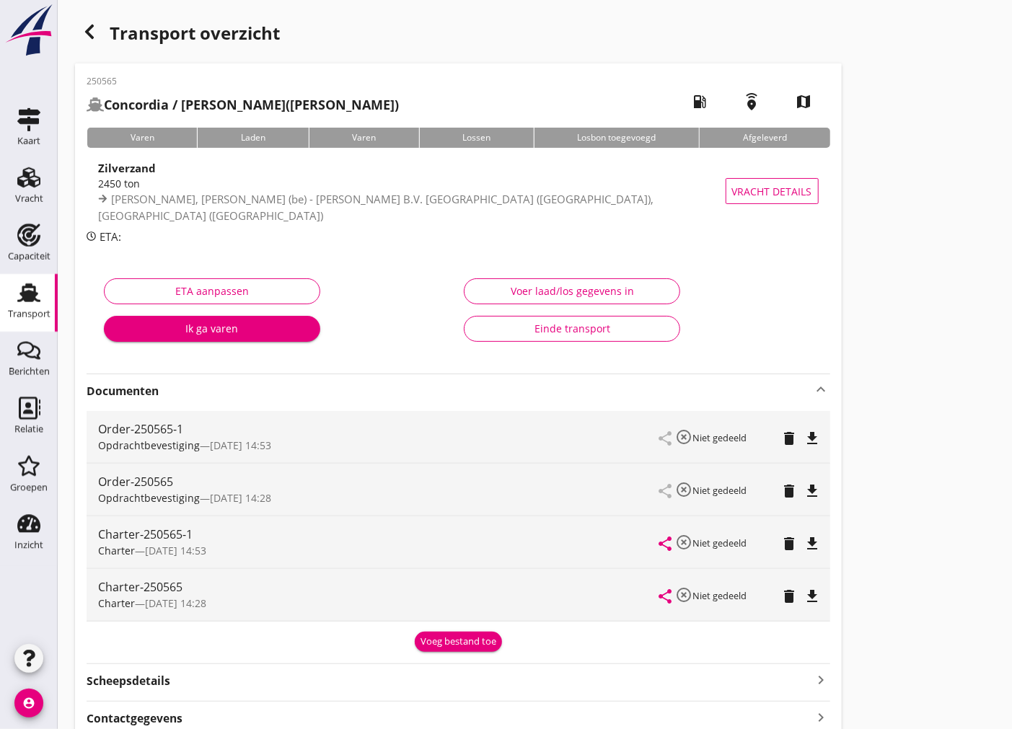
click at [788, 490] on icon "delete" at bounding box center [789, 490] width 17 height 17
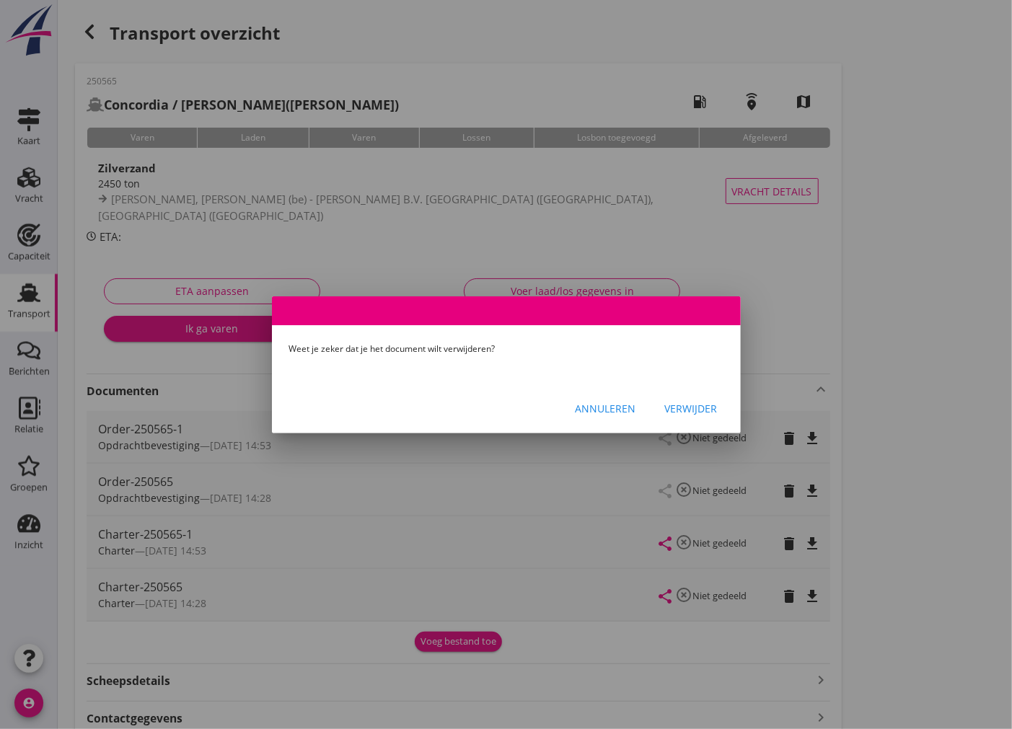
click at [681, 411] on div "Verwijder" at bounding box center [691, 408] width 53 height 15
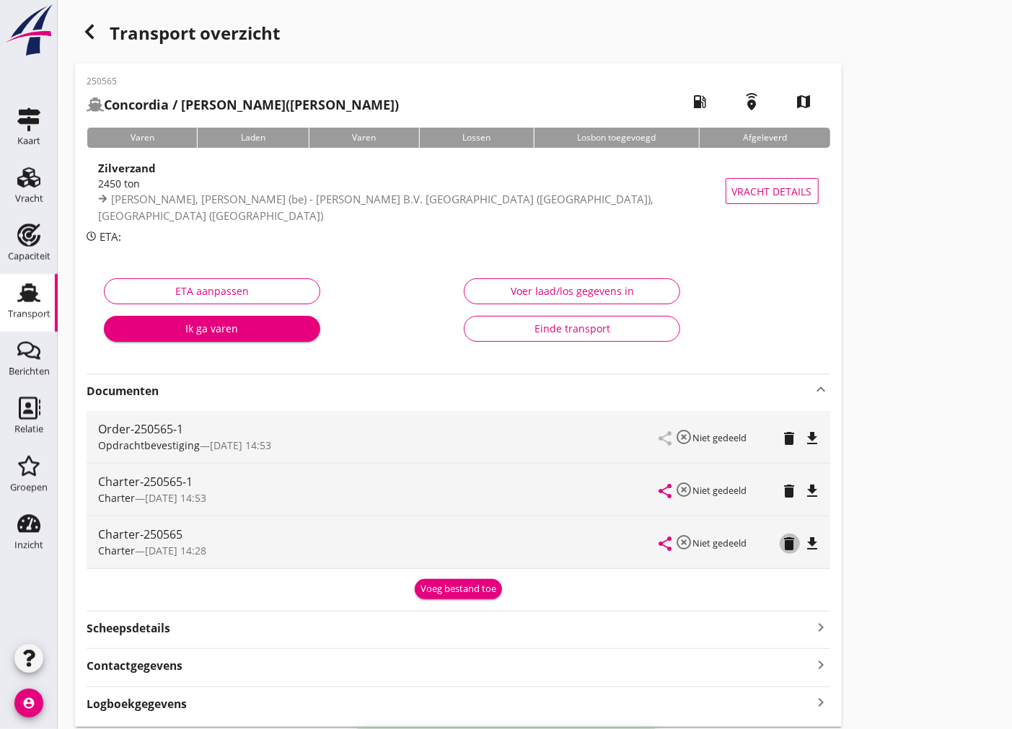
click at [787, 542] on icon "delete" at bounding box center [789, 543] width 17 height 17
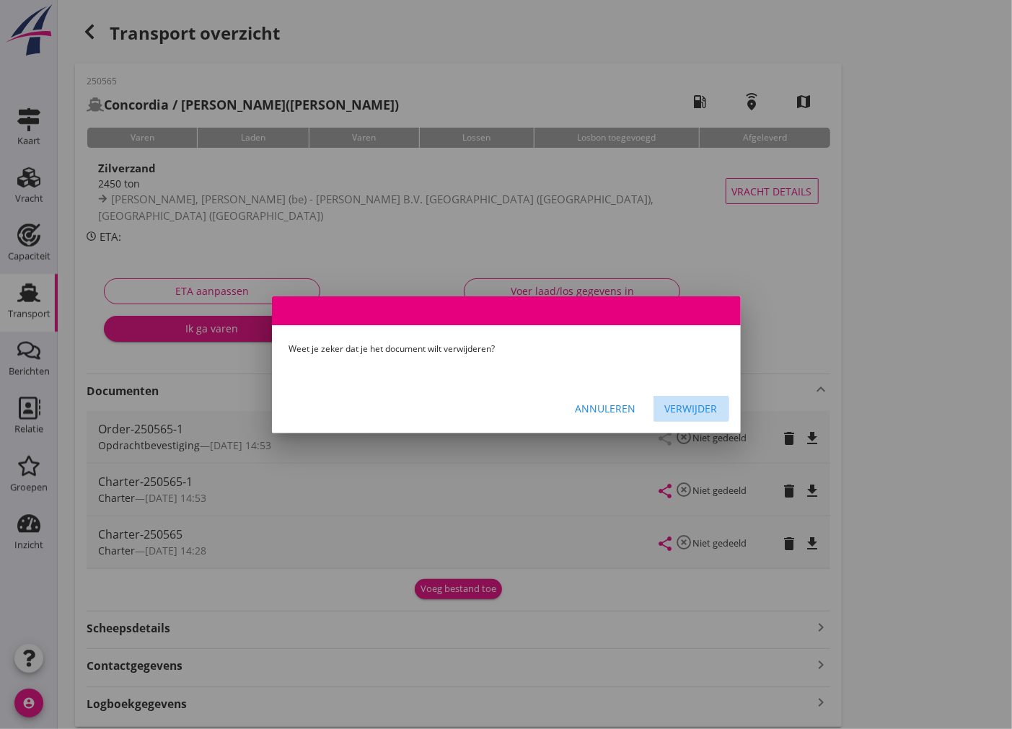
click at [687, 401] on div "Verwijder" at bounding box center [691, 408] width 53 height 15
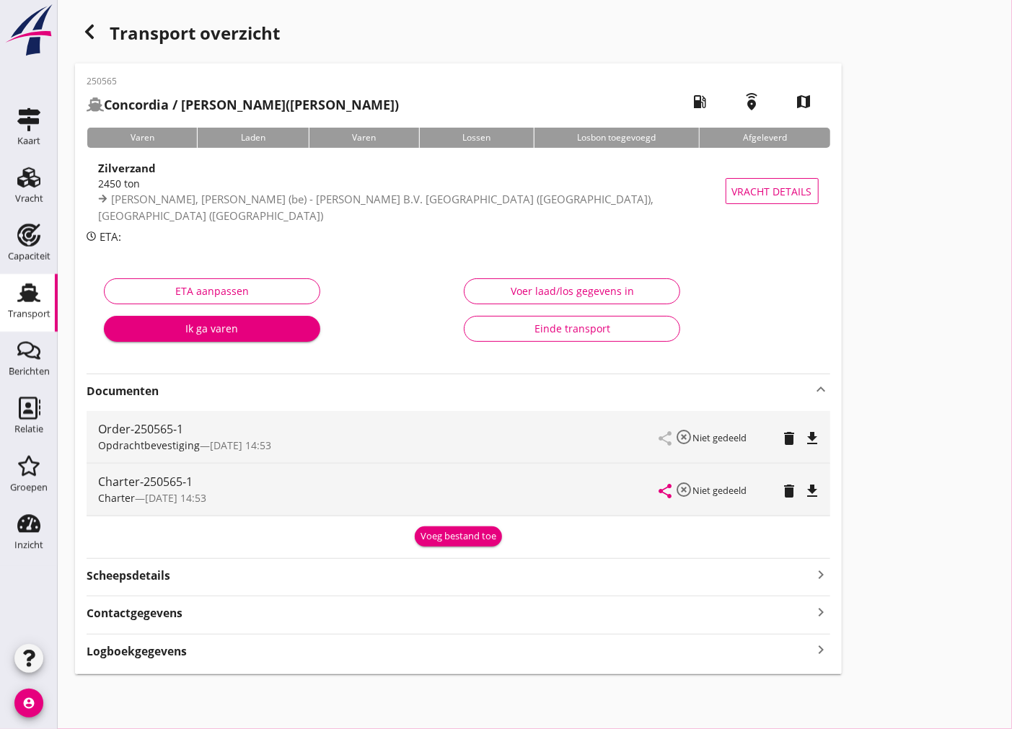
click at [813, 433] on icon "file_download" at bounding box center [812, 438] width 17 height 17
click at [813, 487] on icon "file_download" at bounding box center [812, 490] width 17 height 17
click at [40, 298] on icon "Transport" at bounding box center [28, 292] width 23 height 23
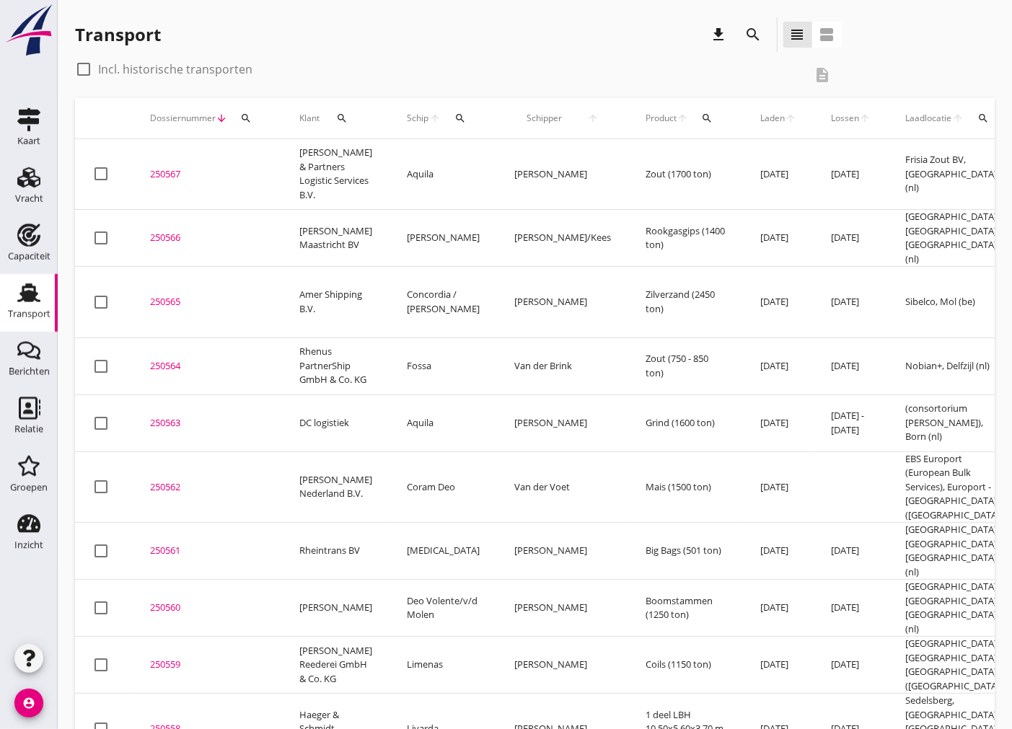
click at [175, 231] on div "250566" at bounding box center [207, 238] width 115 height 14
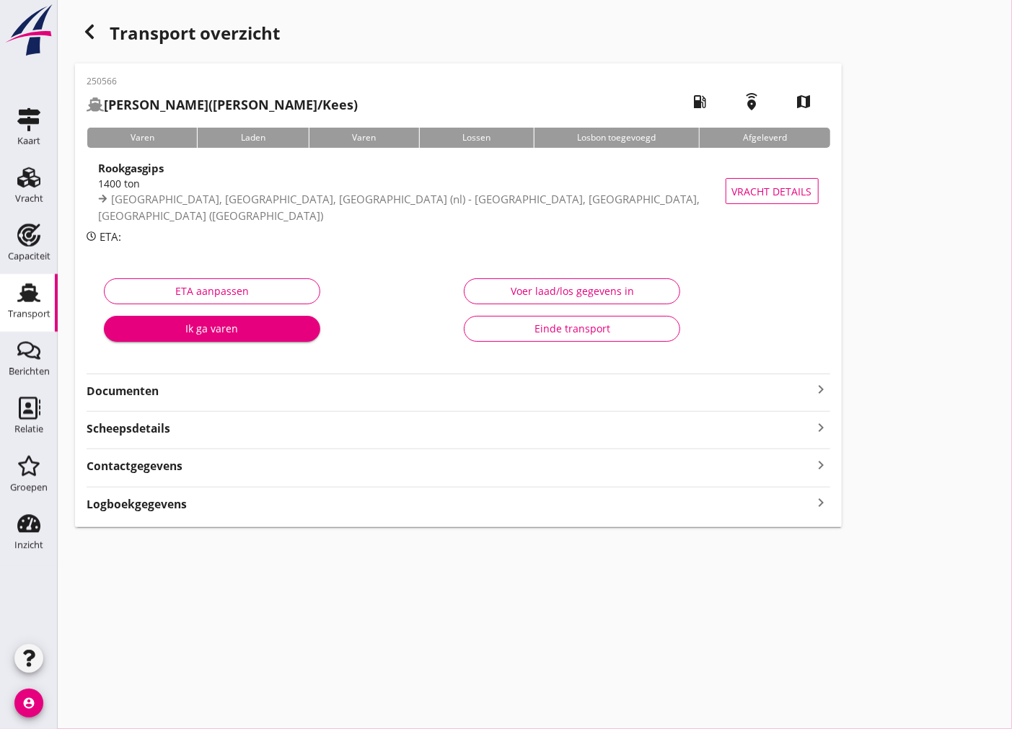
click at [803, 392] on strong "Documenten" at bounding box center [450, 391] width 726 height 17
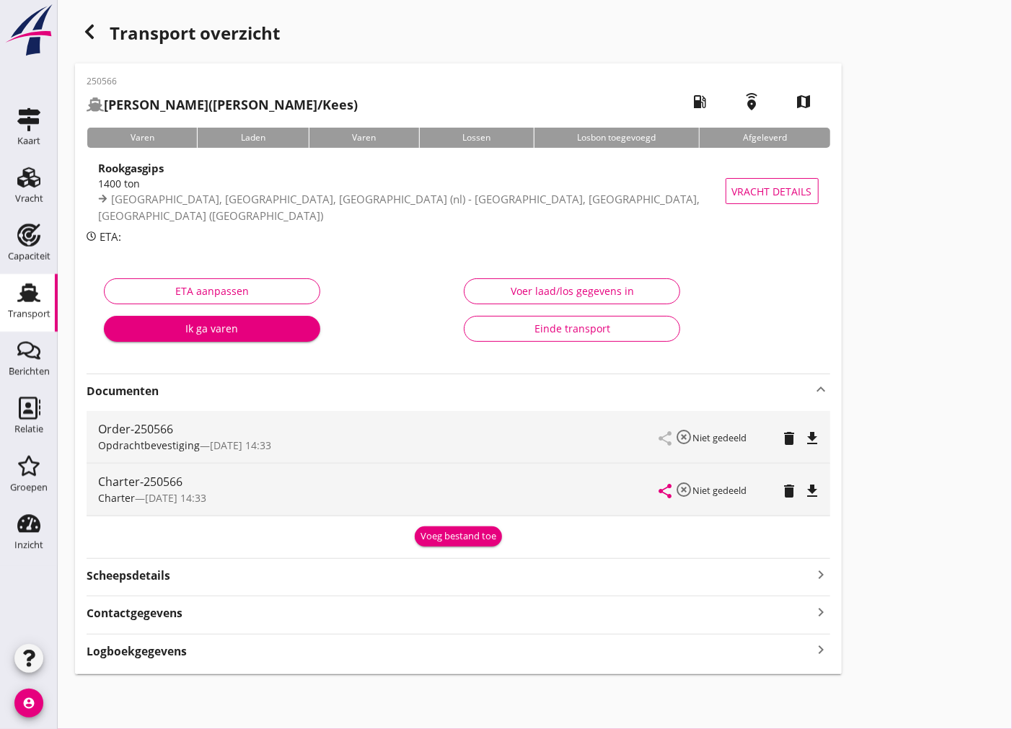
click at [818, 430] on icon "file_download" at bounding box center [812, 438] width 17 height 17
click at [812, 491] on icon "file_download" at bounding box center [812, 490] width 17 height 17
click at [84, 29] on icon "button" at bounding box center [89, 31] width 17 height 17
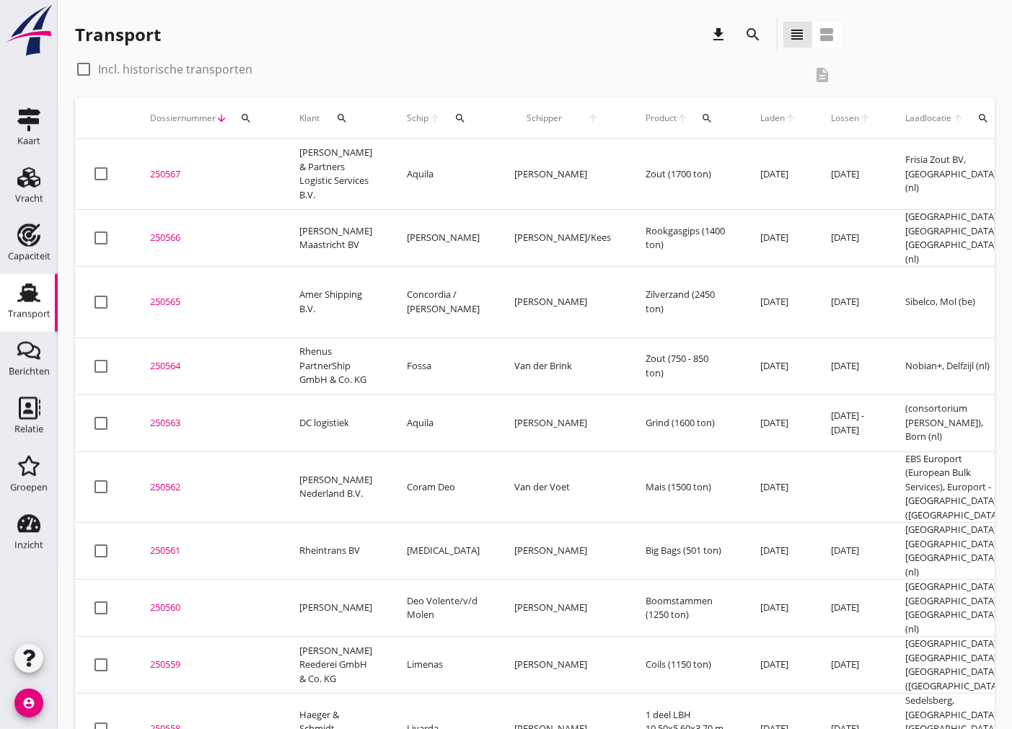
click at [170, 167] on div "250567" at bounding box center [207, 174] width 115 height 14
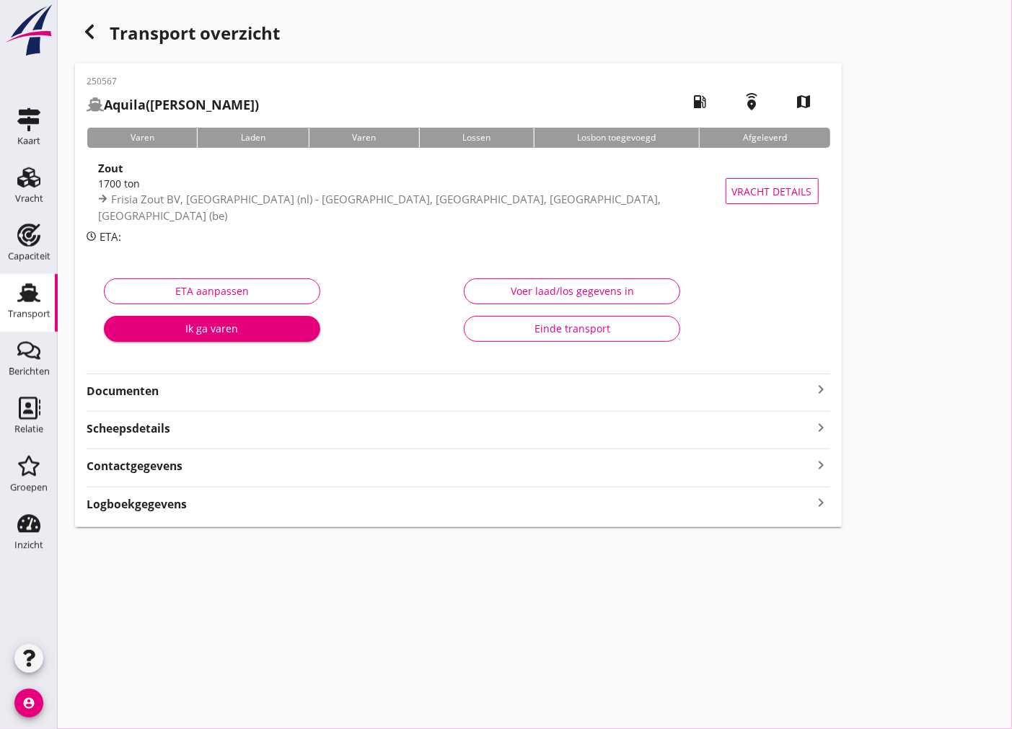
click at [798, 395] on strong "Documenten" at bounding box center [450, 391] width 726 height 17
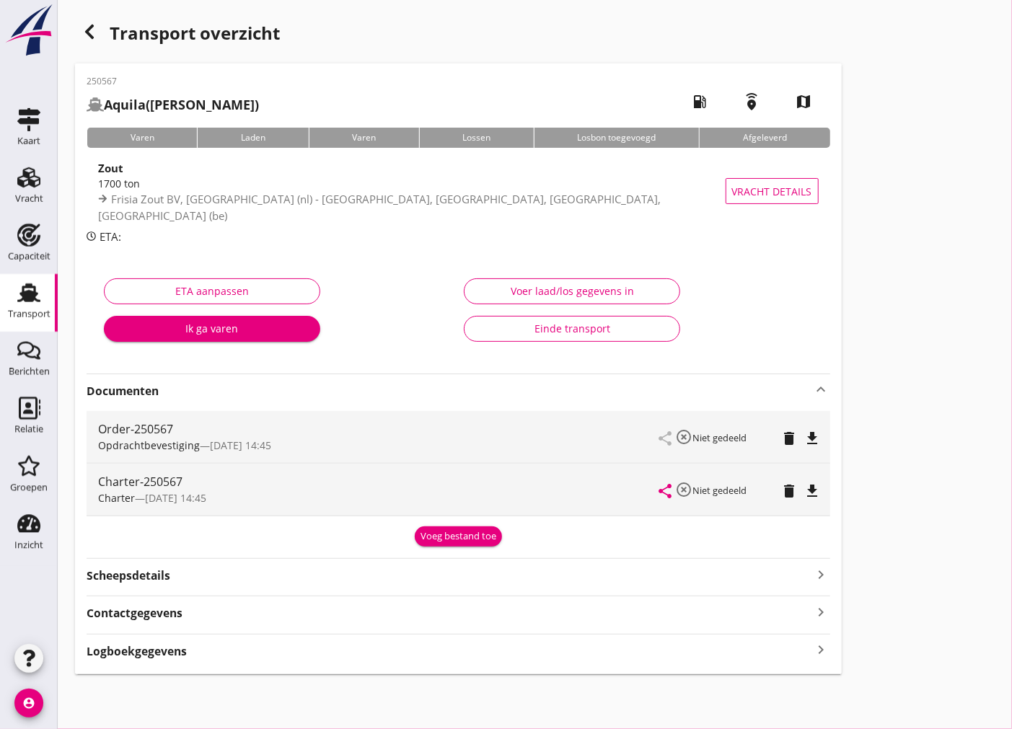
click at [817, 437] on icon "file_download" at bounding box center [812, 438] width 17 height 17
click at [817, 493] on icon "file_download" at bounding box center [812, 490] width 17 height 17
click at [52, 311] on link "Transport Transport" at bounding box center [29, 303] width 58 height 58
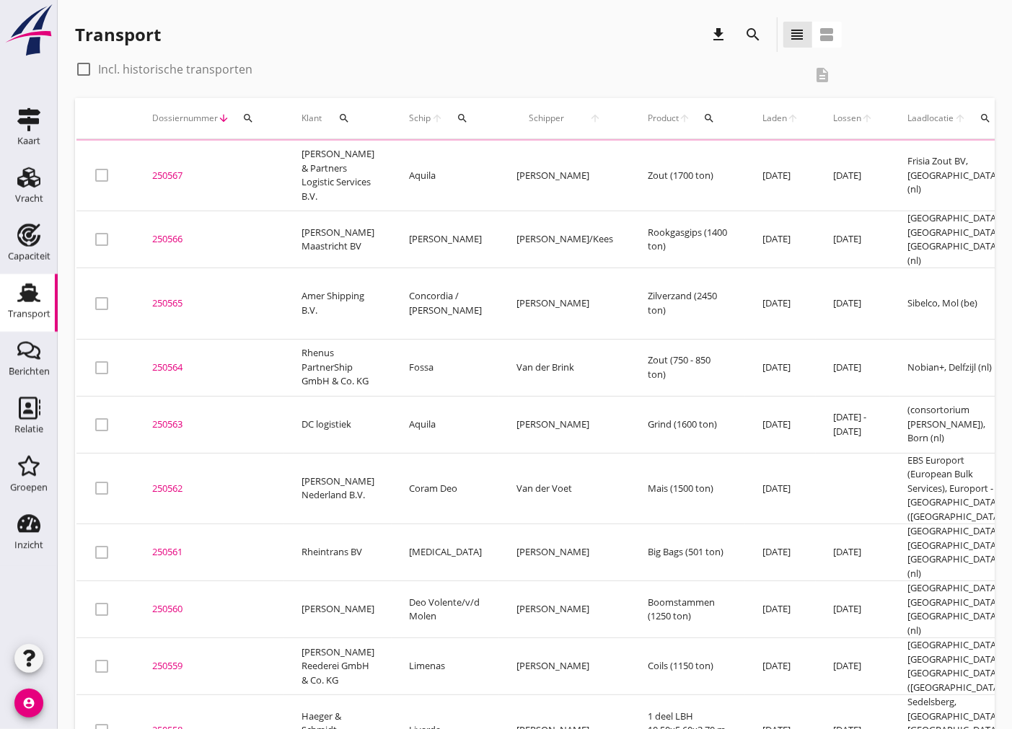
click at [166, 296] on div "250565" at bounding box center [209, 303] width 115 height 14
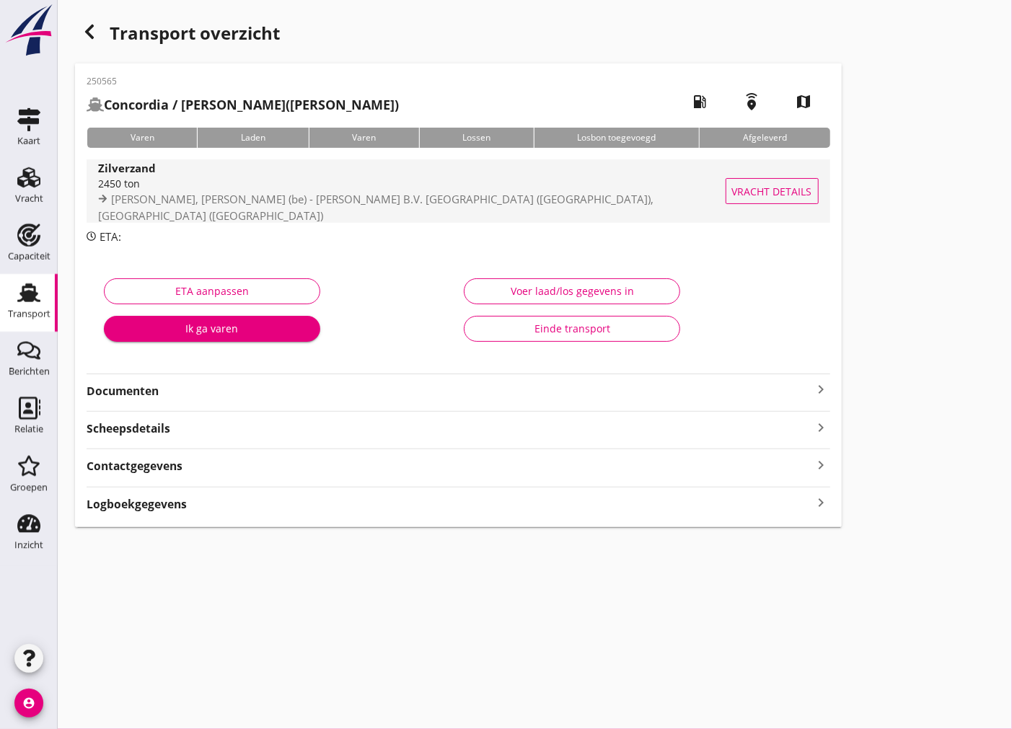
click at [477, 191] on div "2450 ton" at bounding box center [419, 183] width 643 height 15
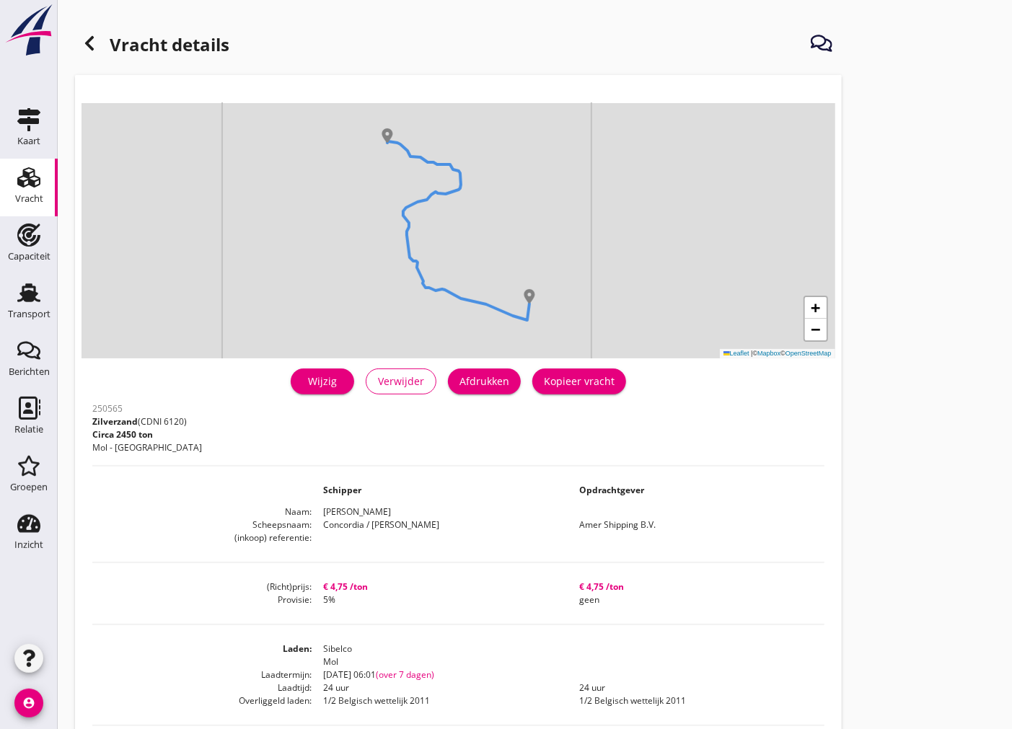
click at [321, 386] on div "Wijzig" at bounding box center [322, 380] width 40 height 15
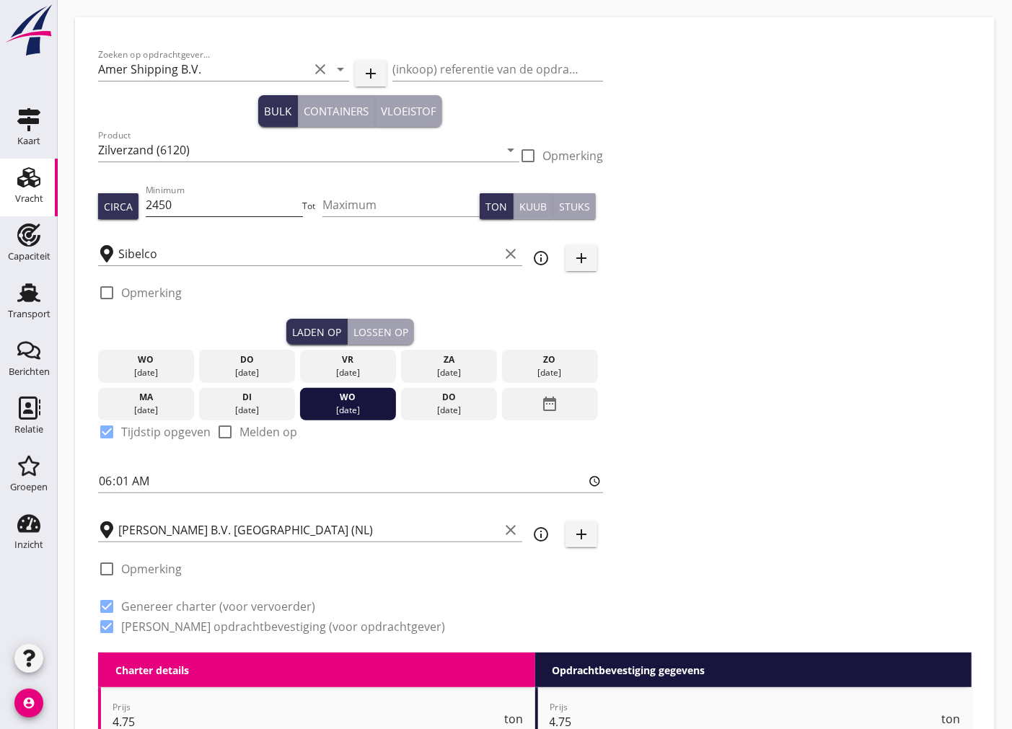
click at [180, 210] on input "2450" at bounding box center [224, 204] width 157 height 23
type input "2400"
click at [906, 268] on div "Zoeken op opdrachtgever... Amer Shipping B.V. clear arrow_drop_down add (inkoop…" at bounding box center [534, 346] width 885 height 612
click at [127, 212] on div "Circa" at bounding box center [118, 206] width 29 height 15
click at [119, 203] on div "Circa" at bounding box center [118, 206] width 29 height 15
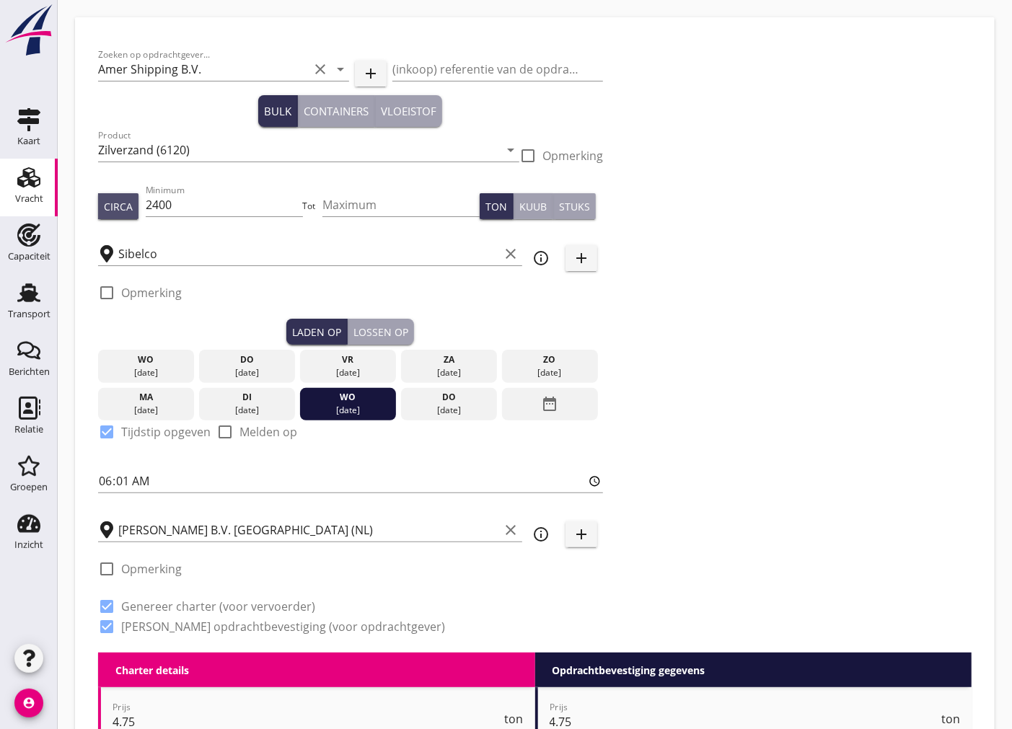
click at [119, 203] on div "Circa" at bounding box center [118, 206] width 29 height 15
drag, startPoint x: 120, startPoint y: 202, endPoint x: 120, endPoint y: 193, distance: 9.4
click at [120, 199] on div "Circa" at bounding box center [118, 206] width 29 height 15
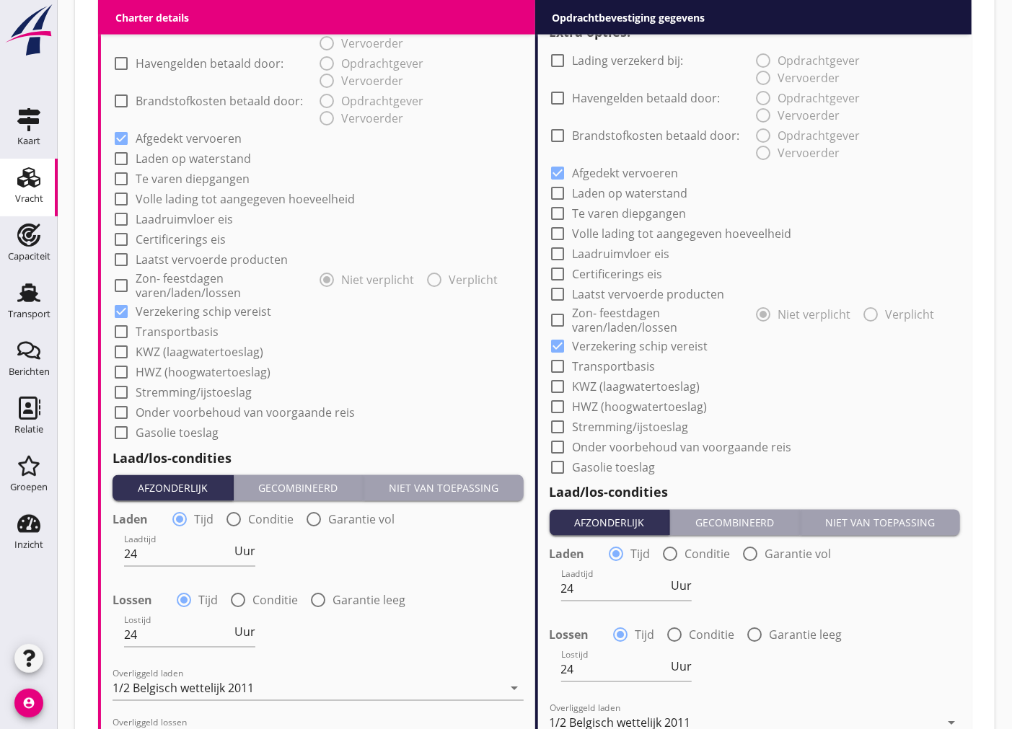
scroll to position [1456, 0]
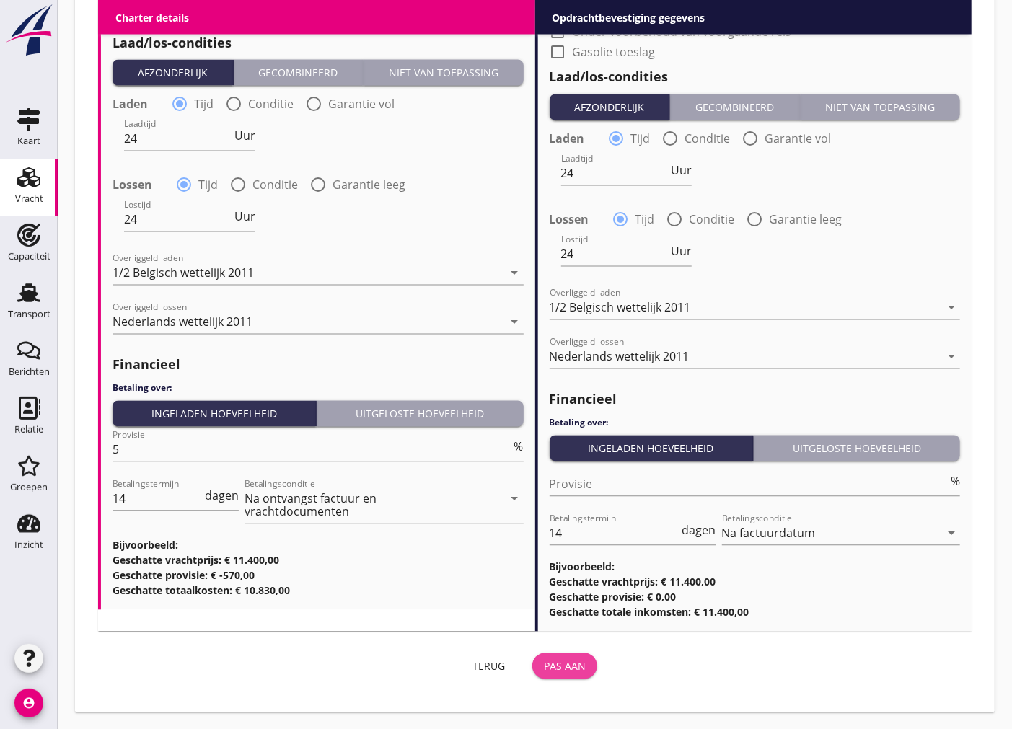
click at [565, 668] on div "Pas aan" at bounding box center [565, 666] width 42 height 15
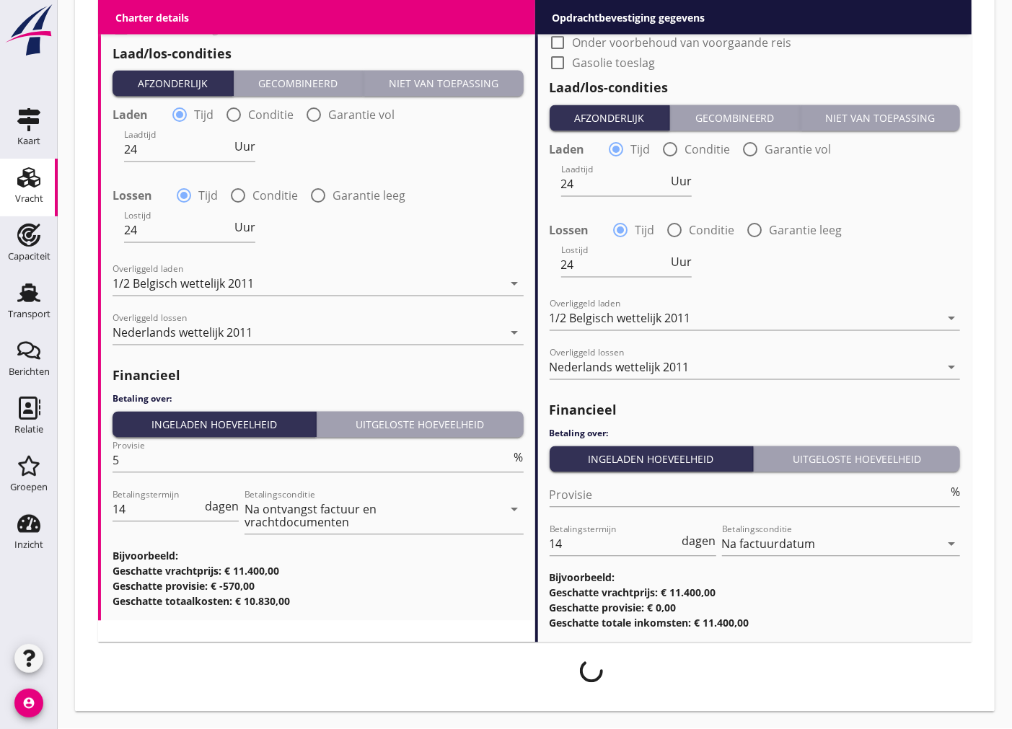
scroll to position [1445, 0]
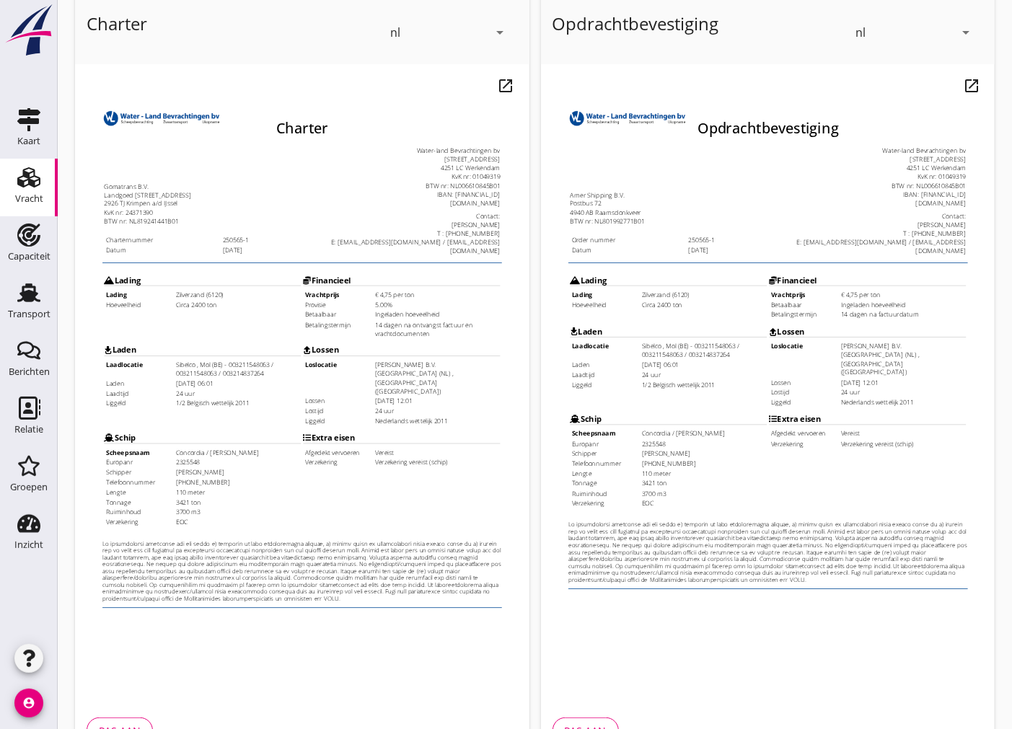
scroll to position [171, 0]
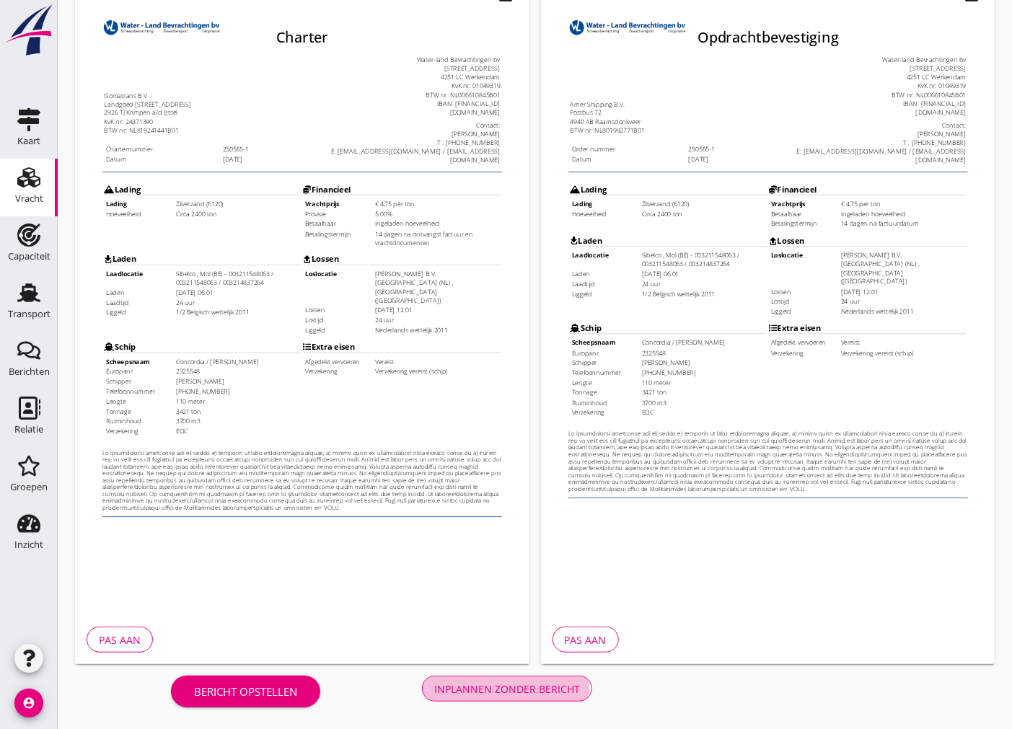
click at [503, 684] on div "Inplannen zonder bericht" at bounding box center [507, 688] width 146 height 15
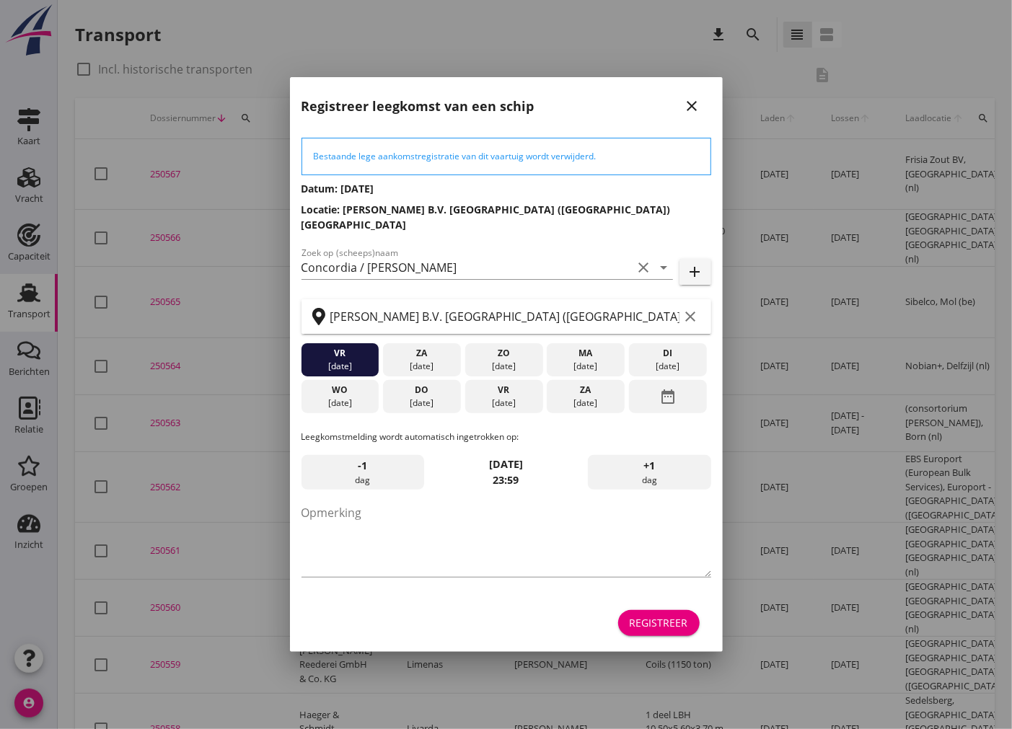
click at [651, 615] on div "Registreer" at bounding box center [658, 622] width 58 height 15
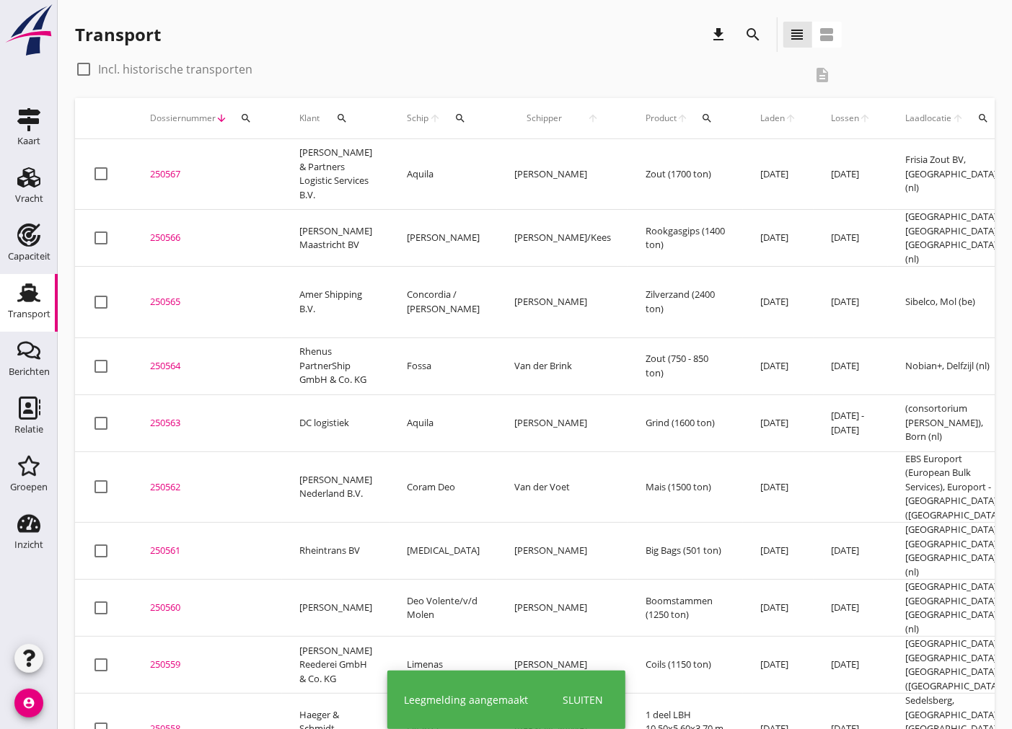
click at [162, 295] on div "250565" at bounding box center [207, 302] width 115 height 14
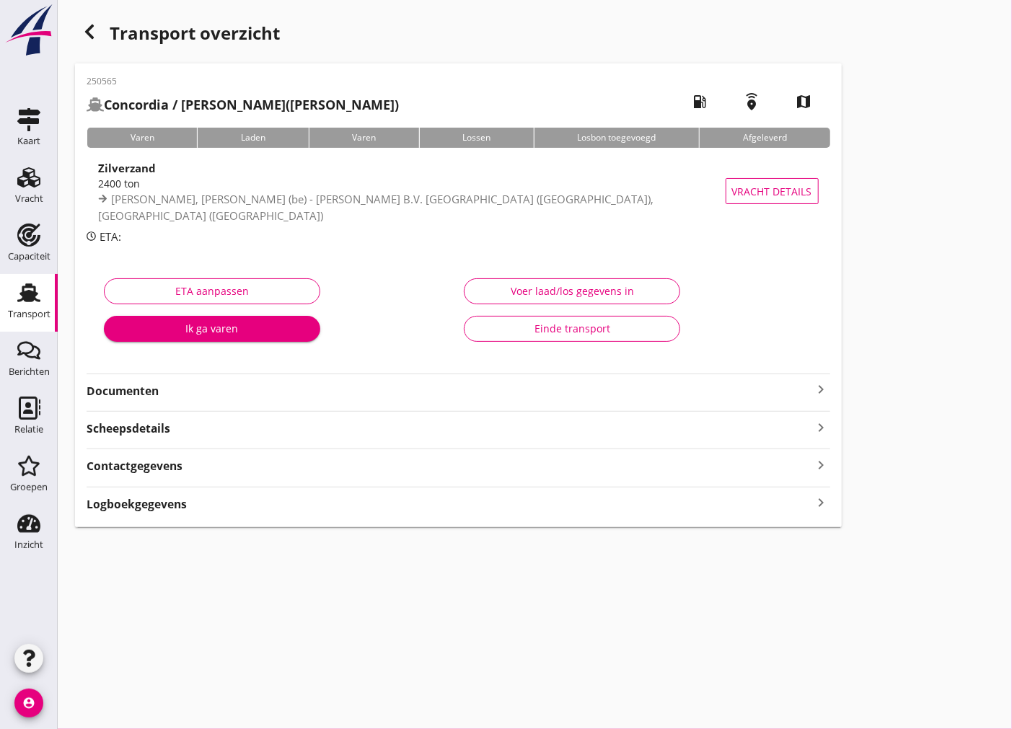
click at [456, 395] on strong "Documenten" at bounding box center [450, 391] width 726 height 17
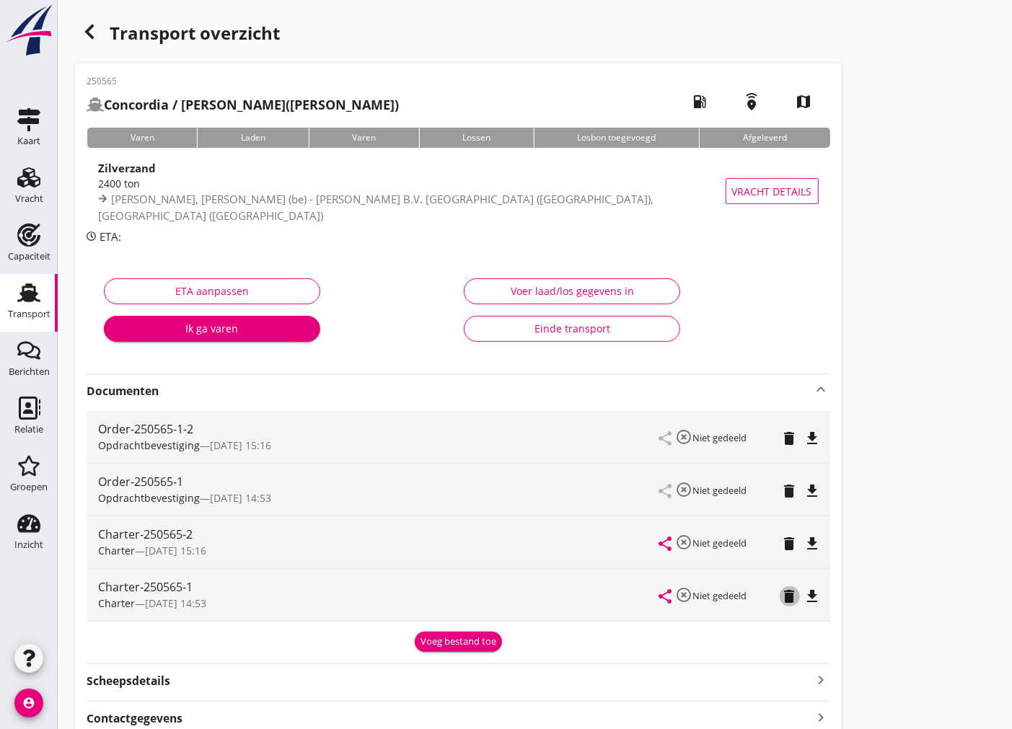
click at [792, 593] on icon "delete" at bounding box center [789, 596] width 17 height 17
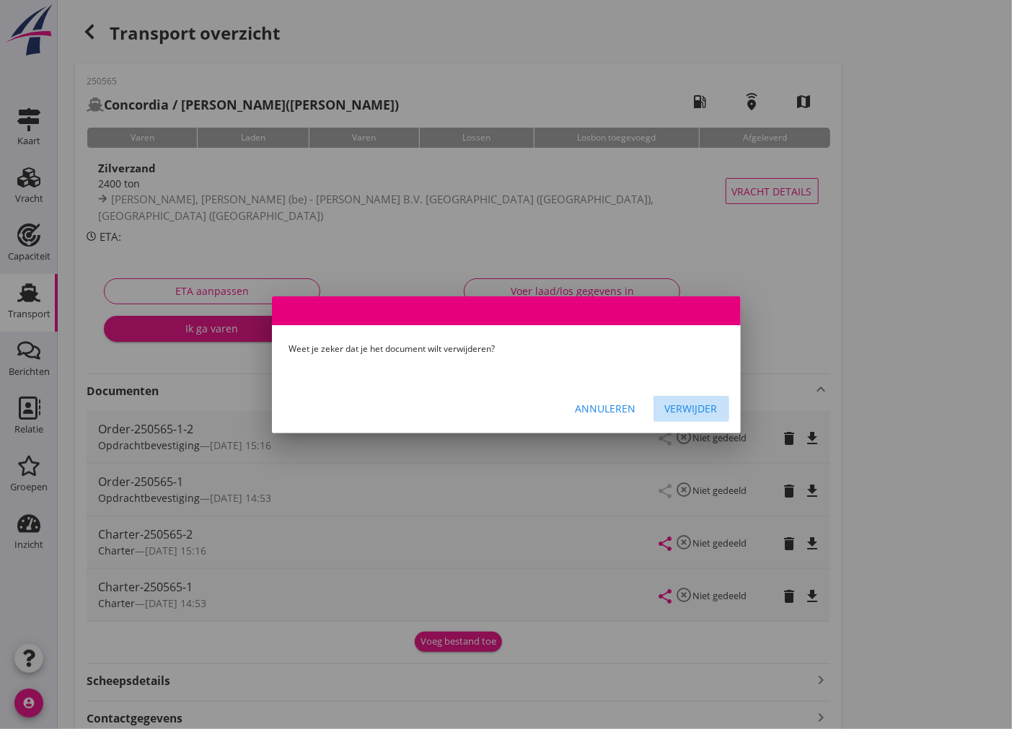
click at [686, 411] on div "Verwijder" at bounding box center [691, 408] width 53 height 15
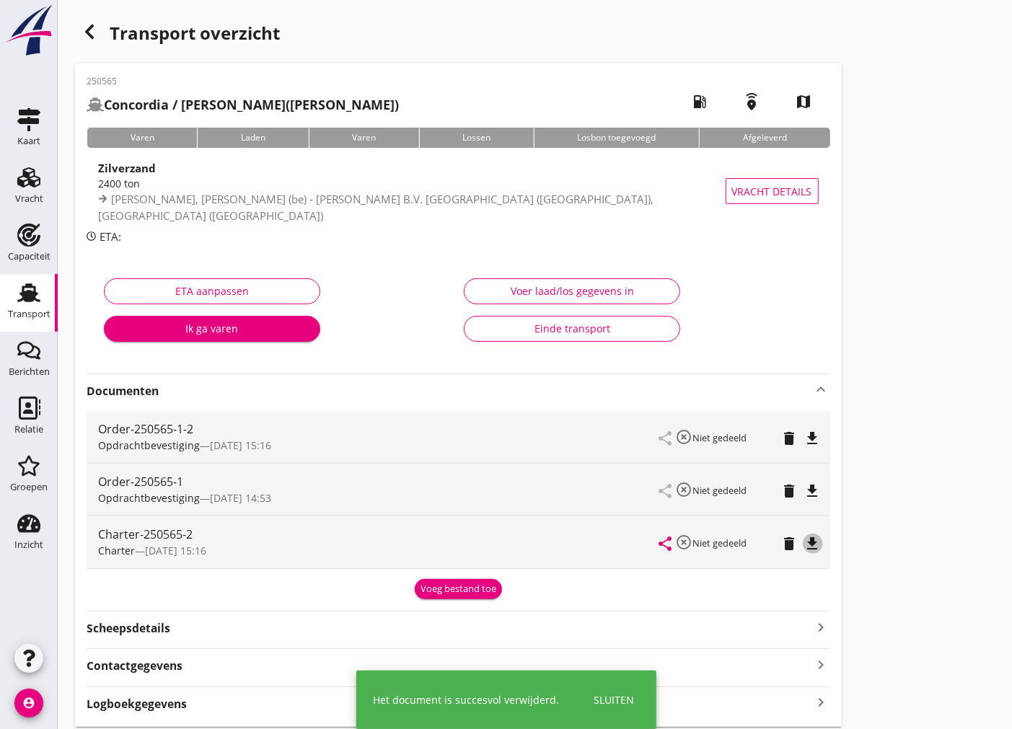
click at [813, 544] on icon "file_download" at bounding box center [812, 543] width 17 height 17
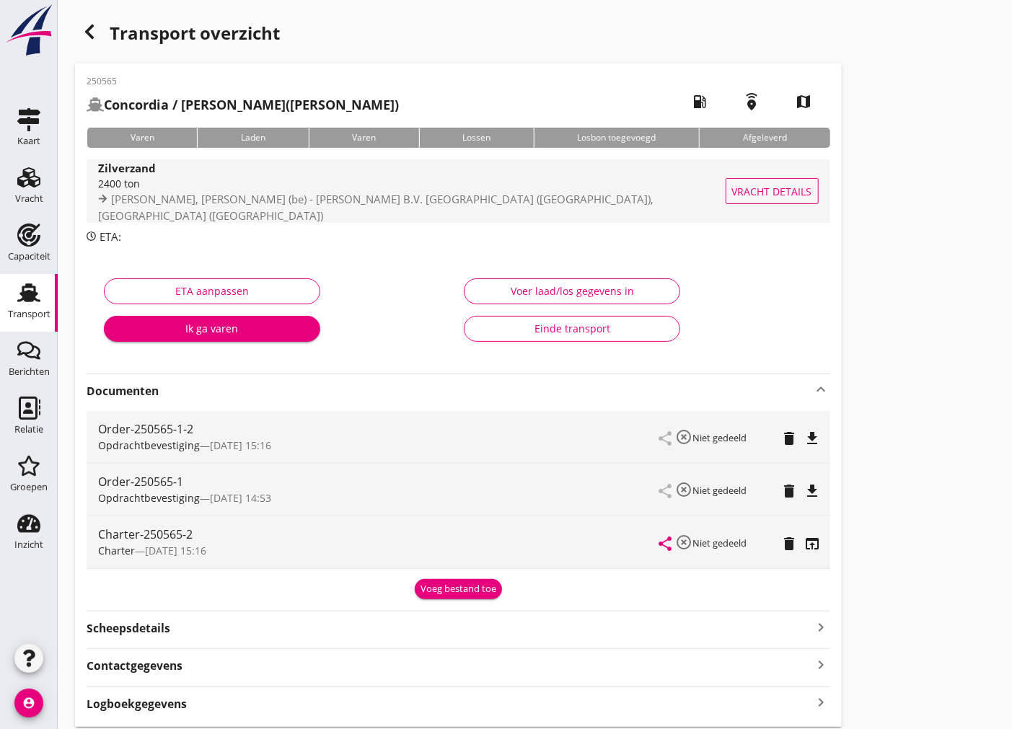
click at [227, 215] on div "[PERSON_NAME], [PERSON_NAME] (be) - [PERSON_NAME] B.V. [GEOGRAPHIC_DATA] ([GEOG…" at bounding box center [419, 207] width 643 height 32
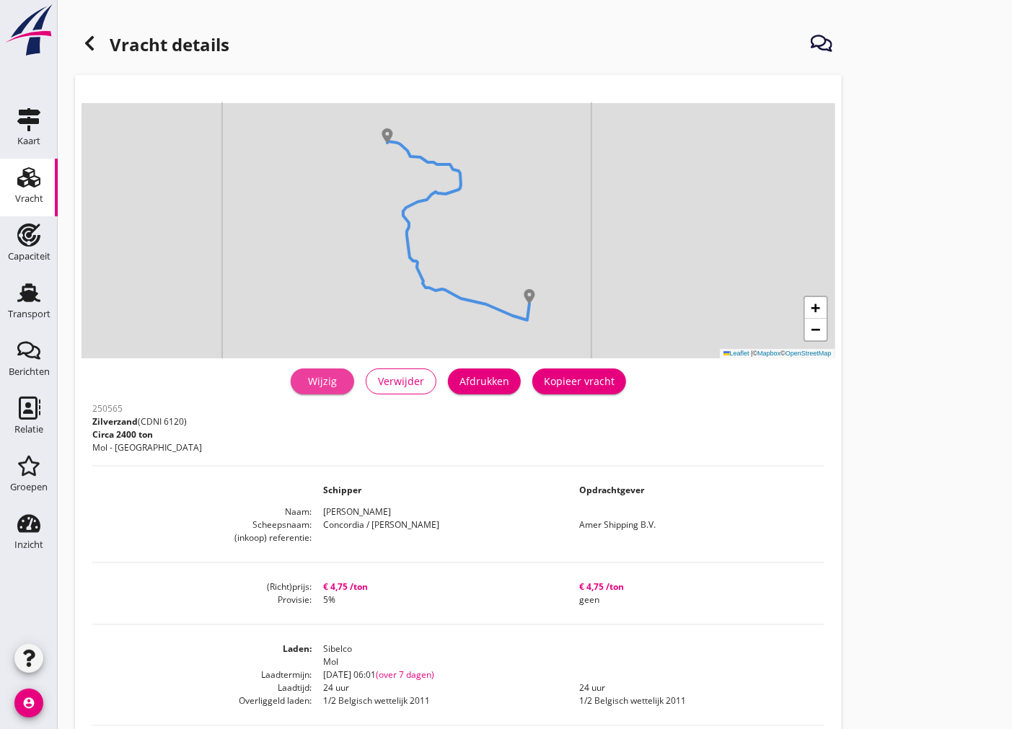
click at [306, 380] on div "Wijzig" at bounding box center [322, 380] width 40 height 15
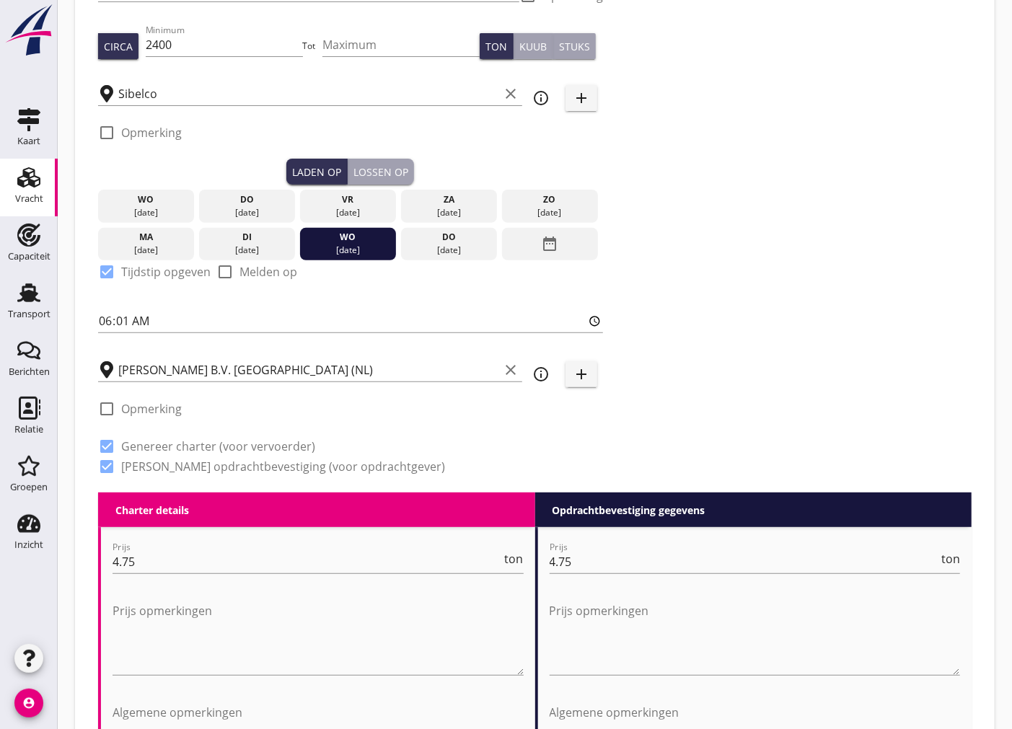
scroll to position [80, 0]
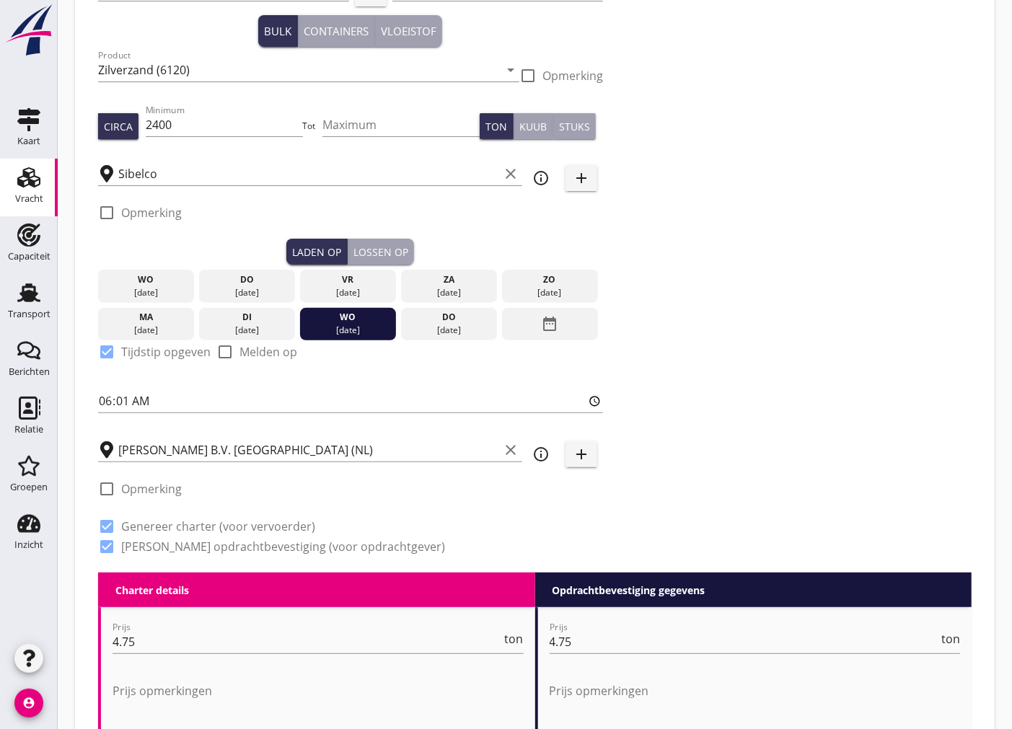
click at [366, 244] on div "Lossen op" at bounding box center [380, 251] width 55 height 15
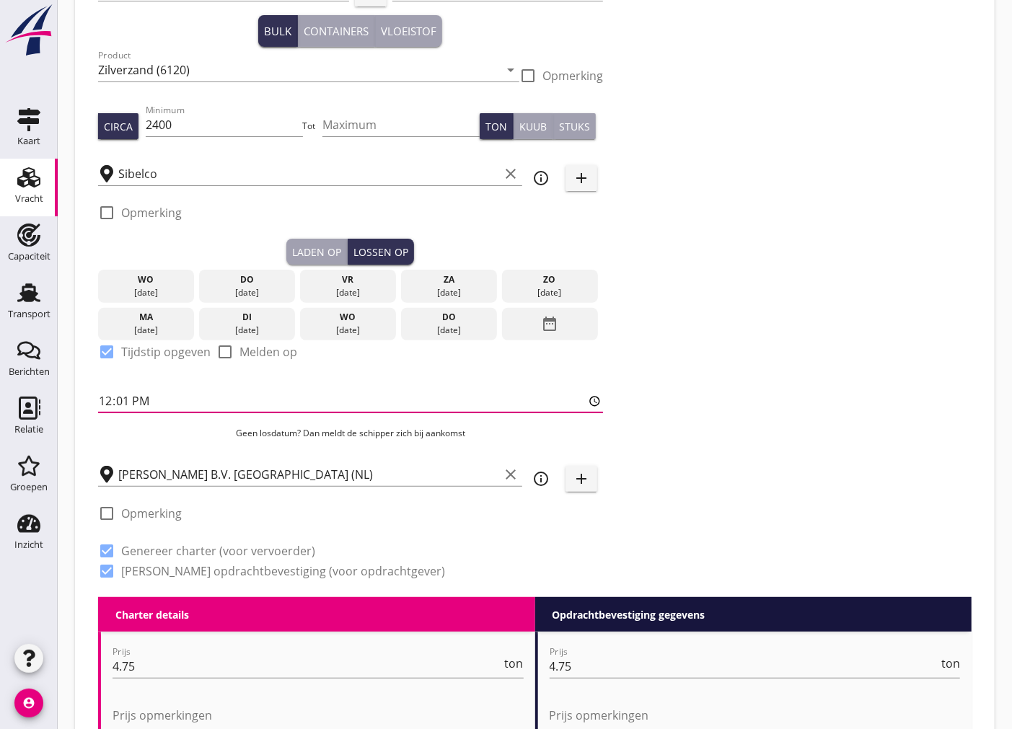
click at [108, 401] on input "12:01" at bounding box center [350, 400] width 505 height 23
type input "10:01"
click at [947, 362] on div "Zoeken op opdrachtgever... Amer Shipping B.V. clear arrow_drop_down add (inkoop…" at bounding box center [534, 278] width 885 height 637
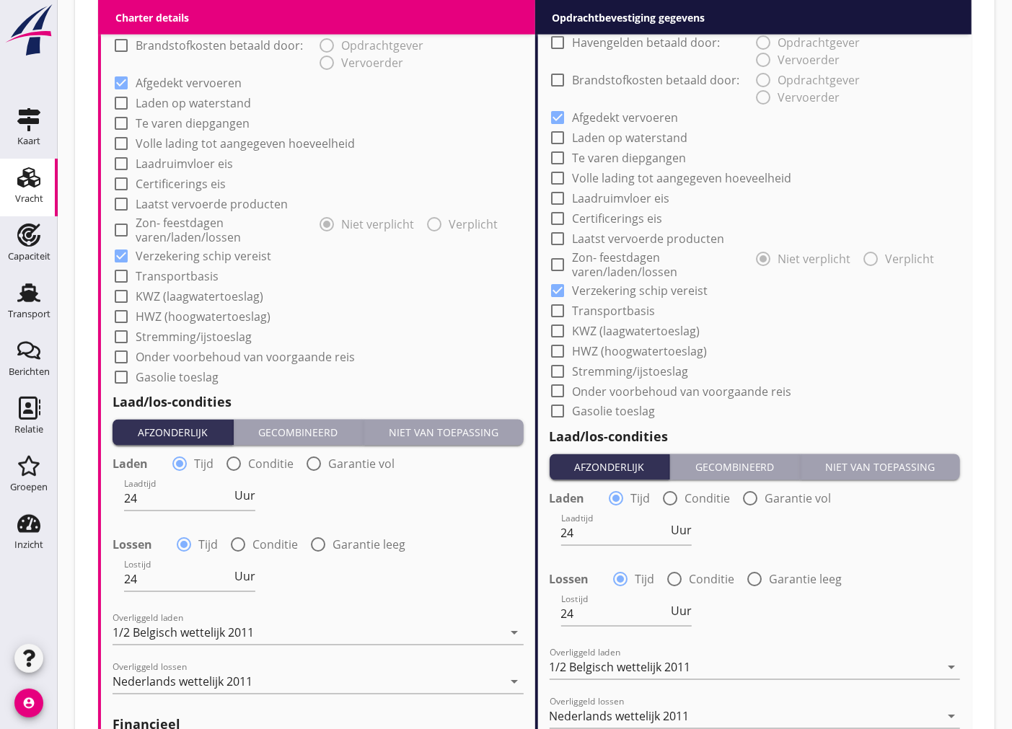
scroll to position [1481, 0]
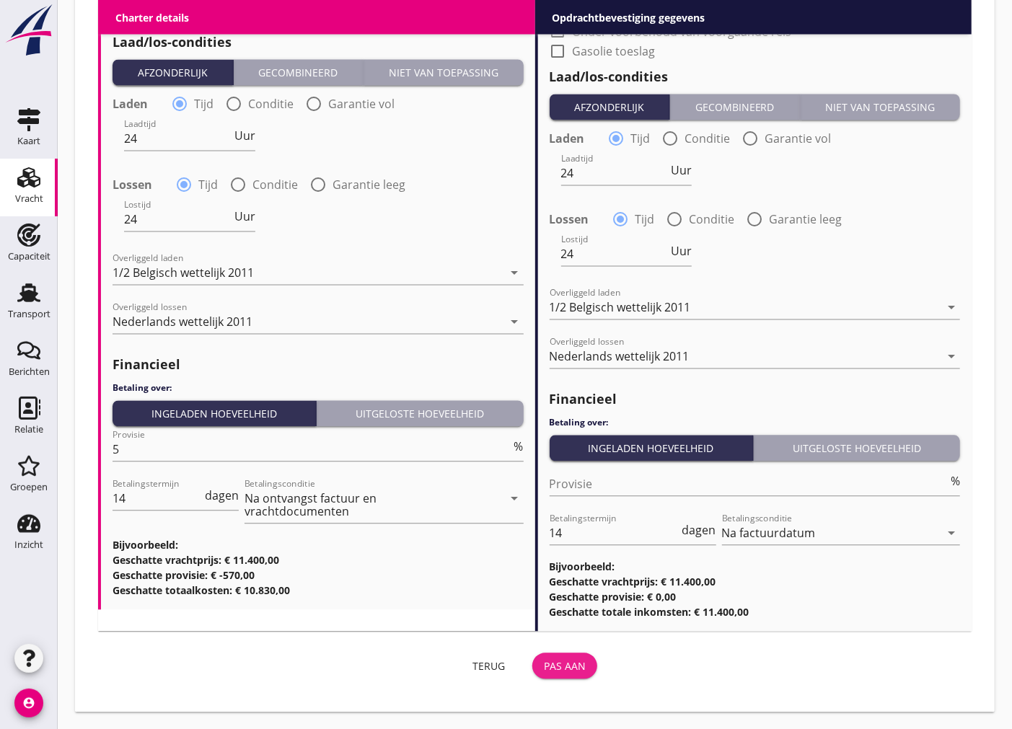
click at [560, 672] on div "Pas aan" at bounding box center [565, 666] width 42 height 15
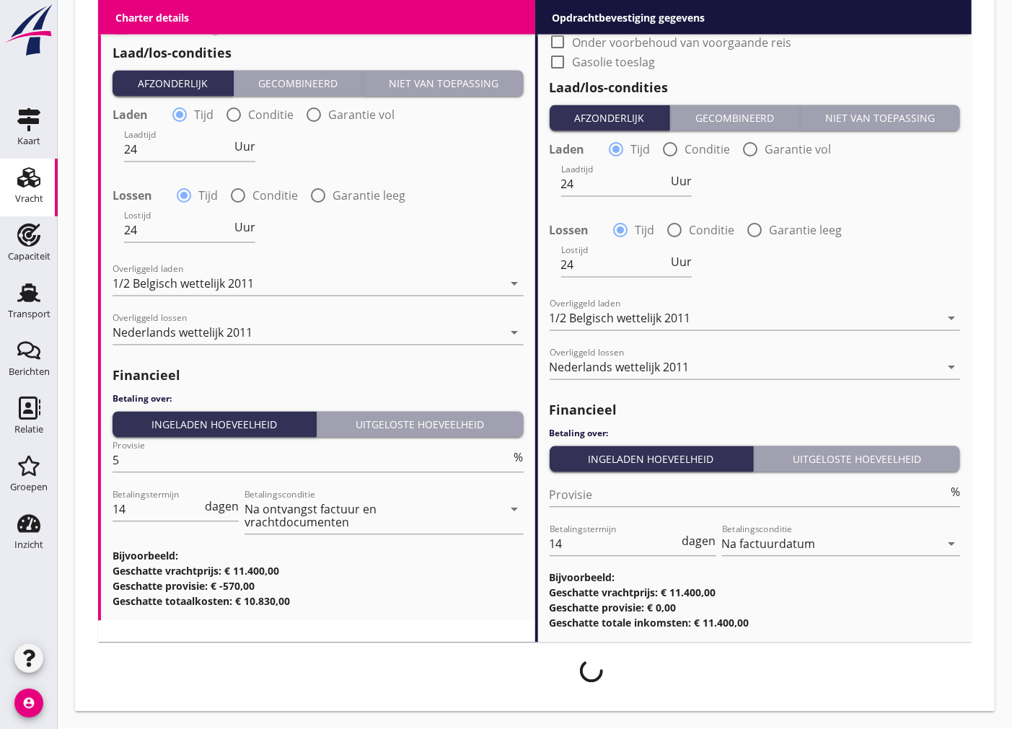
scroll to position [1469, 0]
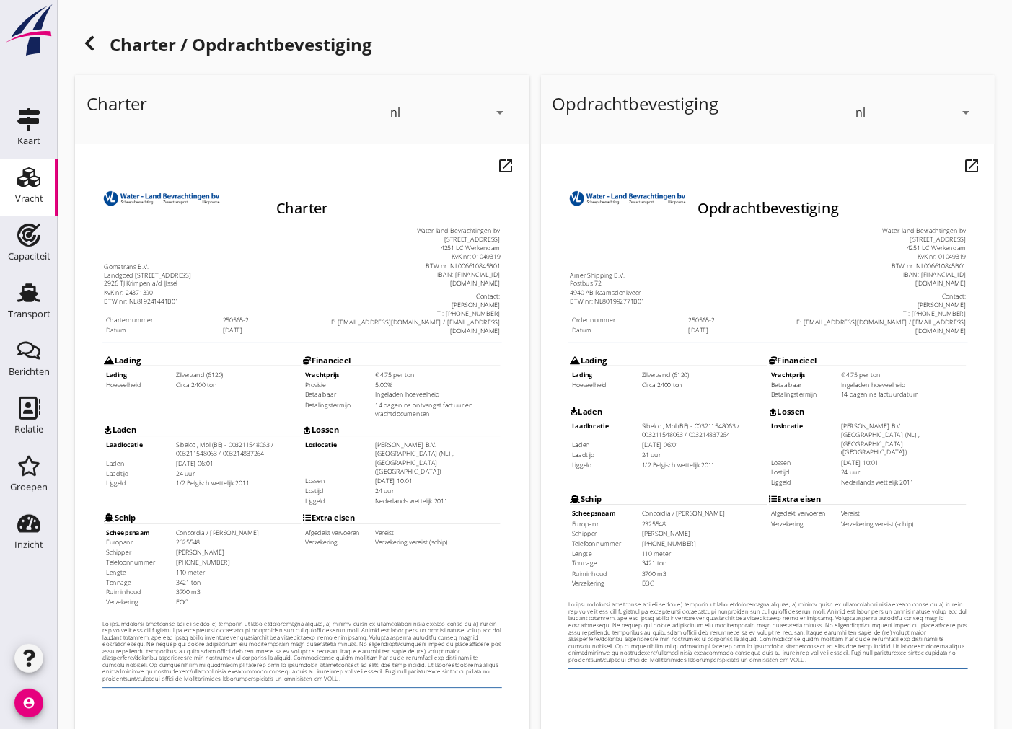
scroll to position [171, 0]
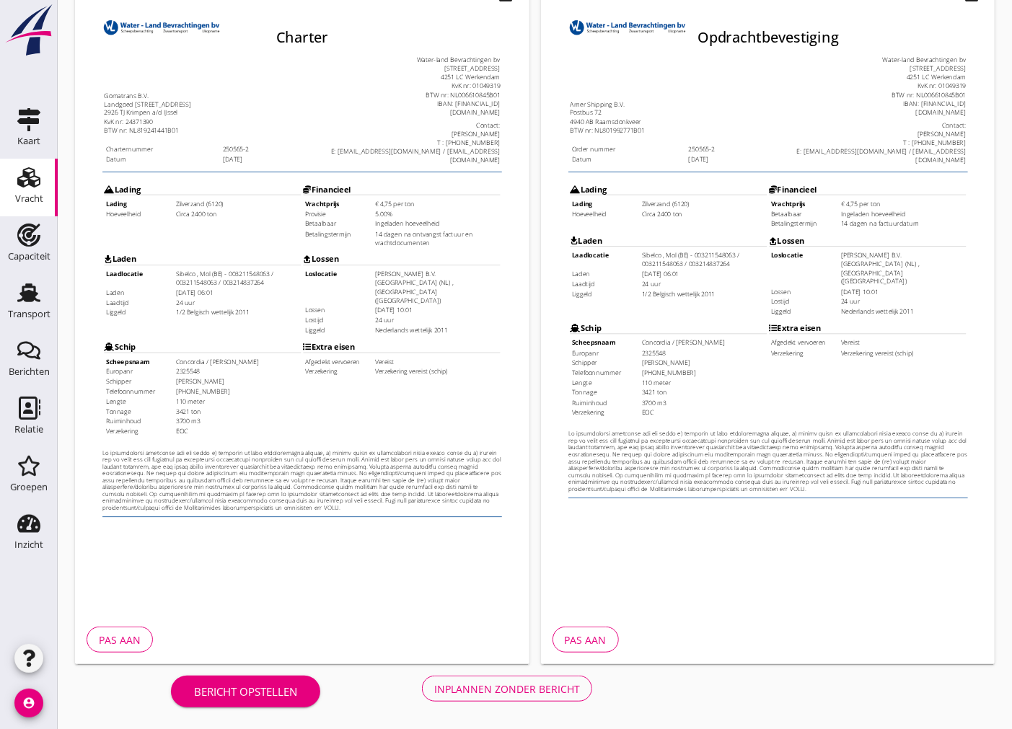
click at [542, 697] on button "Inplannen zonder bericht" at bounding box center [507, 689] width 170 height 26
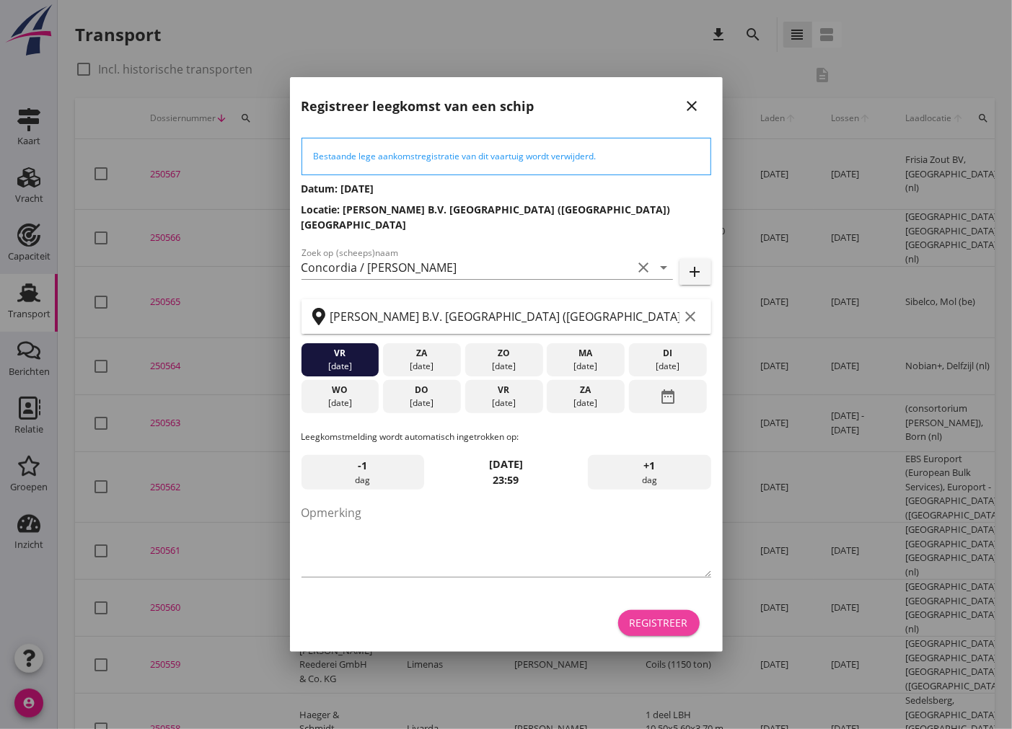
click at [676, 615] on div "Registreer" at bounding box center [658, 622] width 58 height 15
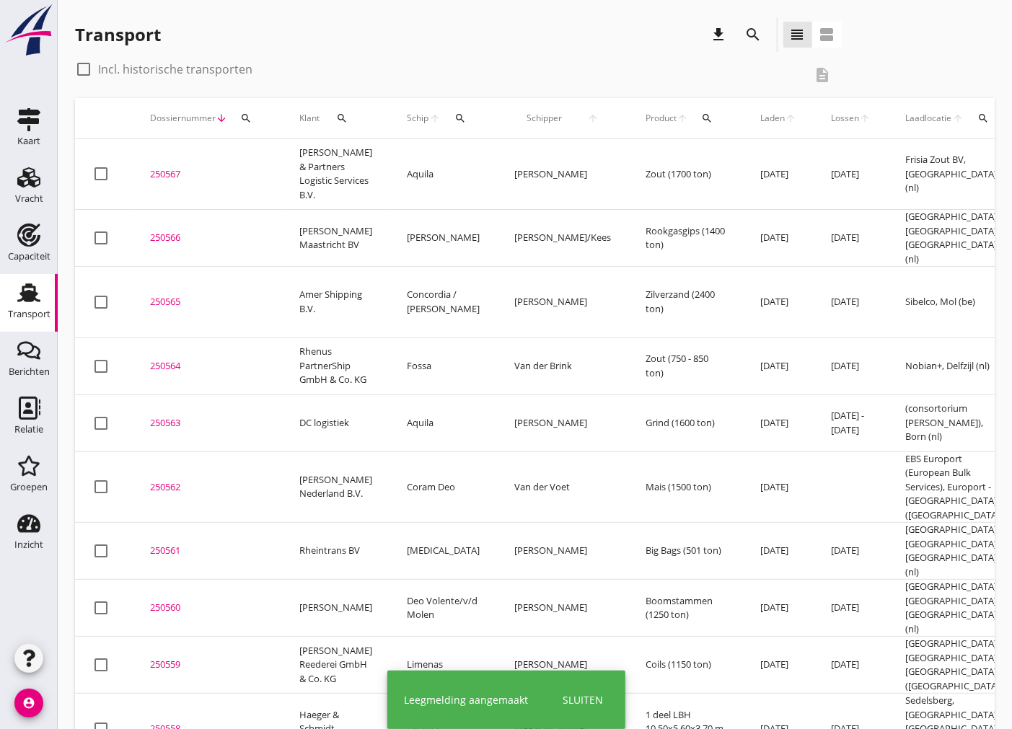
click at [170, 295] on div "250565" at bounding box center [207, 302] width 115 height 14
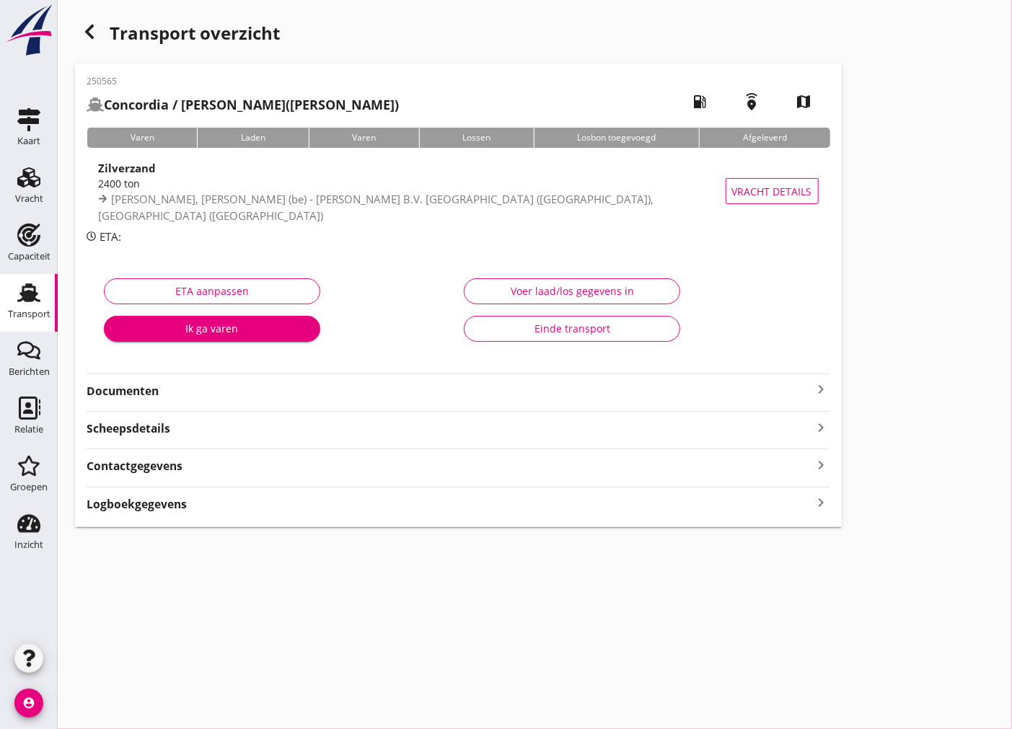
click at [325, 394] on strong "Documenten" at bounding box center [450, 391] width 726 height 17
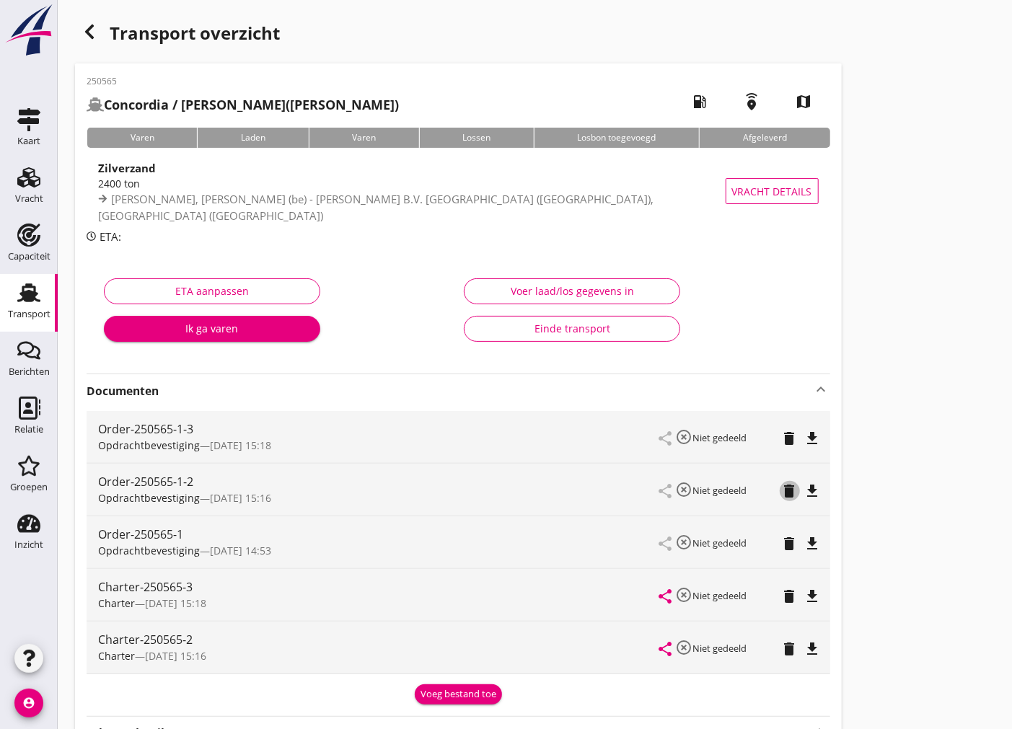
click at [787, 487] on icon "delete" at bounding box center [789, 490] width 17 height 17
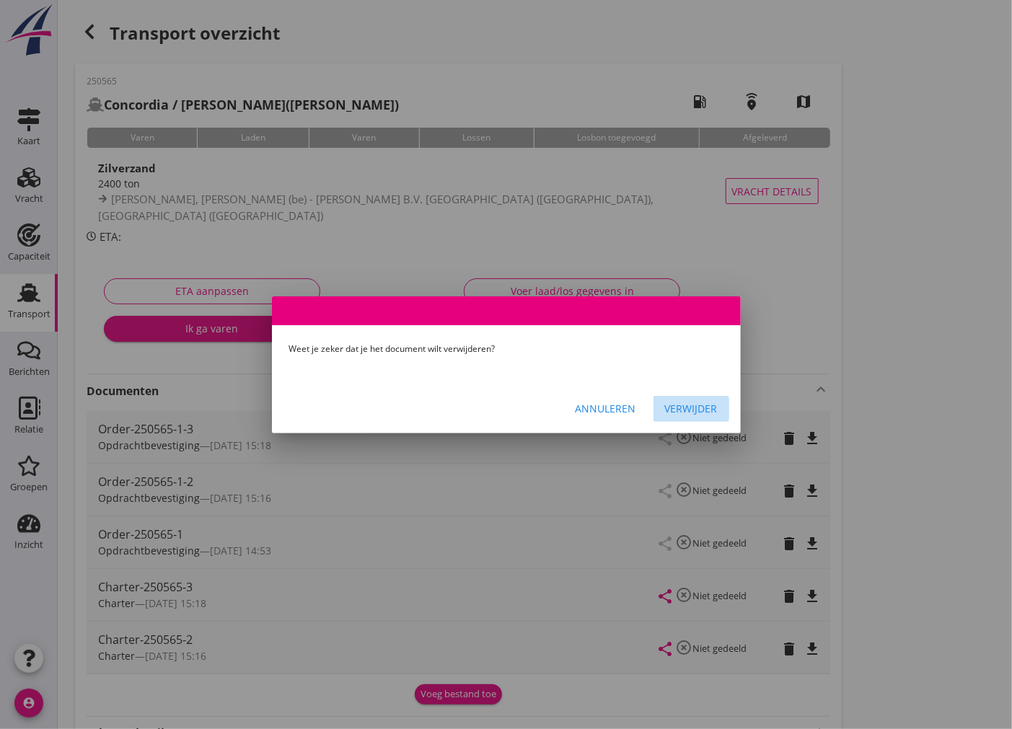
click at [678, 410] on div "Verwijder" at bounding box center [691, 408] width 53 height 15
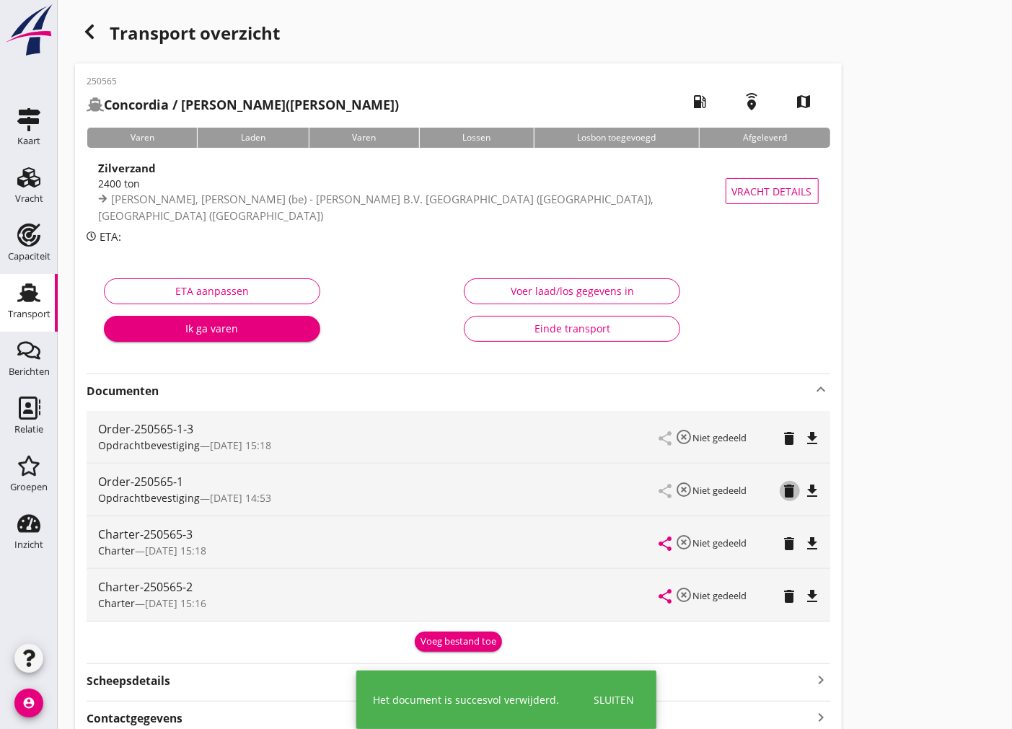
click at [791, 490] on icon "delete" at bounding box center [789, 490] width 17 height 17
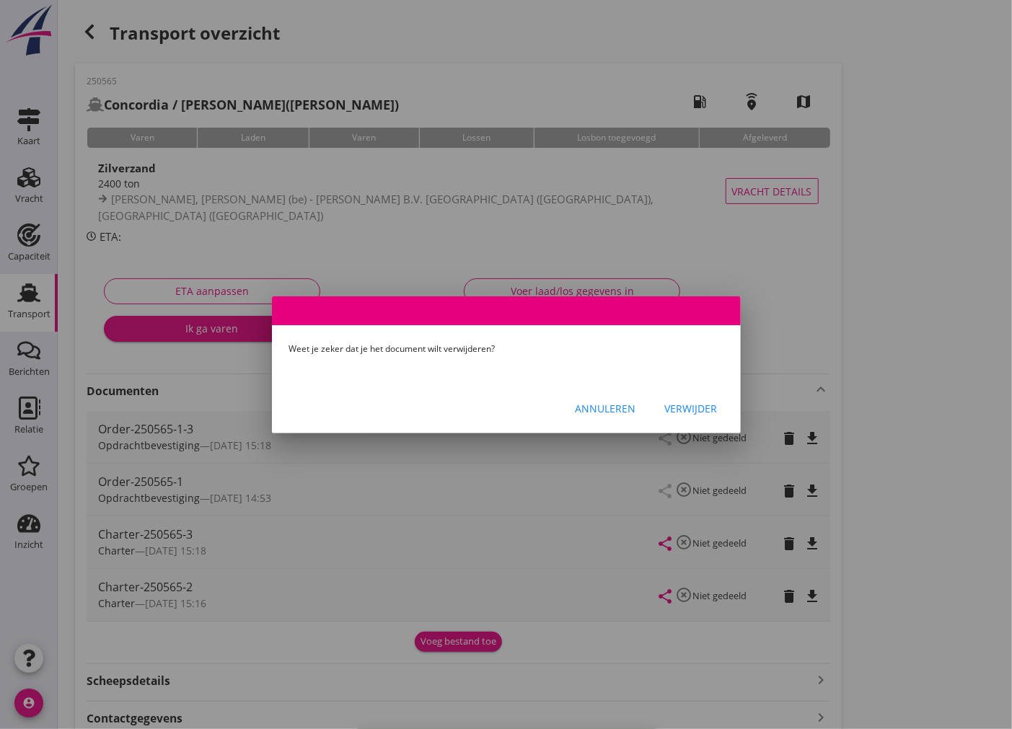
click at [685, 409] on div "Verwijder" at bounding box center [691, 408] width 53 height 15
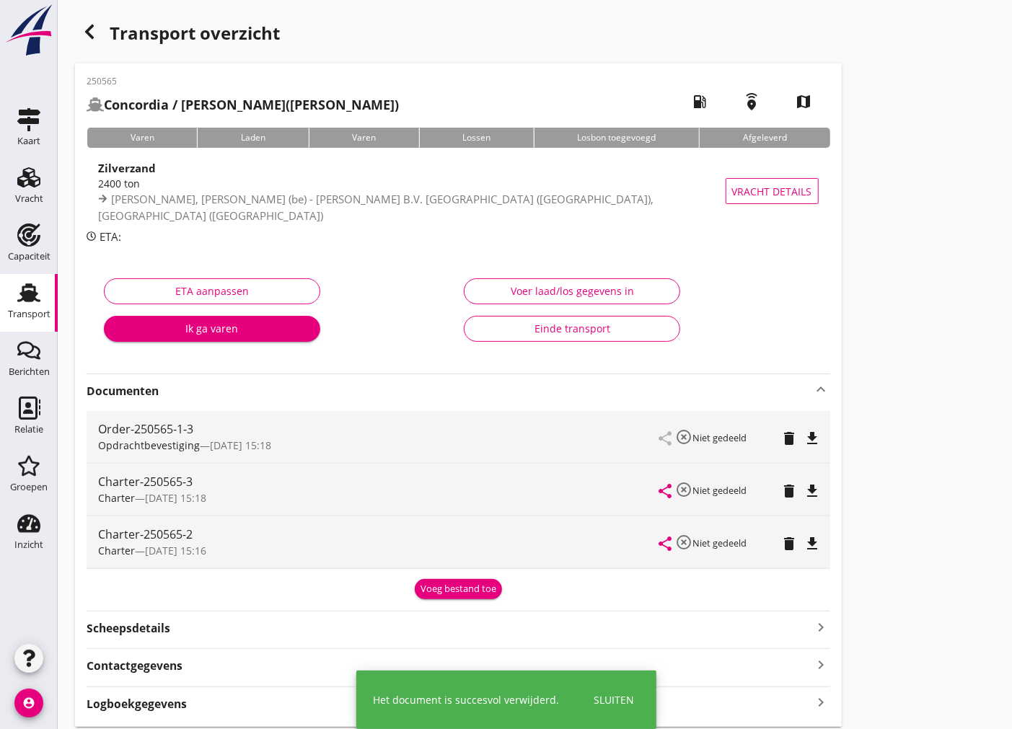
click at [787, 544] on icon "delete" at bounding box center [789, 543] width 17 height 17
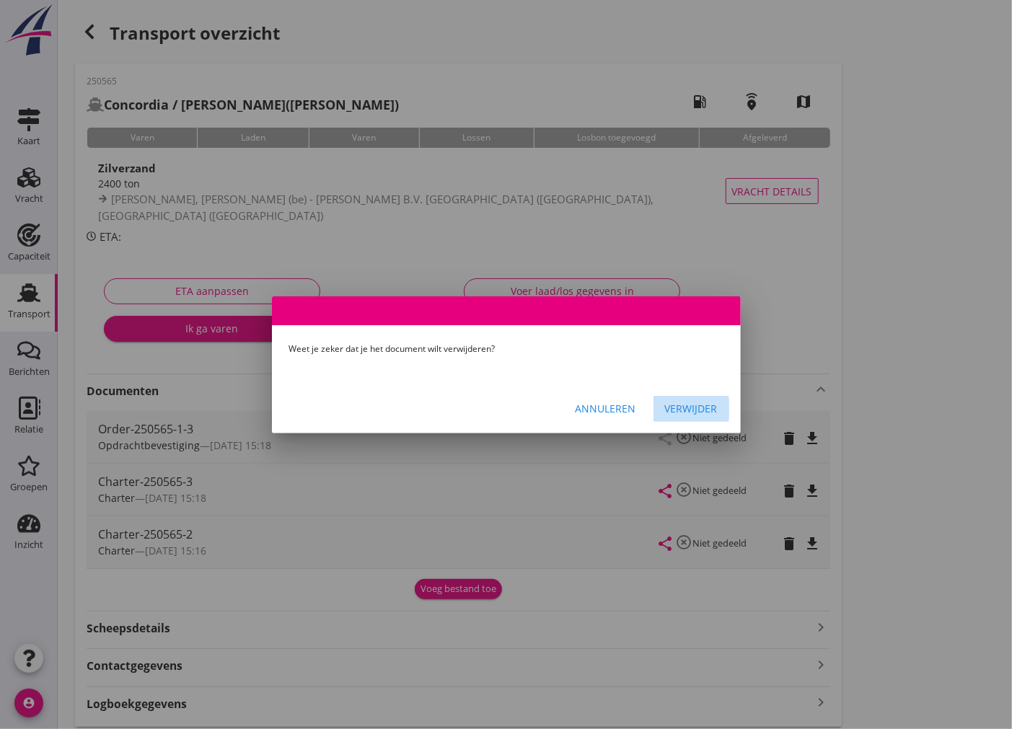
click at [681, 406] on div "Verwijder" at bounding box center [691, 408] width 53 height 15
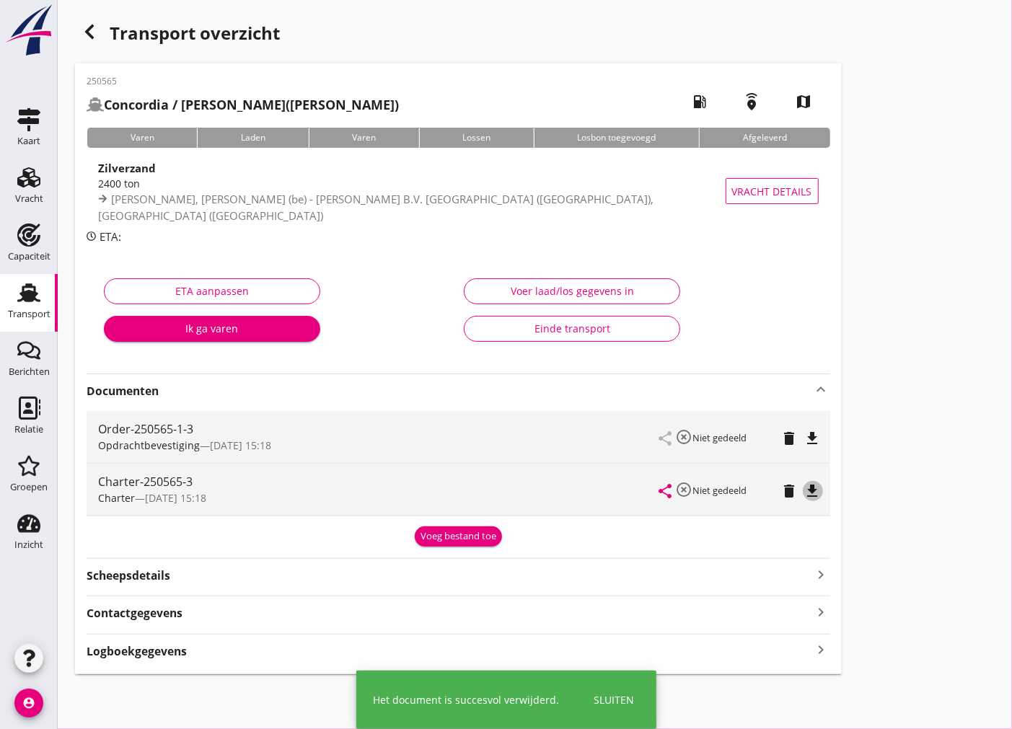
click at [815, 489] on icon "file_download" at bounding box center [812, 490] width 17 height 17
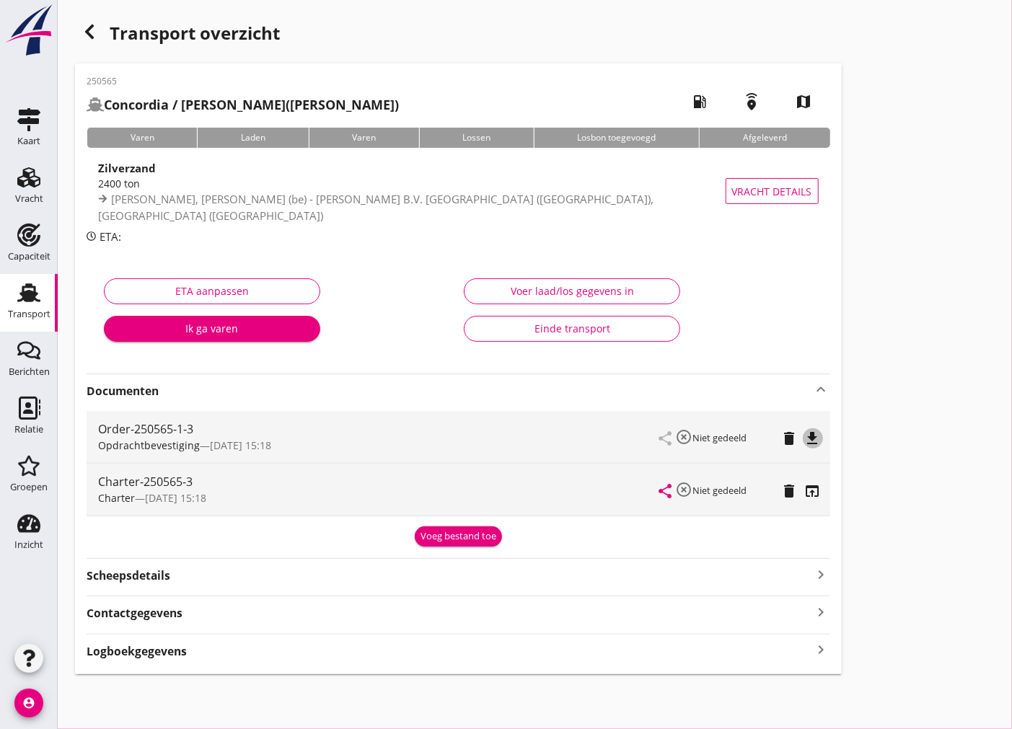
click at [813, 443] on icon "file_download" at bounding box center [812, 438] width 17 height 17
click at [37, 202] on div "Vracht" at bounding box center [29, 198] width 28 height 9
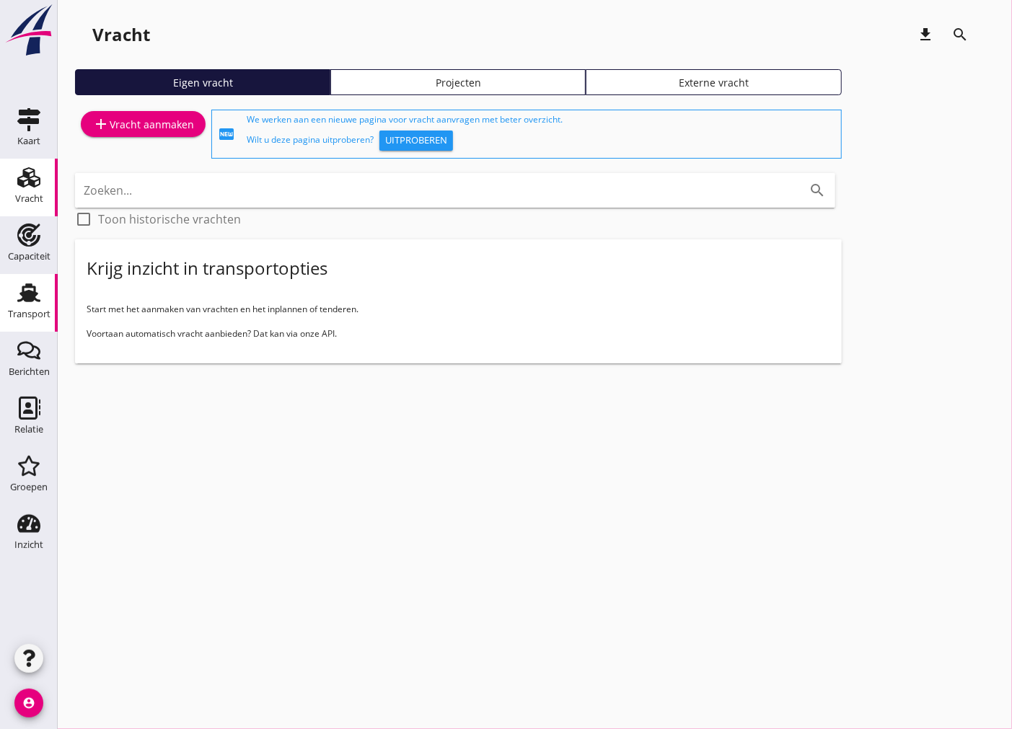
click at [19, 304] on div "Transport" at bounding box center [29, 314] width 43 height 20
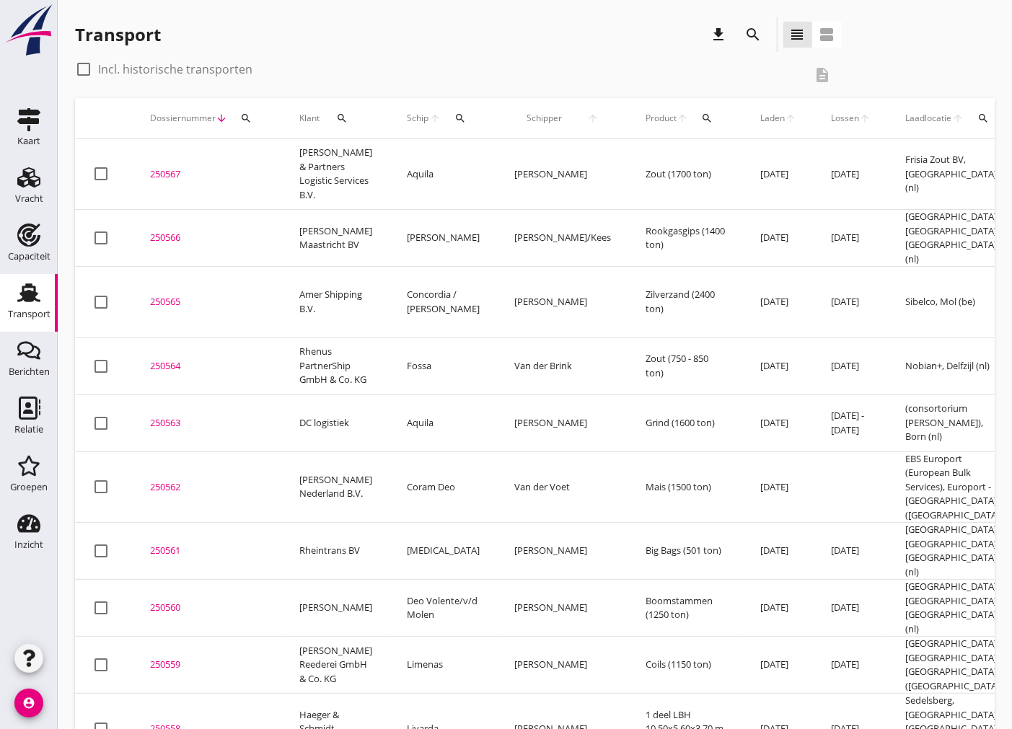
click at [340, 120] on icon "search" at bounding box center [342, 118] width 12 height 12
click at [384, 155] on input "Zoeken op opdrachtgever..." at bounding box center [406, 160] width 150 height 23
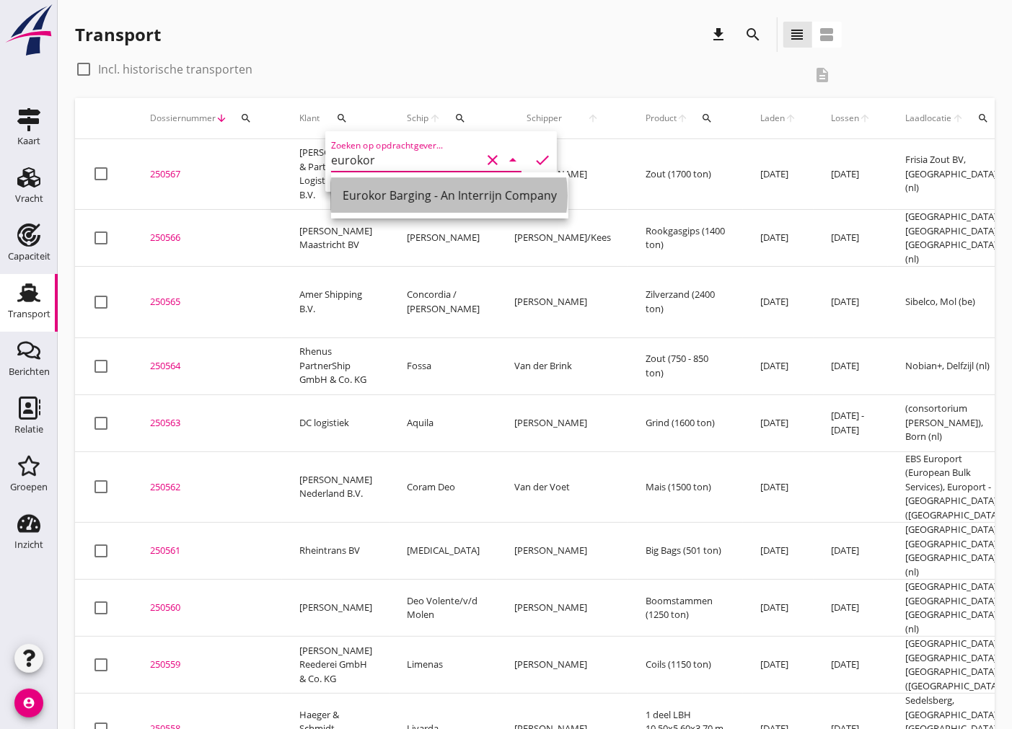
click at [492, 198] on div "Eurokor Barging - An Interrijn Company" at bounding box center [449, 195] width 214 height 17
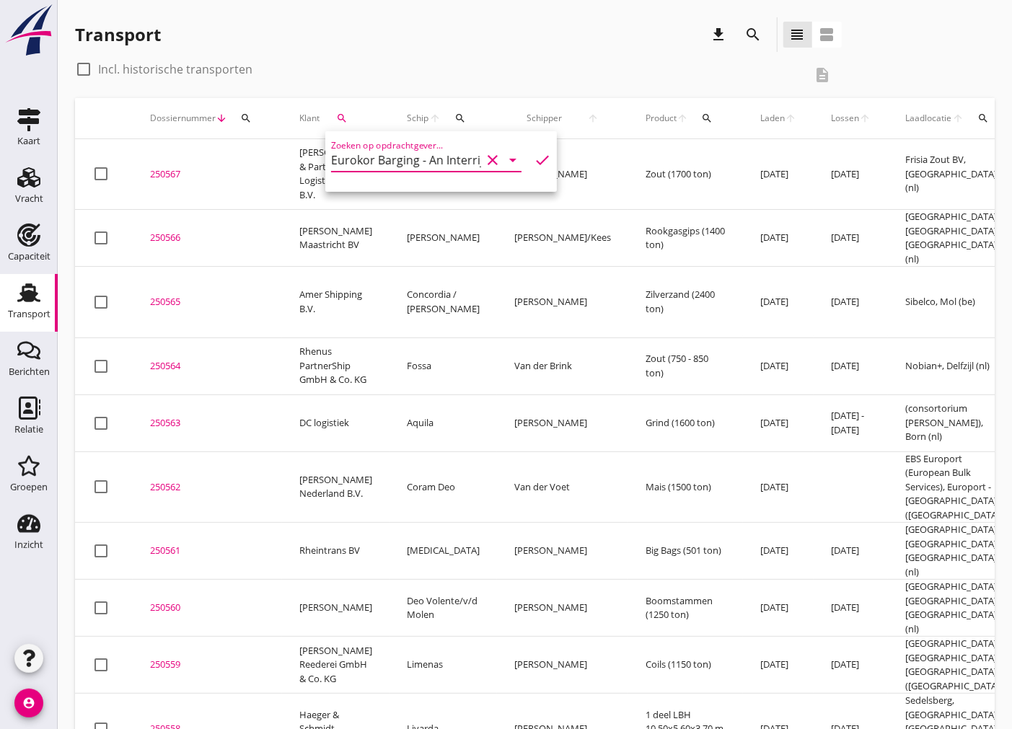
type input "Eurokor Barging - An Interrijn Company"
click at [534, 164] on icon "check" at bounding box center [542, 159] width 17 height 17
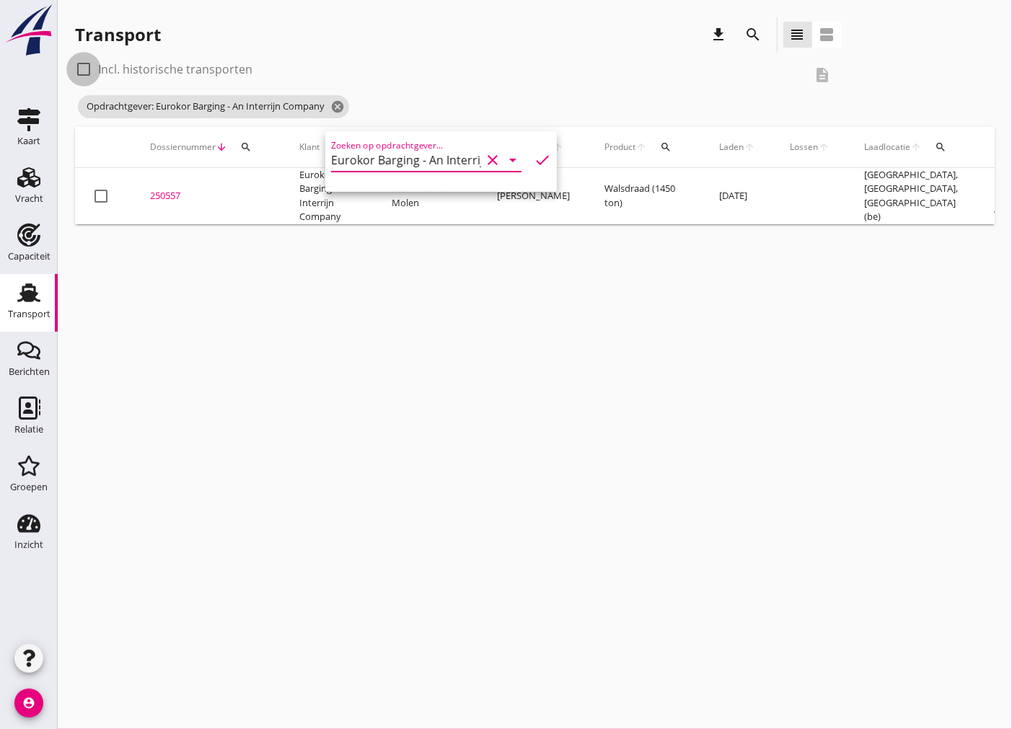
click at [77, 68] on div at bounding box center [83, 69] width 25 height 25
checkbox input "true"
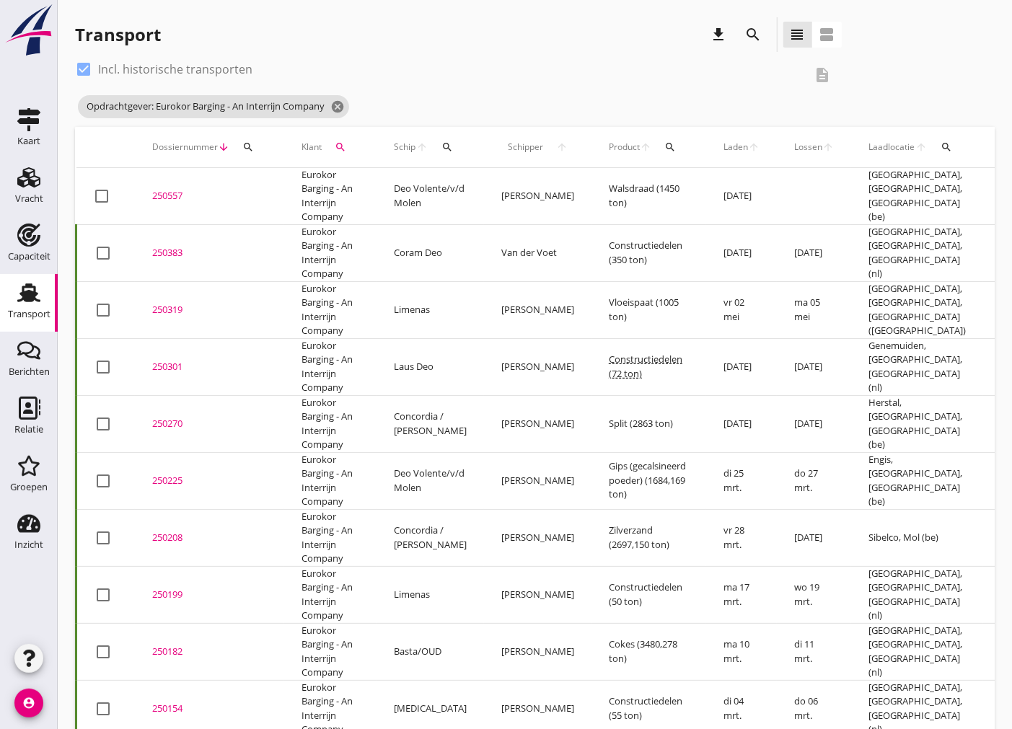
click at [172, 541] on div "250208" at bounding box center [209, 538] width 115 height 14
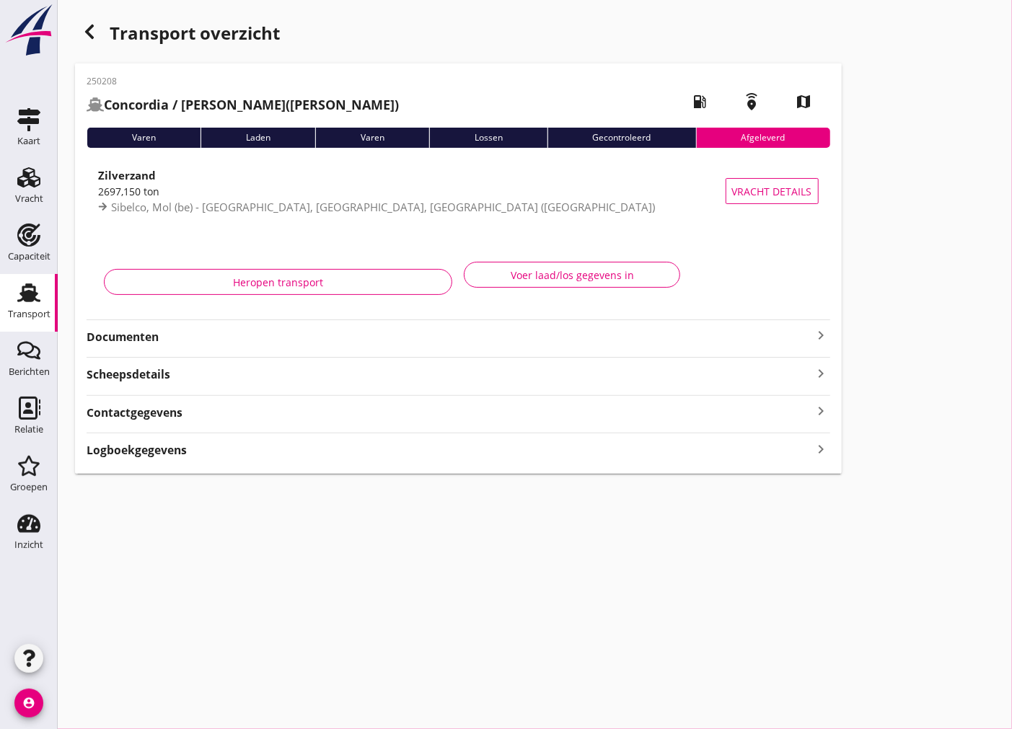
click at [262, 340] on strong "Documenten" at bounding box center [450, 337] width 726 height 17
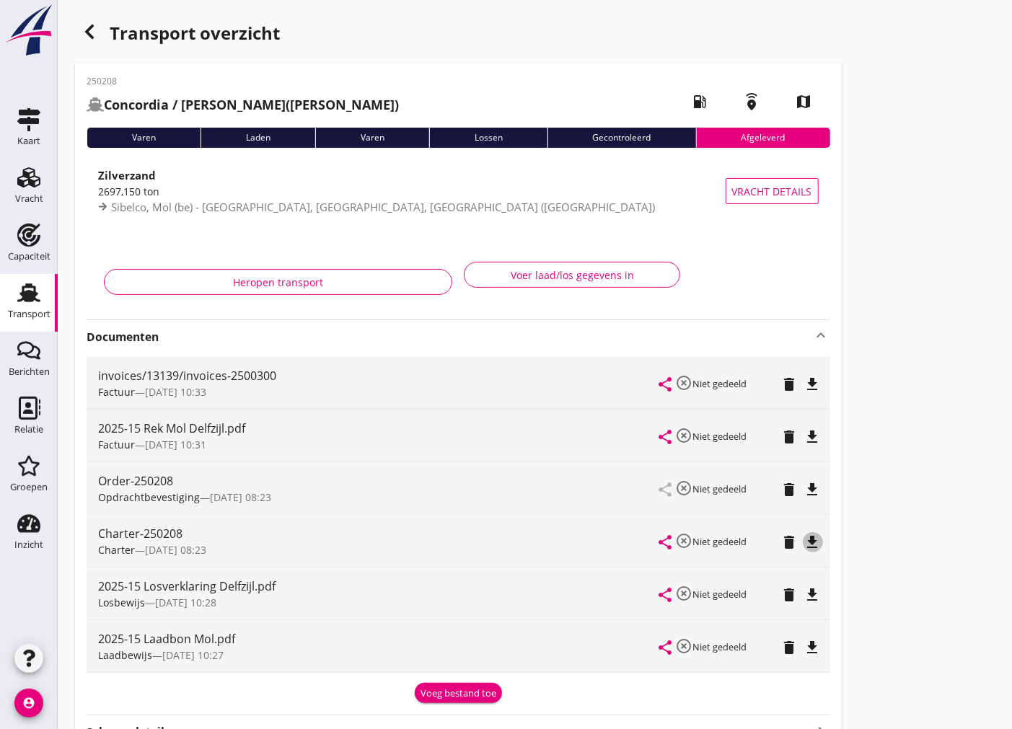
click at [813, 544] on icon "file_download" at bounding box center [812, 542] width 17 height 17
